Goal: Communication & Community: Answer question/provide support

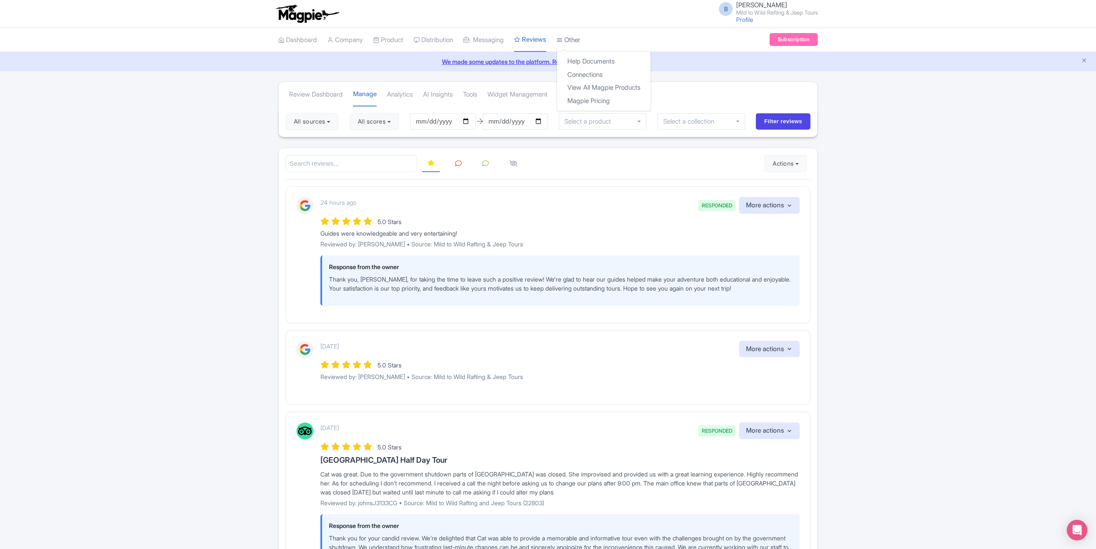
click at [578, 43] on link "Other" at bounding box center [569, 40] width 24 height 24
click at [589, 73] on link "Connections" at bounding box center [604, 74] width 94 height 13
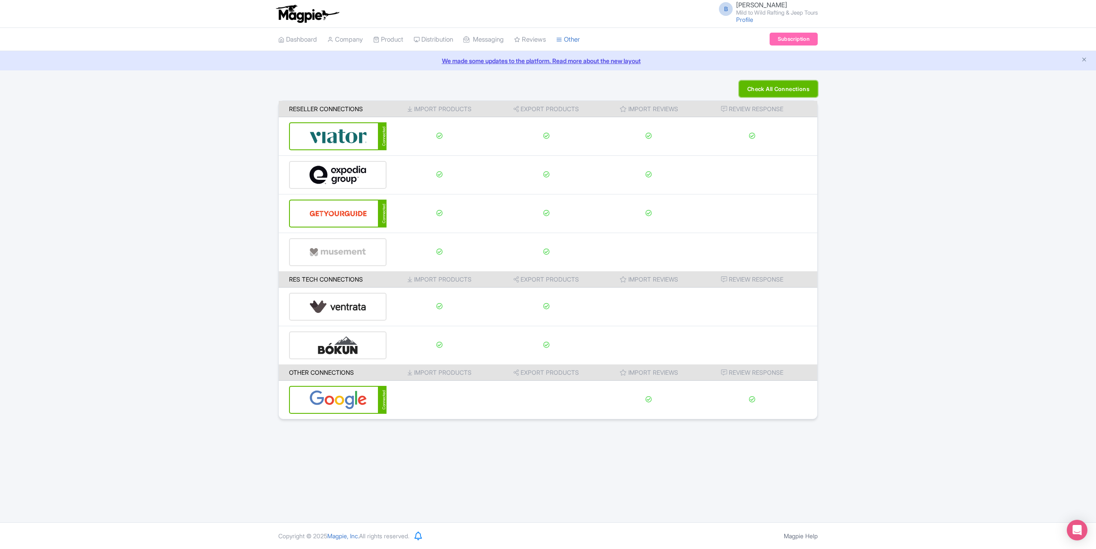
drag, startPoint x: 786, startPoint y: 89, endPoint x: 781, endPoint y: 105, distance: 17.1
click at [786, 89] on button "Check All Connections" at bounding box center [778, 89] width 79 height 16
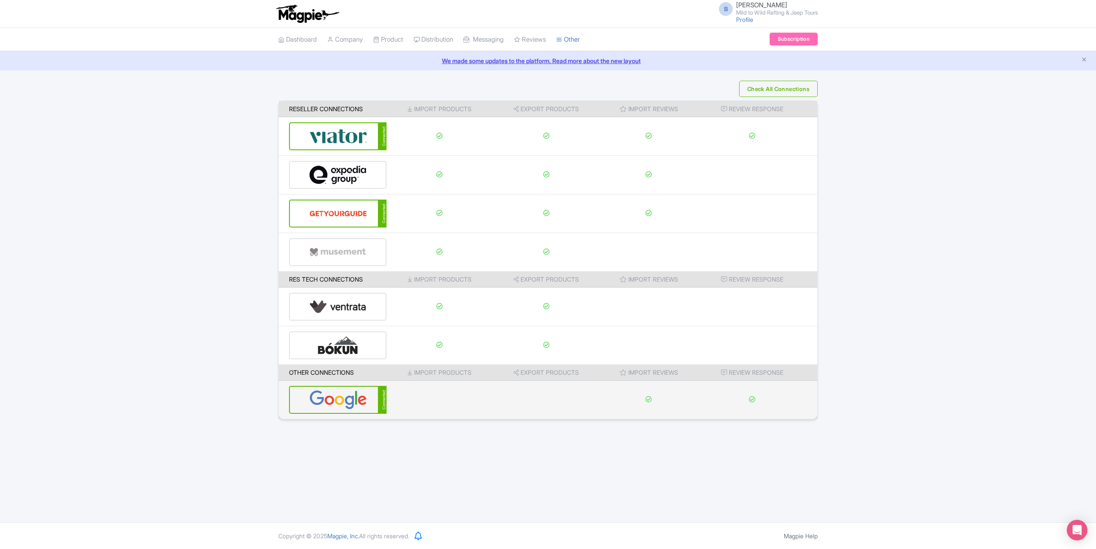
click at [320, 391] on img at bounding box center [338, 400] width 58 height 26
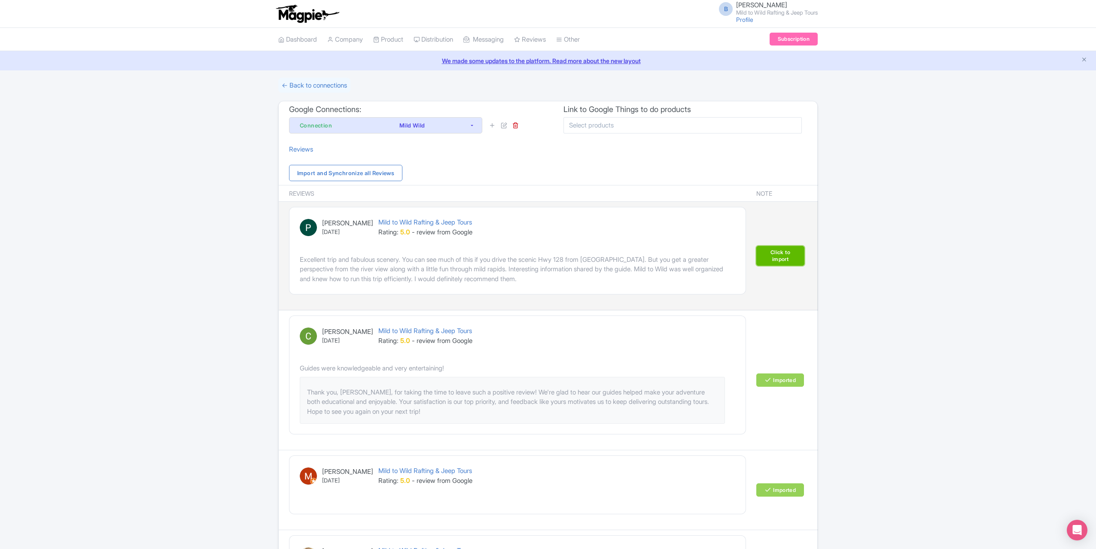
click at [793, 254] on link "Click to import" at bounding box center [780, 256] width 48 height 20
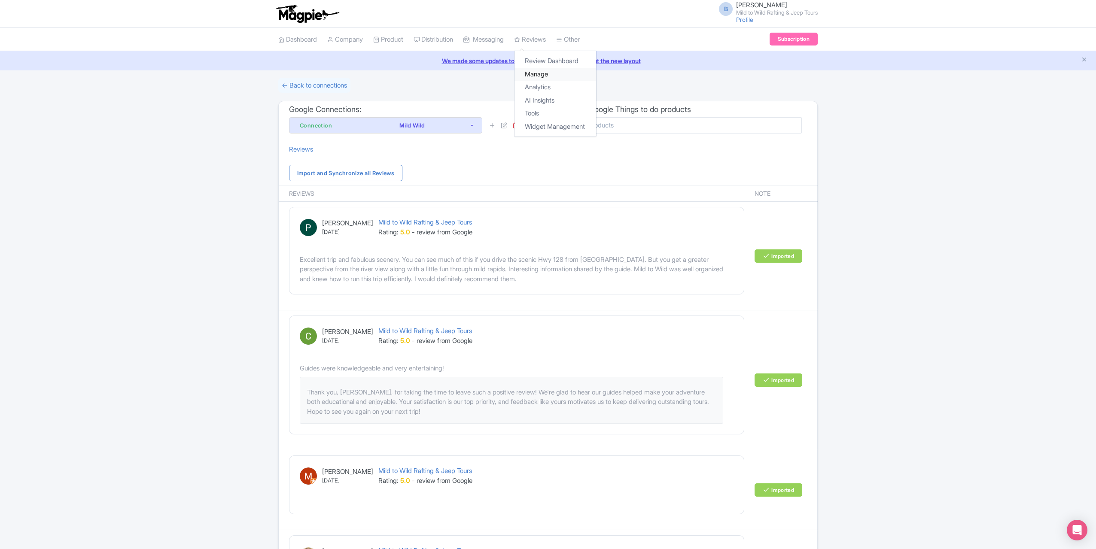
click at [544, 75] on link "Manage" at bounding box center [556, 74] width 82 height 13
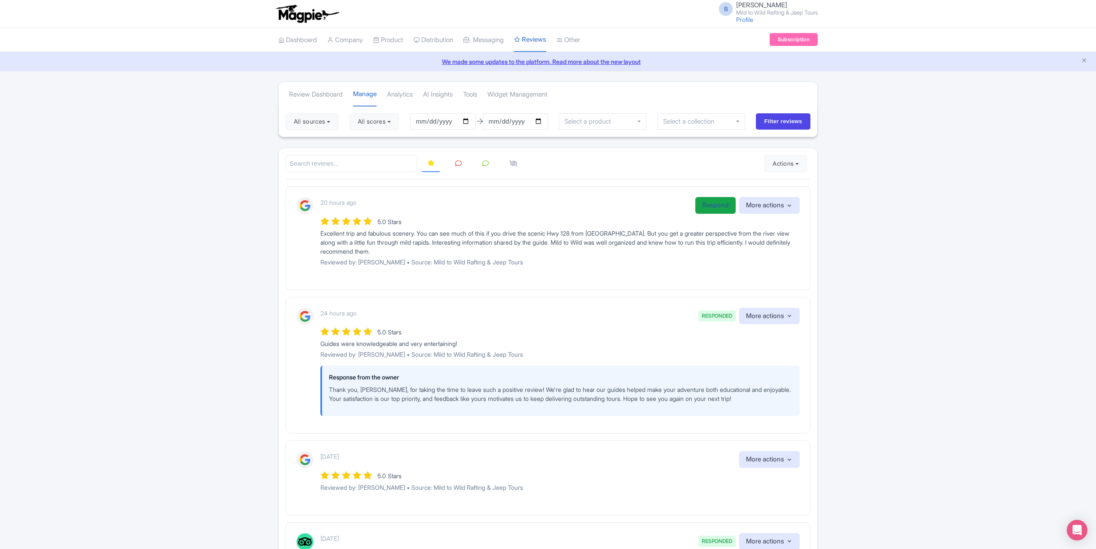
click at [721, 205] on link "Respond" at bounding box center [715, 205] width 40 height 17
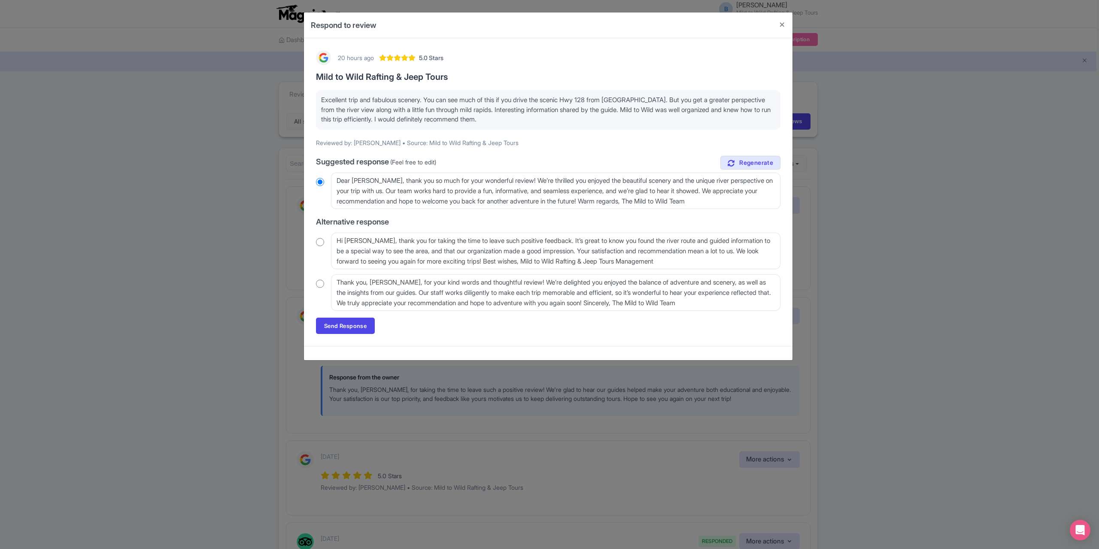
click at [323, 286] on input "radio" at bounding box center [320, 284] width 8 height 9
radio input "true"
click at [350, 324] on link "Send Response" at bounding box center [345, 326] width 59 height 16
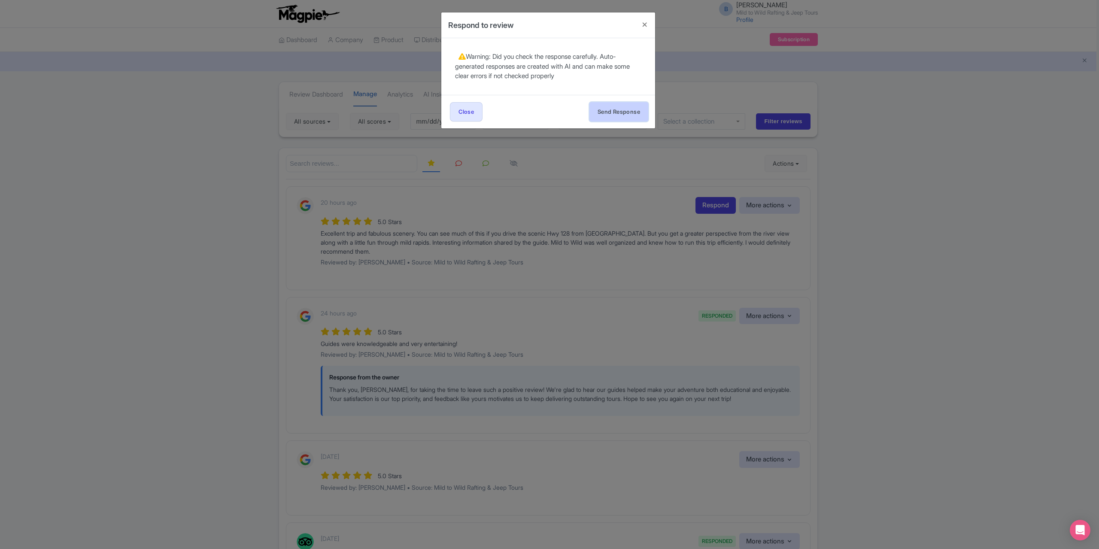
click at [611, 113] on button "Send Response" at bounding box center [619, 111] width 59 height 19
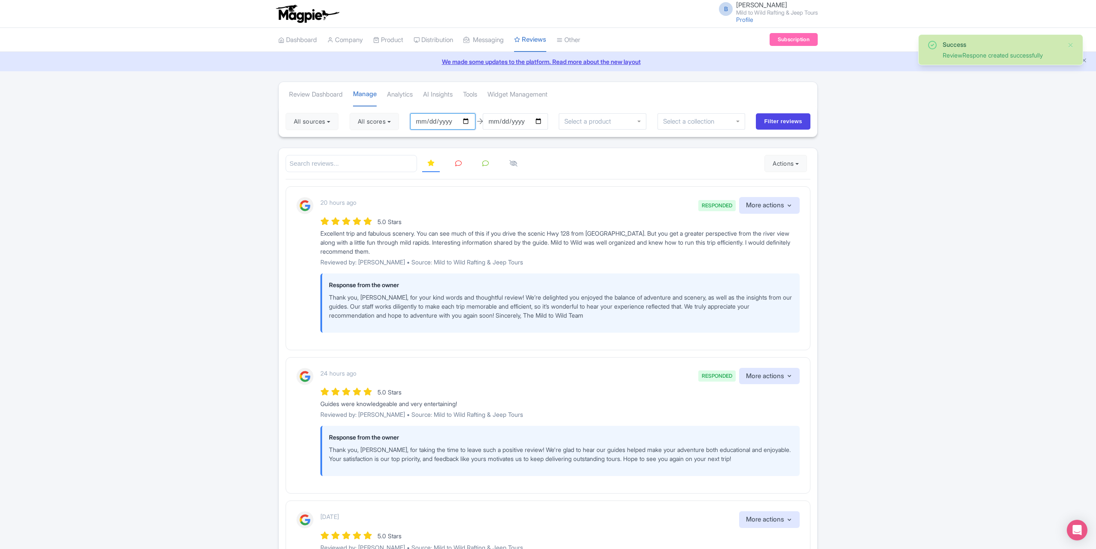
click at [467, 117] on input "[DATE]" at bounding box center [442, 121] width 65 height 16
type input "[DATE]"
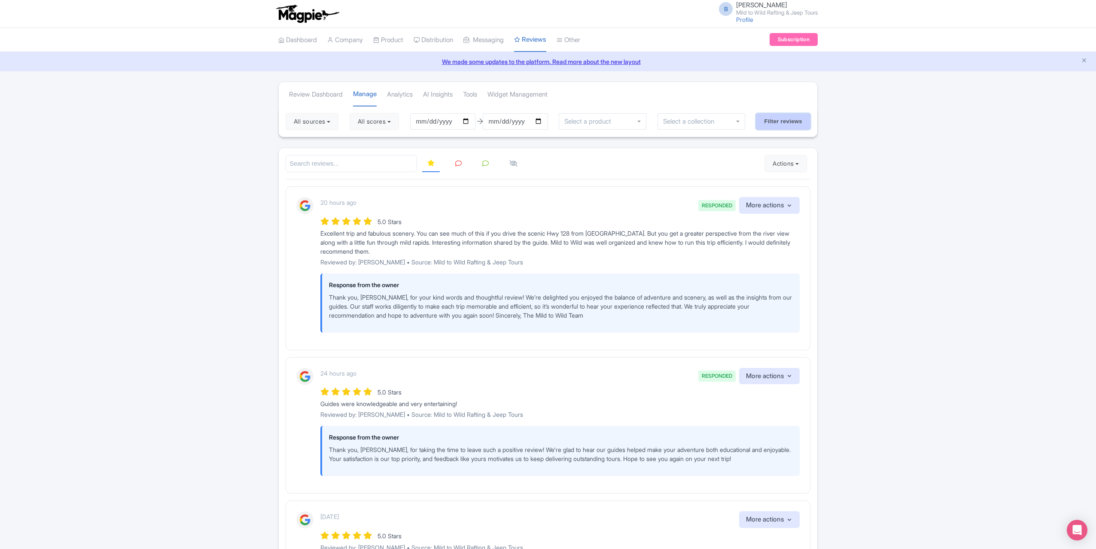
click at [794, 118] on input "Filter reviews" at bounding box center [783, 121] width 55 height 16
click at [459, 158] on link at bounding box center [458, 163] width 17 height 17
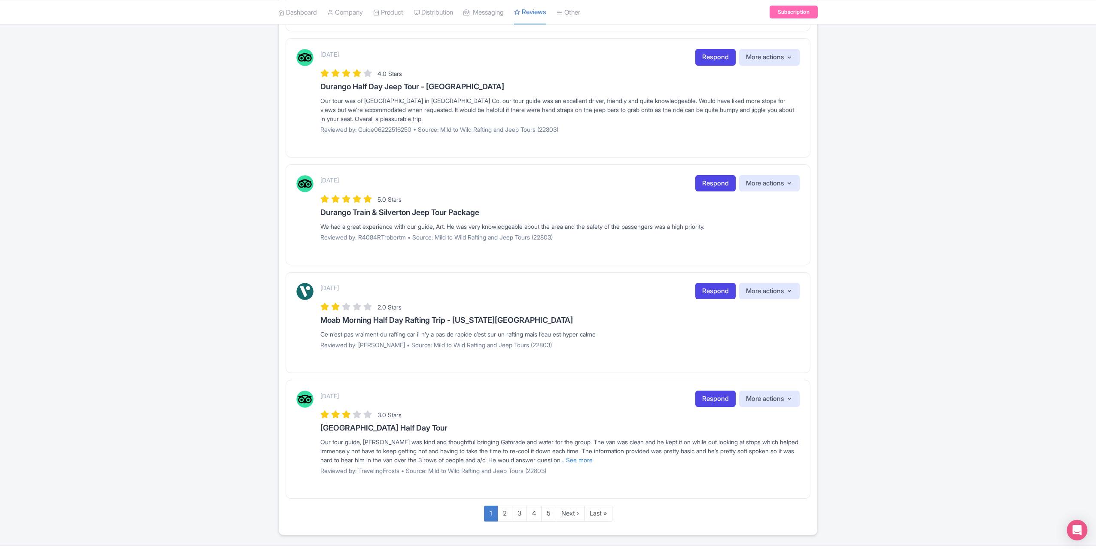
scroll to position [868, 0]
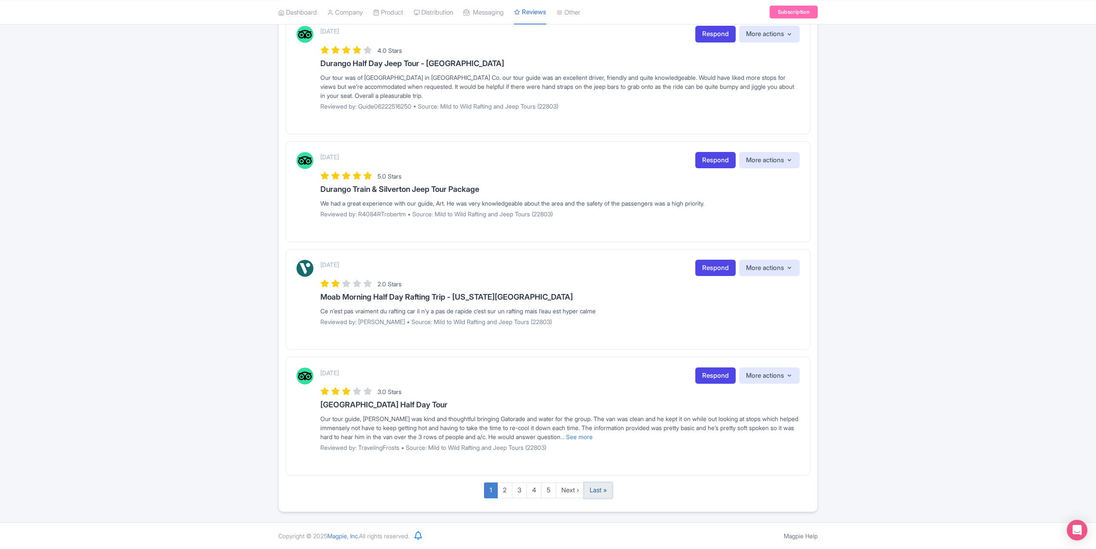
click at [610, 489] on link "Last »" at bounding box center [598, 491] width 28 height 16
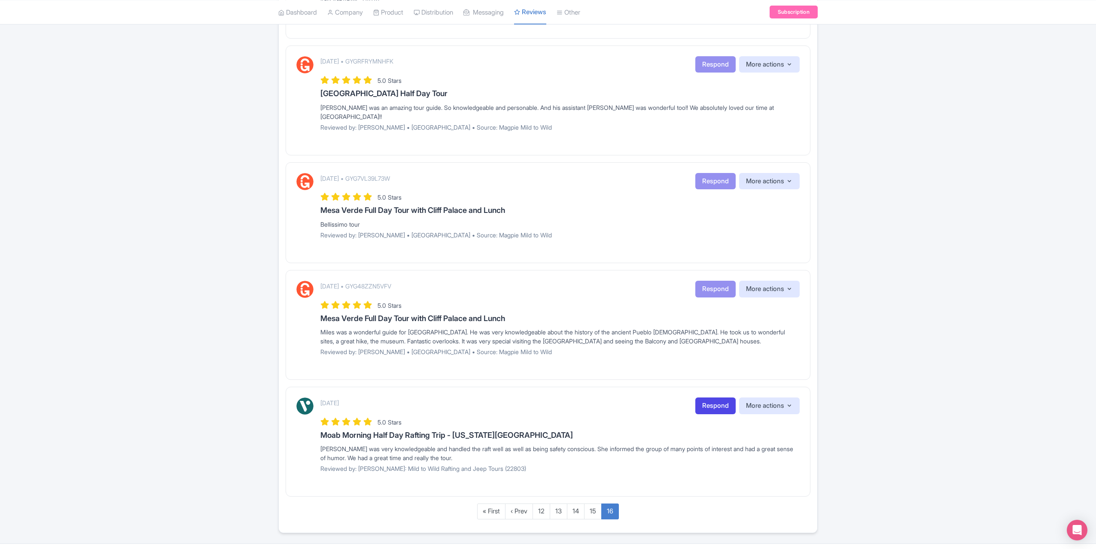
scroll to position [375, 0]
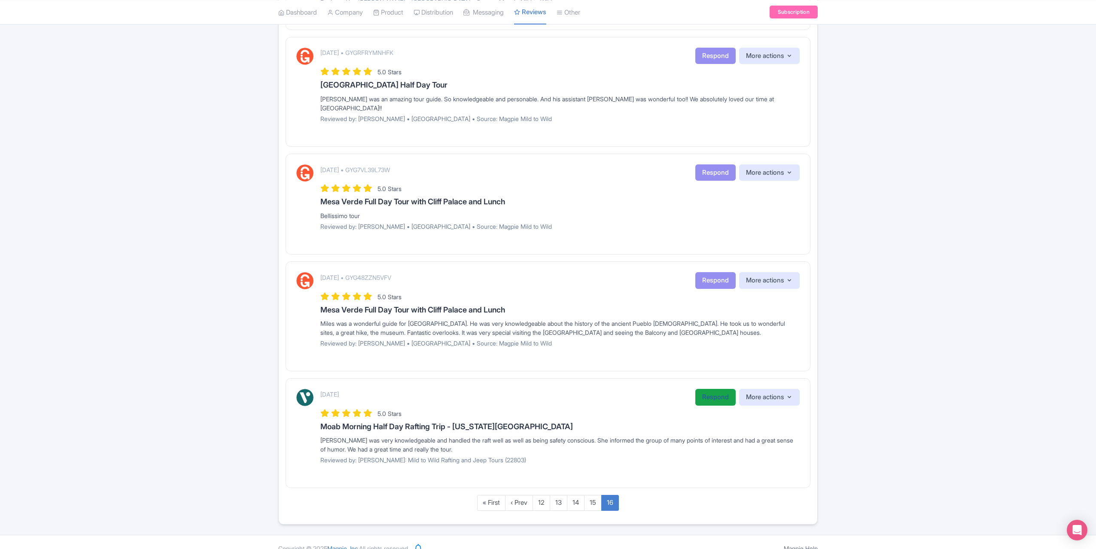
click at [716, 389] on link "Respond" at bounding box center [715, 397] width 40 height 17
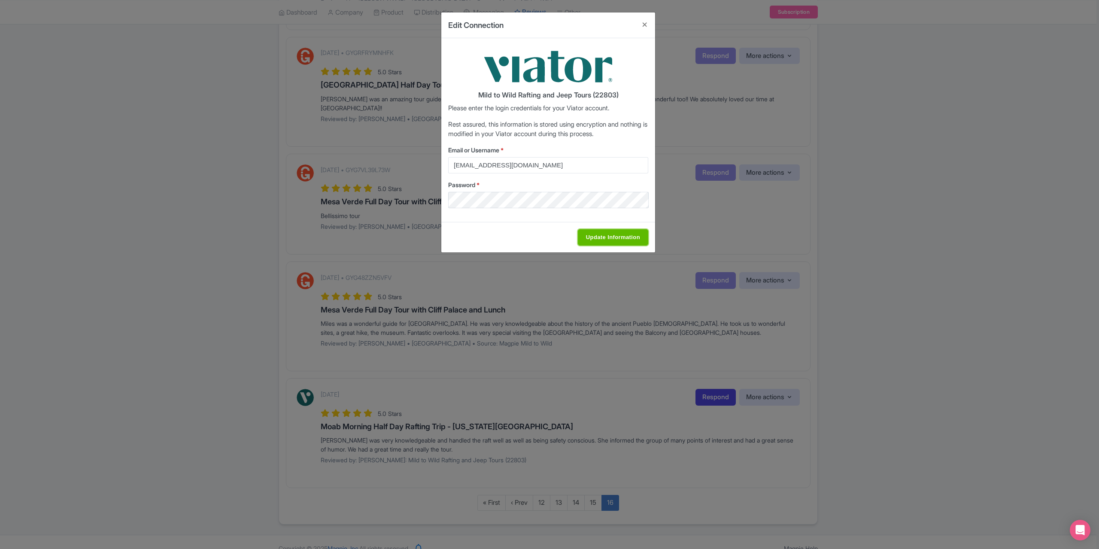
click at [602, 238] on input "Update Information" at bounding box center [613, 237] width 70 height 16
type input "Saving..."
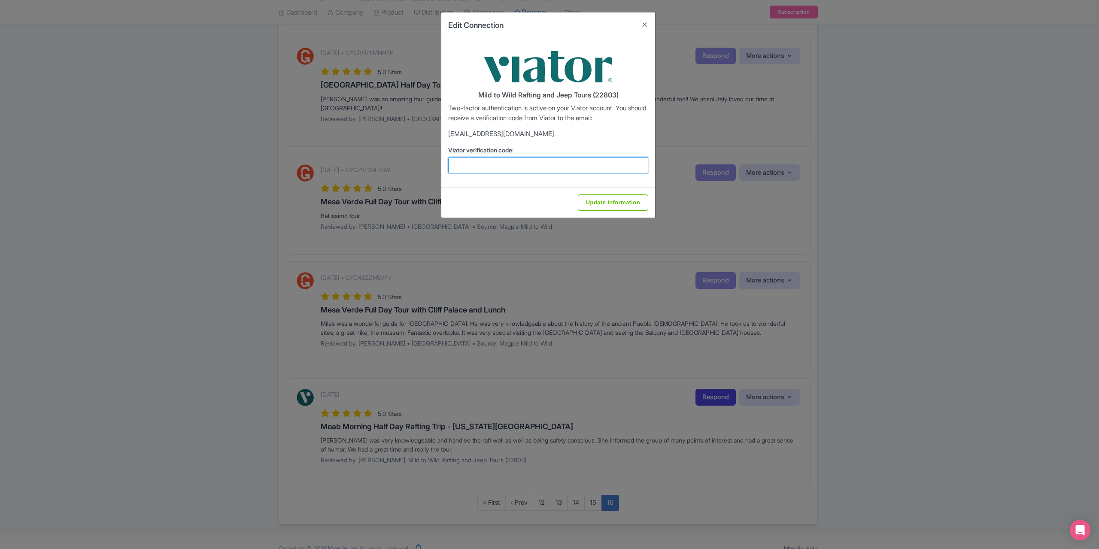
drag, startPoint x: 565, startPoint y: 168, endPoint x: 588, endPoint y: 168, distance: 23.6
click at [565, 168] on input "Viator verification code:" at bounding box center [548, 165] width 200 height 16
type input "223199"
click at [608, 201] on input "Update Information" at bounding box center [613, 203] width 70 height 16
type input "Update Information"
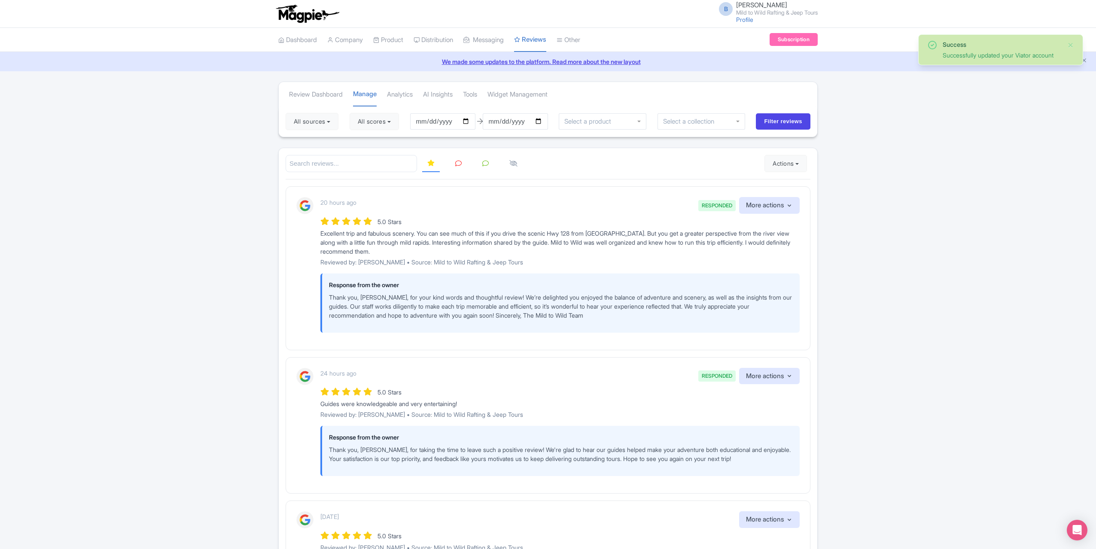
drag, startPoint x: 456, startPoint y: 162, endPoint x: 462, endPoint y: 162, distance: 5.6
click at [456, 162] on icon at bounding box center [458, 163] width 6 height 6
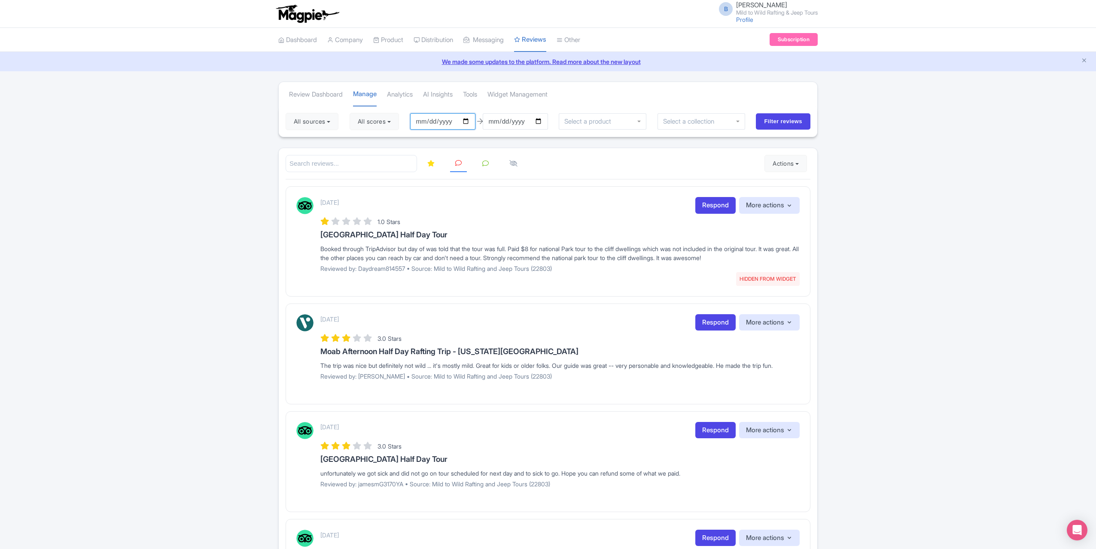
click at [467, 121] on input "[DATE]" at bounding box center [442, 121] width 65 height 16
type input "[DATE]"
click at [777, 118] on input "Filter reviews" at bounding box center [783, 121] width 55 height 16
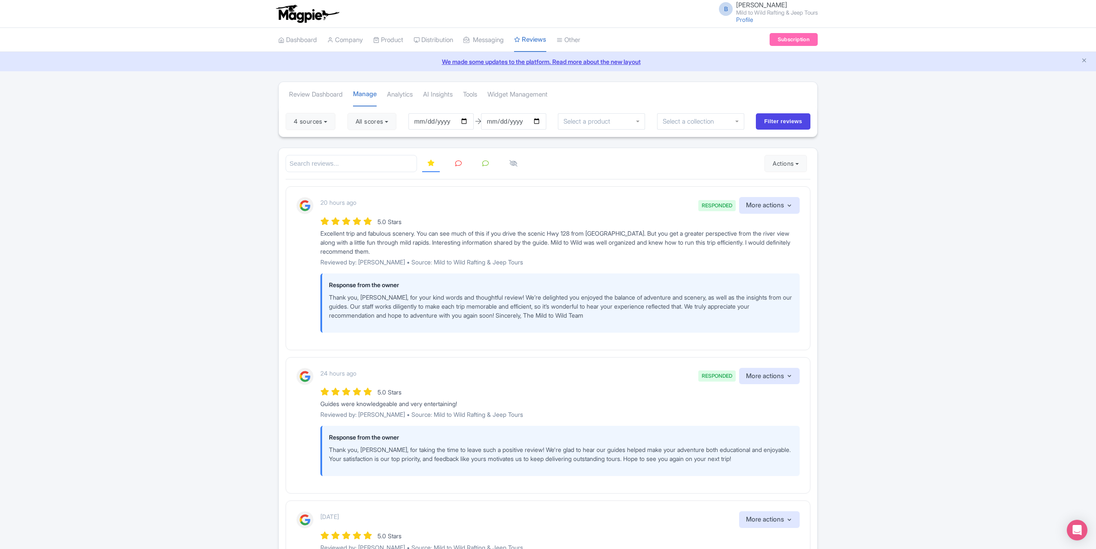
click at [460, 163] on icon at bounding box center [458, 163] width 6 height 6
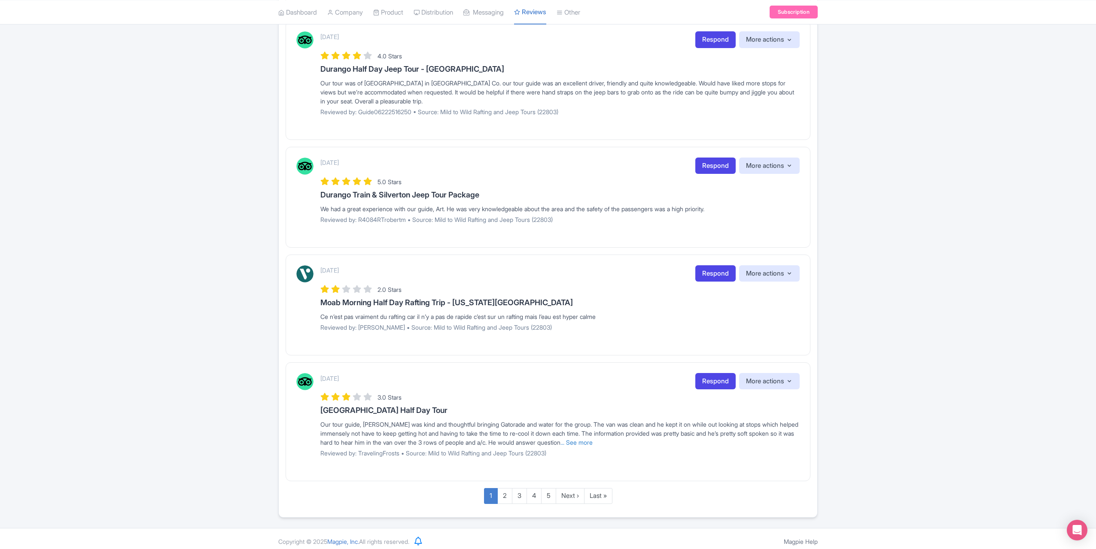
scroll to position [868, 0]
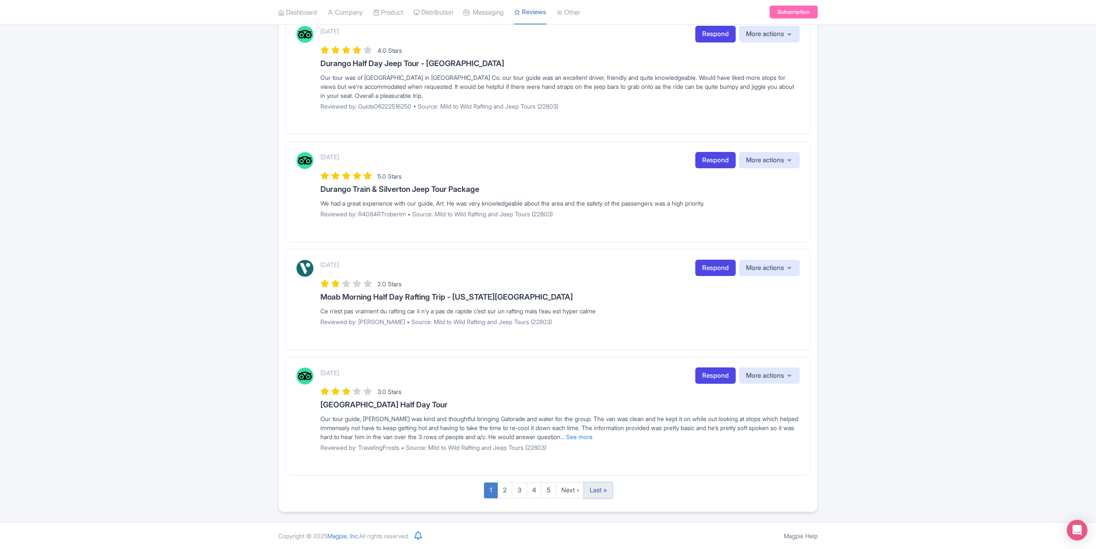
click at [596, 490] on link "Last »" at bounding box center [598, 491] width 28 height 16
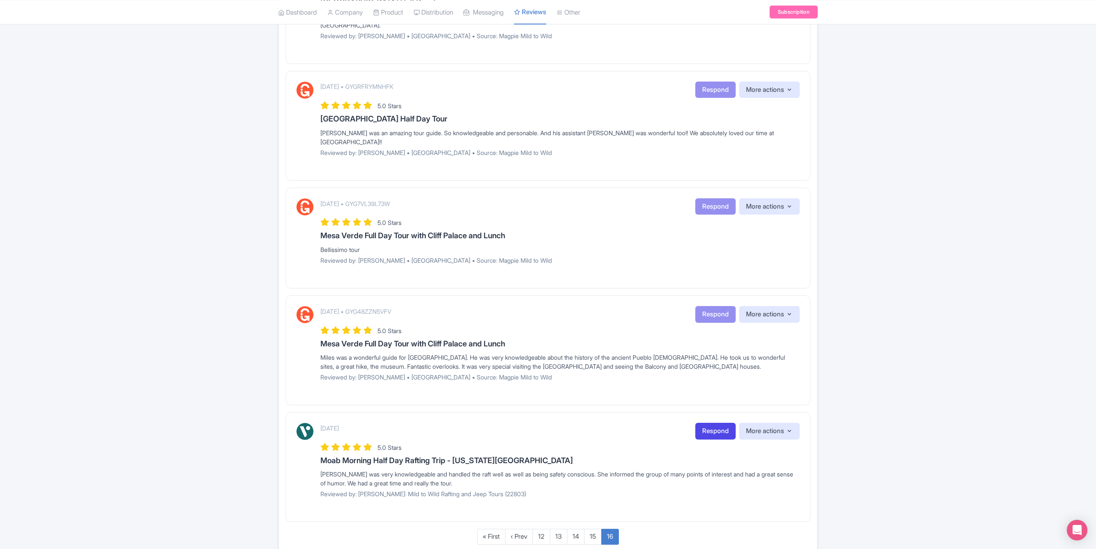
scroll to position [375, 0]
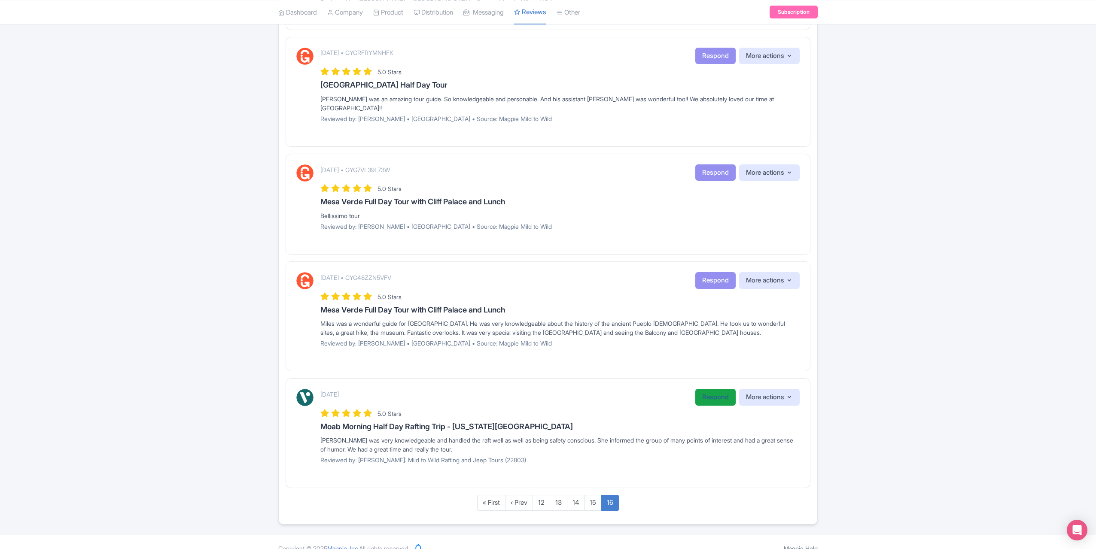
click at [699, 389] on link "Respond" at bounding box center [715, 397] width 40 height 17
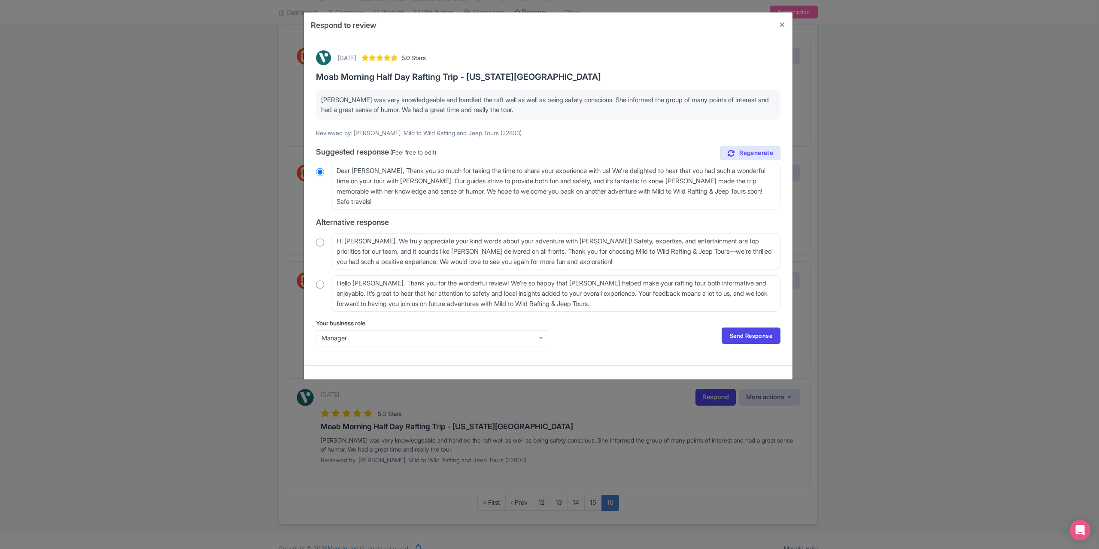
click at [320, 285] on input "radio" at bounding box center [320, 284] width 8 height 9
radio input "true"
click at [380, 284] on textarea "Hello Steven, Thank you for the wonderful review! We’re so happy that Ashley he…" at bounding box center [556, 293] width 450 height 37
type textarea "Hello Steven,Thank you for the wonderful review! We’re so happy that Ashley hel…"
radio input "true"
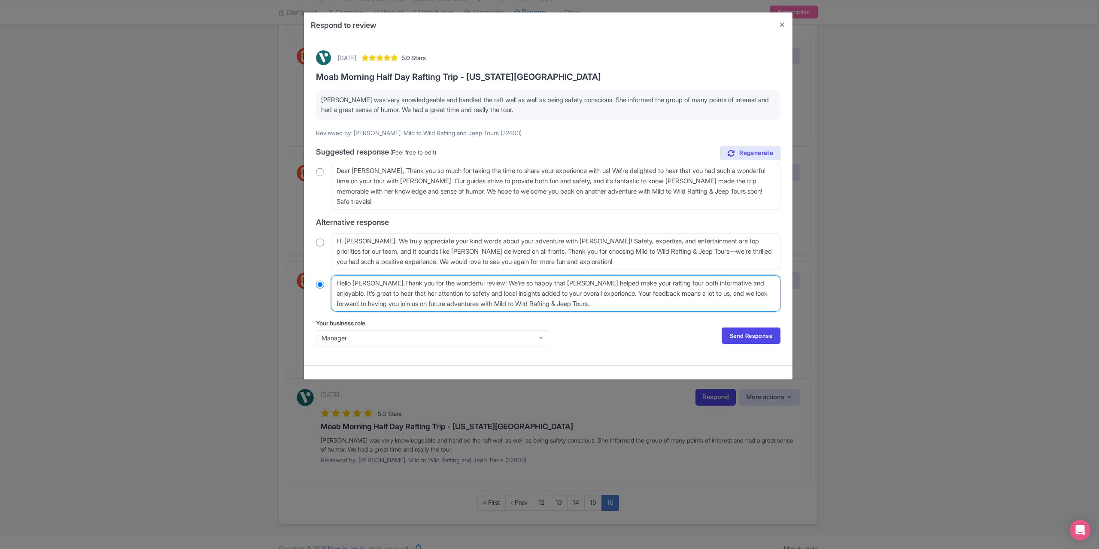
type textarea "Hello StevenThank you for the wonderful review! We’re so happy that Ashley help…"
radio input "true"
type textarea "Hello Steven.Thank you for the wonderful review! We’re so happy that Ashley hel…"
radio input "true"
type textarea "Hello Steven. Thank you for the wonderful review! We’re so happy that Ashley he…"
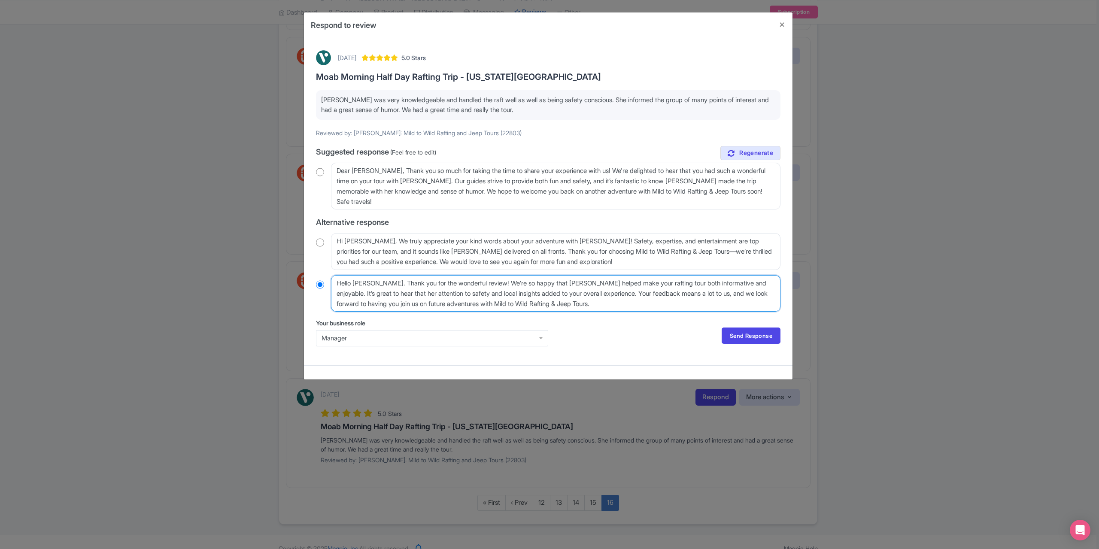
radio input "true"
type textarea "Hello Steven. Thank you for the wonderful review! We’re so happy that Ashley he…"
click at [737, 330] on link "Send Response" at bounding box center [751, 336] width 59 height 16
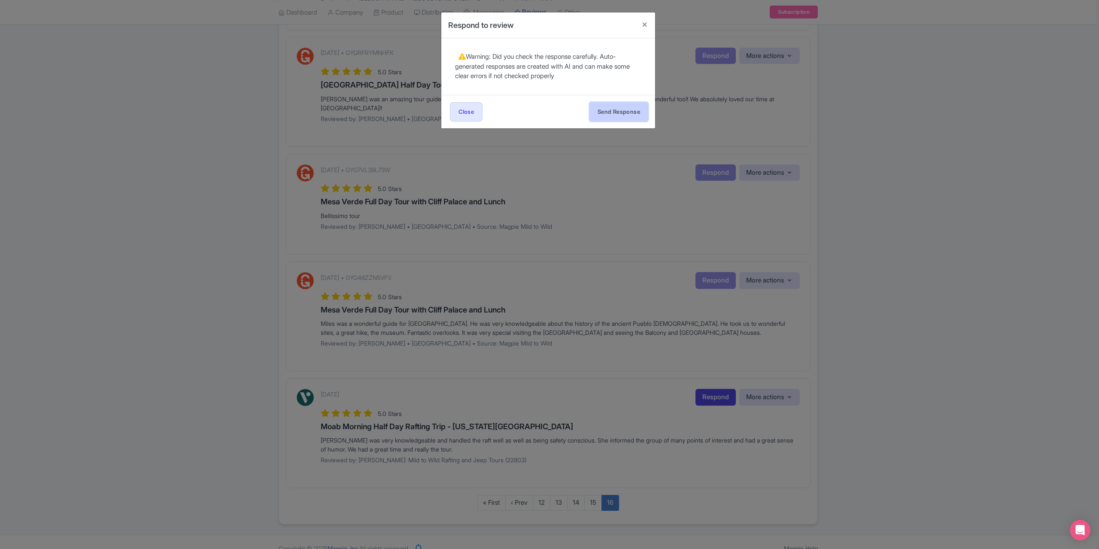
click at [612, 111] on button "Send Response" at bounding box center [619, 111] width 59 height 19
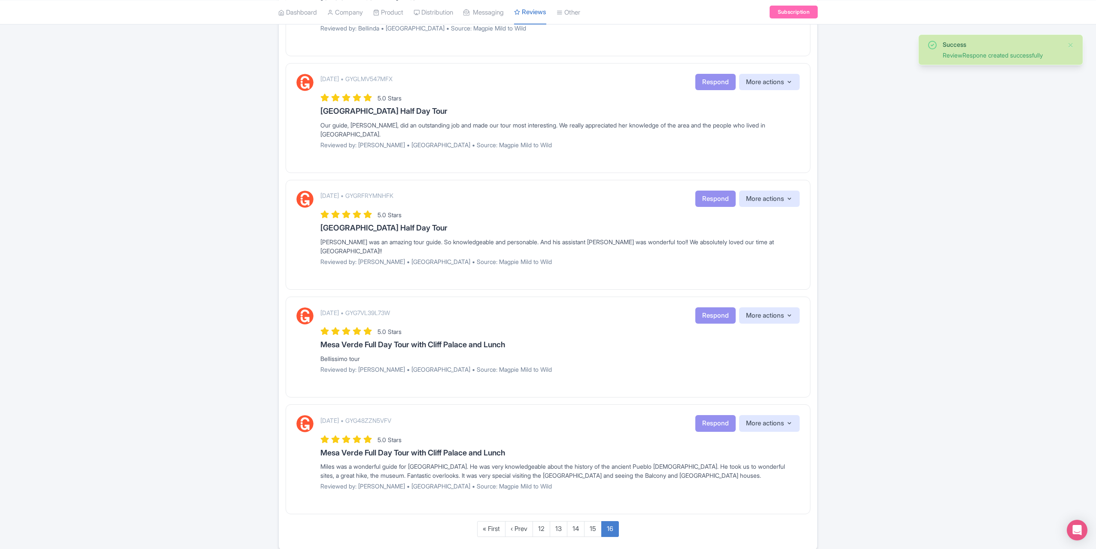
scroll to position [258, 0]
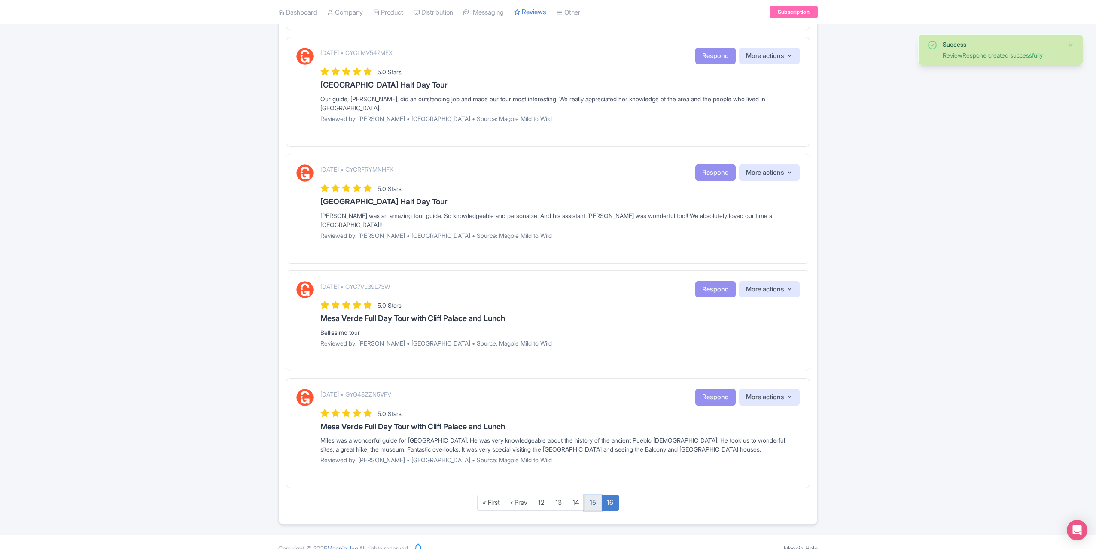
click at [591, 495] on link "15" at bounding box center [593, 503] width 18 height 16
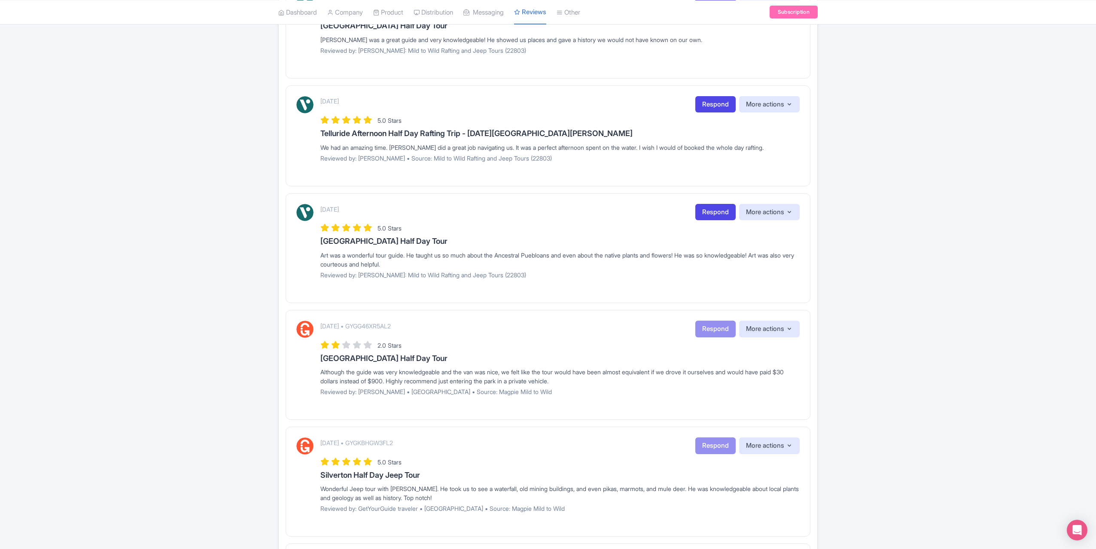
scroll to position [316, 0]
click at [725, 207] on link "Respond" at bounding box center [715, 213] width 40 height 17
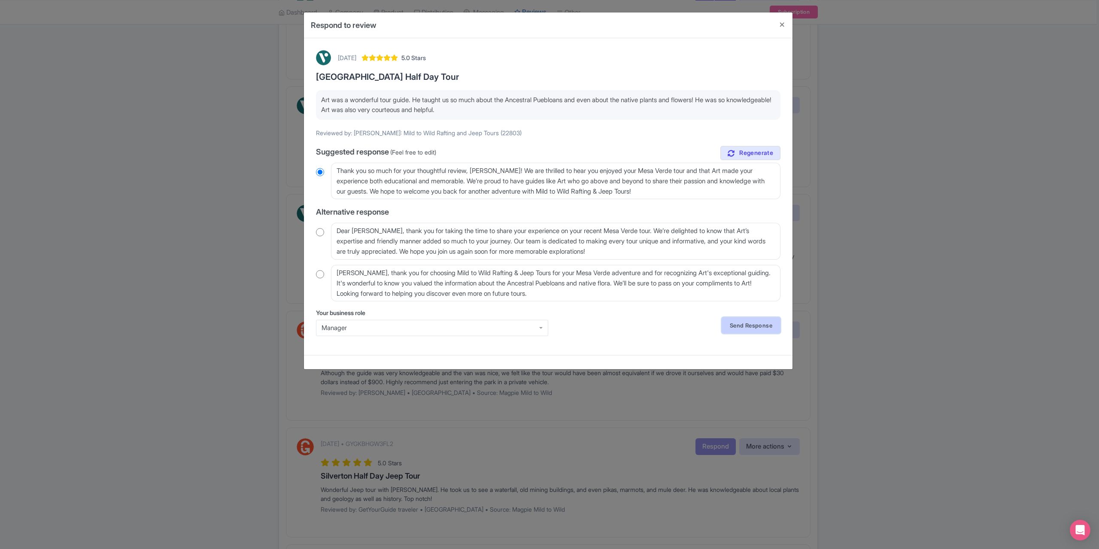
click at [745, 323] on link "Send Response" at bounding box center [751, 325] width 59 height 16
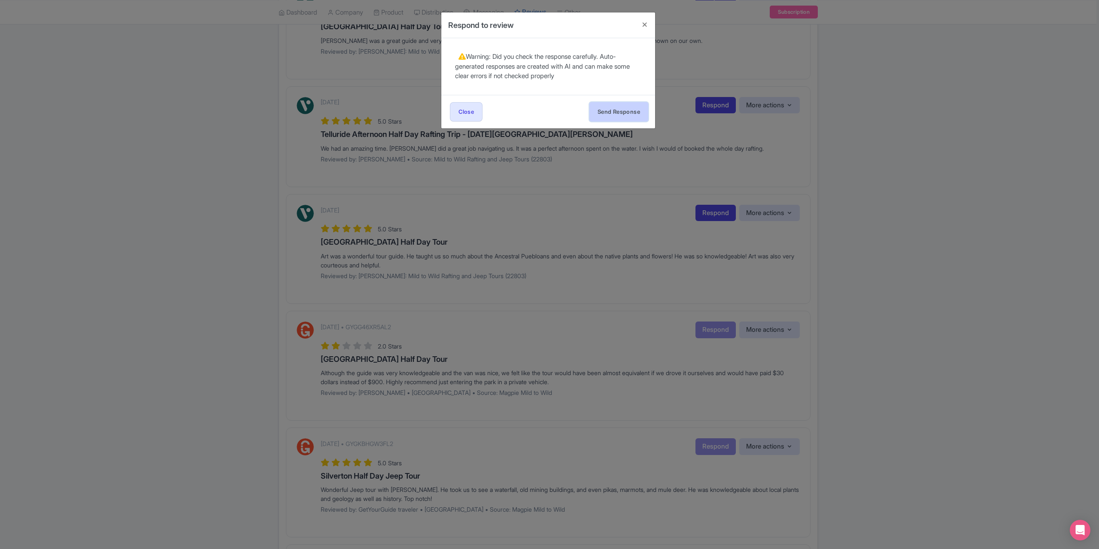
click at [594, 112] on button "Send Response" at bounding box center [619, 111] width 59 height 19
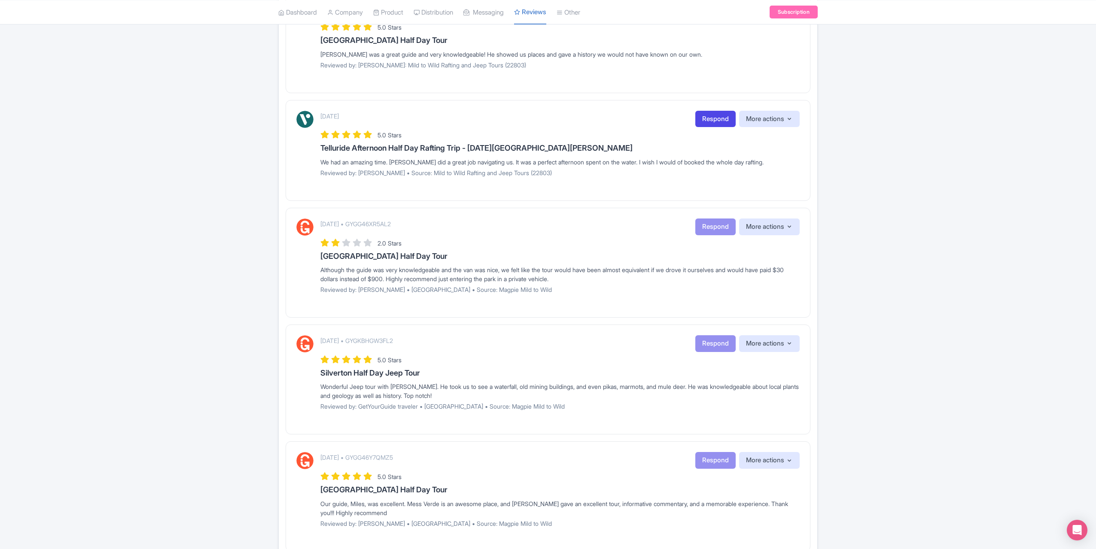
scroll to position [402, 0]
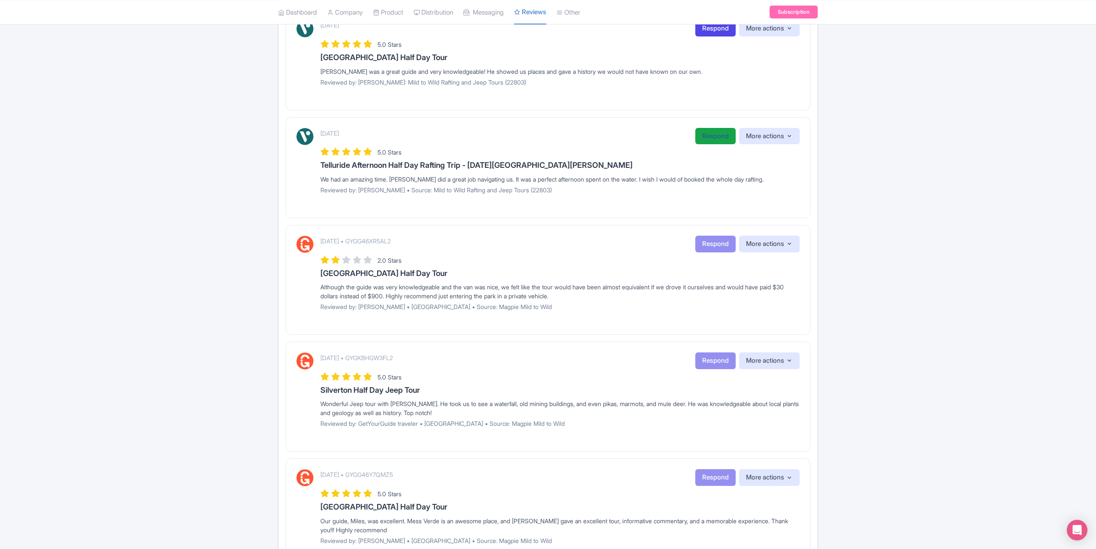
click at [701, 128] on link "Respond" at bounding box center [715, 136] width 40 height 17
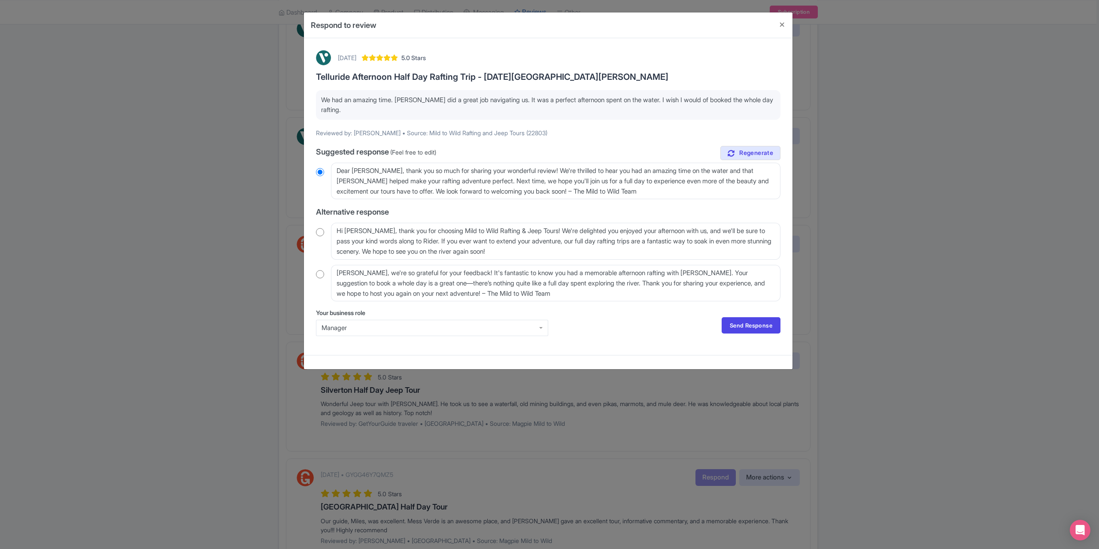
click at [323, 228] on input "radio" at bounding box center [320, 232] width 8 height 9
radio input "true"
click at [369, 231] on textarea "Hi Cindy_P, thank you for choosing Mild to Wild Rafting & Jeep Tours! We're del…" at bounding box center [556, 241] width 450 height 37
type textarea "Hi Cindy_, thank you for choosing Mild to Wild Rafting & Jeep Tours! We're deli…"
radio input "true"
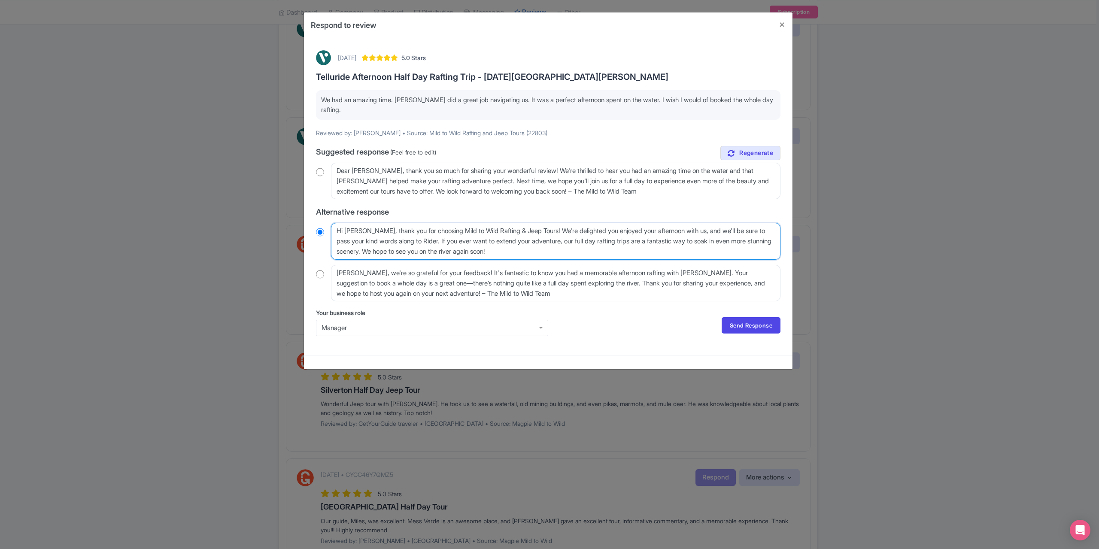
type textarea "Hi Cindy, thank you for choosing Mild to Wild Rafting & Jeep Tours! We're delig…"
radio input "true"
type textarea "Hi Cindy, thank you for choosing Mild to Wild Rafting & Jeep Tours! We're delig…"
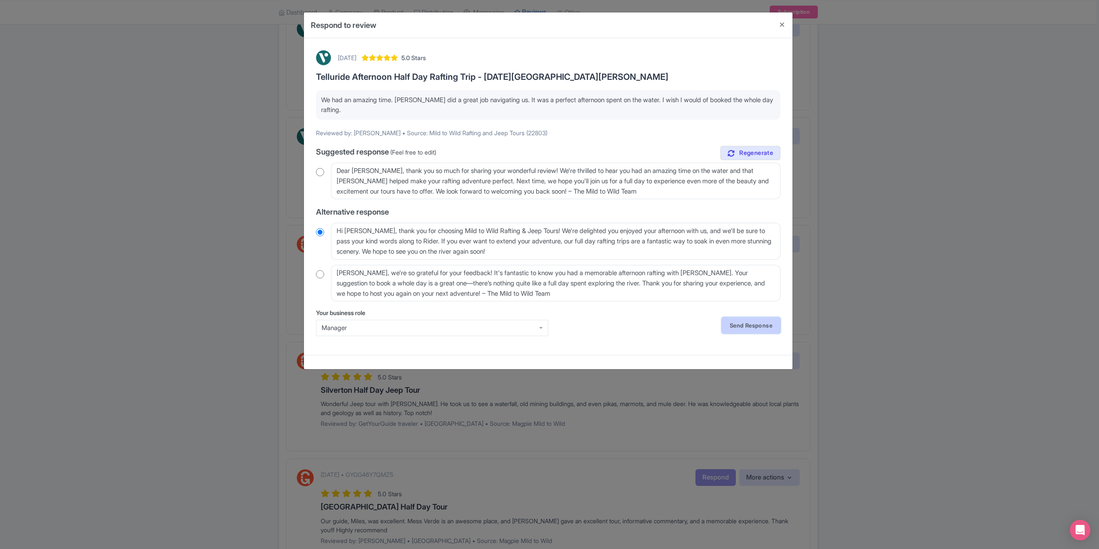
click at [751, 327] on link "Send Response" at bounding box center [751, 325] width 59 height 16
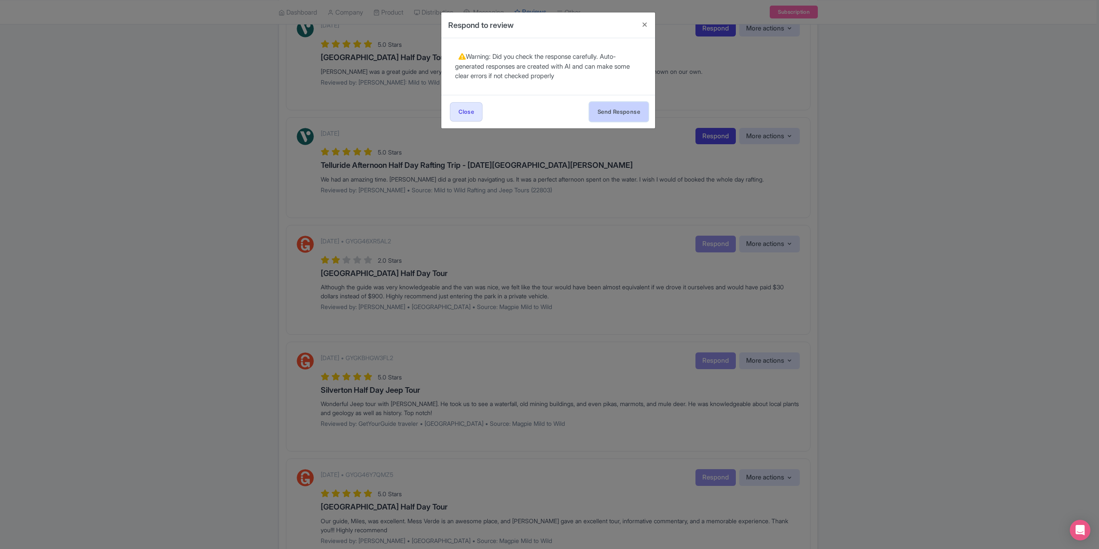
click at [610, 110] on button "Send Response" at bounding box center [619, 111] width 59 height 19
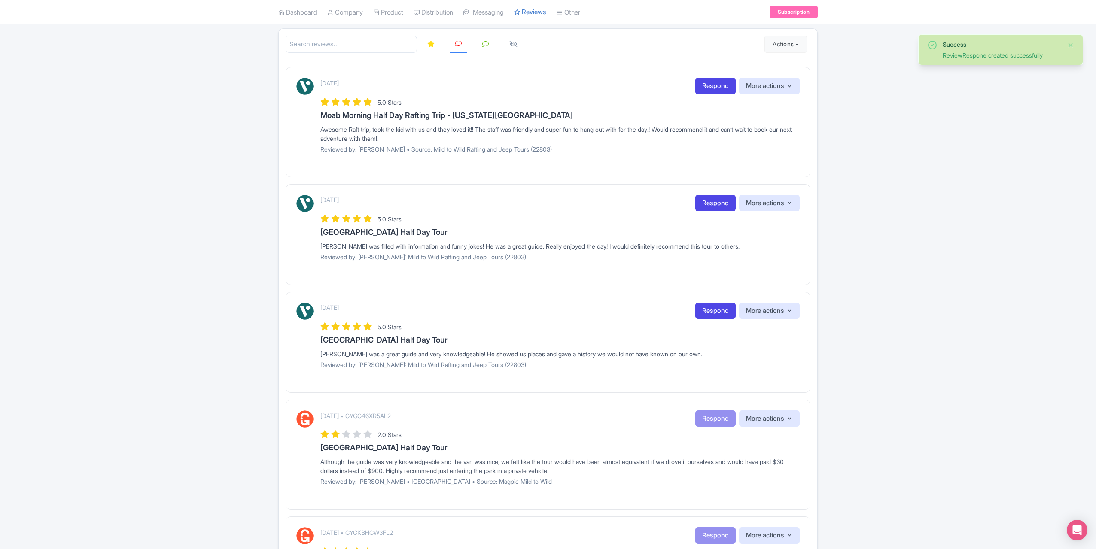
scroll to position [172, 0]
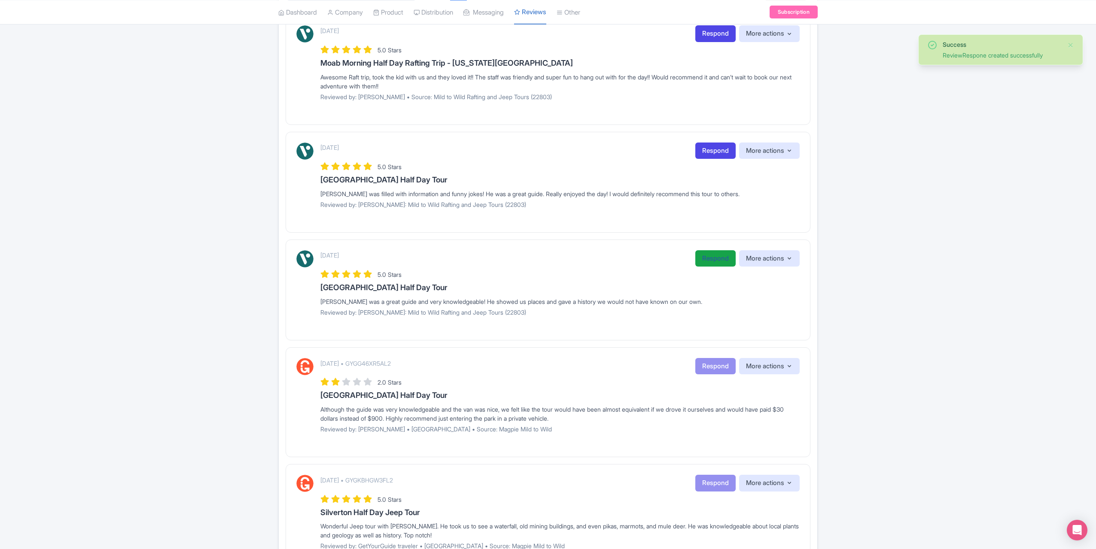
click at [700, 260] on link "Respond" at bounding box center [715, 258] width 40 height 17
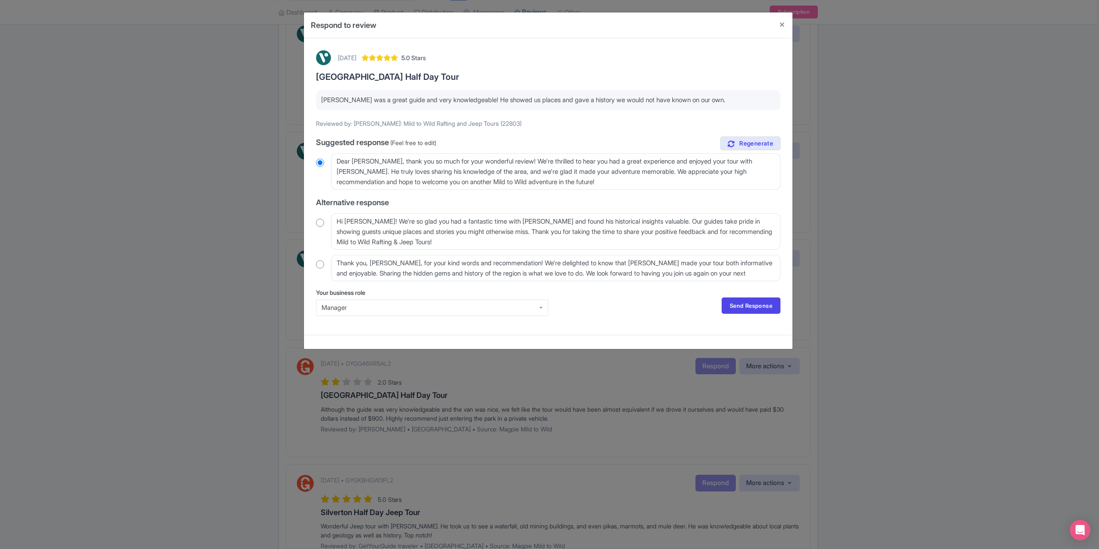
click at [318, 222] on input "radio" at bounding box center [320, 223] width 8 height 9
radio input "true"
click at [370, 219] on textarea "Hi Harry_M! We're so glad you had a fantastic time with Lee and found his histo…" at bounding box center [556, 231] width 450 height 37
type textarea "Hi Harry_! We're so glad you had a fantastic time with Lee and found his histor…"
radio input "true"
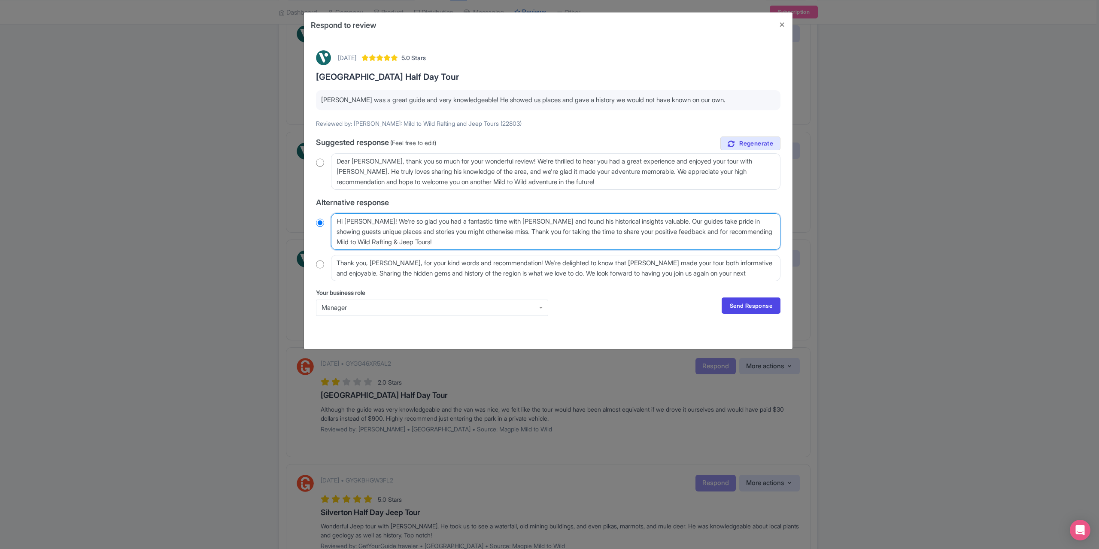
type textarea "Hi Harry! We're so glad you had a fantastic time with Lee and found his histori…"
radio input "true"
type textarea "Hi Harry! We're so glad you had a fantastic time with Lee and found his histori…"
click at [737, 305] on link "Send Response" at bounding box center [751, 306] width 59 height 16
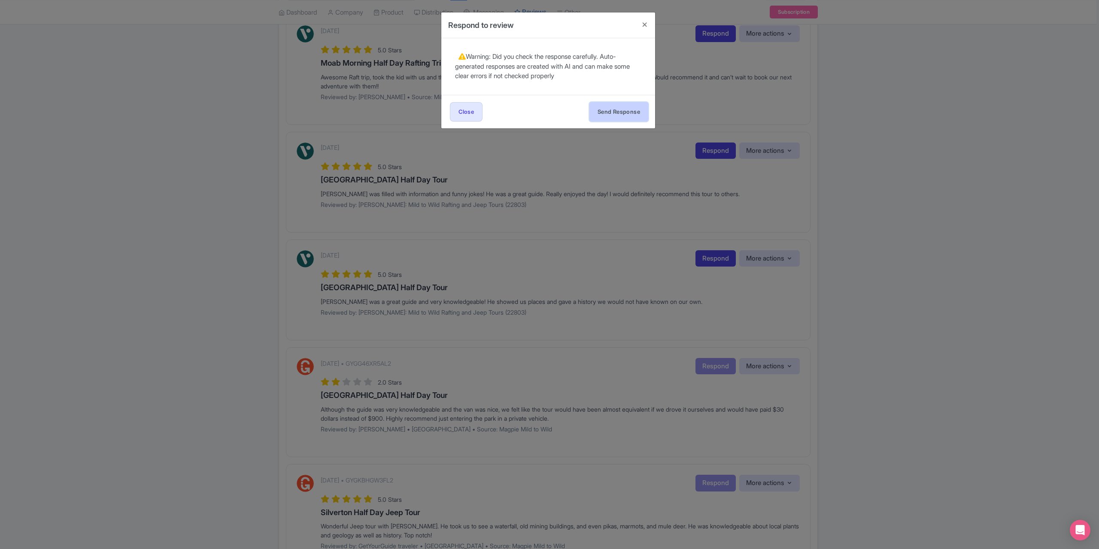
click at [614, 112] on button "Send Response" at bounding box center [619, 111] width 59 height 19
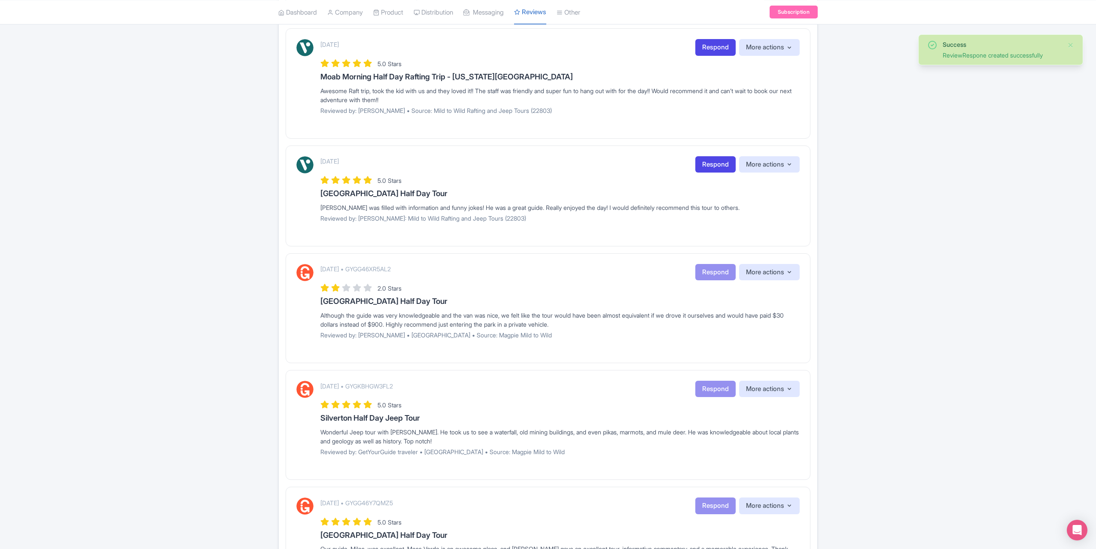
scroll to position [172, 0]
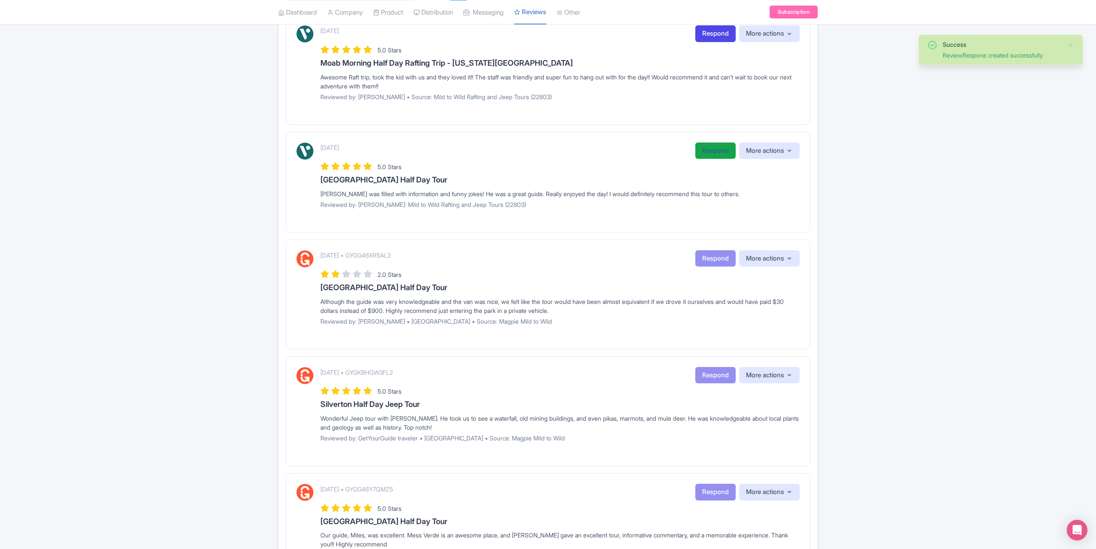
click at [696, 147] on link "Respond" at bounding box center [715, 151] width 40 height 17
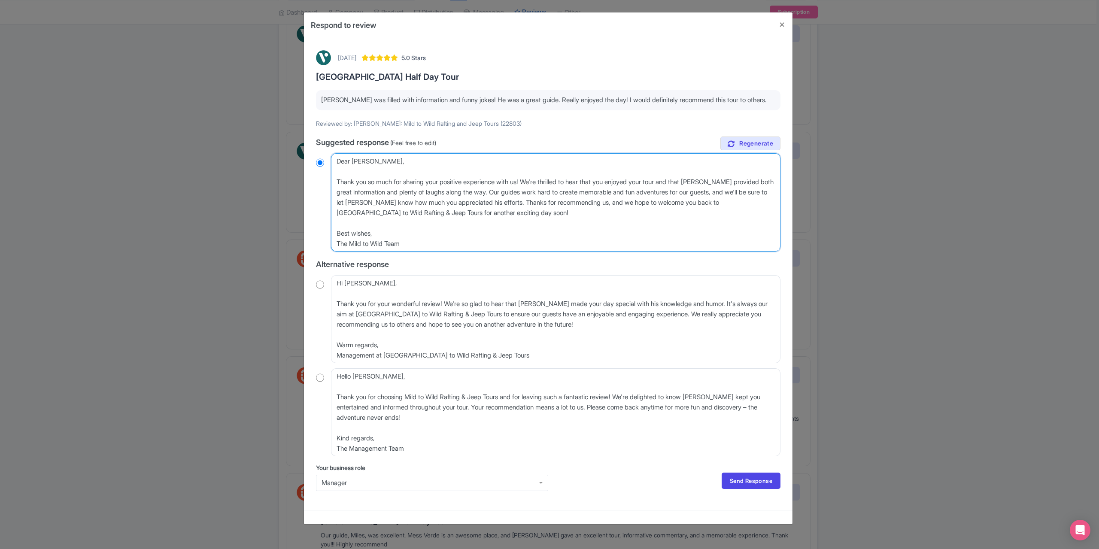
click at [338, 182] on textarea "Dear [PERSON_NAME], Thank you so much for sharing your positive experience with…" at bounding box center [556, 202] width 450 height 98
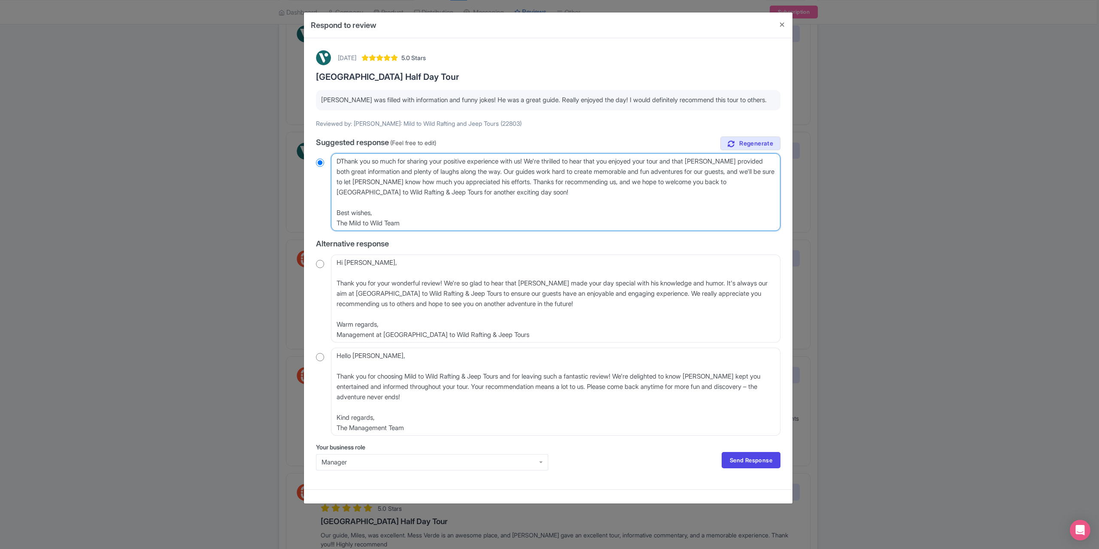
type textarea "Thank you so much for sharing your positive experience with us! We're thrilled …"
radio input "true"
type textarea "Thank you so much for sharing your positive experience with us! We're thrilled …"
click at [744, 454] on link "Send Response" at bounding box center [751, 460] width 59 height 16
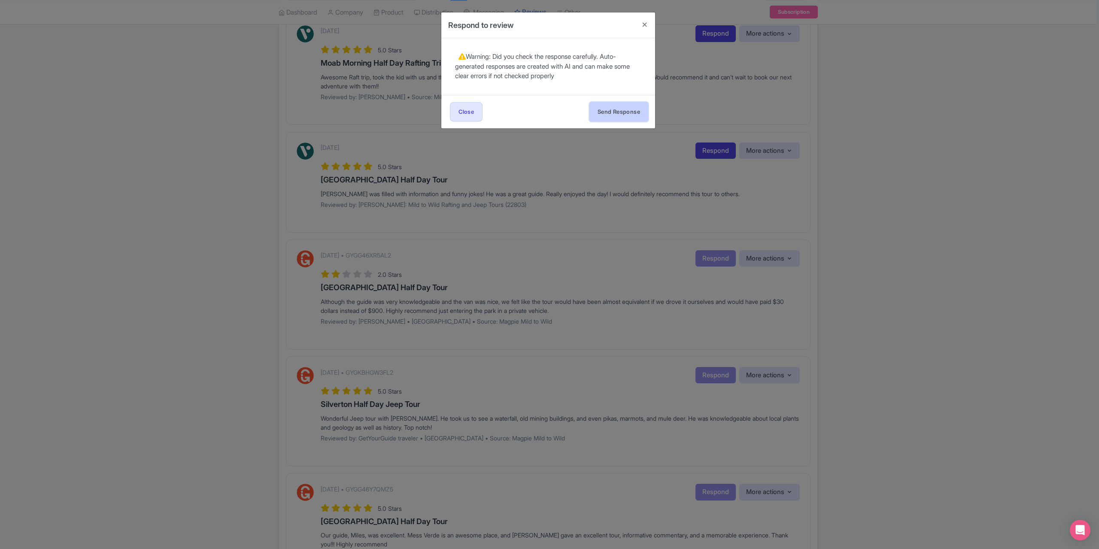
click at [616, 107] on button "Send Response" at bounding box center [619, 111] width 59 height 19
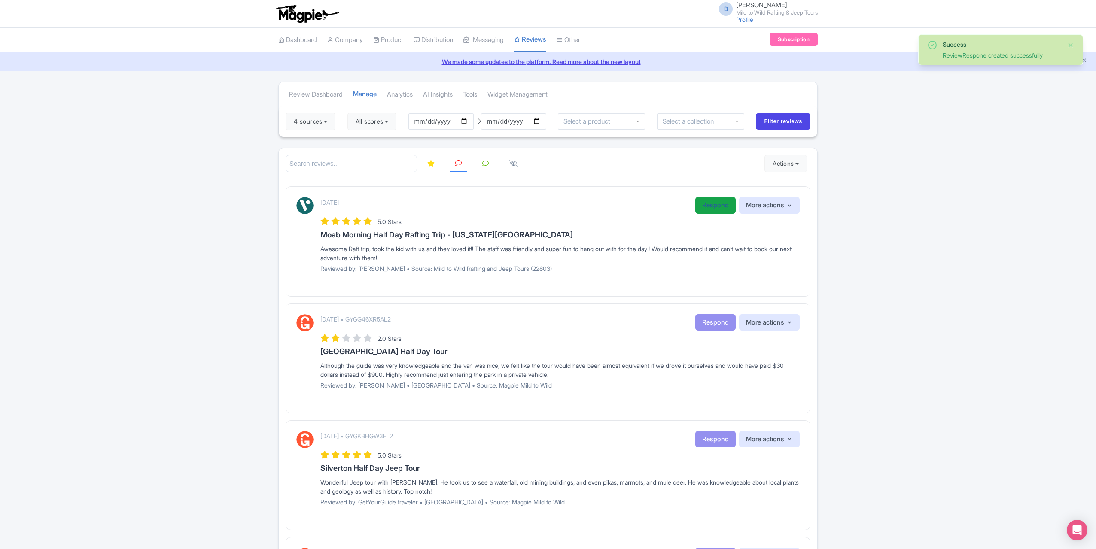
click at [704, 209] on link "Respond" at bounding box center [715, 205] width 40 height 17
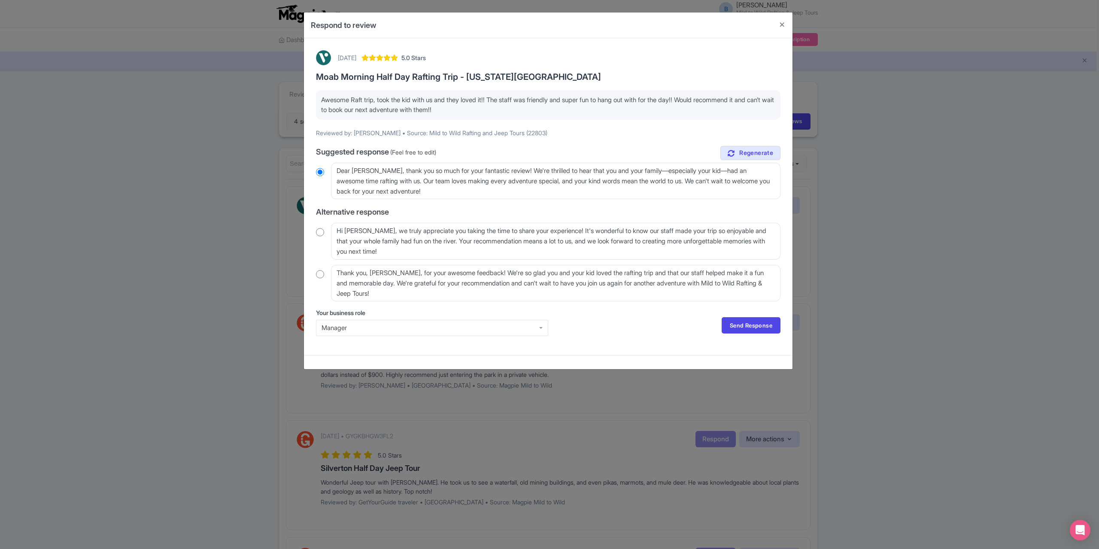
click at [318, 275] on input "radio" at bounding box center [320, 274] width 8 height 9
radio input "true"
click at [742, 324] on link "Send Response" at bounding box center [751, 325] width 59 height 16
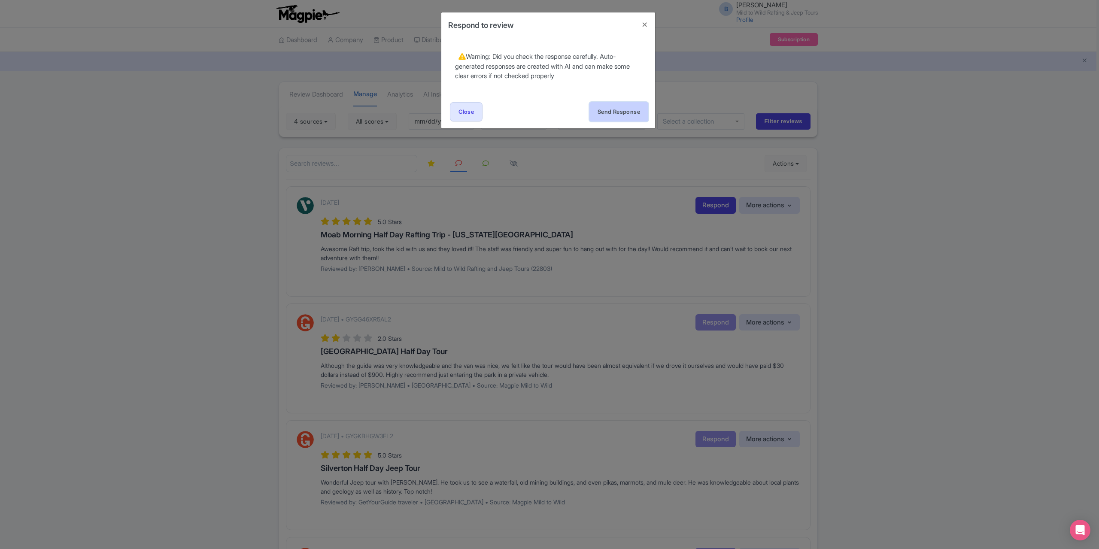
click at [619, 113] on button "Send Response" at bounding box center [619, 111] width 59 height 19
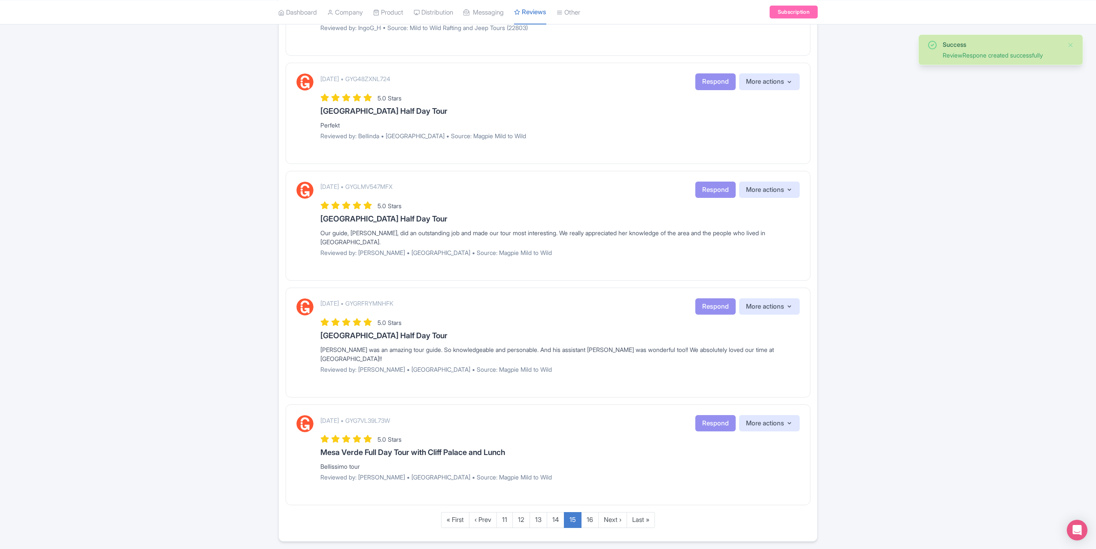
scroll to position [831, 0]
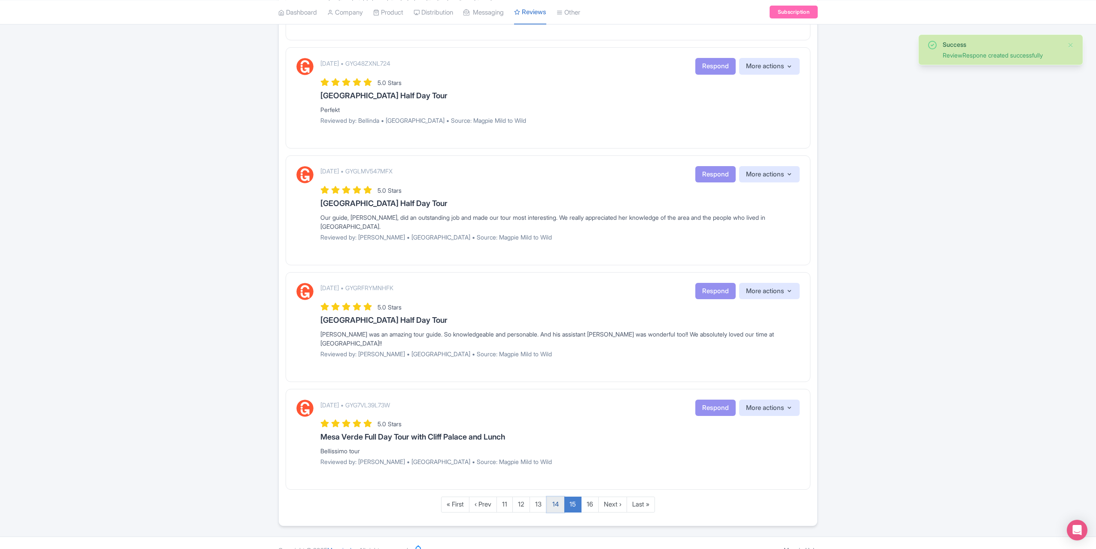
click at [554, 497] on link "14" at bounding box center [556, 505] width 18 height 16
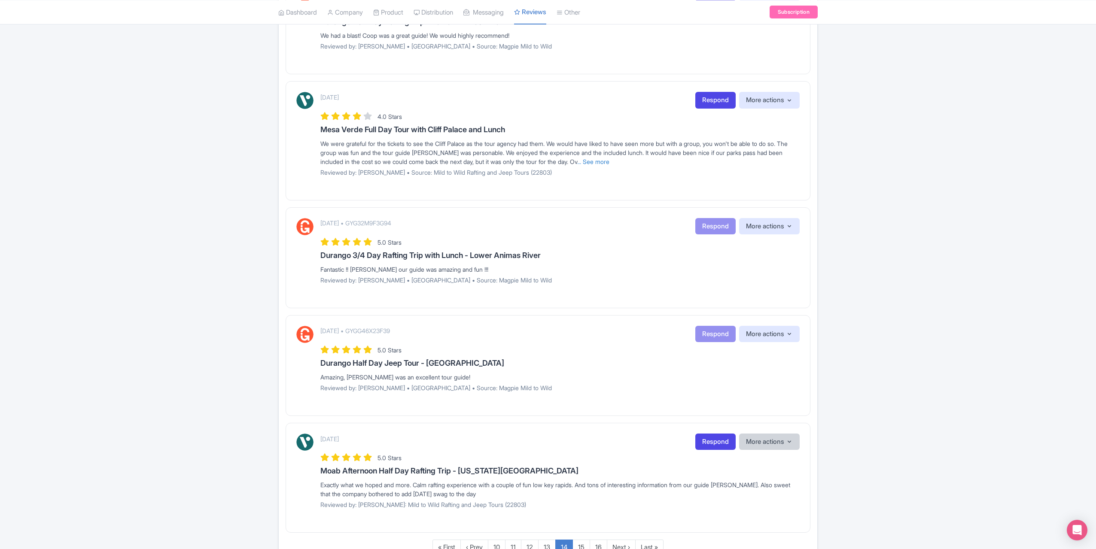
scroll to position [831, 0]
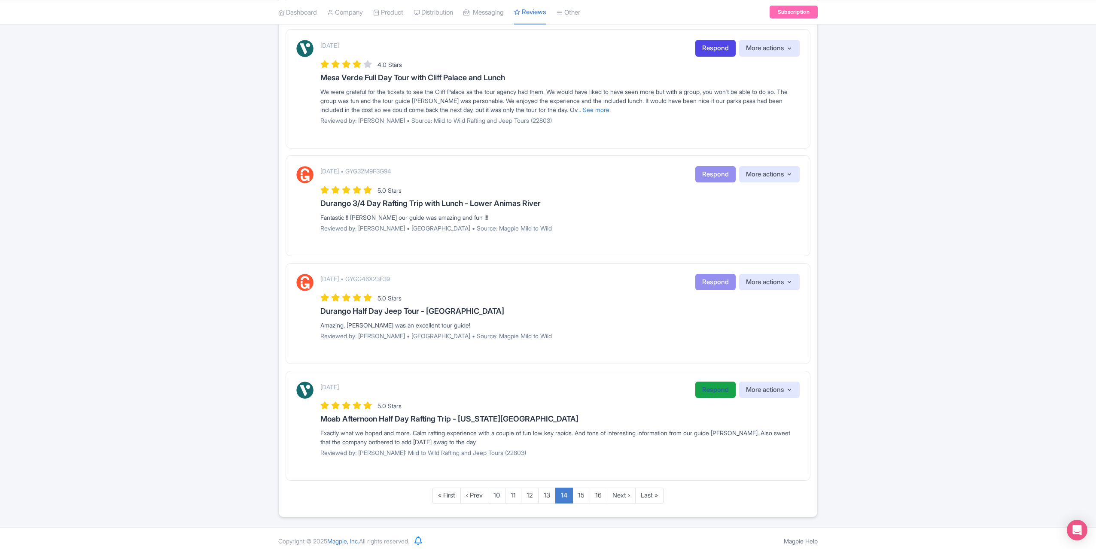
click at [710, 382] on link "Respond" at bounding box center [715, 390] width 40 height 17
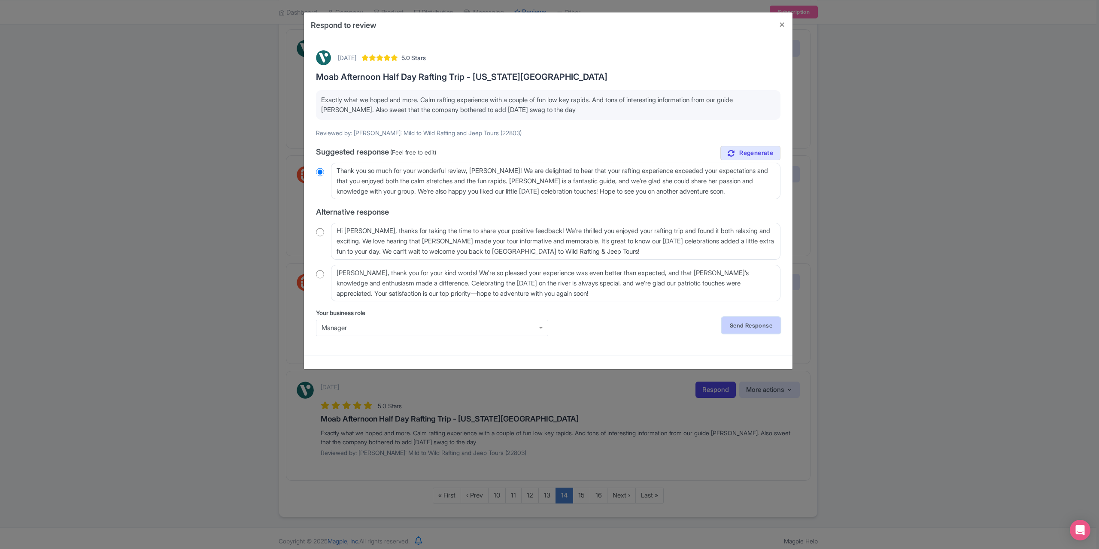
click at [739, 325] on link "Send Response" at bounding box center [751, 325] width 59 height 16
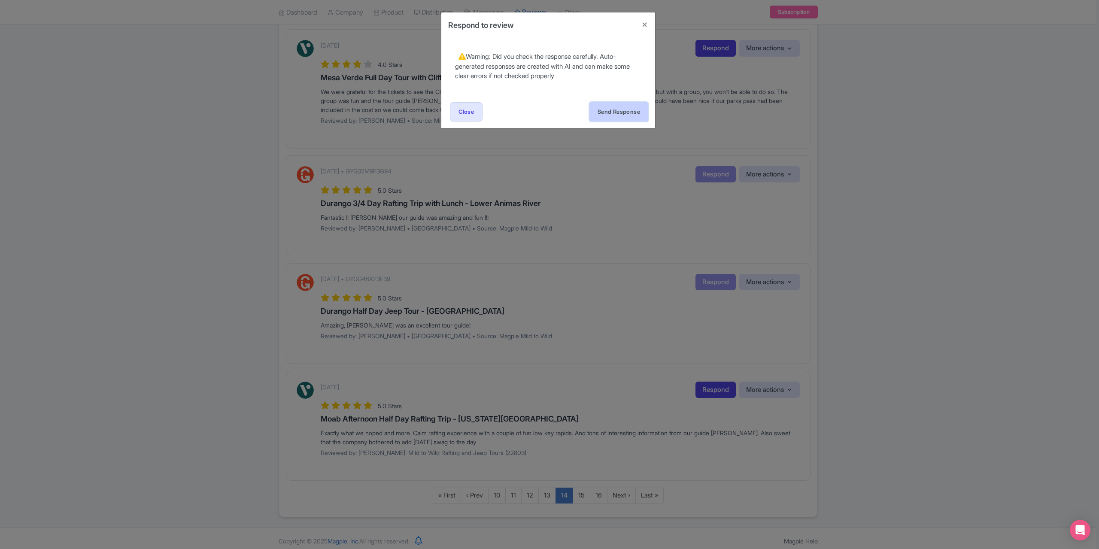
click at [621, 110] on button "Send Response" at bounding box center [619, 111] width 59 height 19
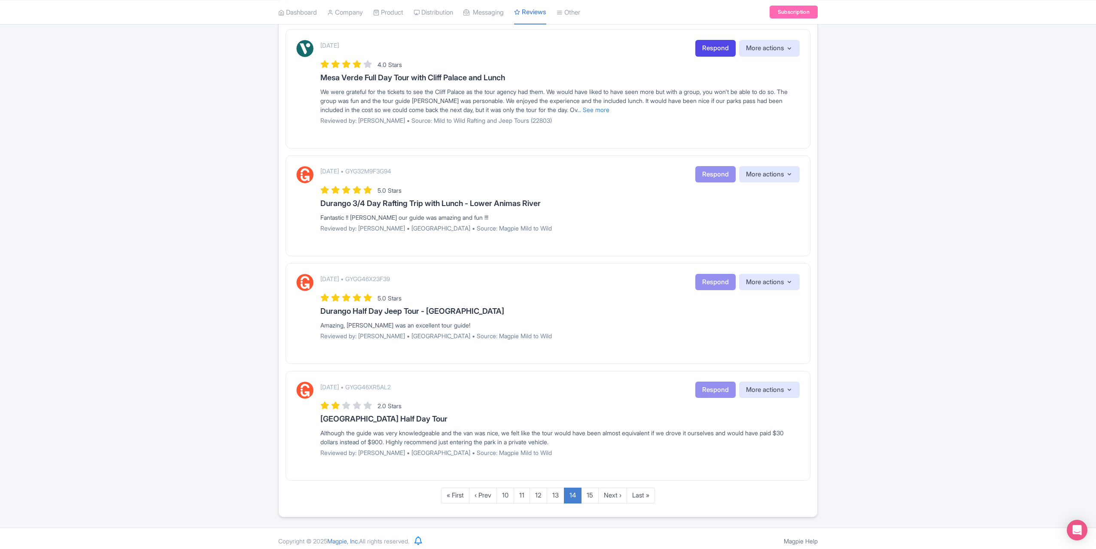
scroll to position [703, 0]
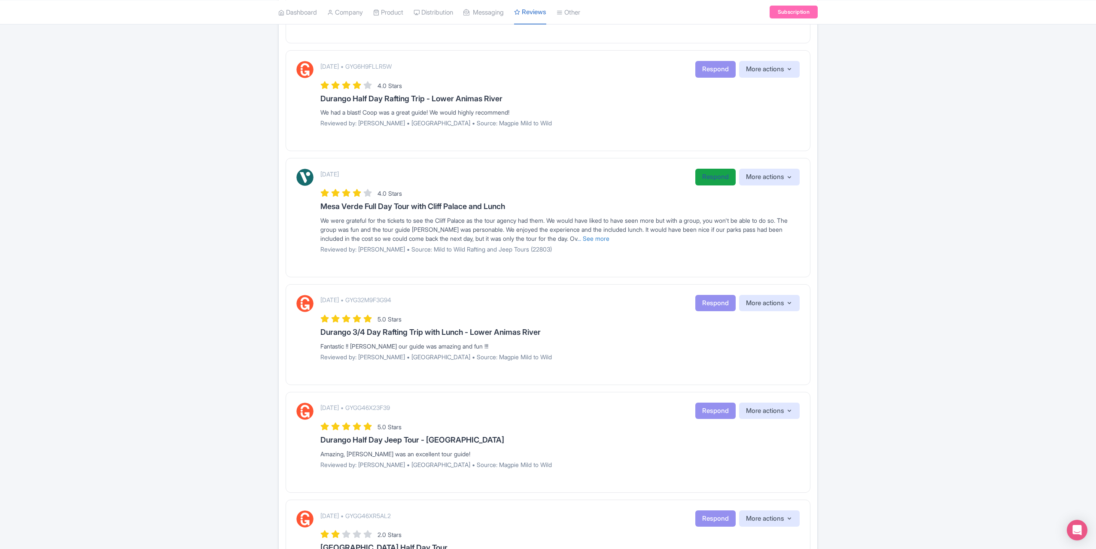
click at [701, 173] on link "Respond" at bounding box center [715, 177] width 40 height 17
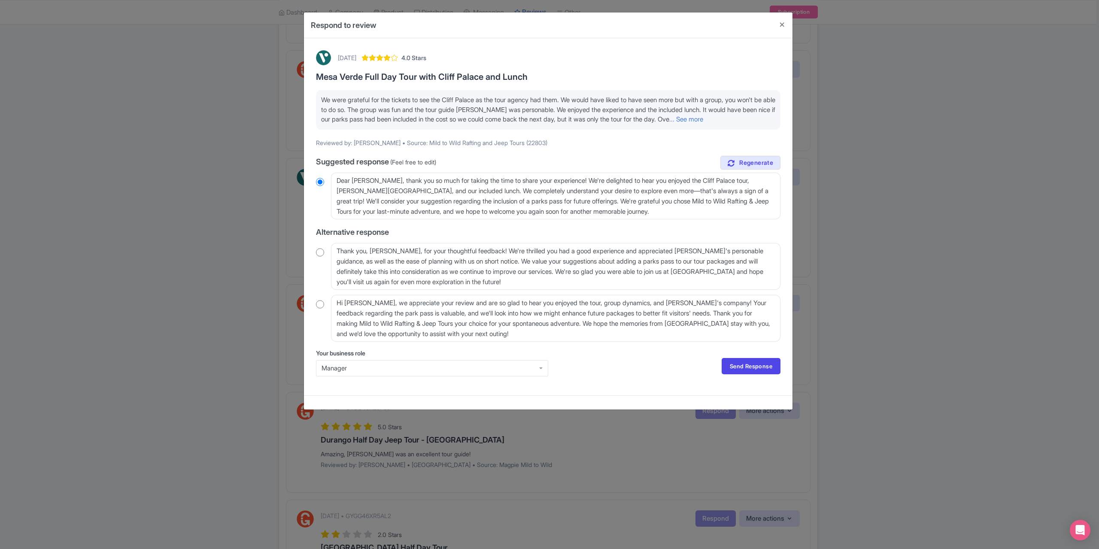
click at [321, 250] on input "radio" at bounding box center [320, 252] width 8 height 9
radio input "true"
click at [401, 250] on textarea "Thank you, Kathryn_A, for your thoughtful feedback! We're thrilled you had a go…" at bounding box center [556, 266] width 450 height 47
type textarea "Thank you, Kathryn_, for your thoughtful feedback! We're thrilled you had a goo…"
radio input "true"
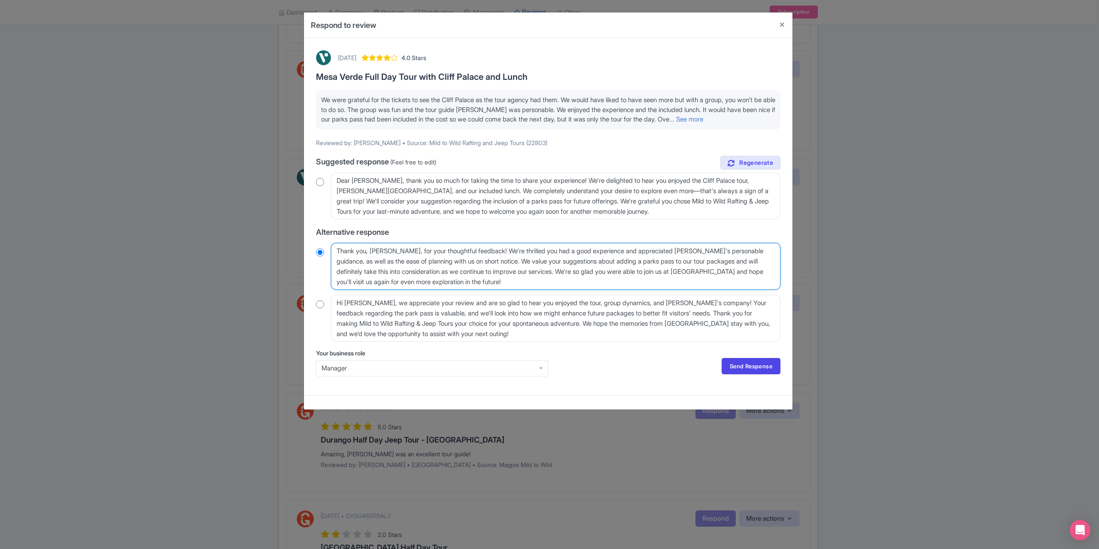
type textarea "Thank you, Kathryn, for your thoughtful feedback! We're thrilled you had a good…"
radio input "true"
type textarea "Thank you, Kathryn, for your thoughtful feedback! We're thrilled you had a good…"
click at [758, 371] on link "Send Response" at bounding box center [751, 366] width 59 height 16
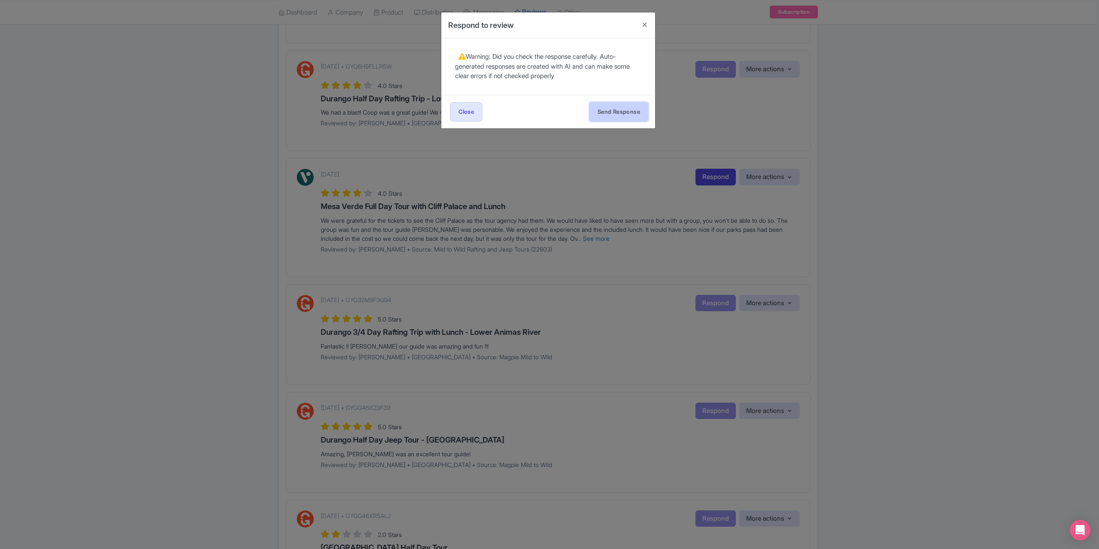
click at [624, 112] on button "Send Response" at bounding box center [619, 111] width 59 height 19
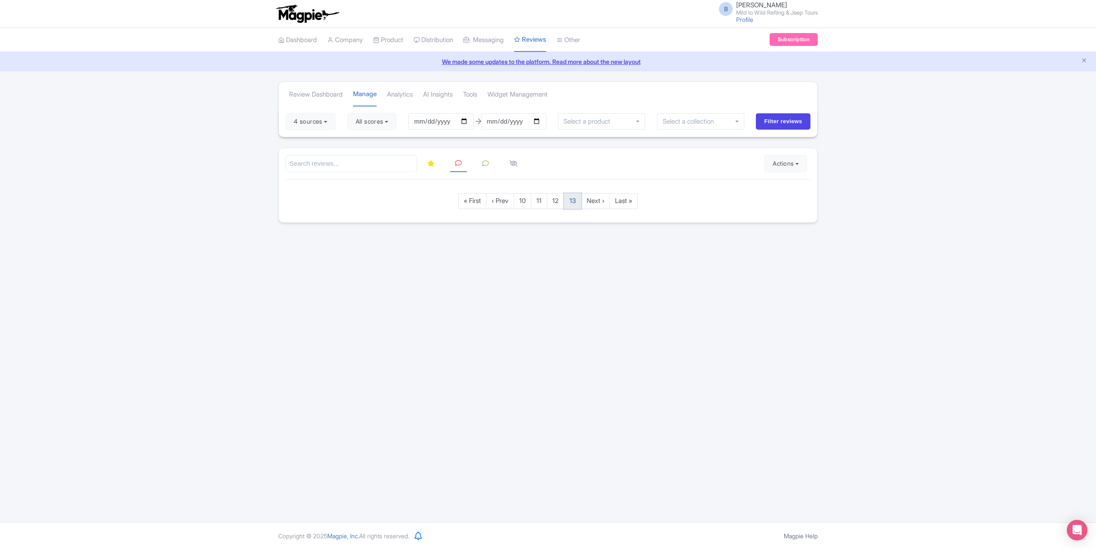
click at [570, 201] on link "13" at bounding box center [573, 201] width 18 height 16
click at [612, 197] on link "Last »" at bounding box center [614, 201] width 28 height 16
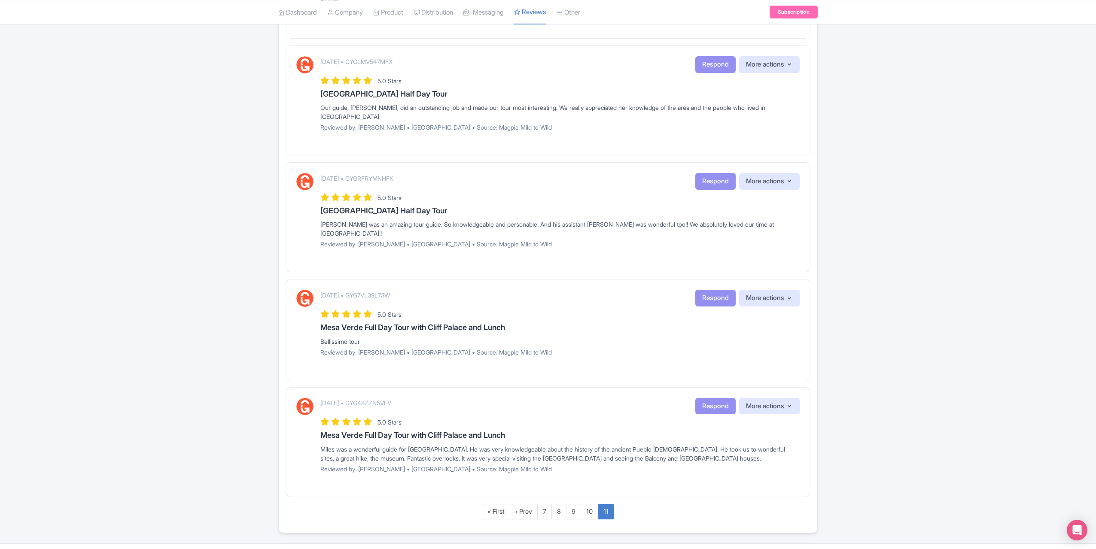
scroll to position [599, 0]
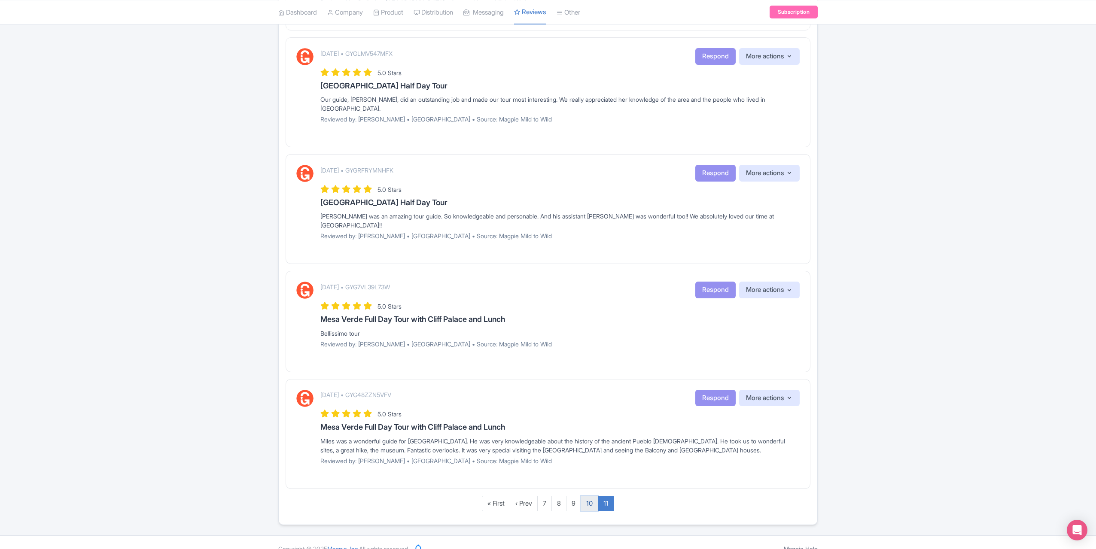
click at [591, 496] on link "10" at bounding box center [590, 504] width 18 height 16
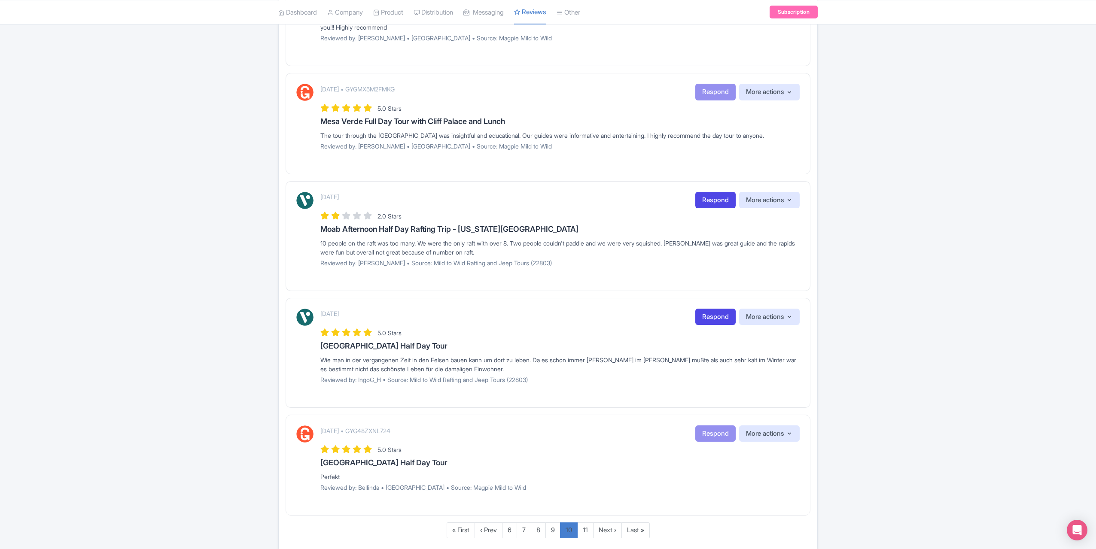
scroll to position [823, 0]
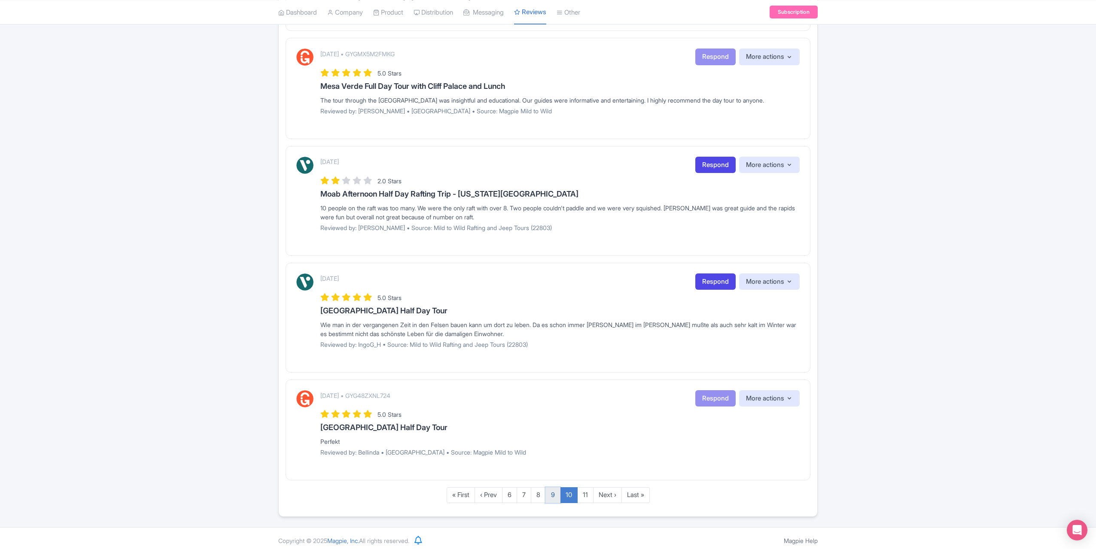
click at [555, 491] on link "9" at bounding box center [552, 495] width 15 height 16
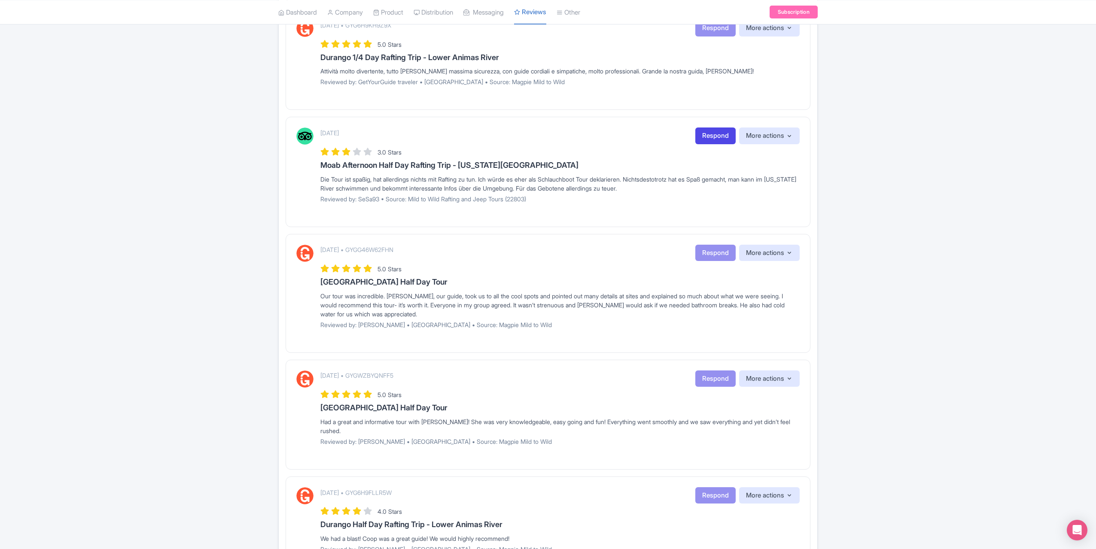
scroll to position [823, 0]
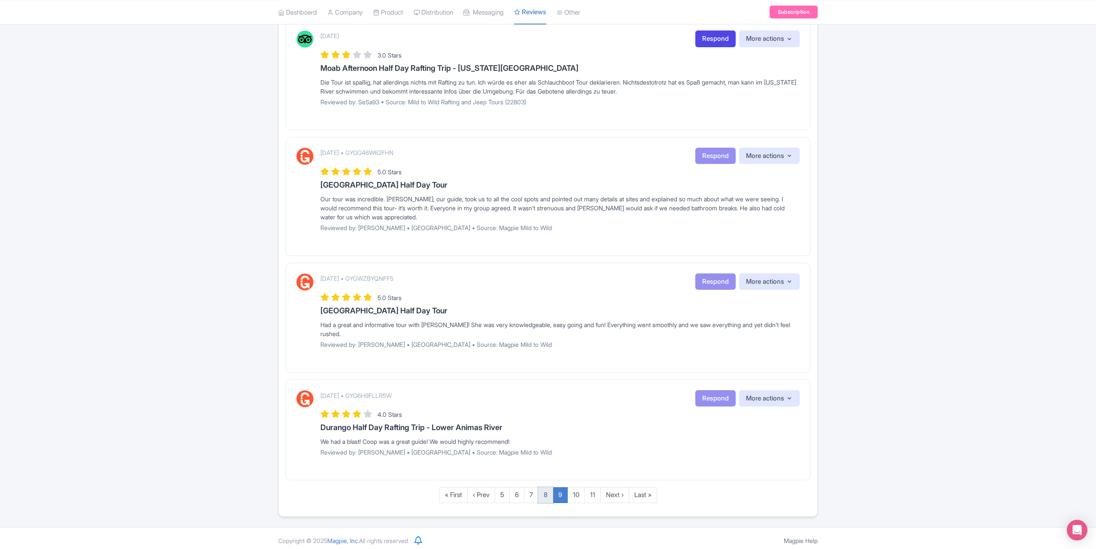
click at [549, 493] on link "8" at bounding box center [545, 495] width 15 height 16
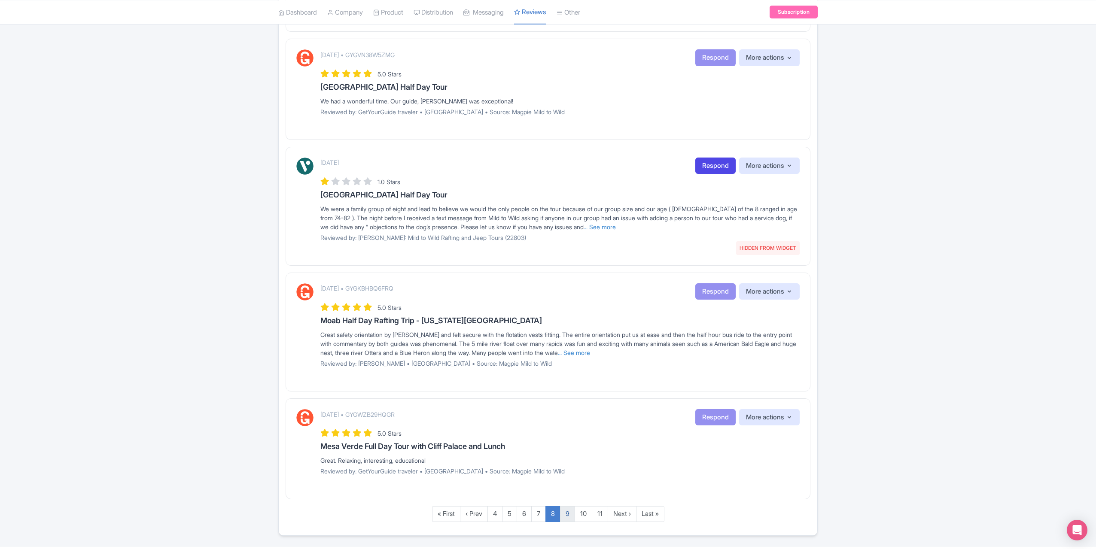
scroll to position [859, 0]
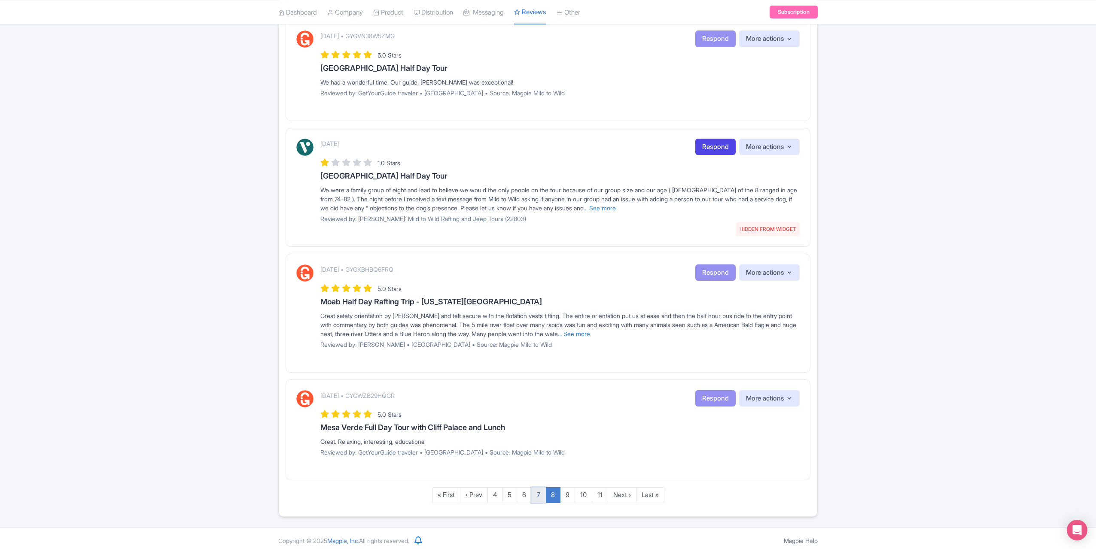
click at [539, 492] on link "7" at bounding box center [538, 495] width 15 height 16
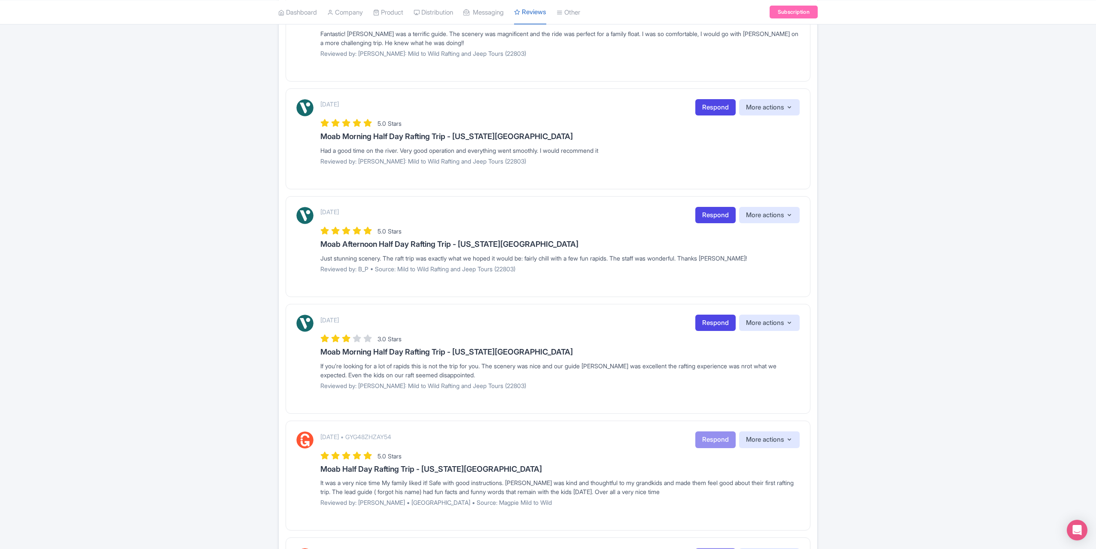
scroll to position [212, 0]
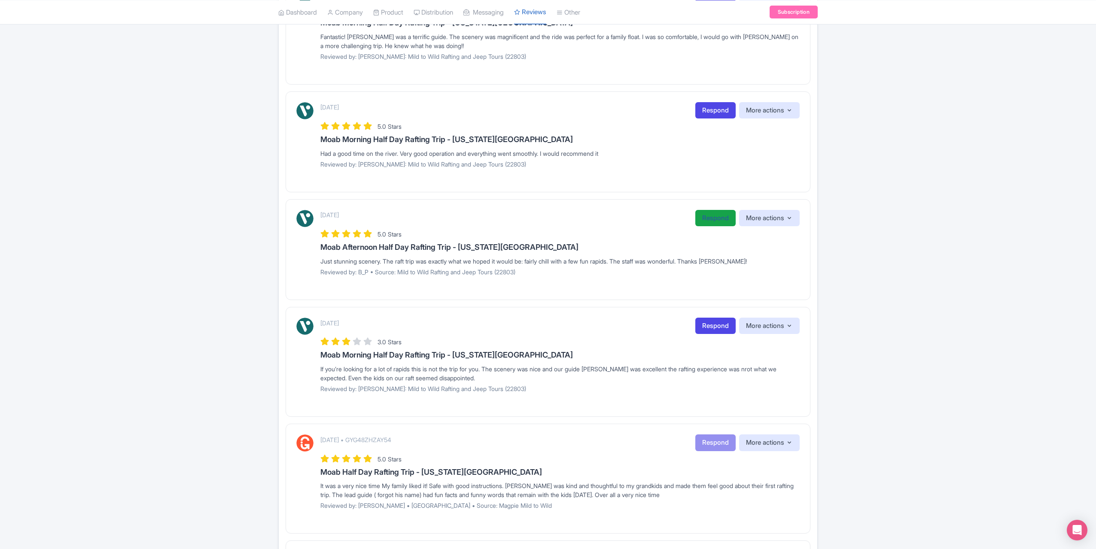
click at [706, 218] on link "Respond" at bounding box center [715, 218] width 40 height 17
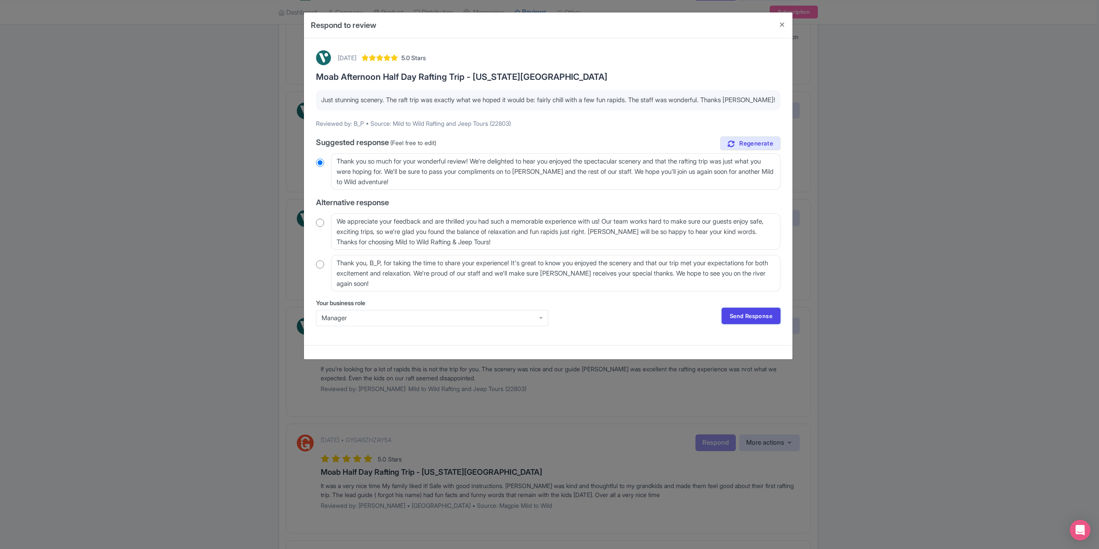
click at [743, 314] on link "Send Response" at bounding box center [751, 316] width 59 height 16
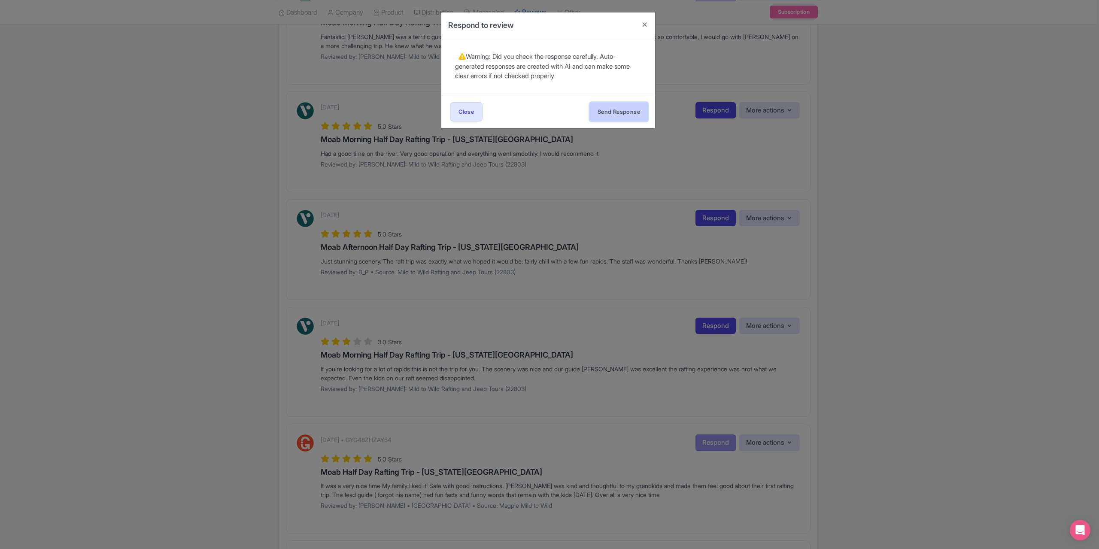
click at [611, 111] on button "Send Response" at bounding box center [619, 111] width 59 height 19
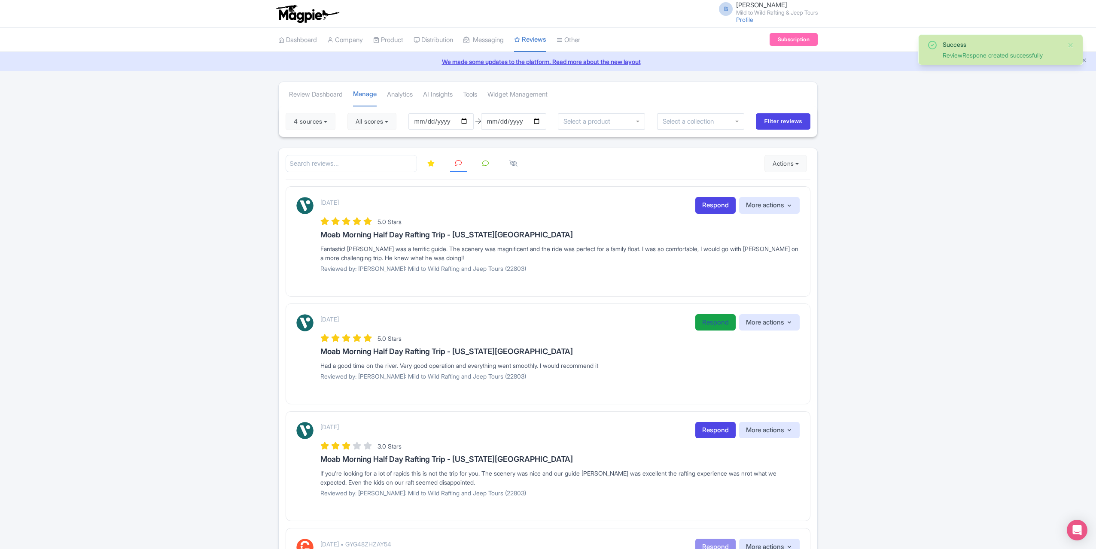
click at [701, 321] on link "Respond" at bounding box center [715, 322] width 40 height 17
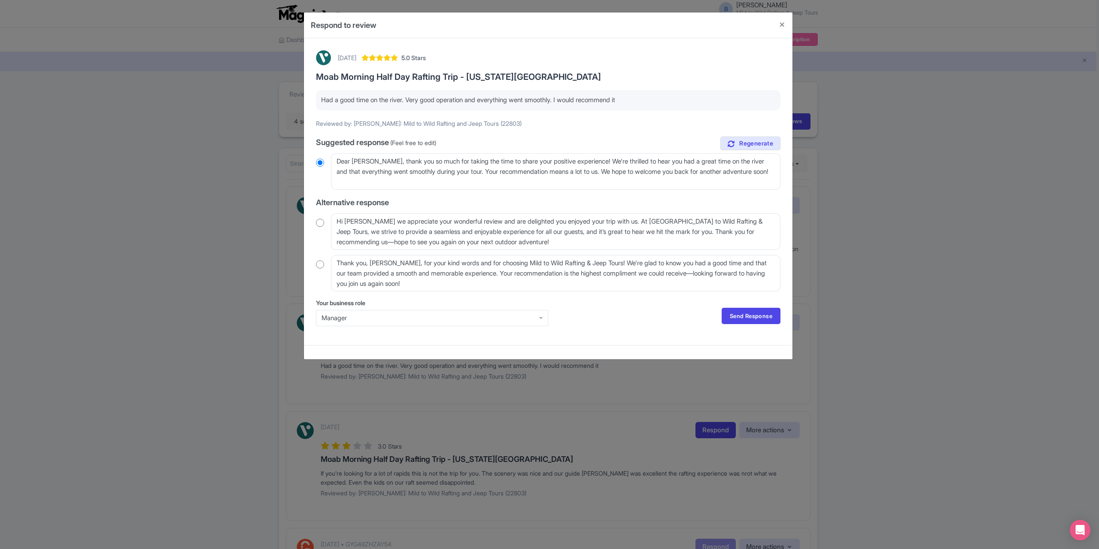
click at [318, 263] on input "radio" at bounding box center [320, 264] width 8 height 9
radio input "true"
click at [403, 262] on textarea "Thank you, Richard_H, for your kind words and for choosing Mild to Wild Rafting…" at bounding box center [556, 273] width 450 height 37
type textarea "Thank you, Richard_, for your kind words and for choosing Mild to Wild Rafting …"
radio input "true"
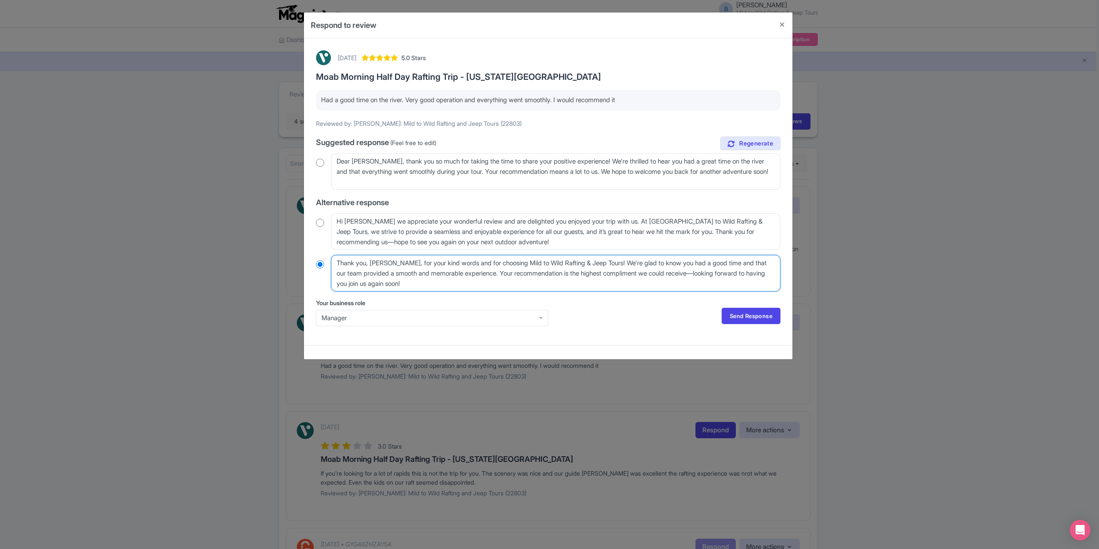
type textarea "Thank you, Richard, for your kind words and for choosing Mild to Wild Rafting &…"
radio input "true"
type textarea "Thank you, Richard, for your kind words and for choosing Mild to Wild Rafting &…"
click at [764, 314] on link "Send Response" at bounding box center [751, 316] width 59 height 16
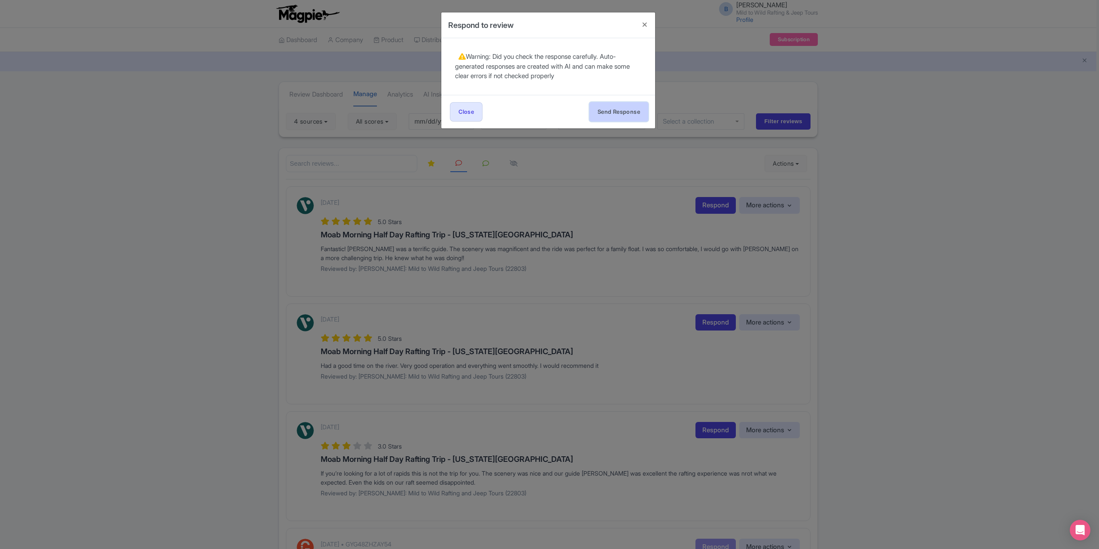
click at [593, 114] on button "Send Response" at bounding box center [619, 111] width 59 height 19
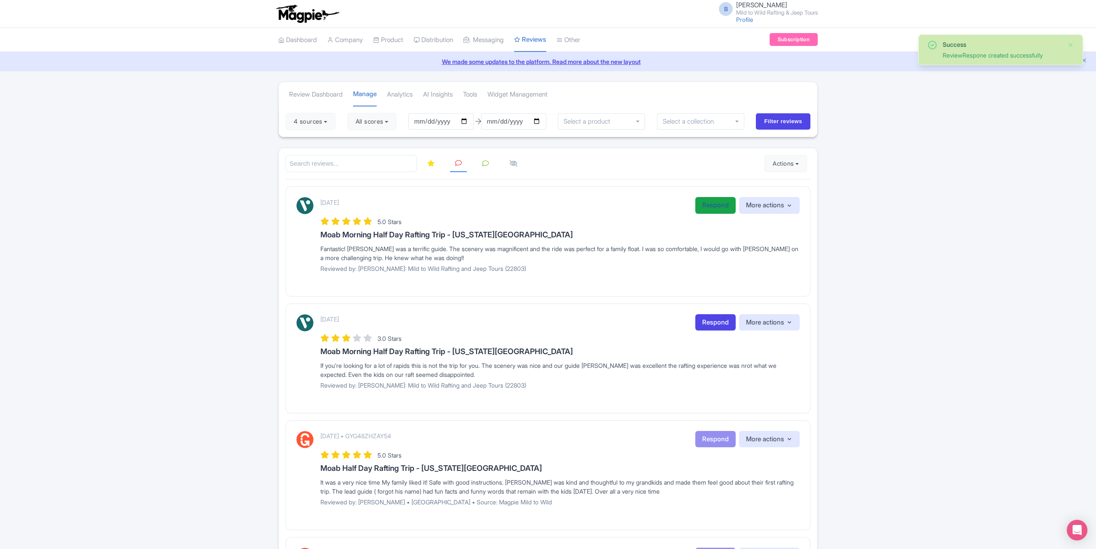
click at [707, 201] on link "Respond" at bounding box center [715, 205] width 40 height 17
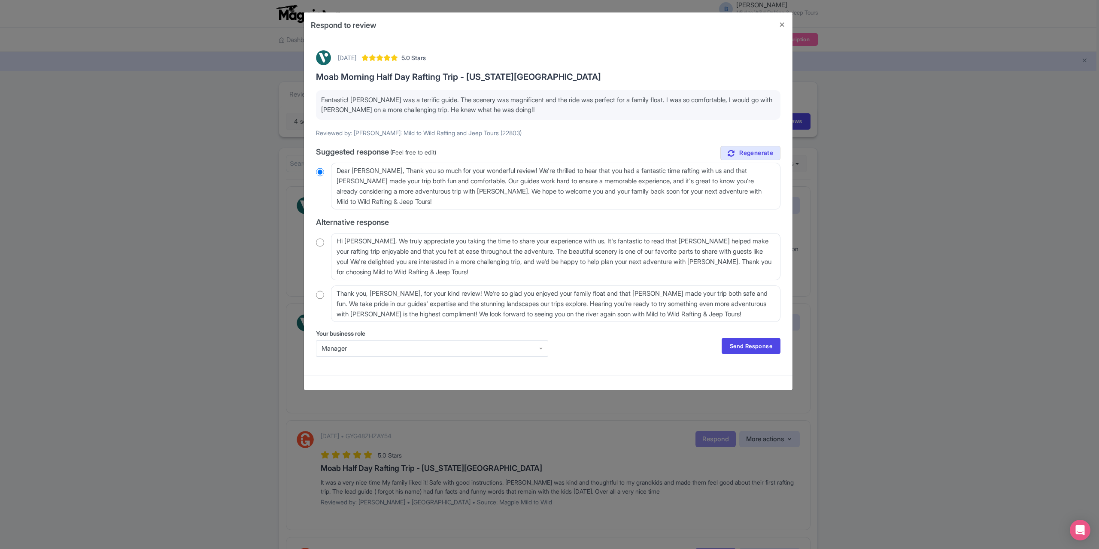
click at [322, 296] on input "radio" at bounding box center [320, 295] width 8 height 9
radio input "true"
click at [402, 293] on textarea "Thank you, Beverly_B, for your kind review! We're so glad you enjoyed your fami…" at bounding box center [556, 304] width 450 height 37
type textarea "Thank you, Beverly_, for your kind review! We're so glad you enjoyed your famil…"
radio input "true"
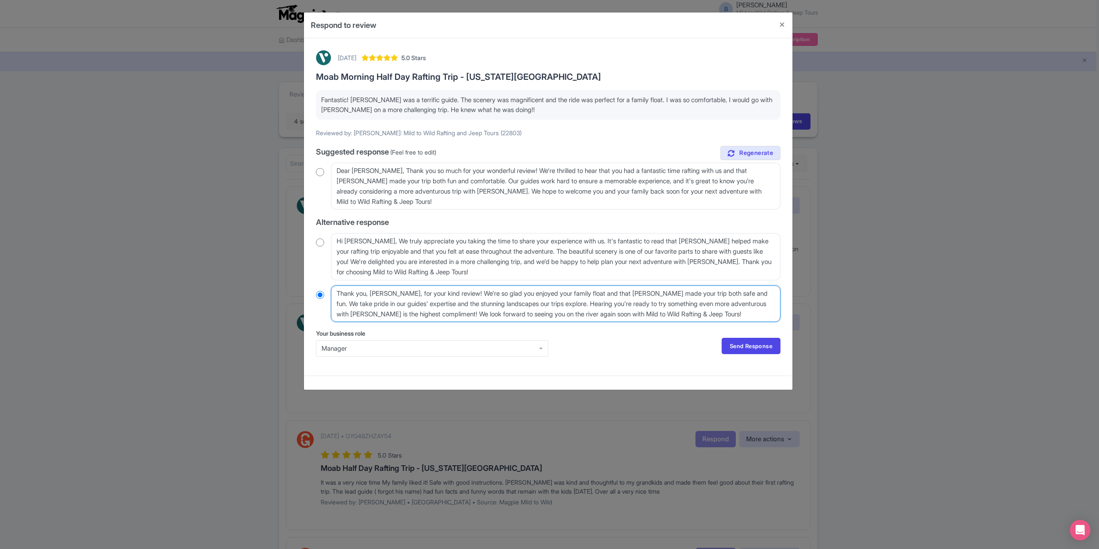
type textarea "Thank you, Beverly, for your kind review! We're so glad you enjoyed your family…"
radio input "true"
type textarea "Thank you, Beverly, for your kind review! We're so glad you enjoyed your family…"
click at [743, 346] on link "Send Response" at bounding box center [751, 346] width 59 height 16
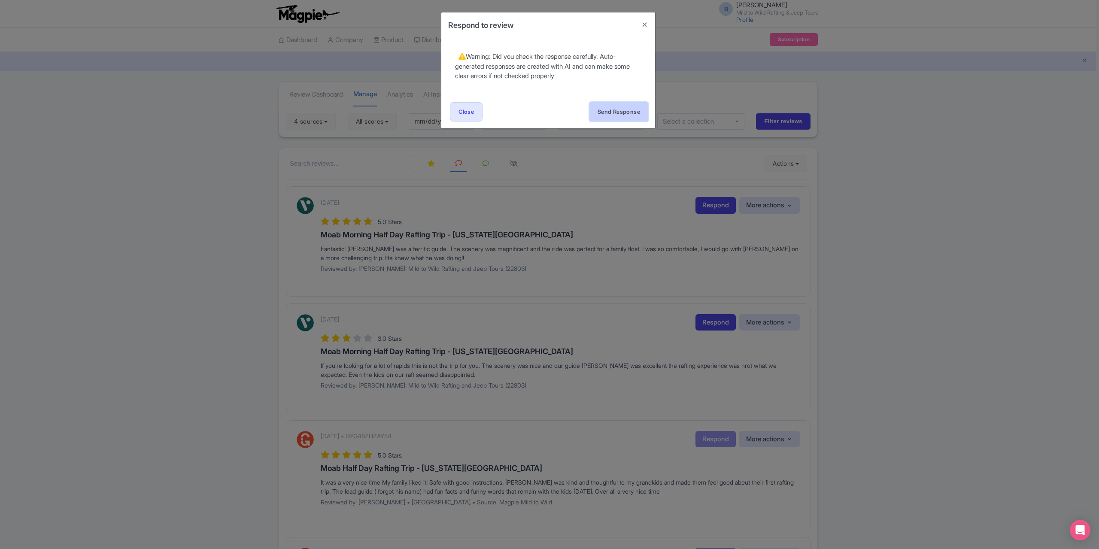
click at [607, 104] on button "Send Response" at bounding box center [619, 111] width 59 height 19
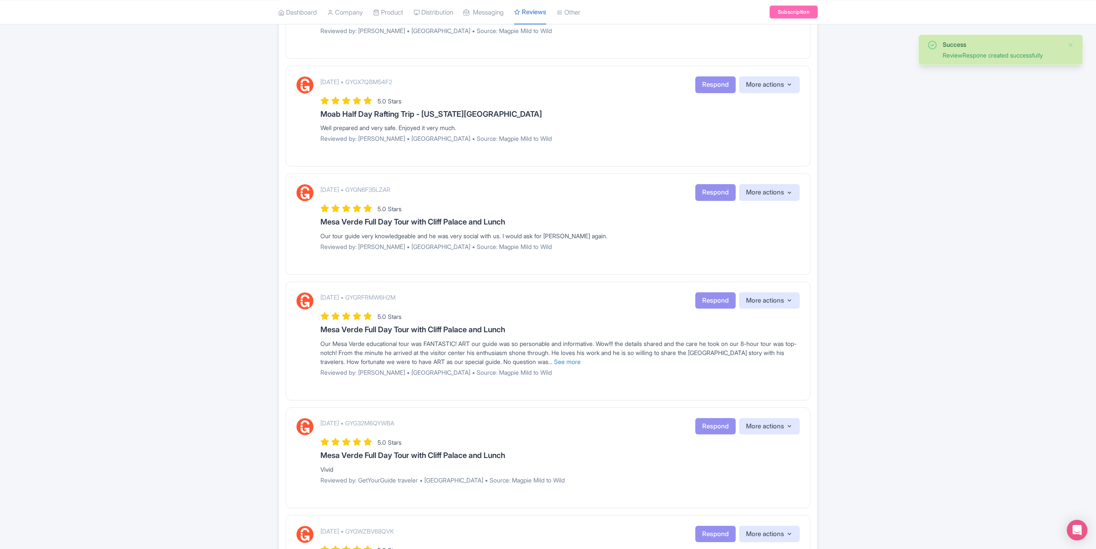
scroll to position [831, 0]
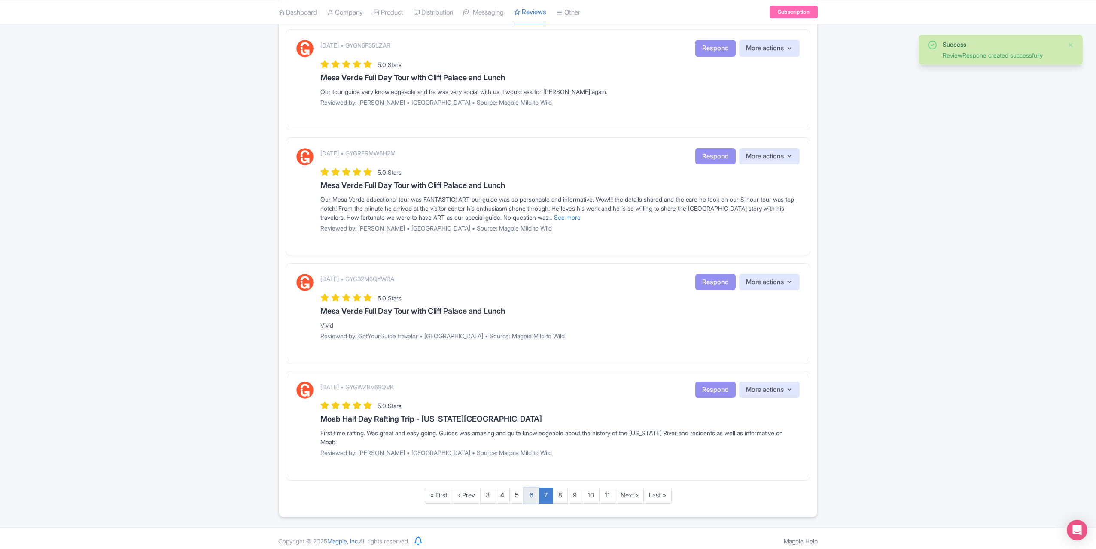
click at [533, 496] on link "6" at bounding box center [531, 496] width 15 height 16
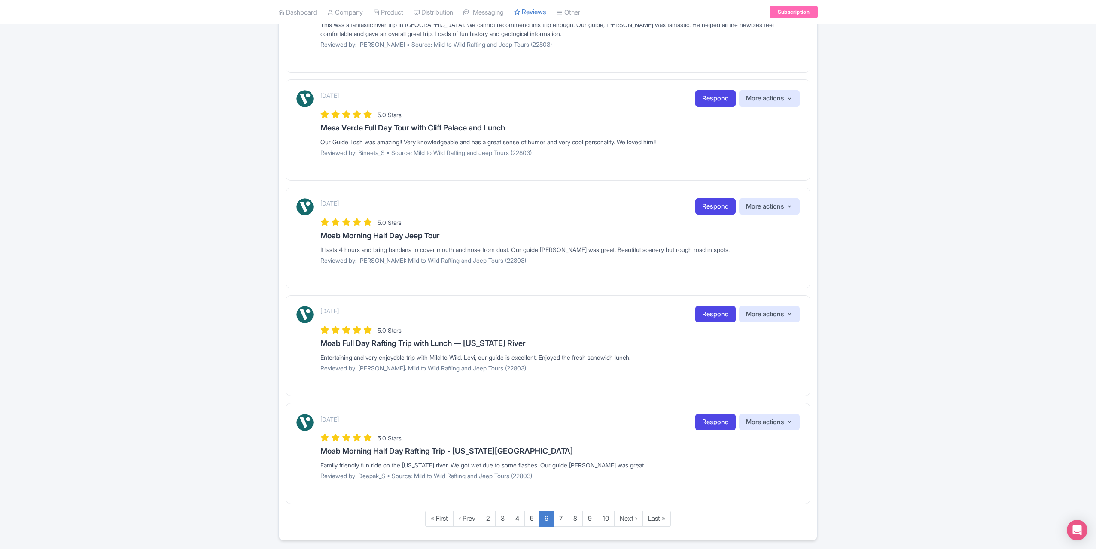
scroll to position [805, 0]
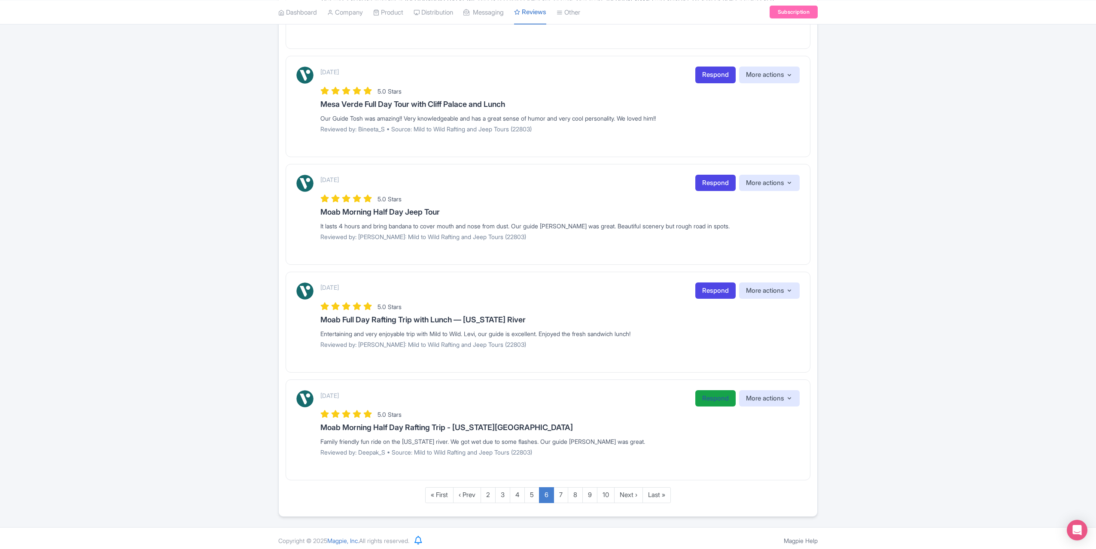
click at [717, 392] on link "Respond" at bounding box center [715, 398] width 40 height 17
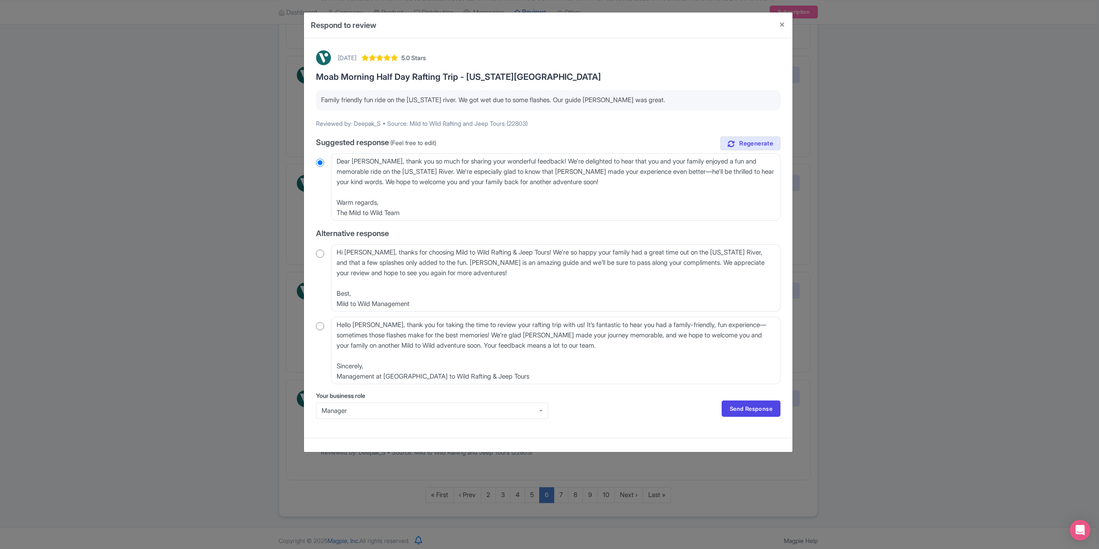
click at [320, 324] on input "radio" at bounding box center [320, 326] width 8 height 9
radio input "true"
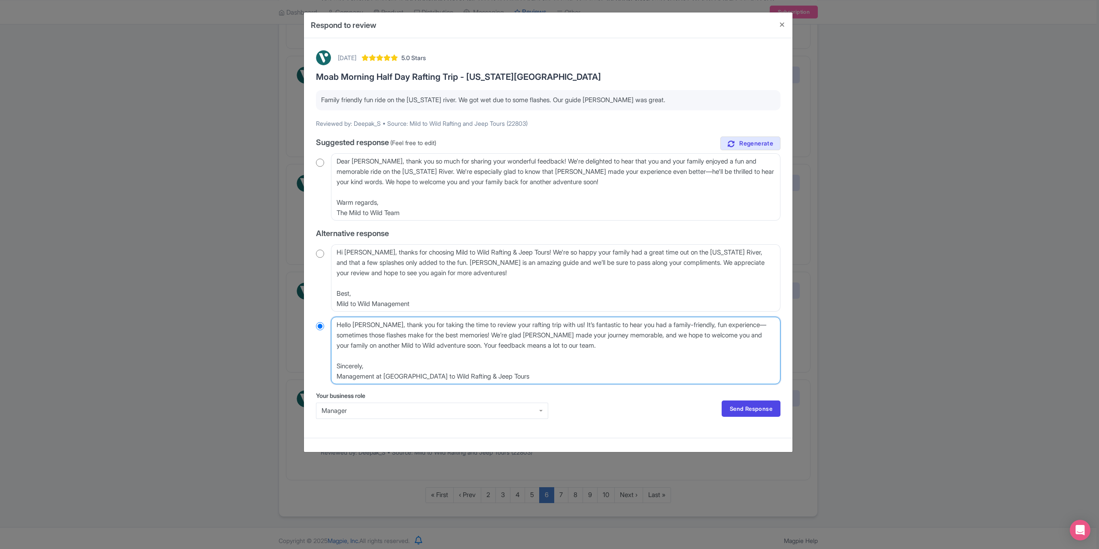
click at [384, 325] on textarea "Hello Deepak_S, thank you for taking the time to review your rafting trip with …" at bounding box center [556, 350] width 450 height 67
type textarea "Hello Deepak_, thank you for taking the time to review your rafting trip with u…"
radio input "true"
type textarea "Hello Deepak, thank you for taking the time to review your rafting trip with us…"
radio input "true"
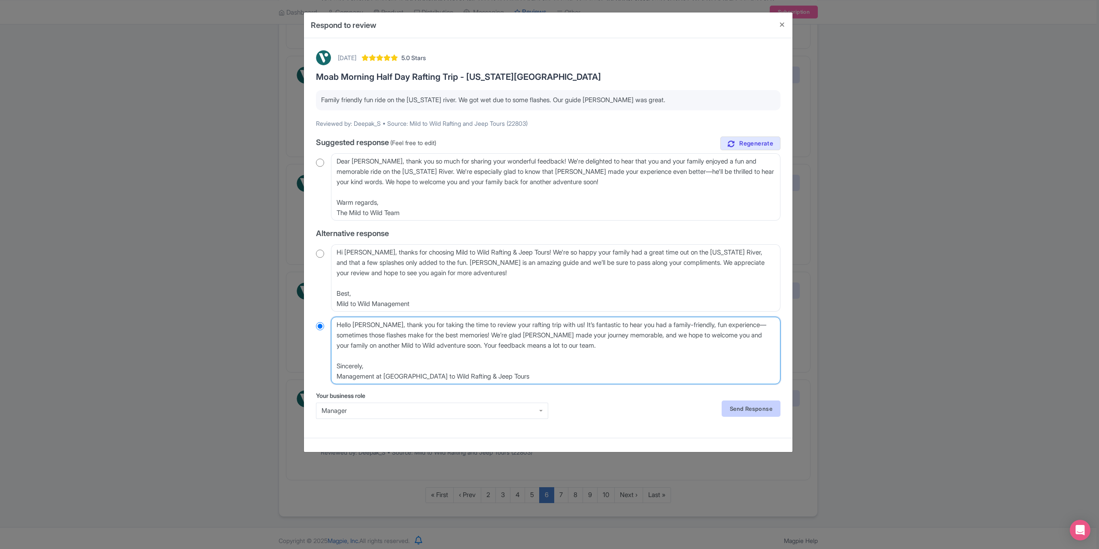
type textarea "Hello Deepak, thank you for taking the time to review your rafting trip with us…"
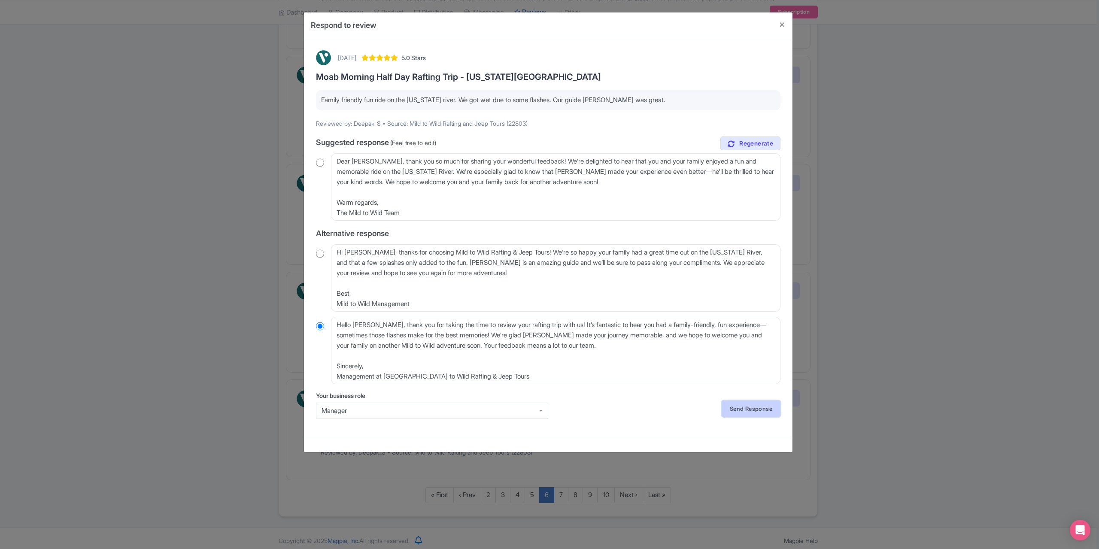
click at [745, 413] on link "Send Response" at bounding box center [751, 409] width 59 height 16
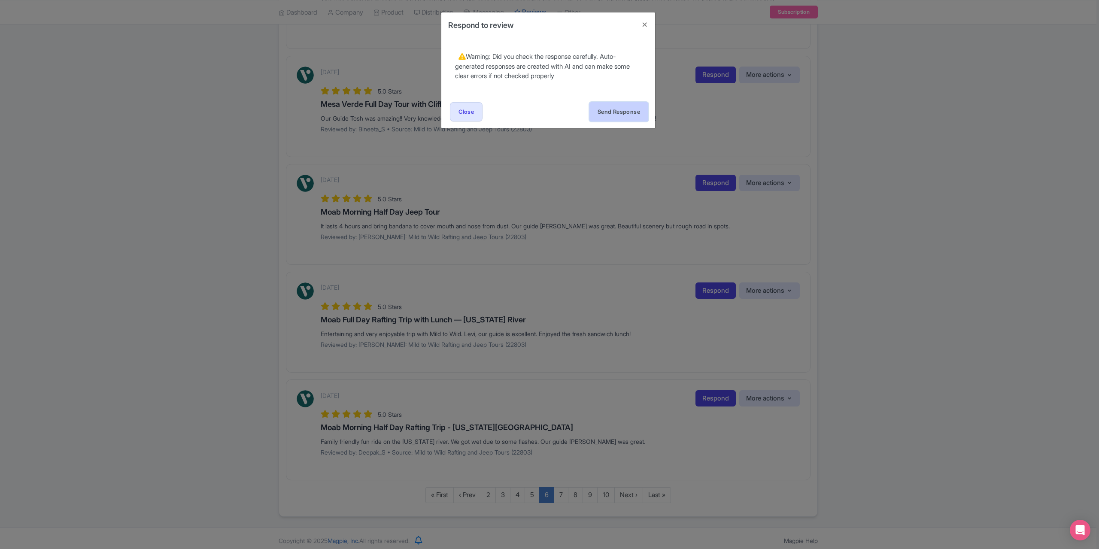
click at [617, 116] on button "Send Response" at bounding box center [619, 111] width 59 height 19
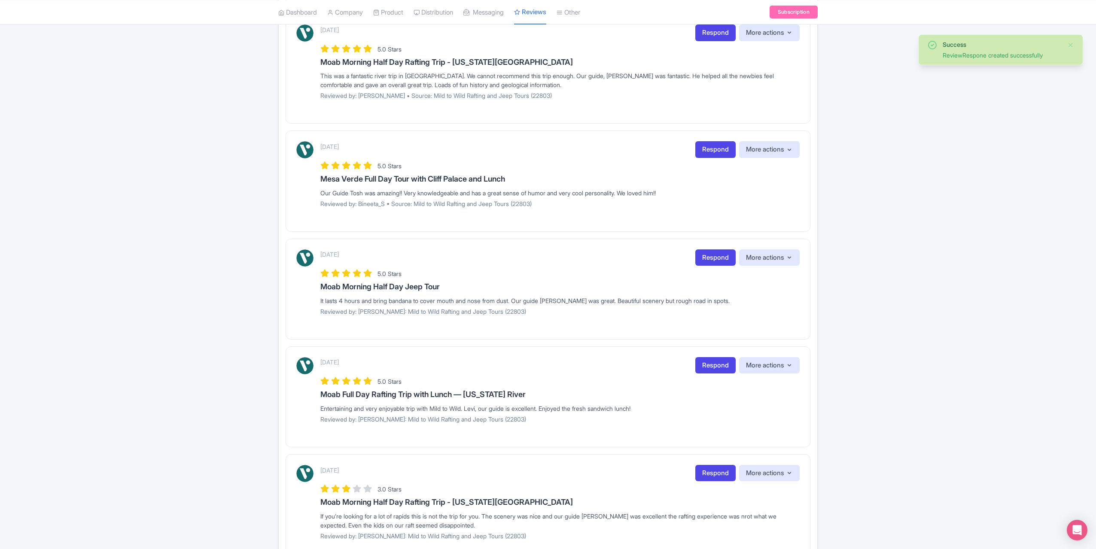
scroll to position [813, 0]
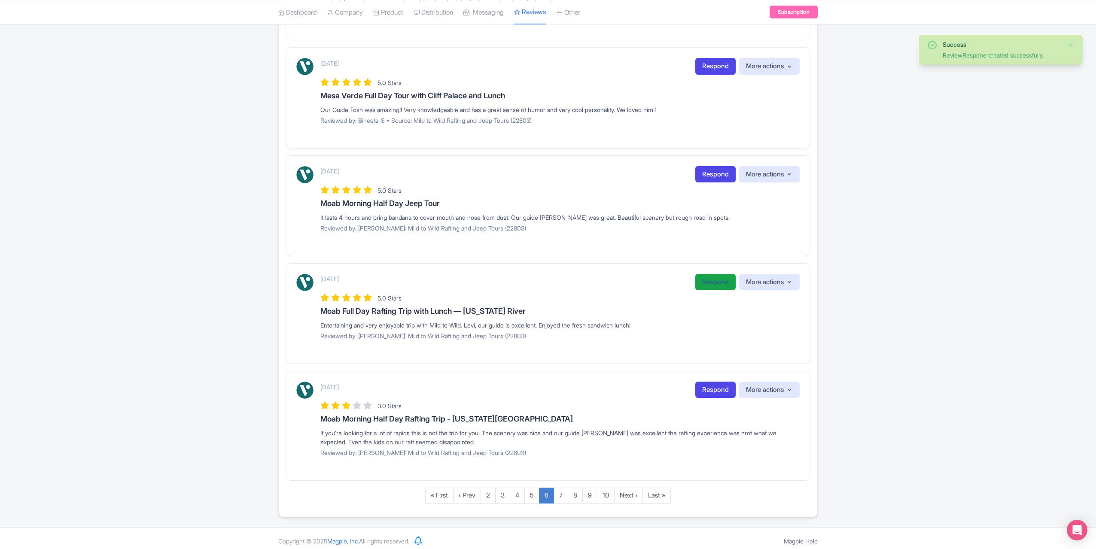
click at [708, 285] on link "Respond" at bounding box center [715, 282] width 40 height 17
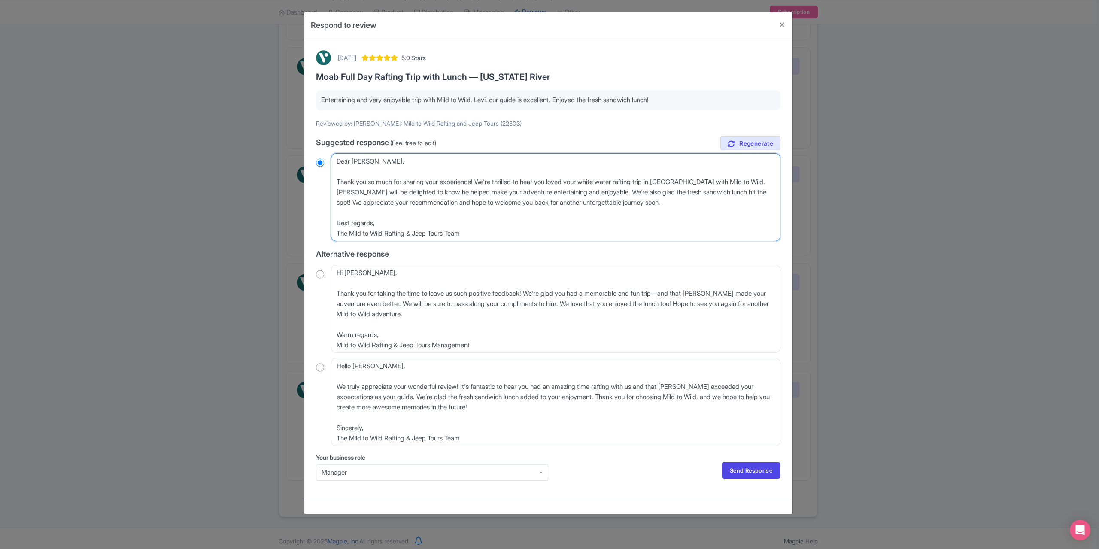
click at [335, 181] on textarea "Dear [PERSON_NAME], Thank you so much for sharing your experience! We're thrill…" at bounding box center [556, 197] width 450 height 88
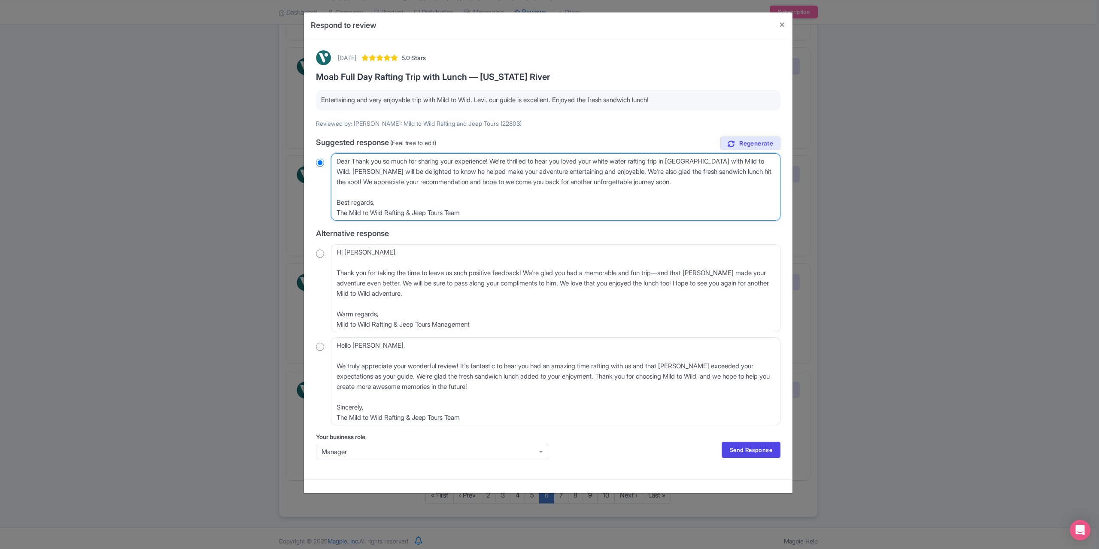
type textarea "DearThank you so much for sharing your experience! We're thrilled to hear you l…"
radio input "true"
type textarea "Thank you so much for sharing your experience! We're thrilled to hear you loved…"
radio input "true"
type textarea "Thank you so much for sharing your experience! We're thrilled to hear you loved…"
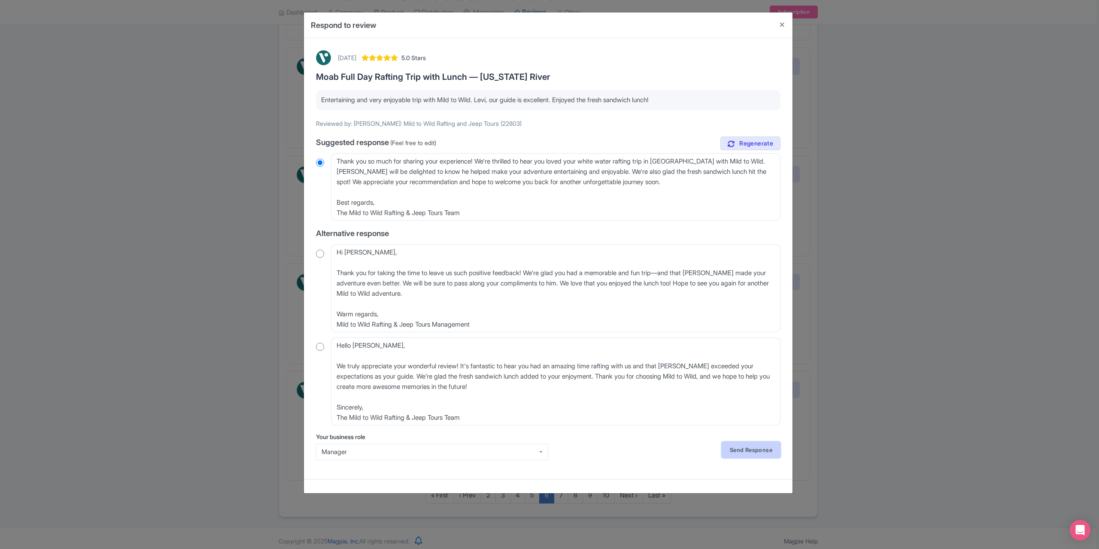
click at [735, 457] on link "Send Response" at bounding box center [751, 450] width 59 height 16
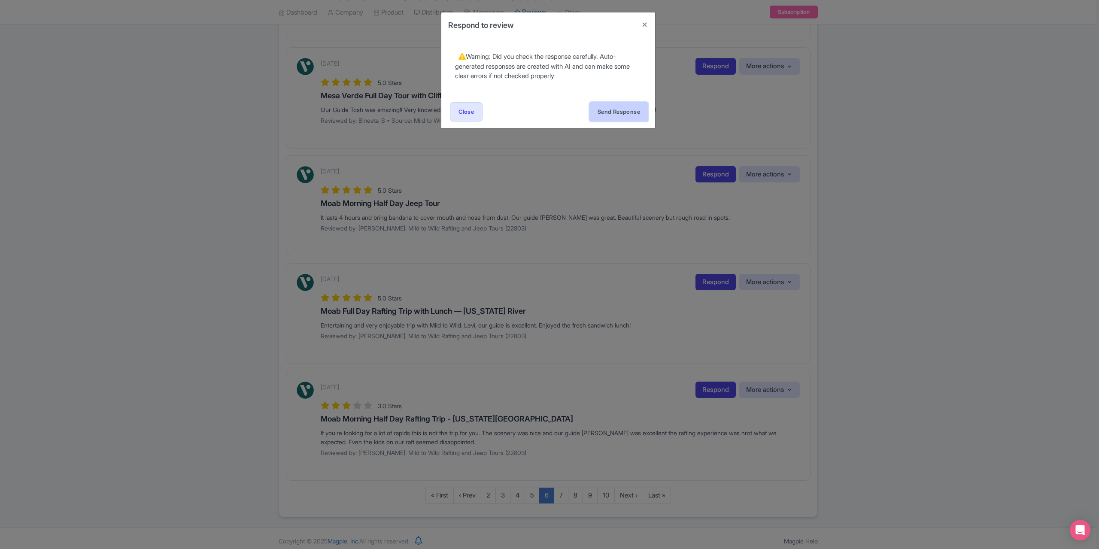
click at [605, 113] on button "Send Response" at bounding box center [619, 111] width 59 height 19
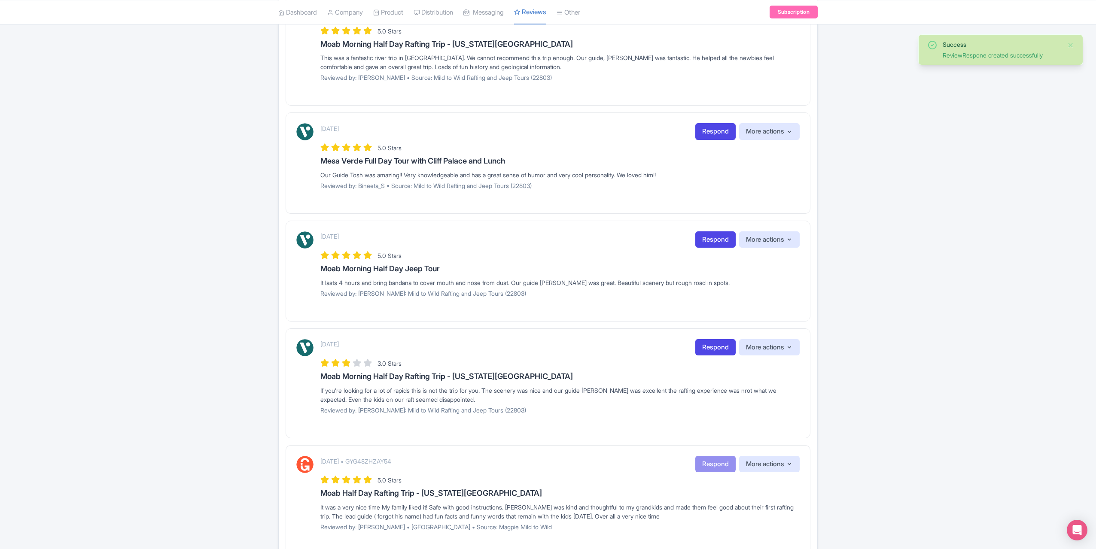
scroll to position [730, 0]
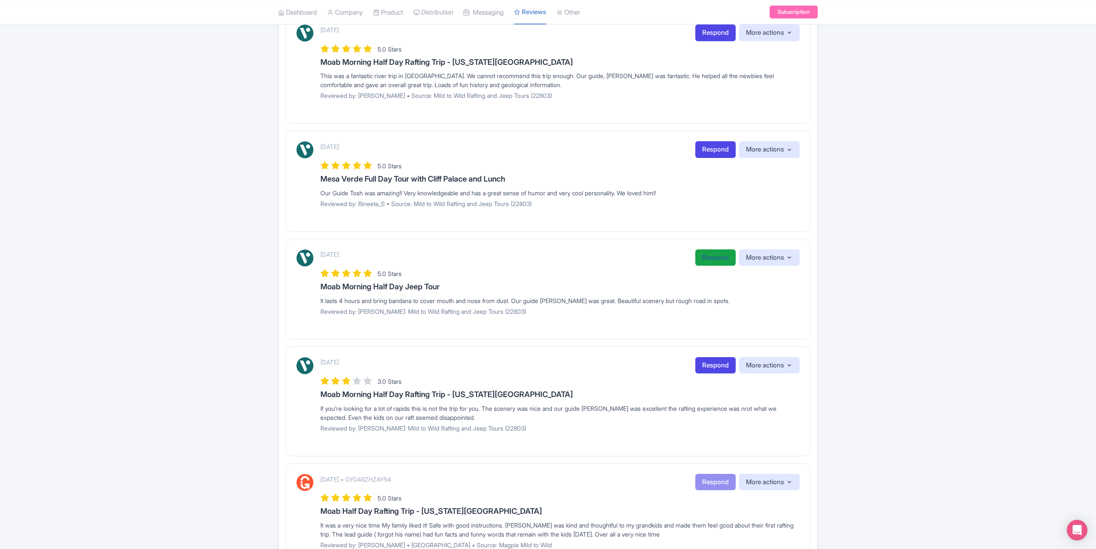
click at [701, 256] on link "Respond" at bounding box center [715, 258] width 40 height 17
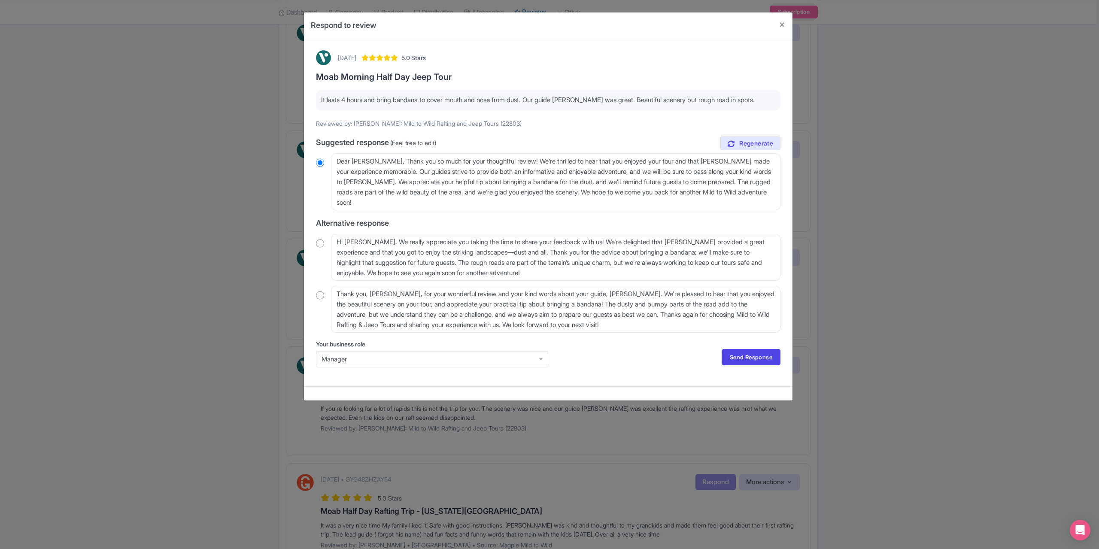
click at [319, 296] on input "radio" at bounding box center [320, 295] width 8 height 9
radio input "true"
click at [404, 293] on textarea "Thank you, Jeannie_K, for your wonderful review and your kind words about your …" at bounding box center [556, 309] width 450 height 47
type textarea "Thank you, Jeannie_, for your wonderful review and your kind words about your g…"
radio input "true"
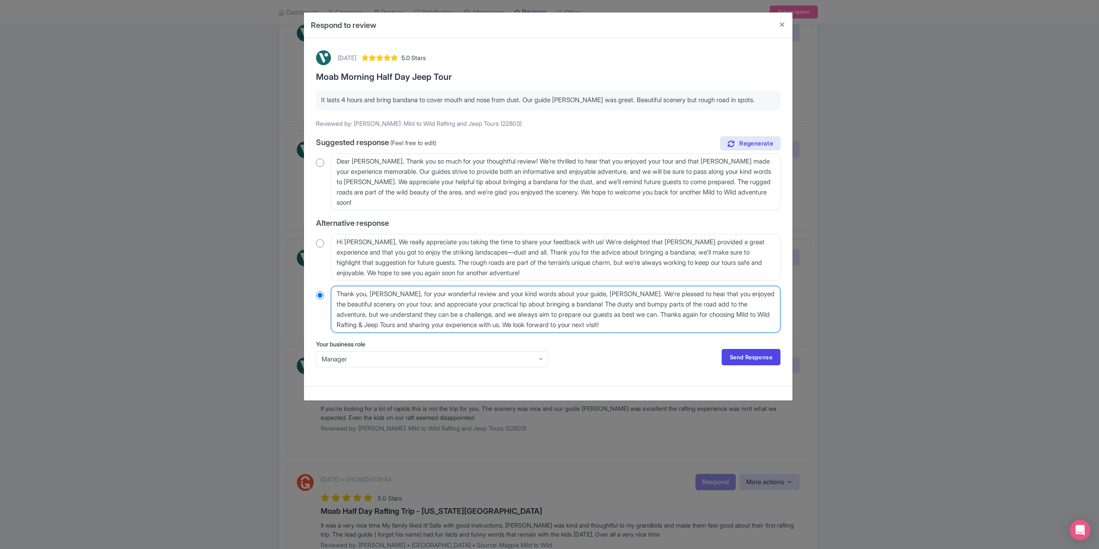
type textarea "Thank you, Jeannie, for your wonderful review and your kind words about your gu…"
radio input "true"
type textarea "Thank you, Jeannie, for your wonderful review and your kind words about your gu…"
click at [737, 357] on link "Send Response" at bounding box center [751, 357] width 59 height 16
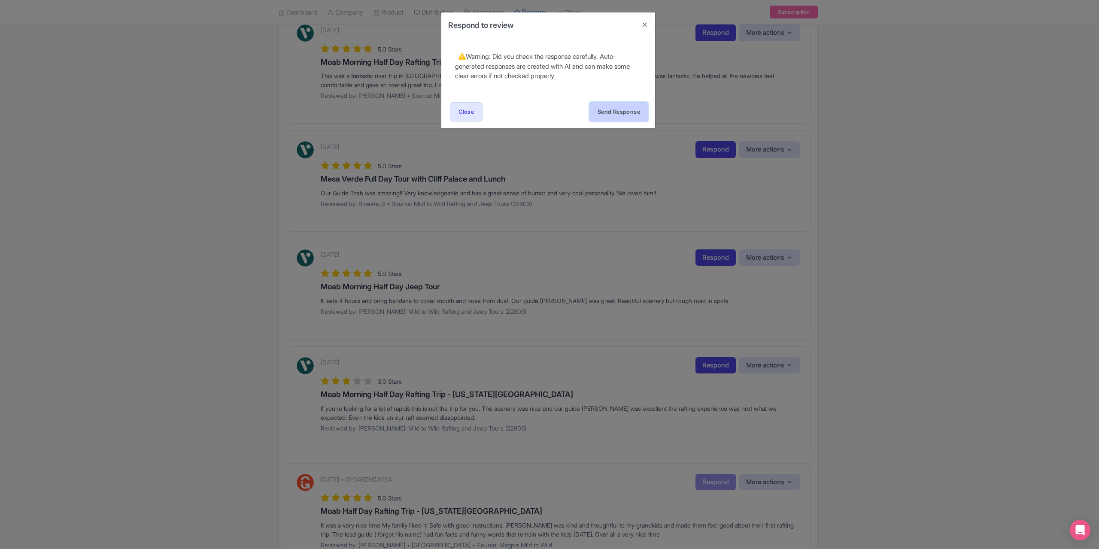
drag, startPoint x: 629, startPoint y: 106, endPoint x: 639, endPoint y: 106, distance: 9.9
click at [630, 106] on button "Send Response" at bounding box center [619, 111] width 59 height 19
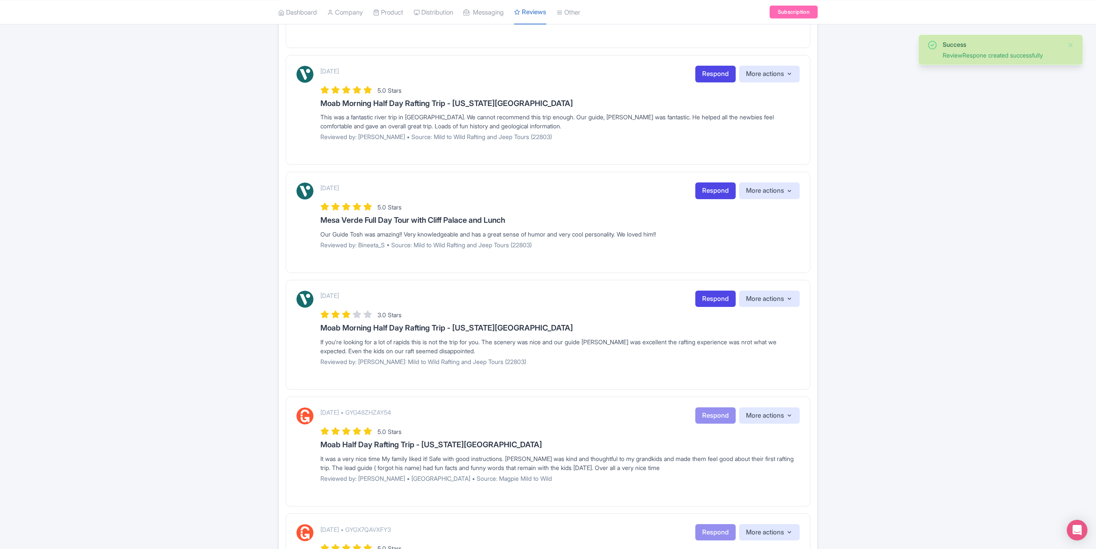
scroll to position [687, 0]
click at [710, 191] on link "Respond" at bounding box center [715, 192] width 40 height 17
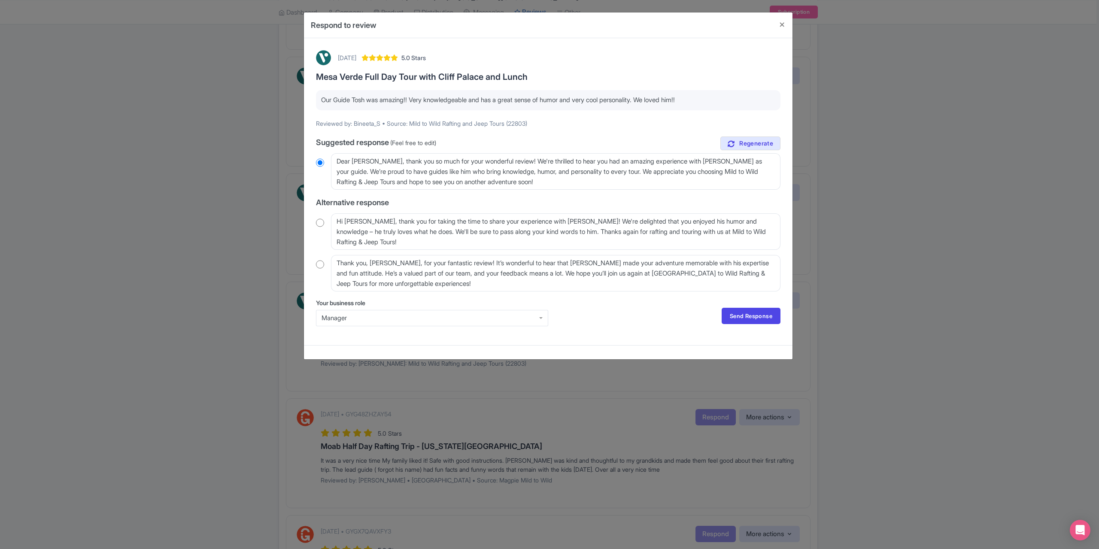
click at [321, 264] on input "radio" at bounding box center [320, 264] width 8 height 9
radio input "true"
drag, startPoint x: 401, startPoint y: 262, endPoint x: 415, endPoint y: 262, distance: 13.7
click at [401, 262] on textarea "Thank you, Bineeta_S, for your fantastic review! It’s wonderful to hear that To…" at bounding box center [556, 273] width 450 height 37
type textarea "Thank you, Bineeta_, for your fantastic review! It’s wonderful to hear that Tos…"
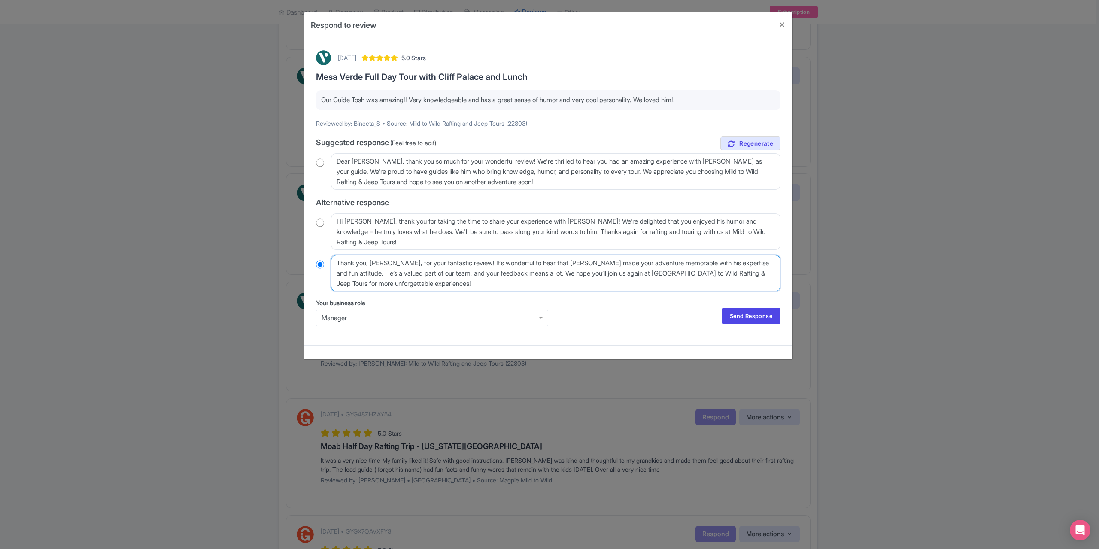
radio input "true"
type textarea "Thank you, Bineeta, for your fantastic review! It’s wonderful to hear that Tosh…"
radio input "true"
drag, startPoint x: 395, startPoint y: 263, endPoint x: 369, endPoint y: 264, distance: 25.8
click at [369, 264] on textarea "Thank you, Bineeta_S, for your fantastic review! It’s wonderful to hear that To…" at bounding box center [556, 273] width 450 height 37
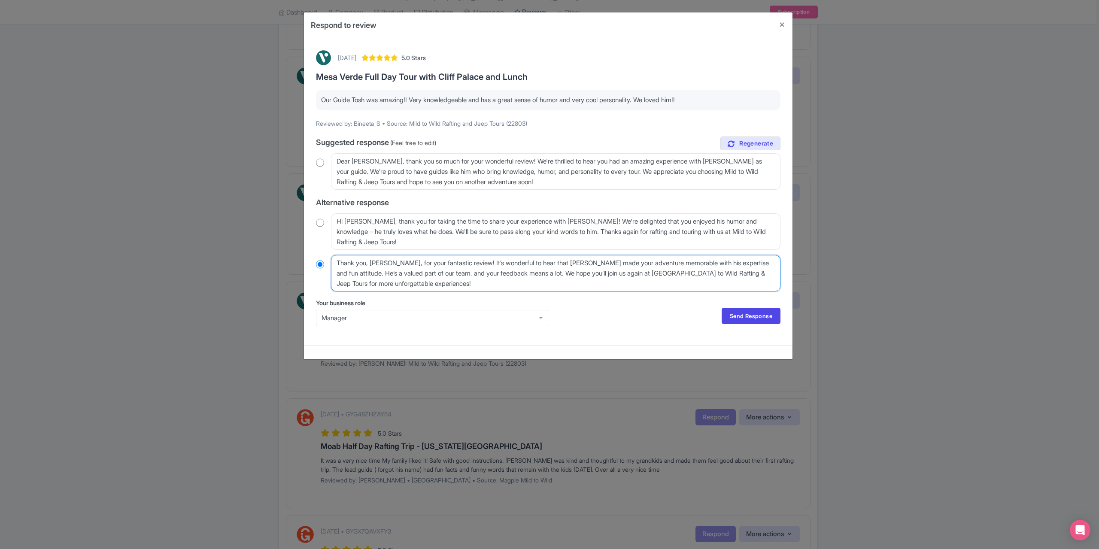
type textarea "Thank you, for your fantastic review! It’s wonderful to hear that Tosh made you…"
radio input "true"
type textarea "Thank you for your fantastic review! It’s wonderful to hear that Tosh made your…"
radio input "true"
type textarea "Thank you for your fantastic review! It’s wonderful to hear that Tosh made your…"
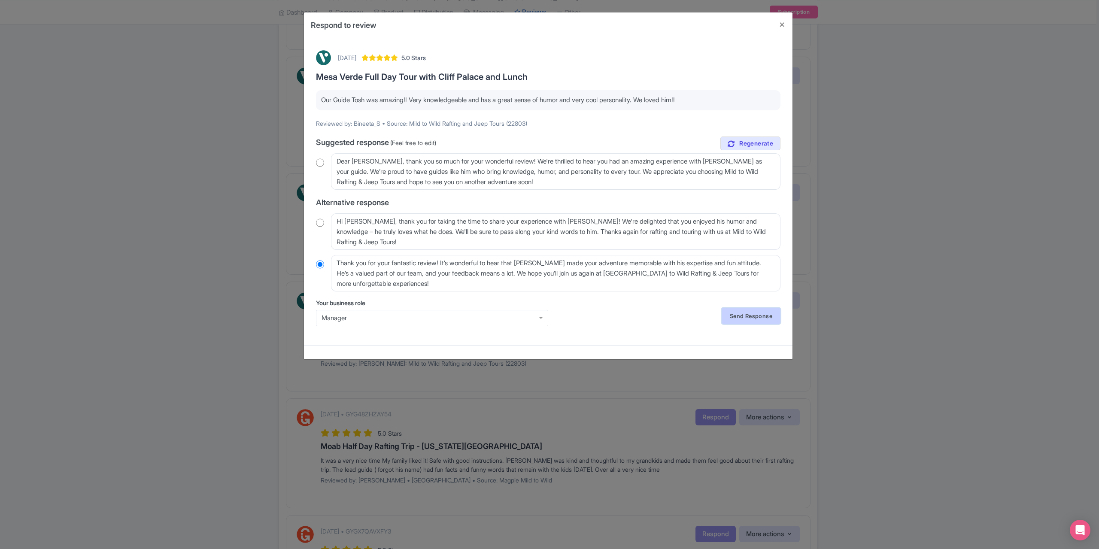
click at [758, 314] on link "Send Response" at bounding box center [751, 316] width 59 height 16
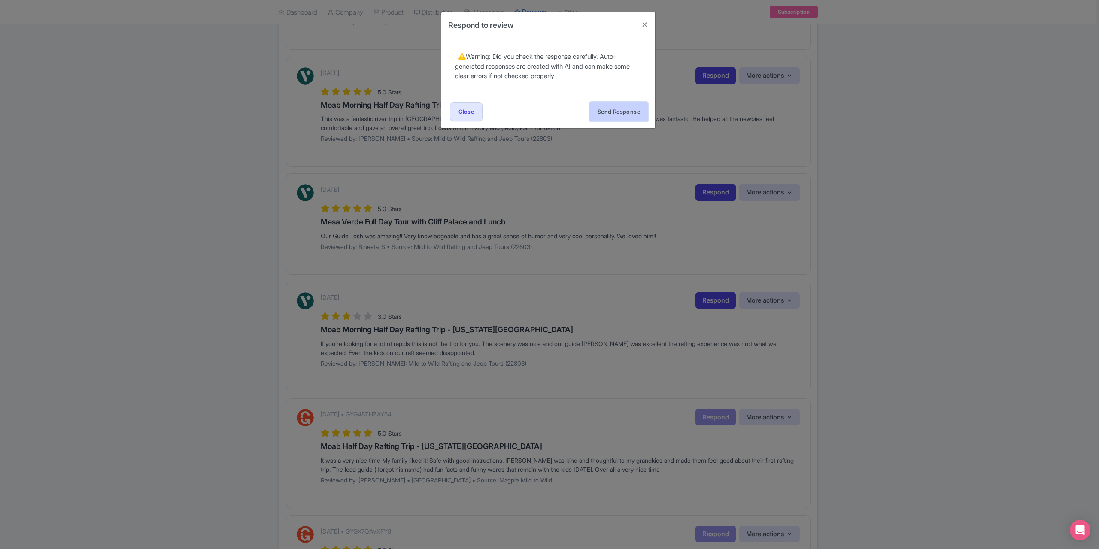
click at [613, 116] on button "Send Response" at bounding box center [619, 111] width 59 height 19
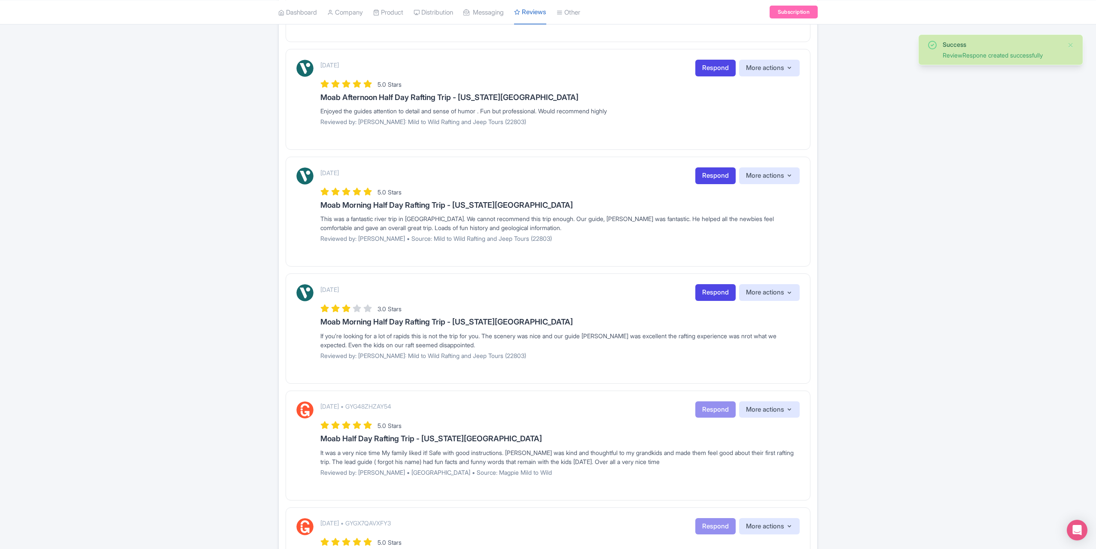
scroll to position [601, 0]
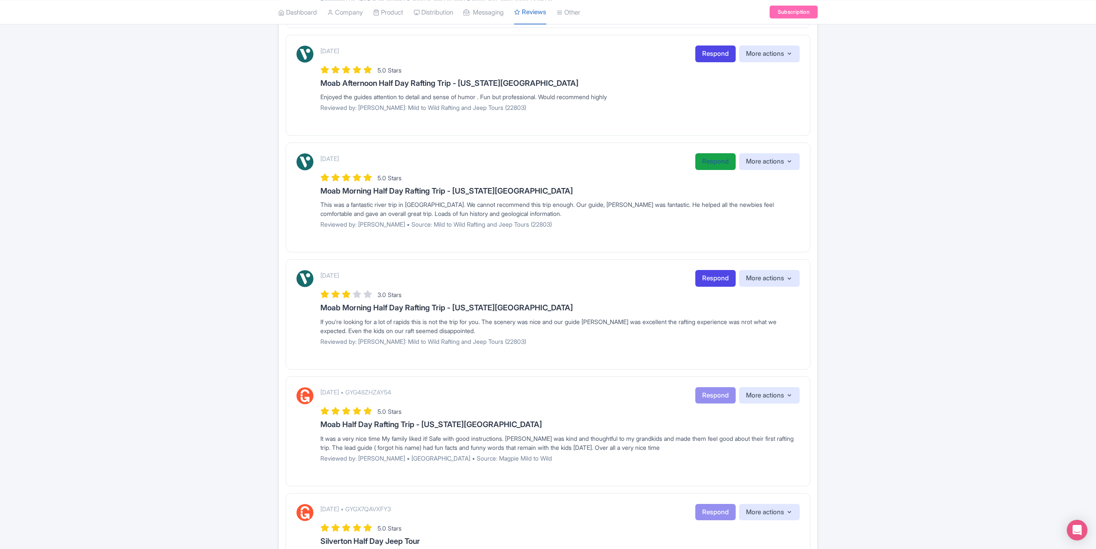
click at [714, 155] on link "Respond" at bounding box center [715, 161] width 40 height 17
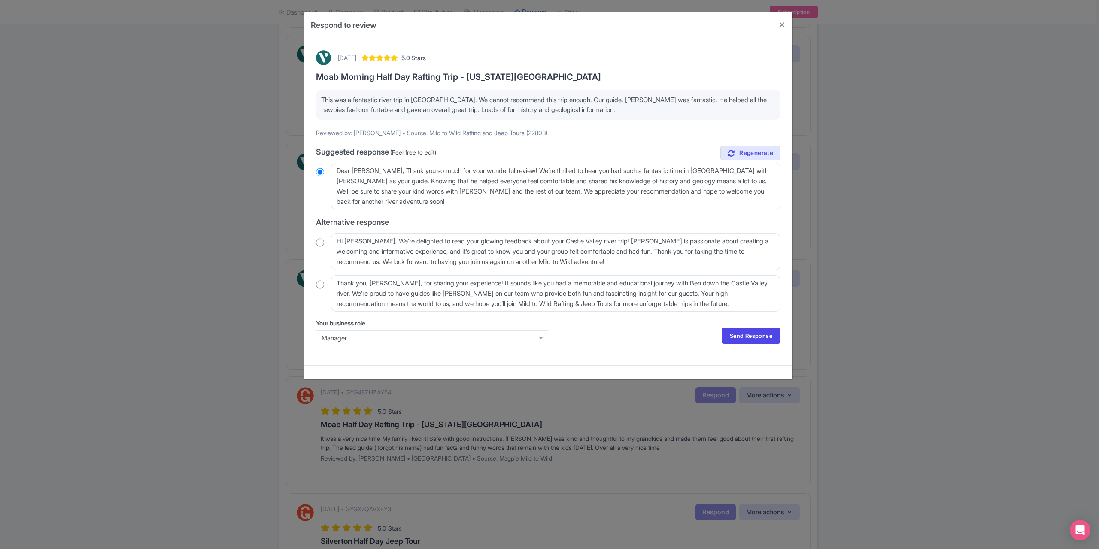
click at [319, 285] on input "radio" at bounding box center [320, 284] width 8 height 9
radio input "true"
drag, startPoint x: 407, startPoint y: 281, endPoint x: 389, endPoint y: 287, distance: 19.0
click at [389, 287] on textarea "Thank you, [PERSON_NAME], for sharing your experience! It sounds like you had a…" at bounding box center [556, 293] width 450 height 37
type textarea "Thank you, [PERSON_NAME], for sharing your experience! It sounds like you had a…"
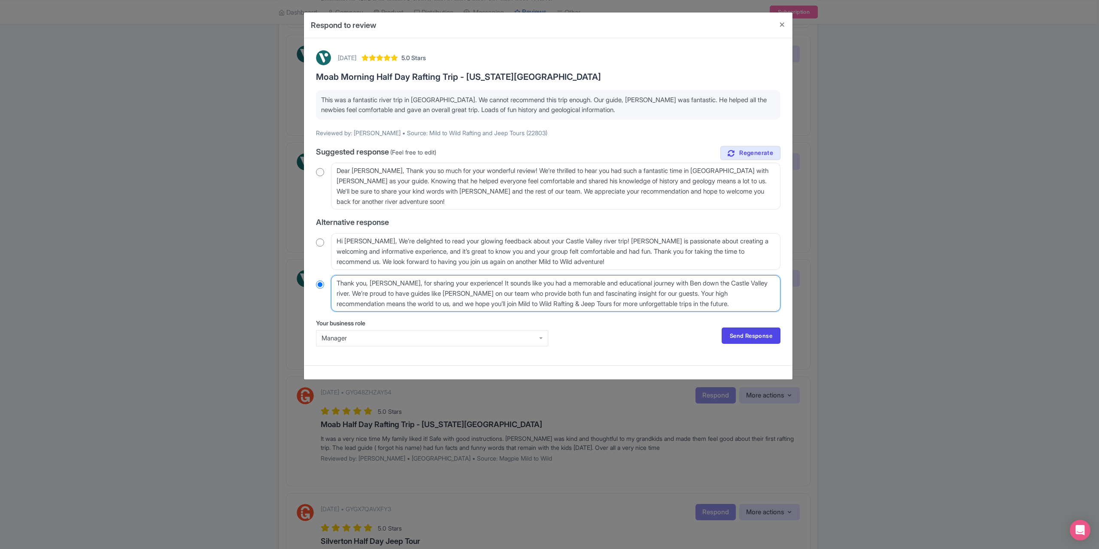
radio input "true"
type textarea "Thank you, [PERSON_NAME], for sharing your experience! It sounds like you had a…"
click at [764, 331] on link "Send Response" at bounding box center [751, 336] width 59 height 16
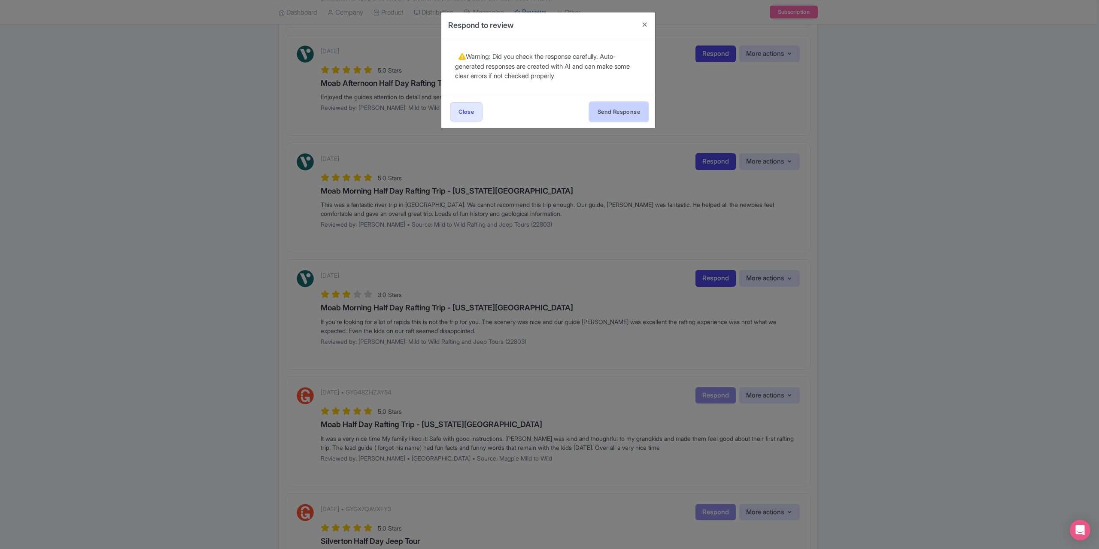
click at [612, 109] on button "Send Response" at bounding box center [619, 111] width 59 height 19
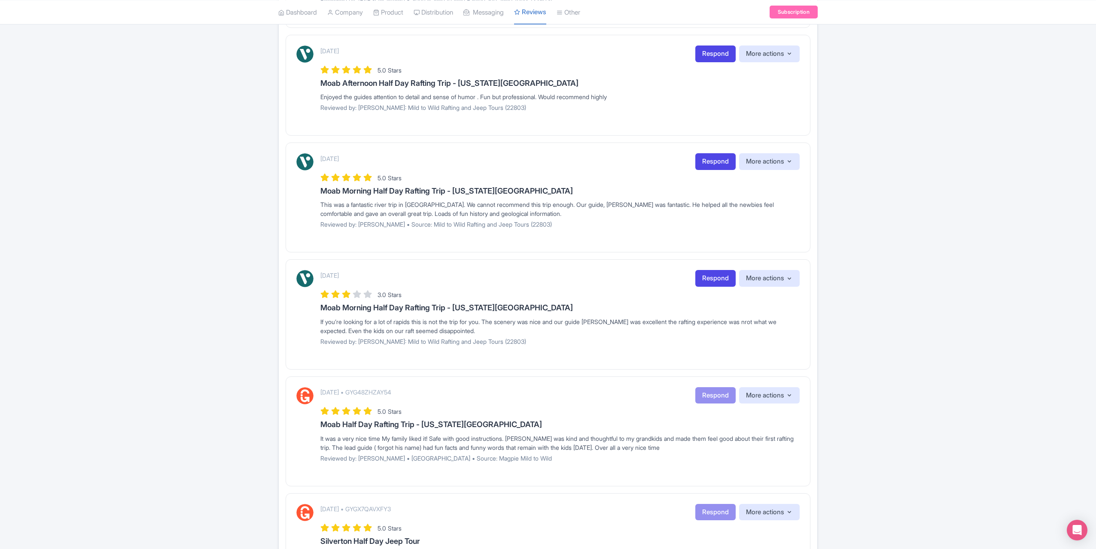
scroll to position [584, 0]
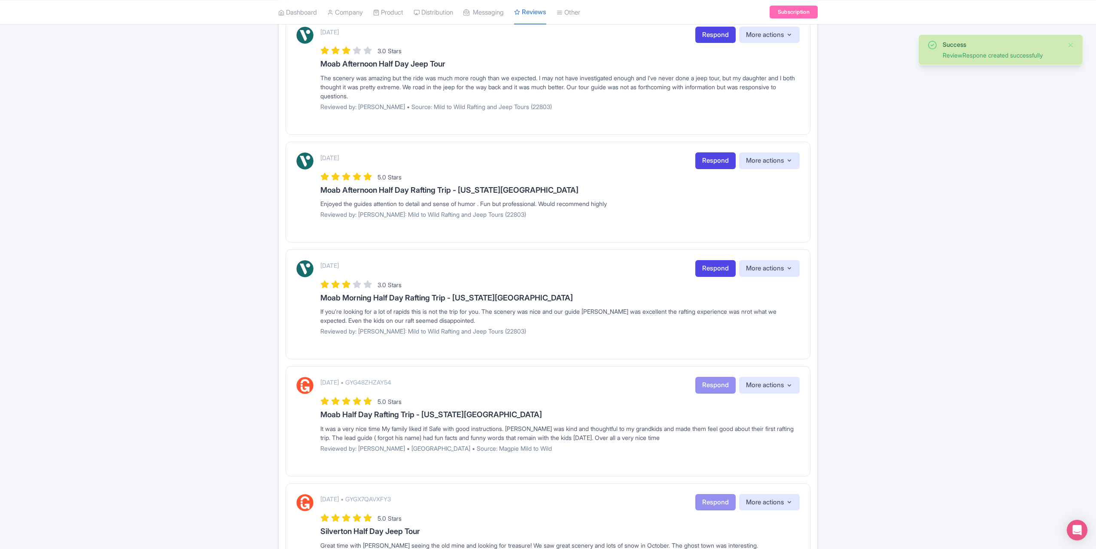
scroll to position [472, 0]
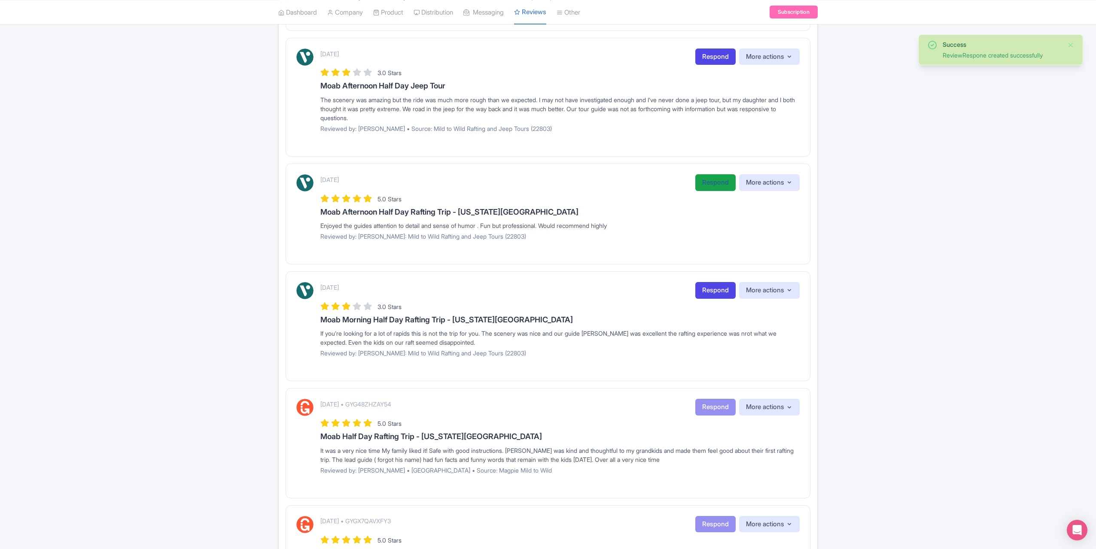
click at [705, 179] on link "Respond" at bounding box center [715, 182] width 40 height 17
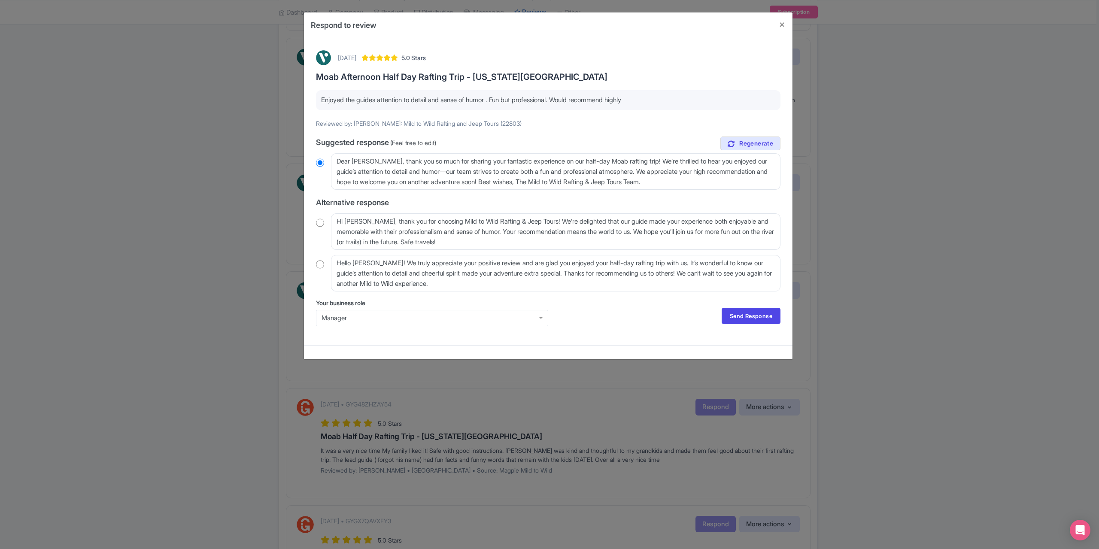
click at [320, 264] on input "radio" at bounding box center [320, 264] width 8 height 9
radio input "true"
click at [375, 262] on textarea "Hello [PERSON_NAME]! We truly appreciate your positive review and are glad you …" at bounding box center [556, 273] width 450 height 37
type textarea "Hello [PERSON_NAME]! We truly appreciate your positive review and are glad you …"
radio input "true"
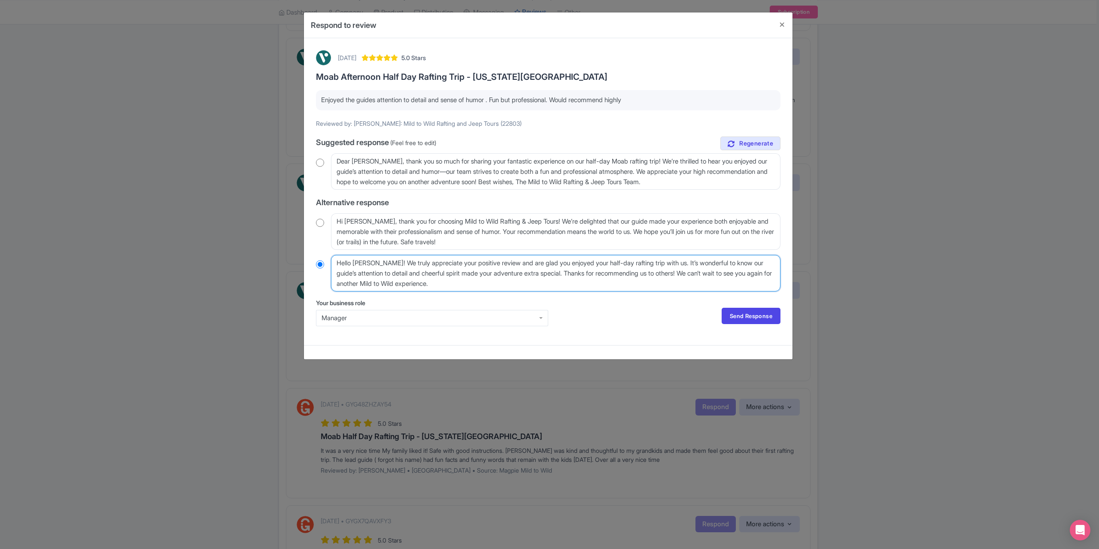
type textarea "Hello [PERSON_NAME]! We truly appreciate your positive review and are glad you …"
radio input "true"
type textarea "Hello [PERSON_NAME]! We truly appreciate your positive review and are glad you …"
click at [728, 317] on link "Send Response" at bounding box center [751, 316] width 59 height 16
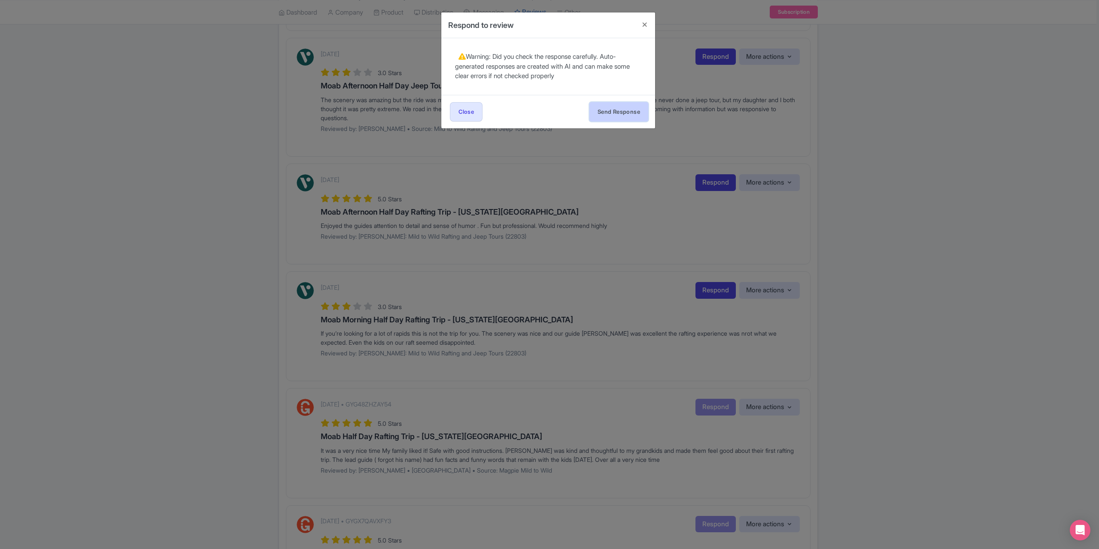
click at [610, 107] on button "Send Response" at bounding box center [619, 111] width 59 height 19
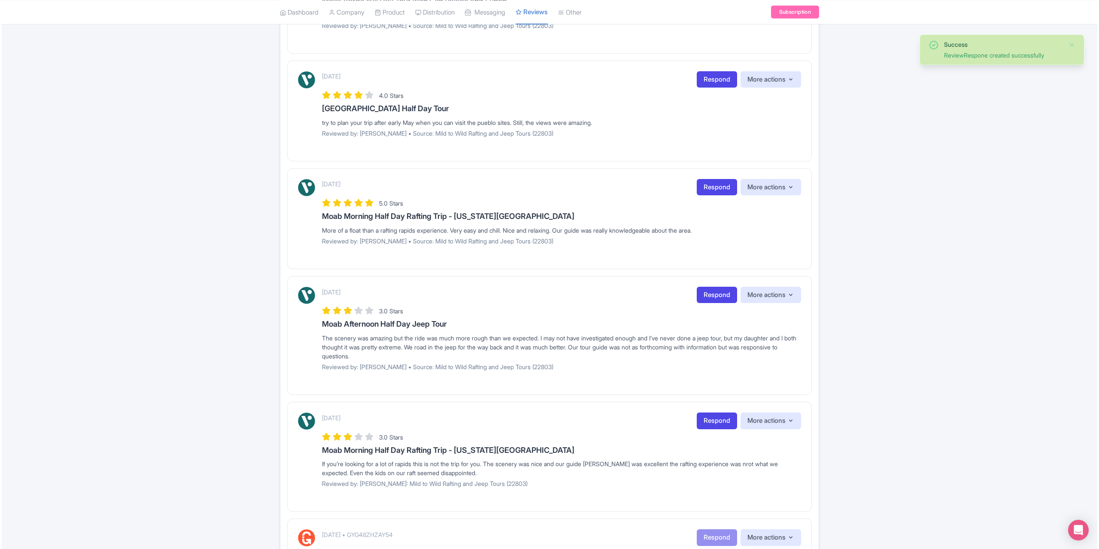
scroll to position [215, 0]
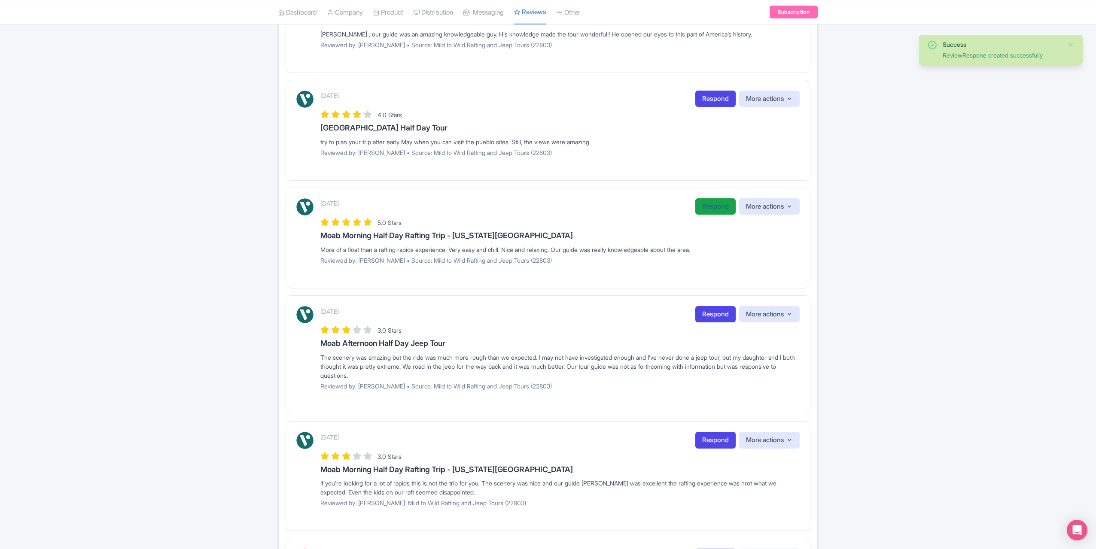
click at [701, 203] on link "Respond" at bounding box center [715, 206] width 40 height 17
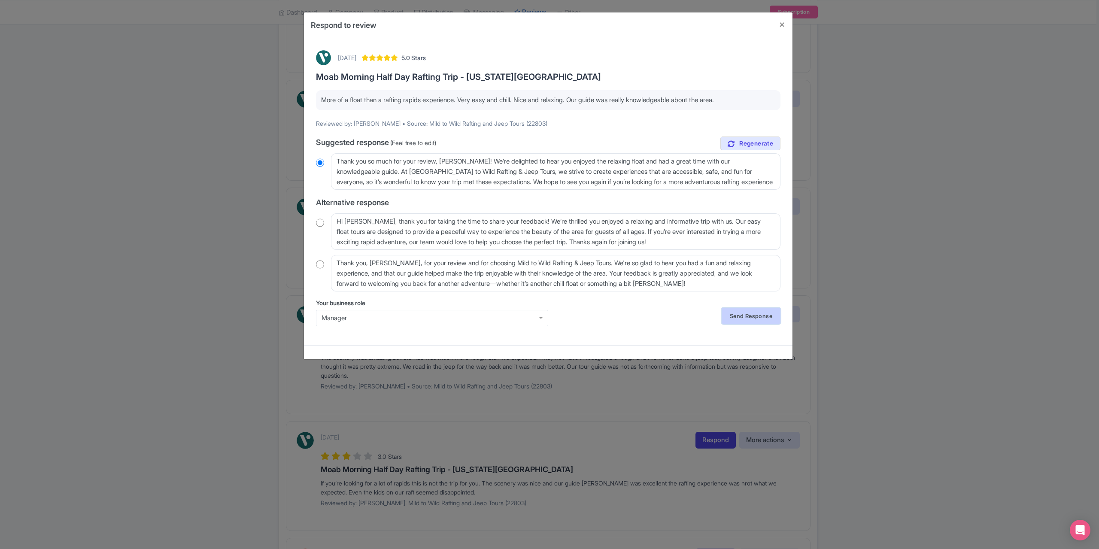
click at [742, 318] on link "Send Response" at bounding box center [751, 316] width 59 height 16
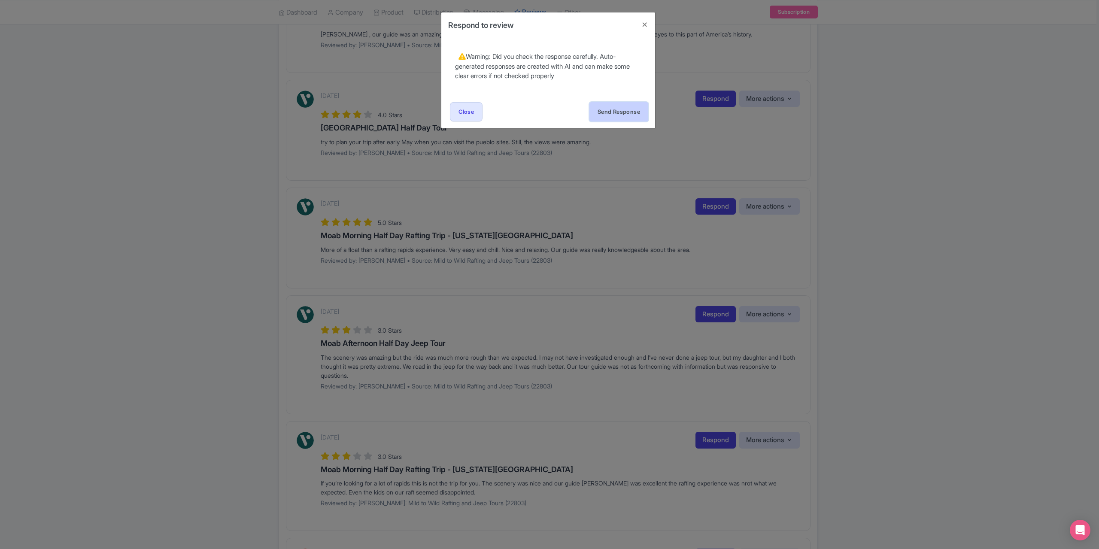
click at [629, 108] on button "Send Response" at bounding box center [619, 111] width 59 height 19
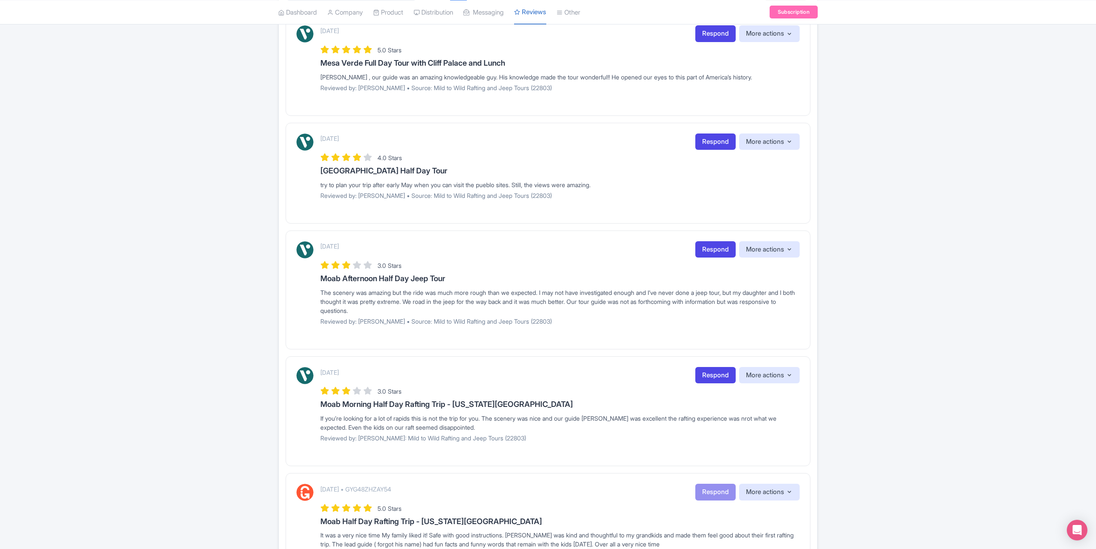
scroll to position [129, 0]
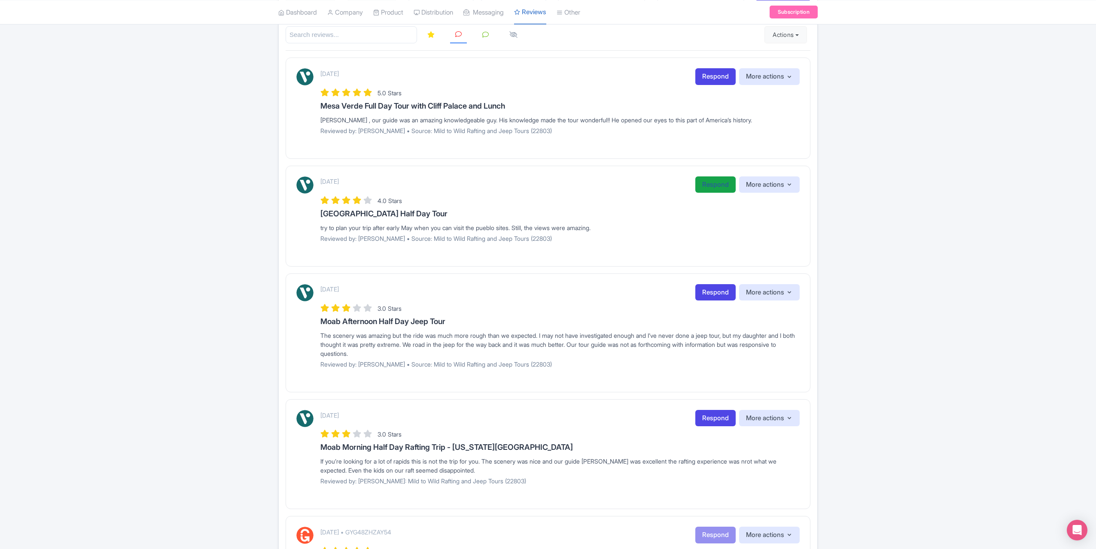
click at [711, 181] on link "Respond" at bounding box center [715, 185] width 40 height 17
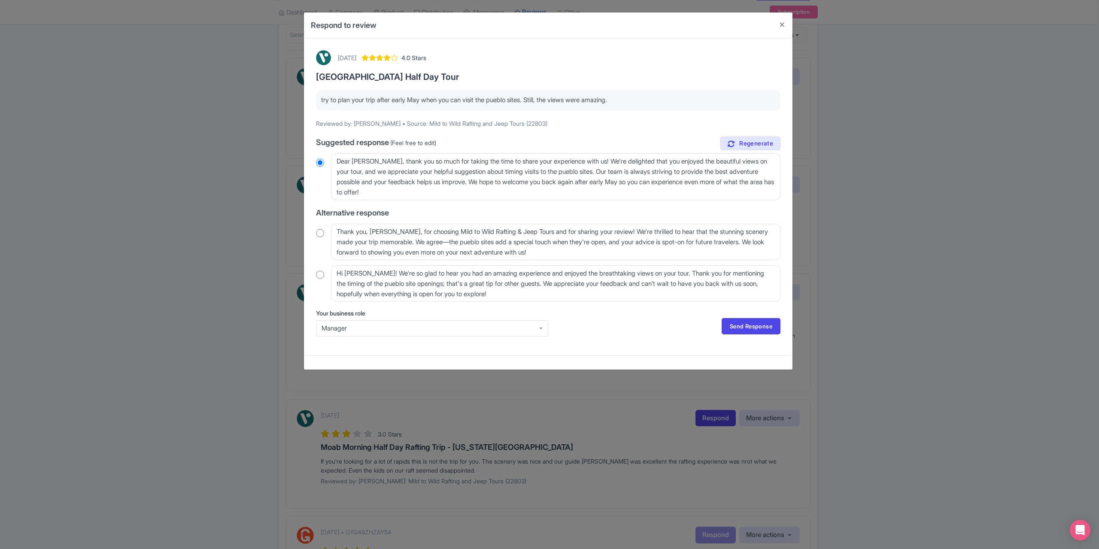
click at [321, 229] on input "radio" at bounding box center [320, 233] width 8 height 9
radio input "true"
drag, startPoint x: 401, startPoint y: 231, endPoint x: 368, endPoint y: 231, distance: 33.1
click at [368, 231] on textarea "Thank you, [PERSON_NAME], for choosing Mild to Wild Rafting & Jeep Tours and fo…" at bounding box center [556, 242] width 450 height 37
type textarea "Thank you for choosing Mild to Wild Rafting & Jeep Tours and for sharing your r…"
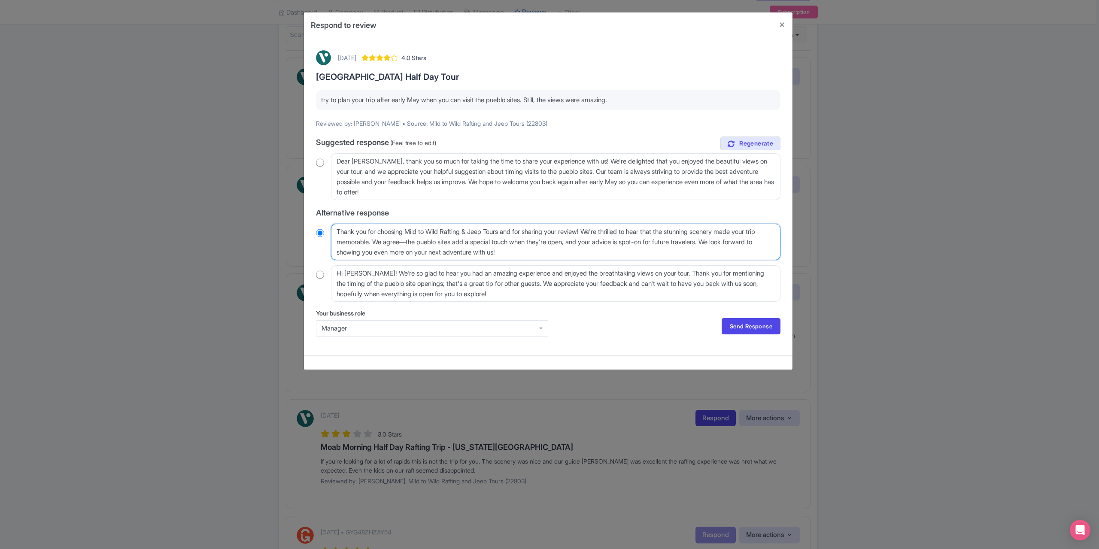
radio input "true"
type textarea "Thank you for choosing Mild to Wild Rafting & Jeep Tours and for sharing your r…"
click at [749, 319] on link "Send Response" at bounding box center [751, 326] width 59 height 16
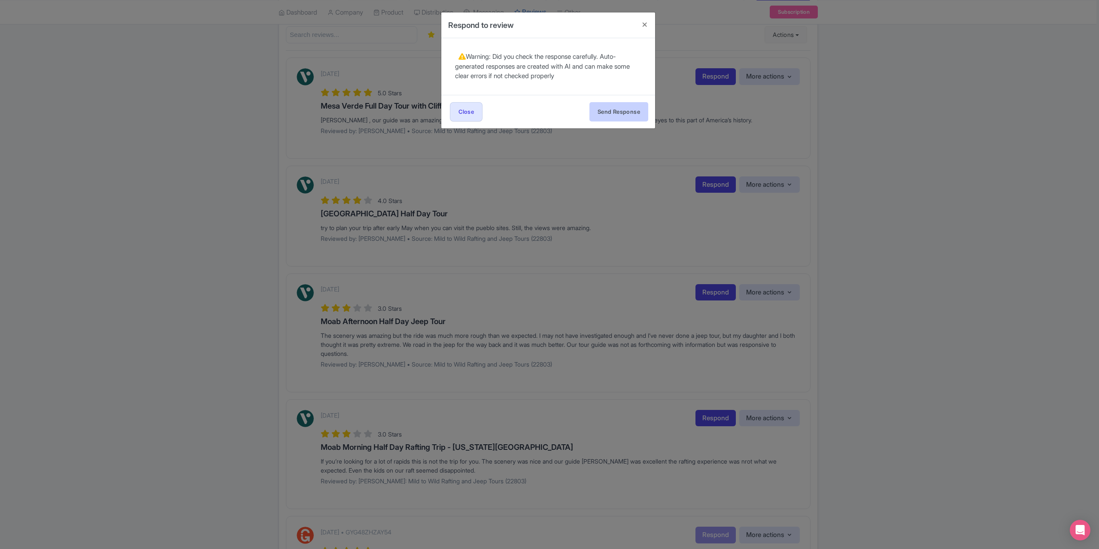
drag, startPoint x: 612, startPoint y: 123, endPoint x: 612, endPoint y: 117, distance: 6.0
click at [612, 122] on div "Send Response Send Response Close Send Response" at bounding box center [549, 112] width 214 height 34
click at [612, 115] on button "Send Response" at bounding box center [619, 111] width 59 height 19
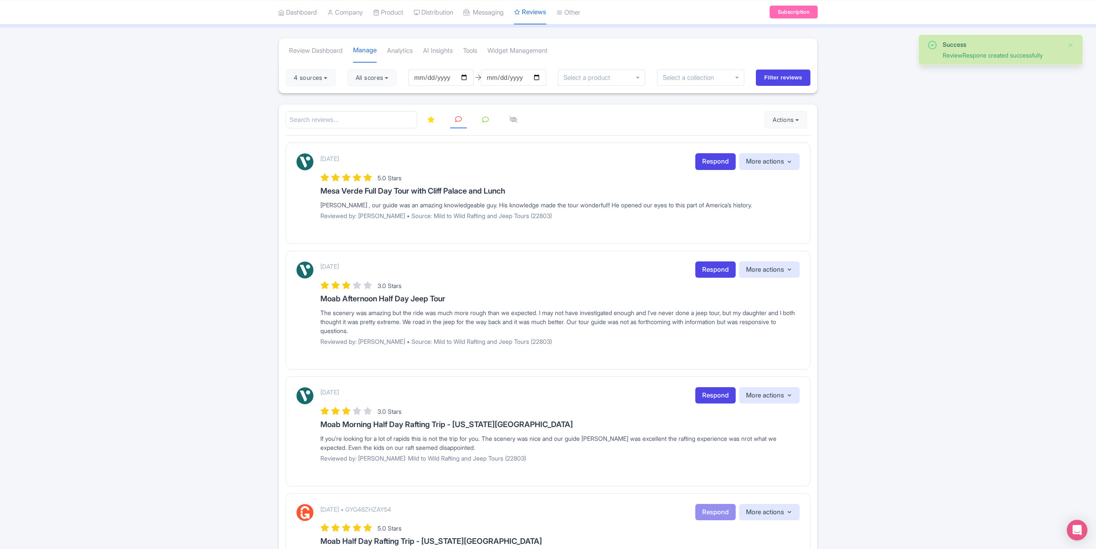
scroll to position [43, 0]
click at [700, 164] on link "Respond" at bounding box center [715, 162] width 40 height 17
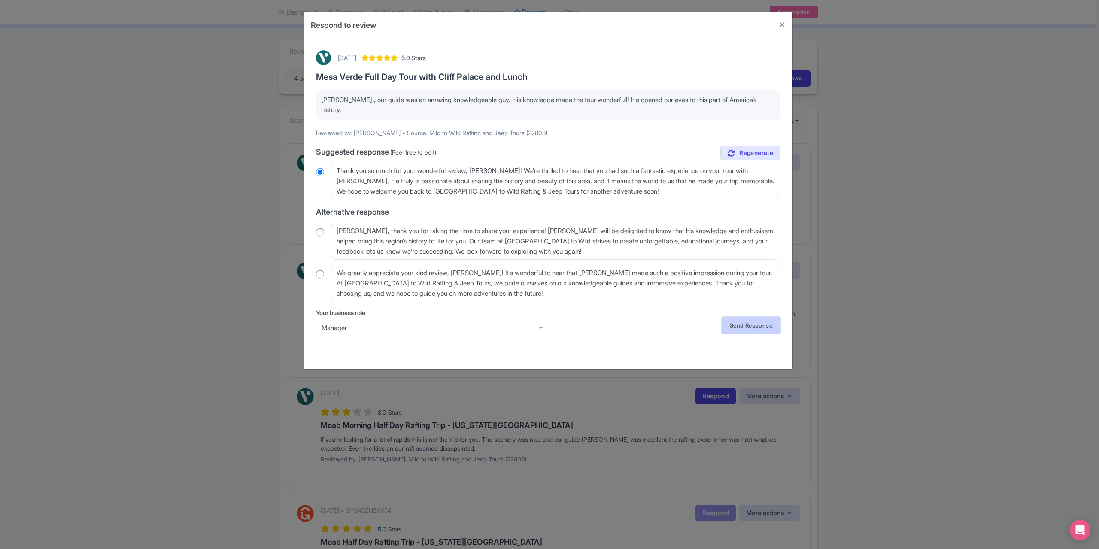
click at [734, 317] on link "Send Response" at bounding box center [751, 325] width 59 height 16
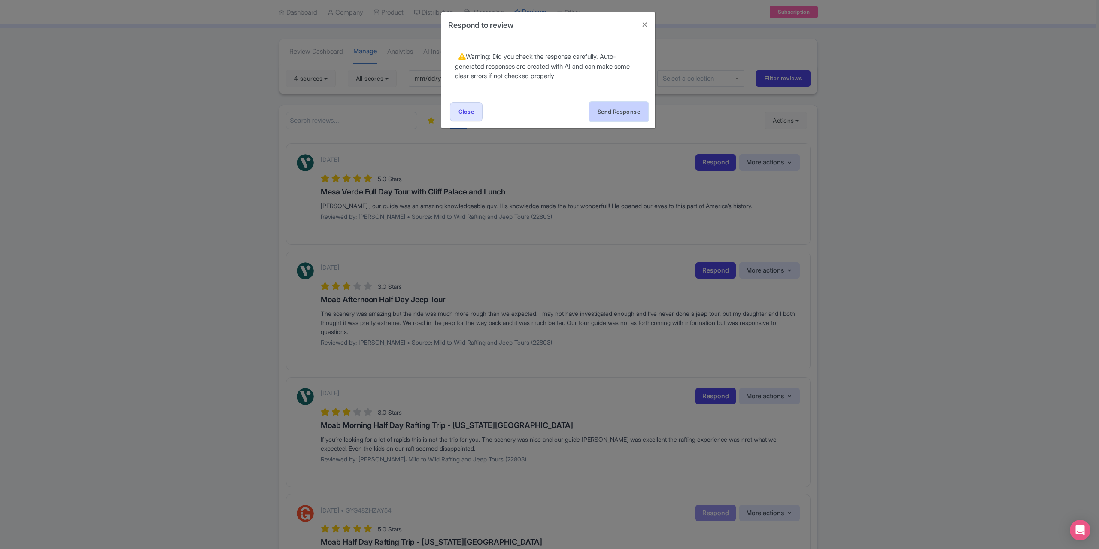
click at [624, 113] on button "Send Response" at bounding box center [619, 111] width 59 height 19
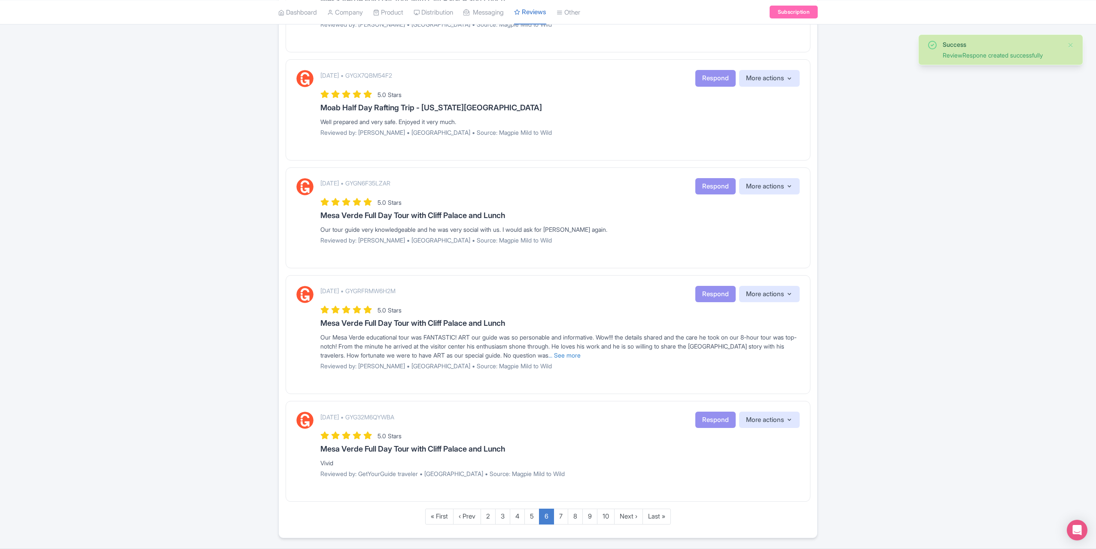
scroll to position [841, 0]
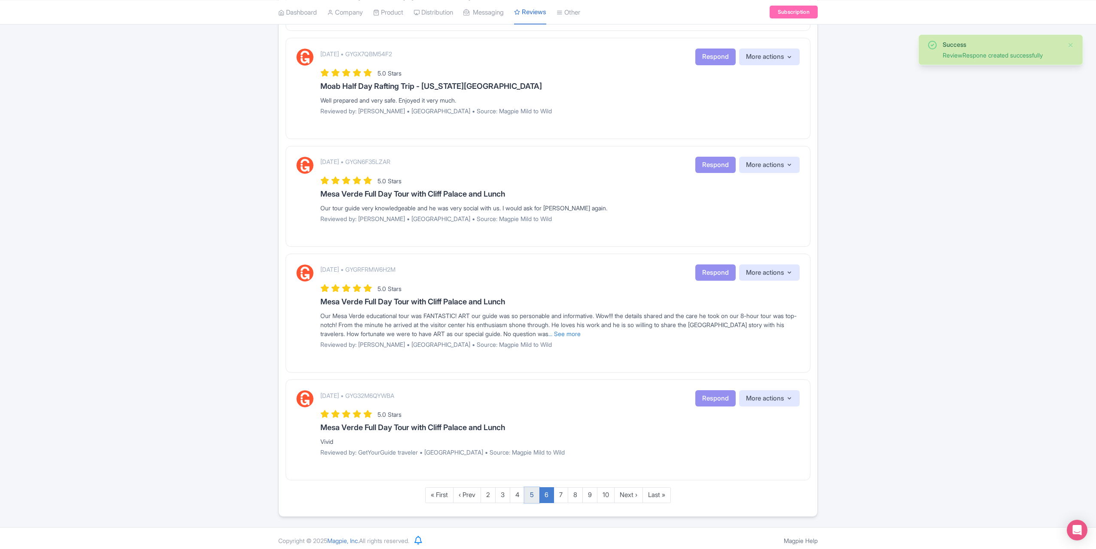
click at [528, 487] on link "5" at bounding box center [531, 495] width 15 height 16
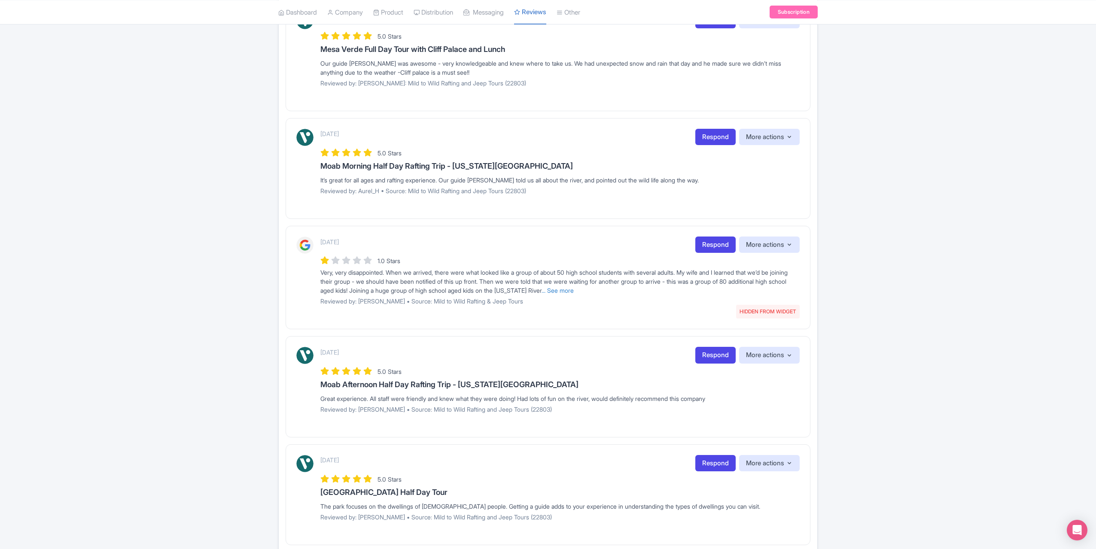
scroll to position [801, 0]
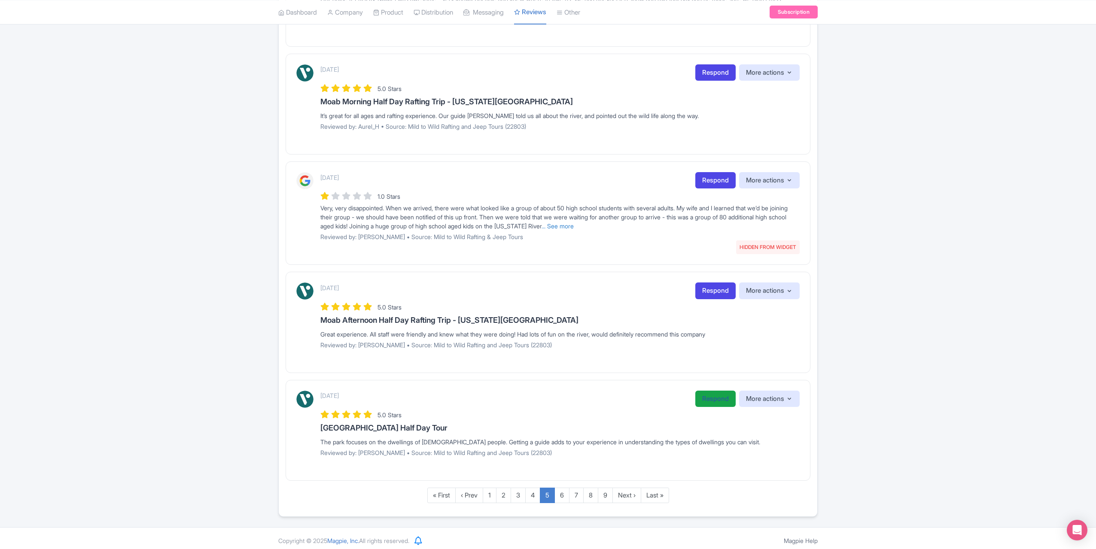
click at [714, 394] on link "Respond" at bounding box center [715, 399] width 40 height 17
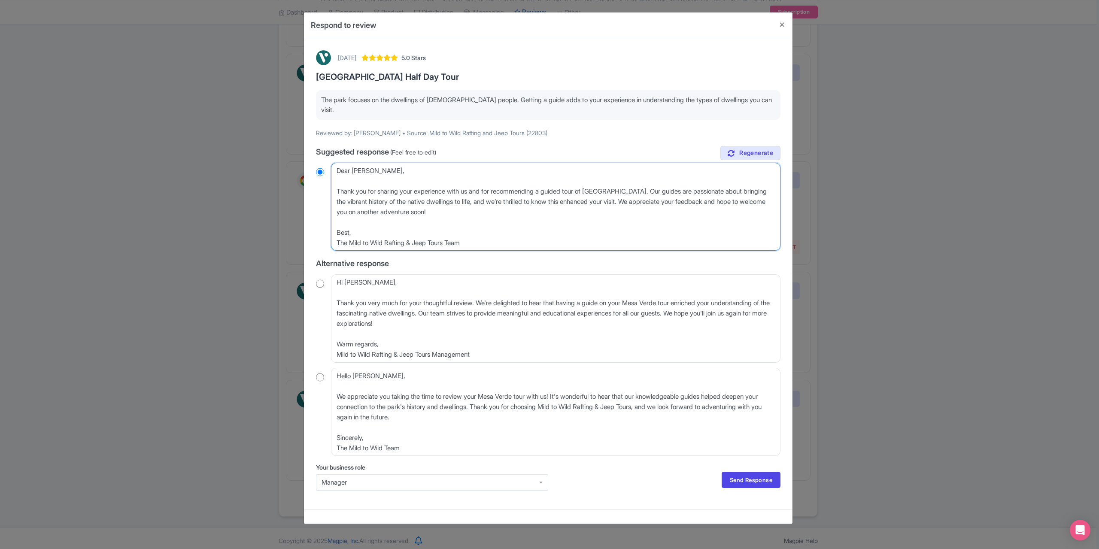
click at [336, 180] on textarea "Dear DavidA_B, Thank you for sharing your experience with us and for recommendi…" at bounding box center [556, 207] width 450 height 88
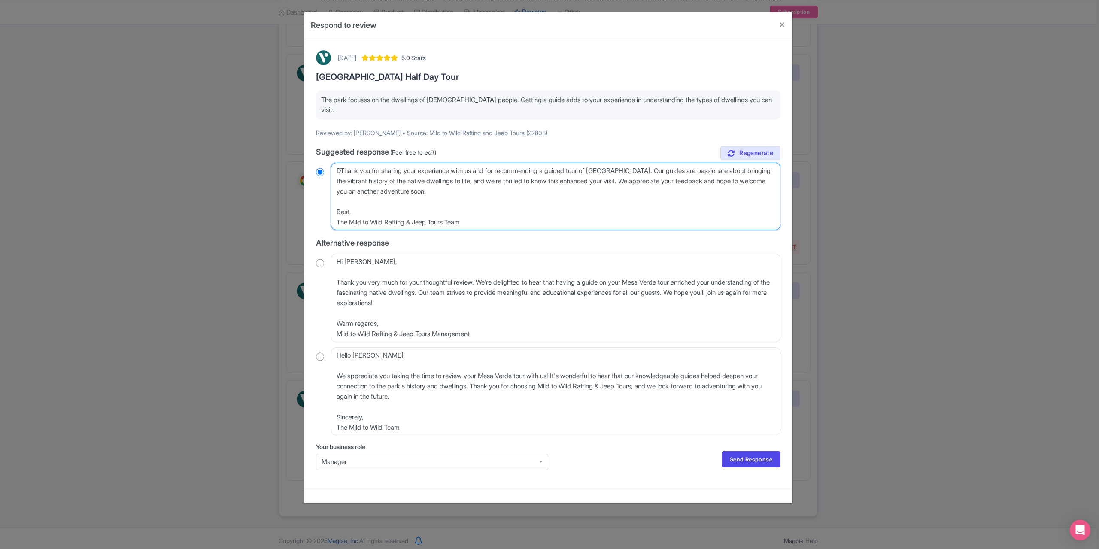
type textarea "Thank you for sharing your experience with us and for recommending a guided tou…"
radio input "true"
type textarea "Thank you for sharing your experience with us and for recommending a guided tou…"
click at [734, 451] on link "Send Response" at bounding box center [751, 459] width 59 height 16
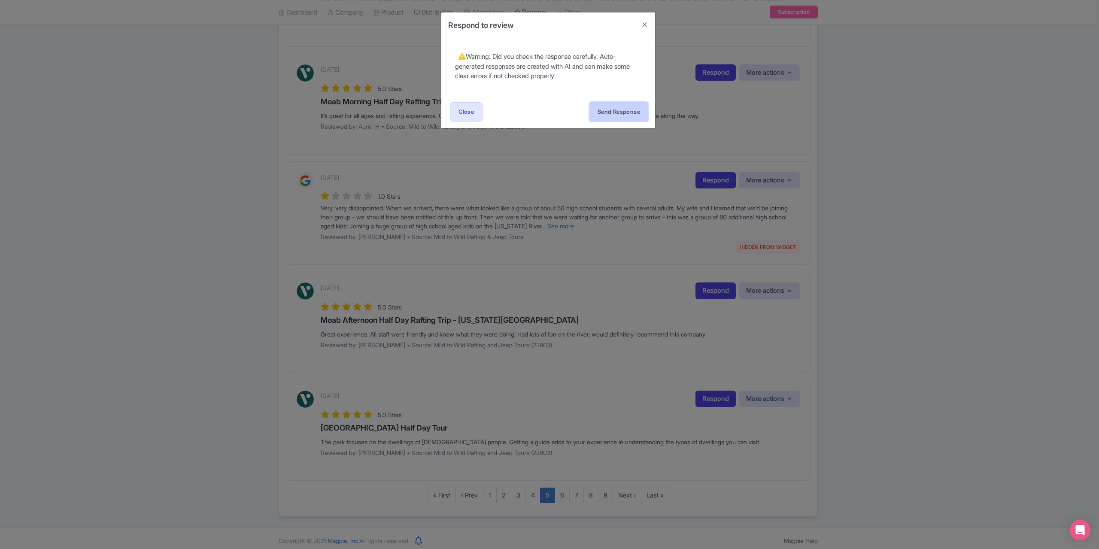
click at [613, 115] on button "Send Response" at bounding box center [619, 111] width 59 height 19
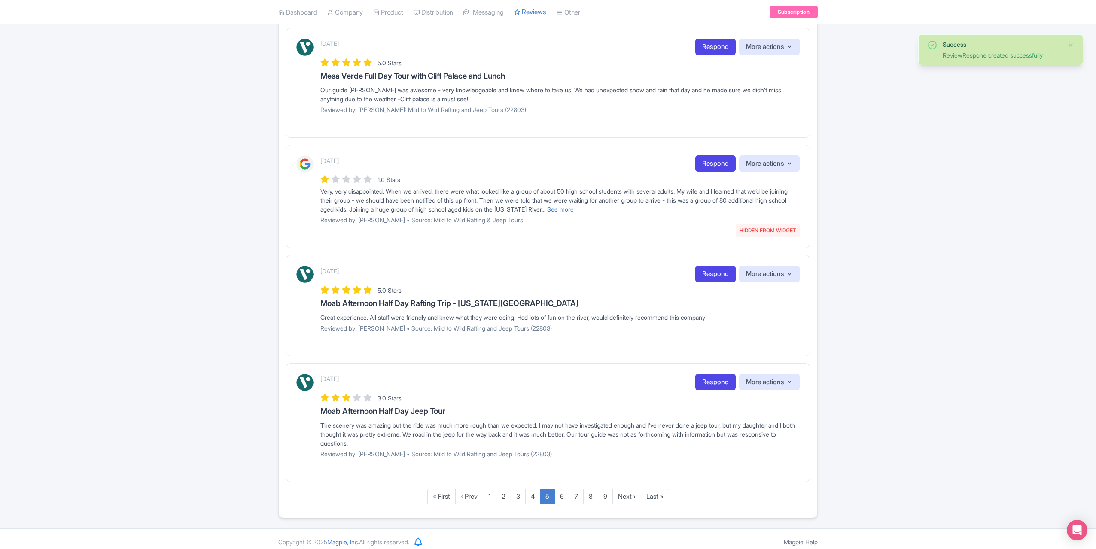
scroll to position [819, 0]
click at [707, 267] on link "Respond" at bounding box center [715, 273] width 40 height 17
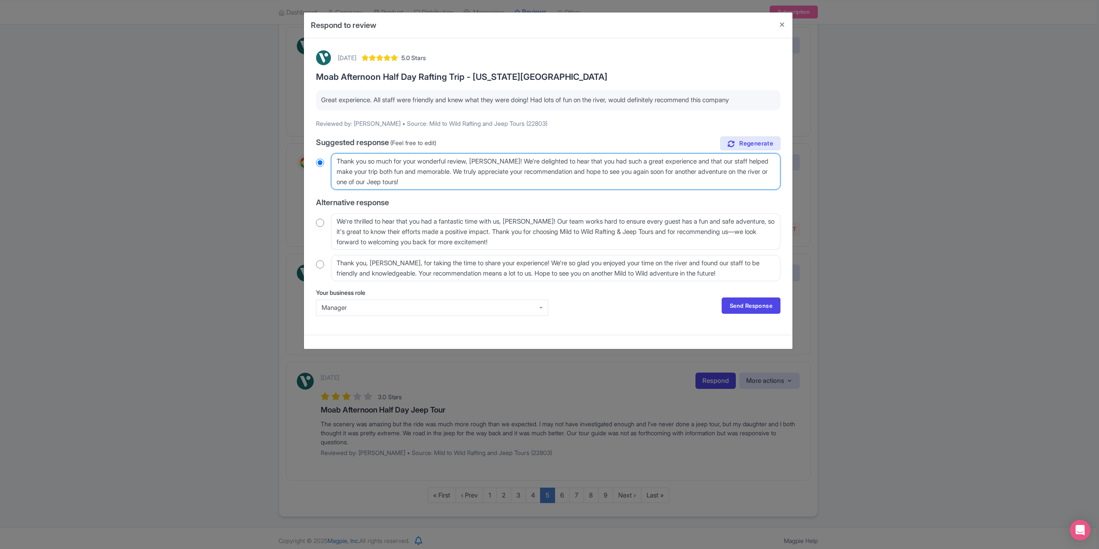
click at [506, 160] on textarea "Thank you so much for your wonderful review, [PERSON_NAME]! We're delighted to …" at bounding box center [556, 171] width 450 height 37
type textarea "Thank you so much for your wonderful review, [PERSON_NAME]! We're delighted to …"
radio input "true"
type textarea "Thank you so much for your wonderful review, [PERSON_NAME]! We're delighted to …"
radio input "true"
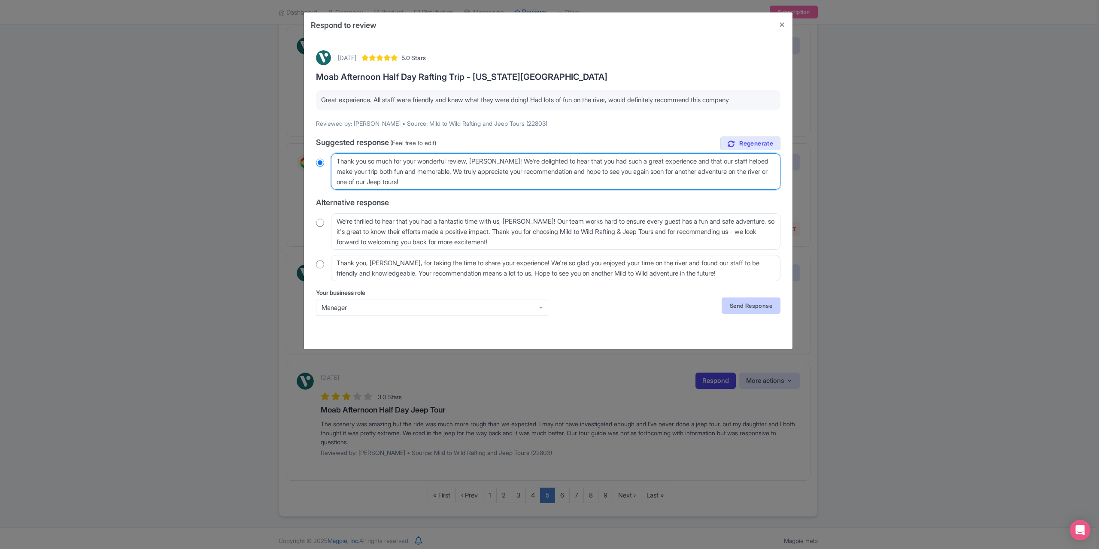
type textarea "Thank you so much for your wonderful review, [PERSON_NAME]! We're delighted to …"
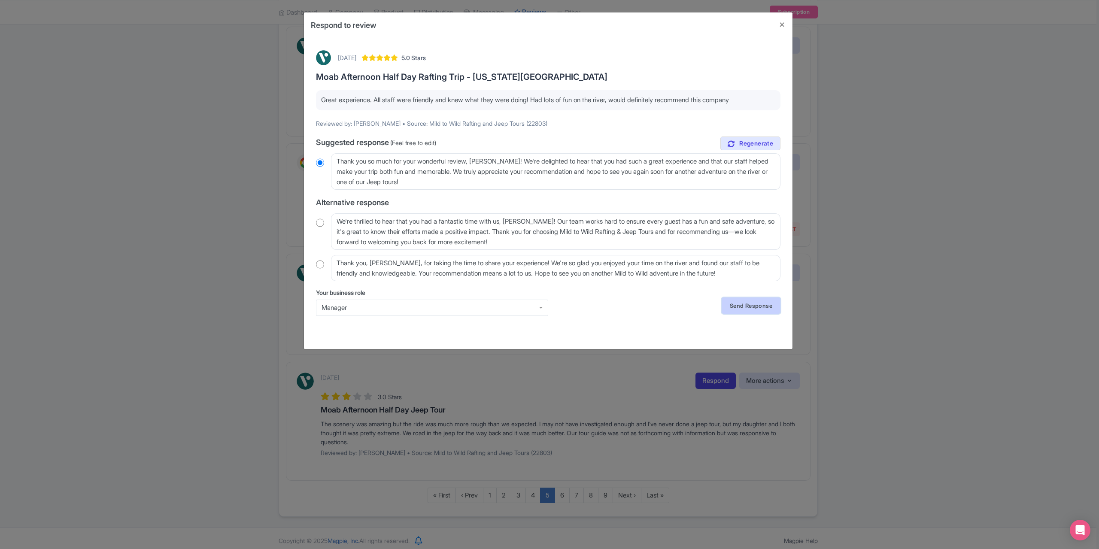
click at [752, 310] on link "Send Response" at bounding box center [751, 306] width 59 height 16
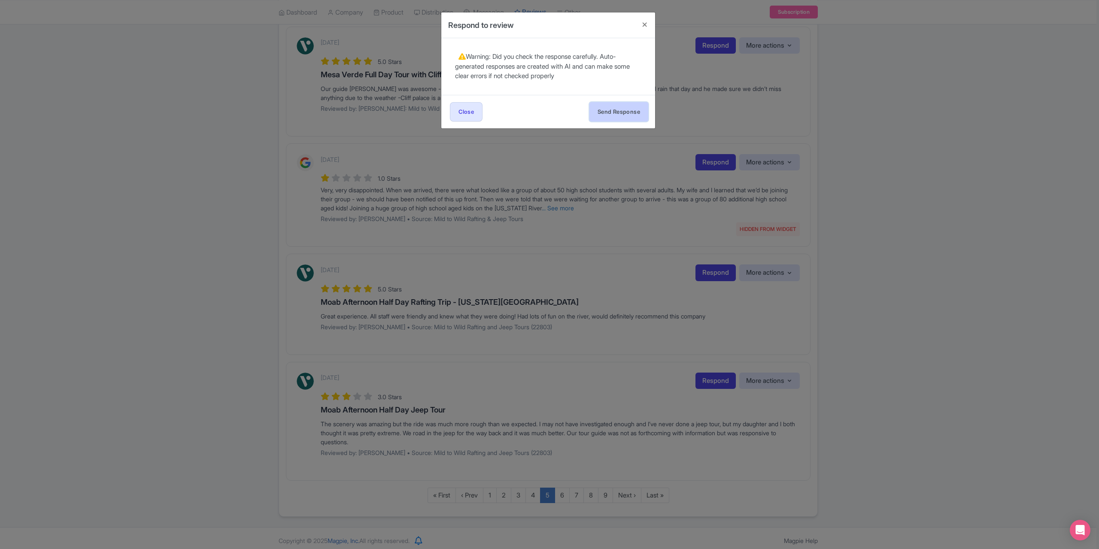
click at [609, 107] on button "Send Response" at bounding box center [619, 111] width 59 height 19
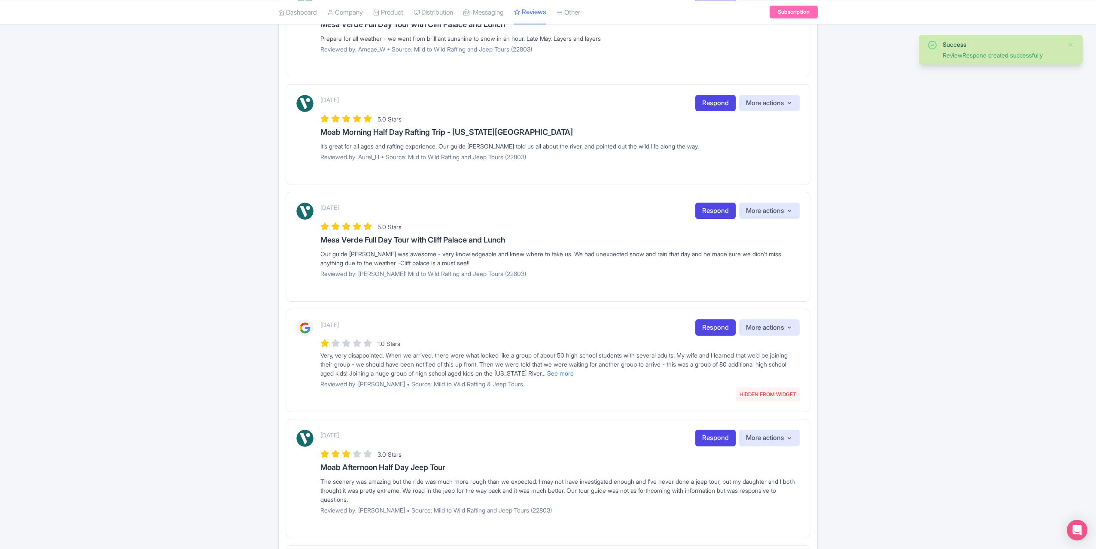
scroll to position [687, 0]
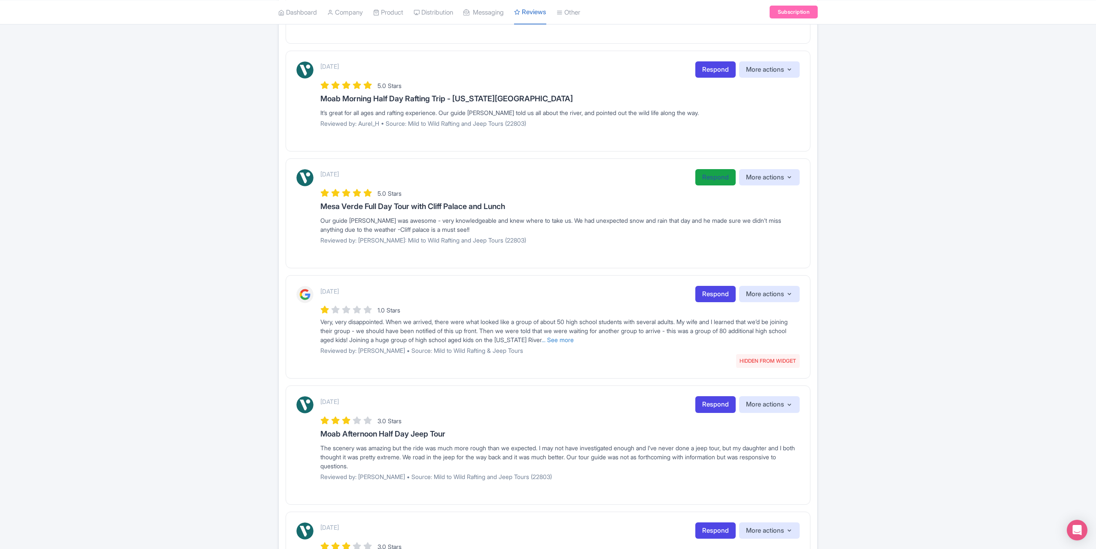
click at [704, 171] on link "Respond" at bounding box center [715, 177] width 40 height 17
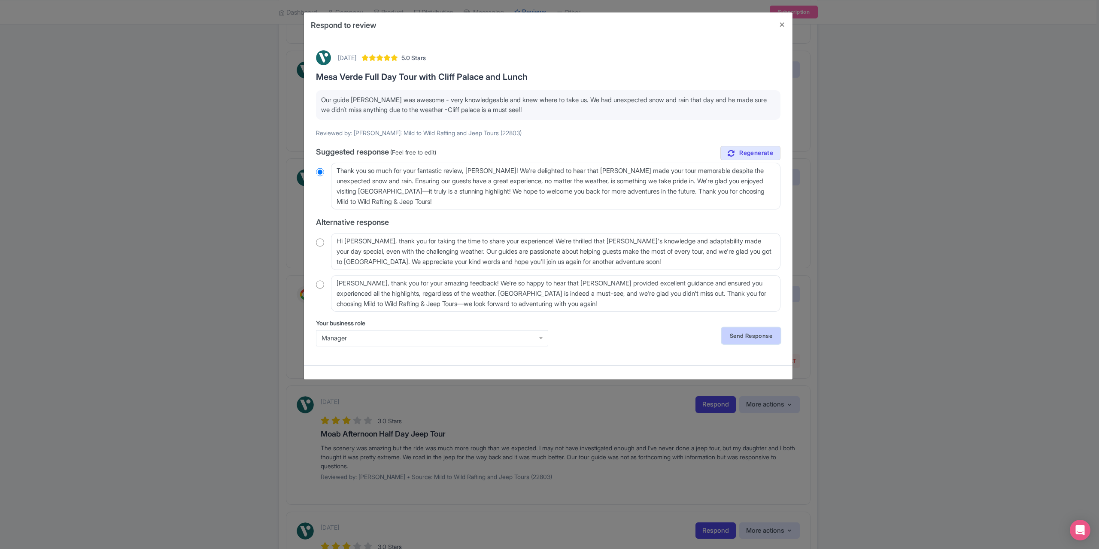
click at [742, 336] on link "Send Response" at bounding box center [751, 336] width 59 height 16
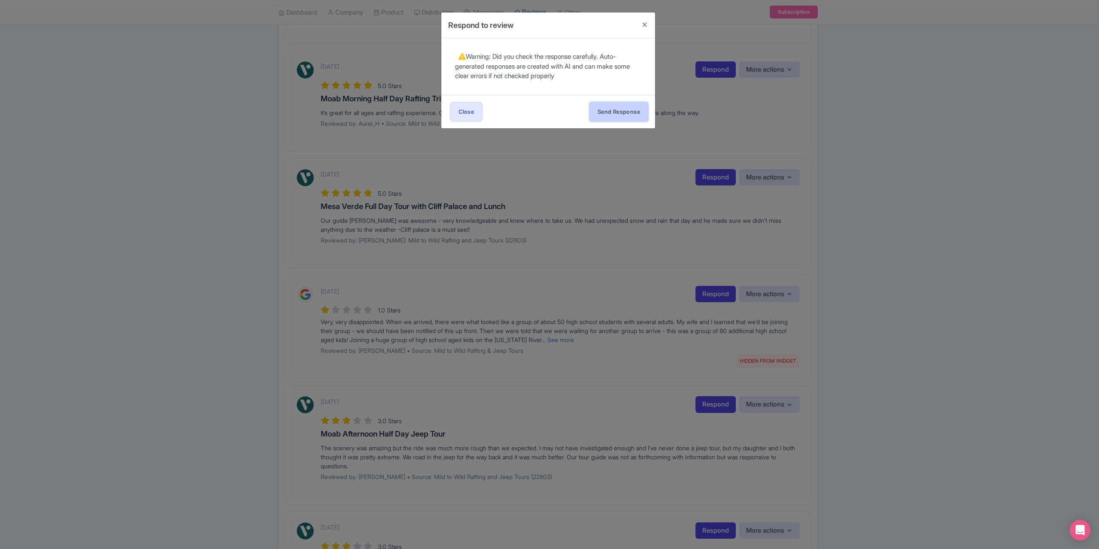
click at [613, 109] on button "Send Response" at bounding box center [619, 111] width 59 height 19
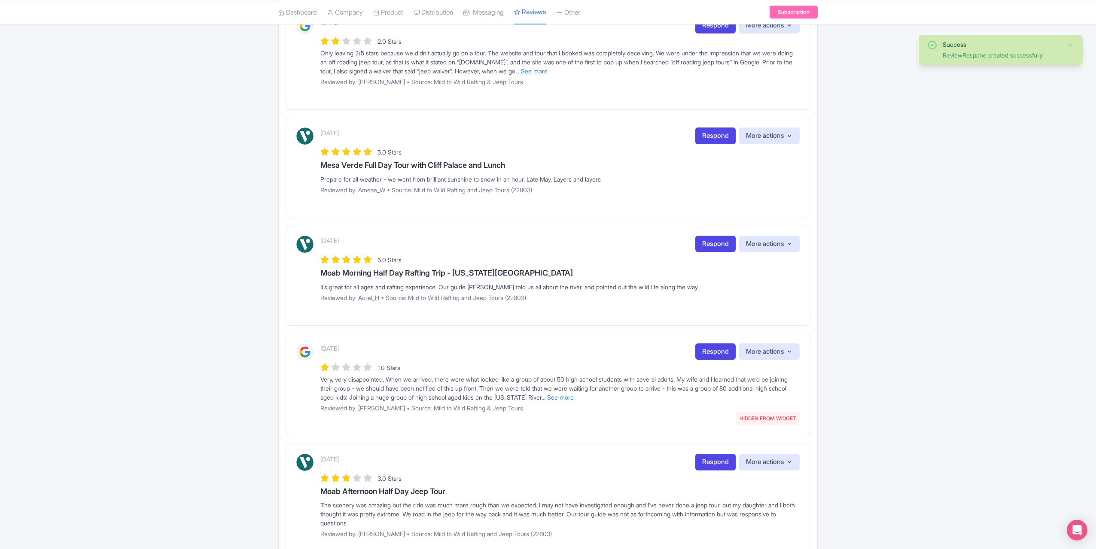
scroll to position [515, 0]
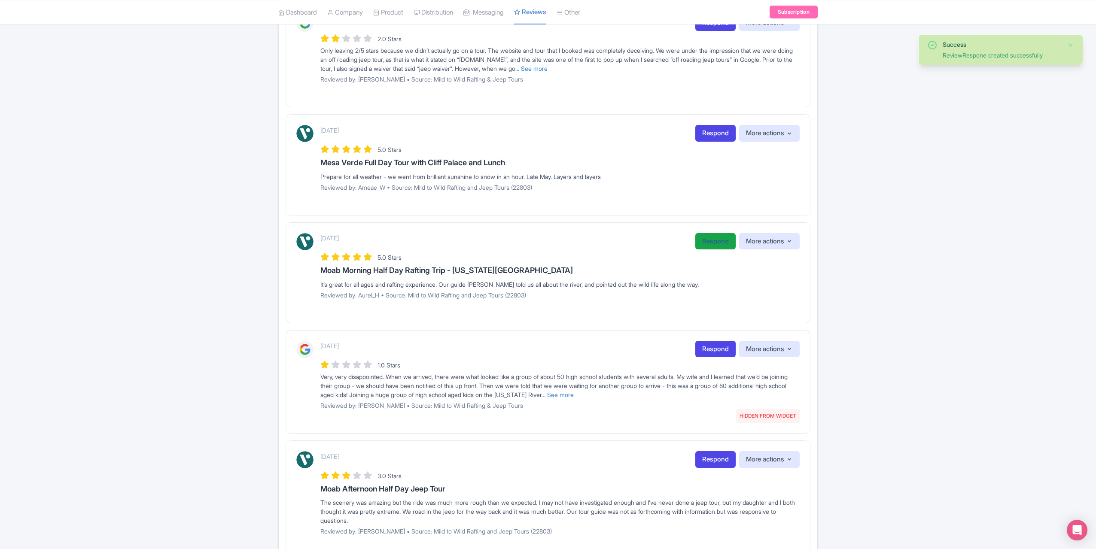
click at [704, 238] on link "Respond" at bounding box center [715, 241] width 40 height 17
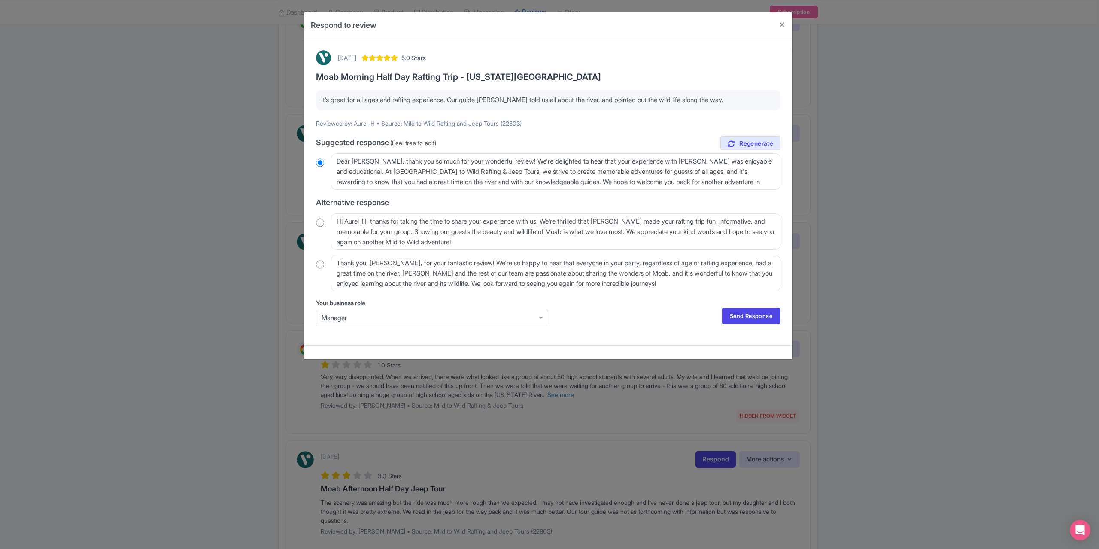
click at [322, 265] on input "radio" at bounding box center [320, 264] width 8 height 9
radio input "true"
click at [395, 263] on textarea "Thank you, Aurel_H, for your fantastic review! We're so happy to hear that ever…" at bounding box center [556, 273] width 450 height 37
type textarea "Thank you, Aurel_, for your fantastic review! We're so happy to hear that every…"
radio input "true"
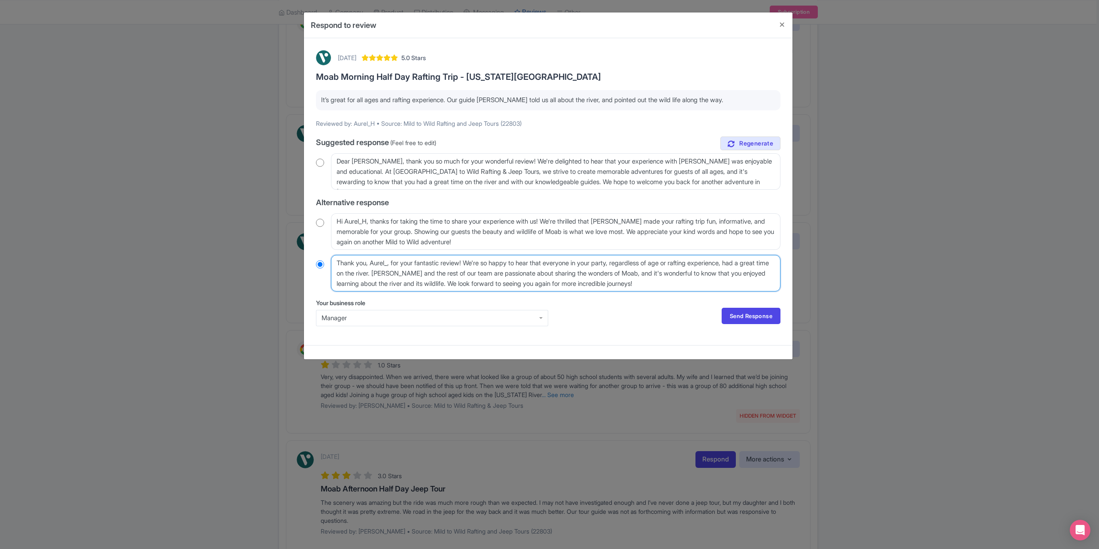
type textarea "Thank you, Aurel, for your fantastic review! We're so happy to hear that everyo…"
radio input "true"
type textarea "Thank you, Aurel, for your fantastic review! We're so happy to hear that everyo…"
click at [748, 315] on link "Send Response" at bounding box center [751, 316] width 59 height 16
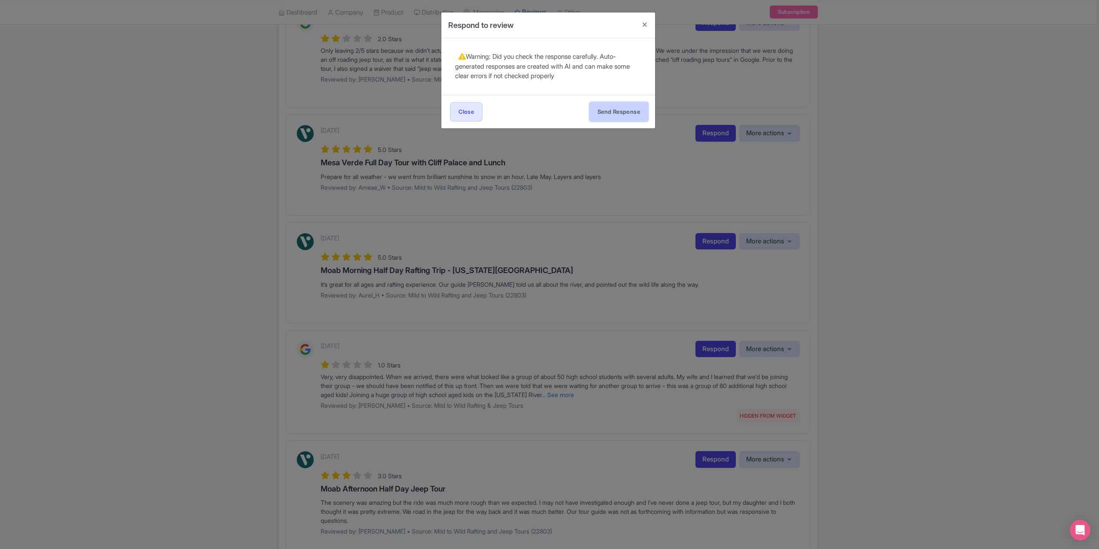
click at [618, 107] on button "Send Response" at bounding box center [619, 111] width 59 height 19
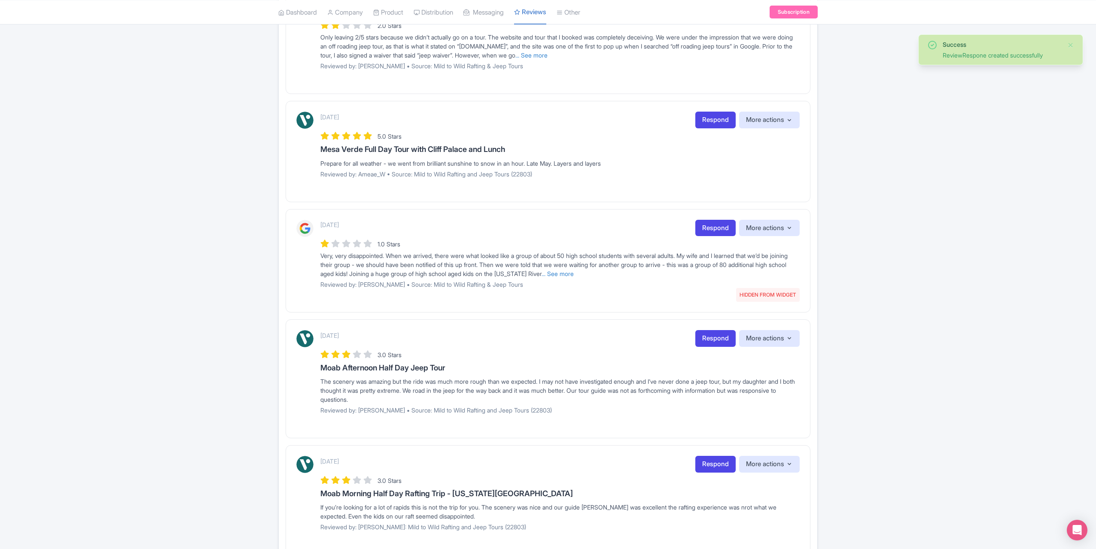
scroll to position [515, 0]
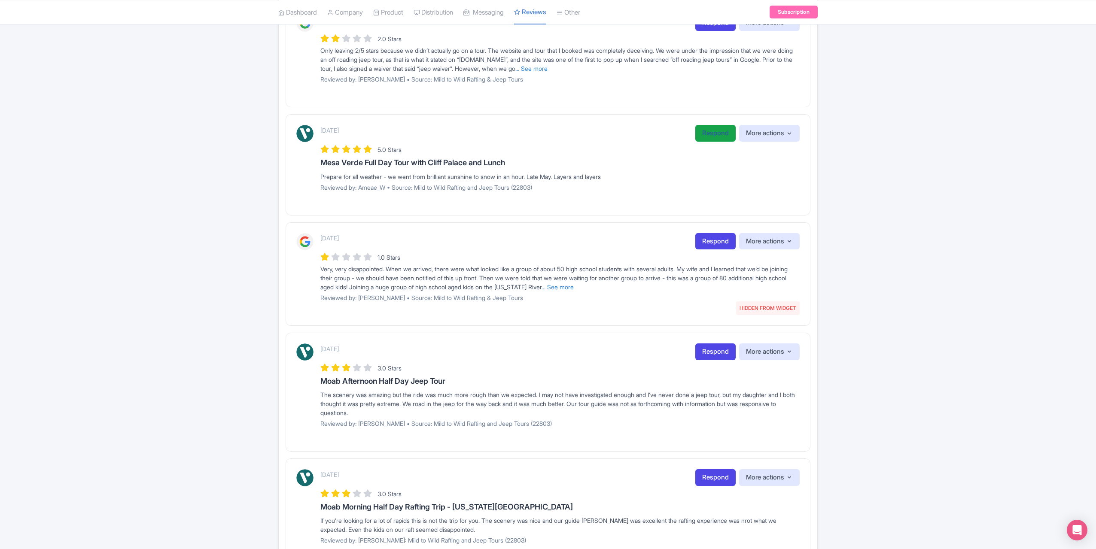
click at [709, 135] on link "Respond" at bounding box center [715, 133] width 40 height 17
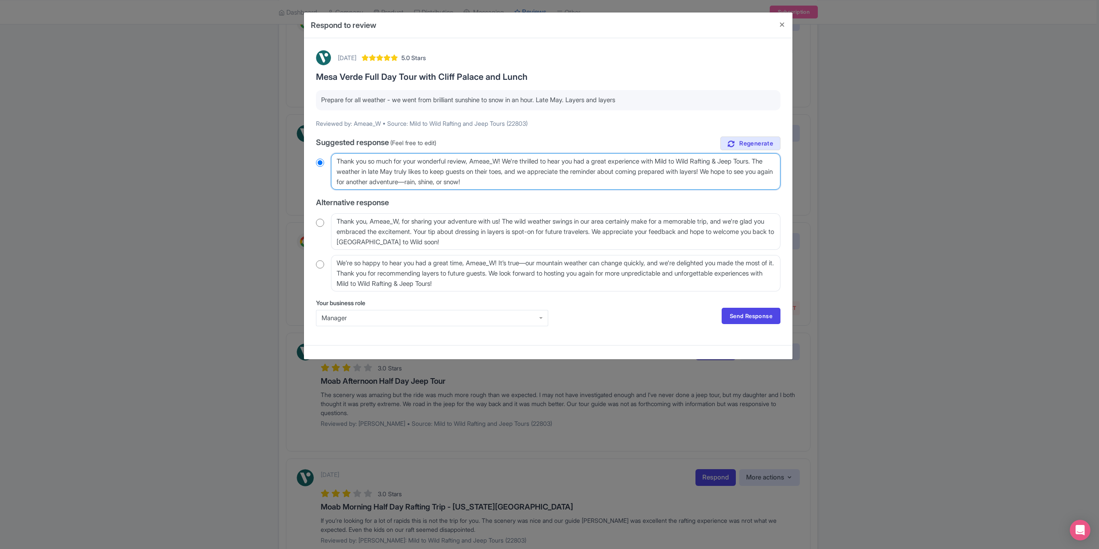
click at [508, 161] on textarea "Thank you so much for your wonderful review, Ameae_W! We're thrilled to hear yo…" at bounding box center [556, 171] width 450 height 37
click at [504, 160] on textarea "Thank you so much for the wonderful review, Ameae_W! We're thrilled to hear you…" at bounding box center [556, 171] width 450 height 37
type textarea "Thank you so much for the wonderful review, Ameae_! We're thrilled to hear you …"
radio input "true"
type textarea "Thank you so much for the wonderful review, Ameae! We're thrilled to hear you h…"
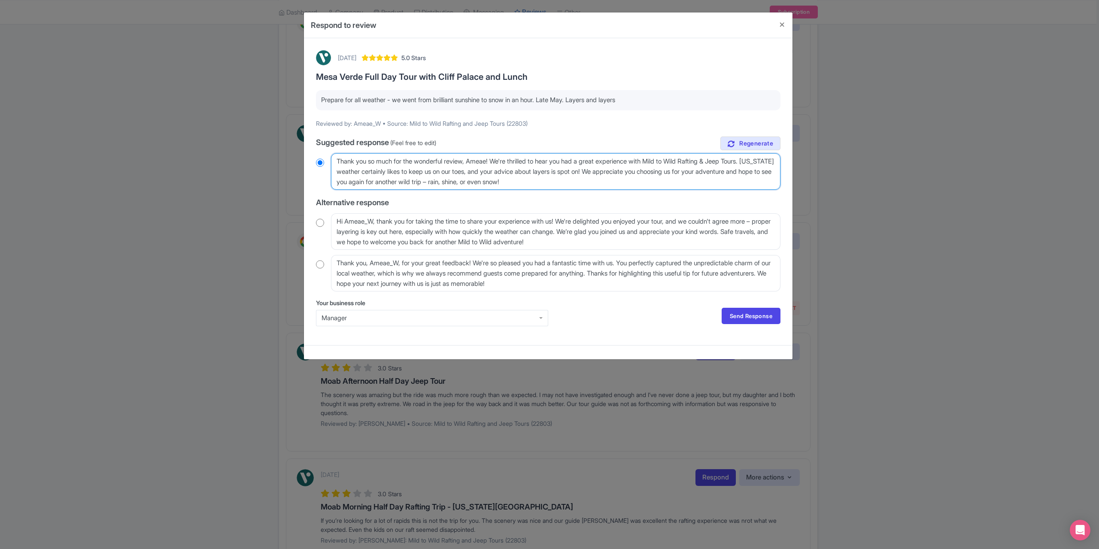
radio input "true"
type textarea "Thank you so much for the wonderful review, Ameae! We're thrilled to hear you h…"
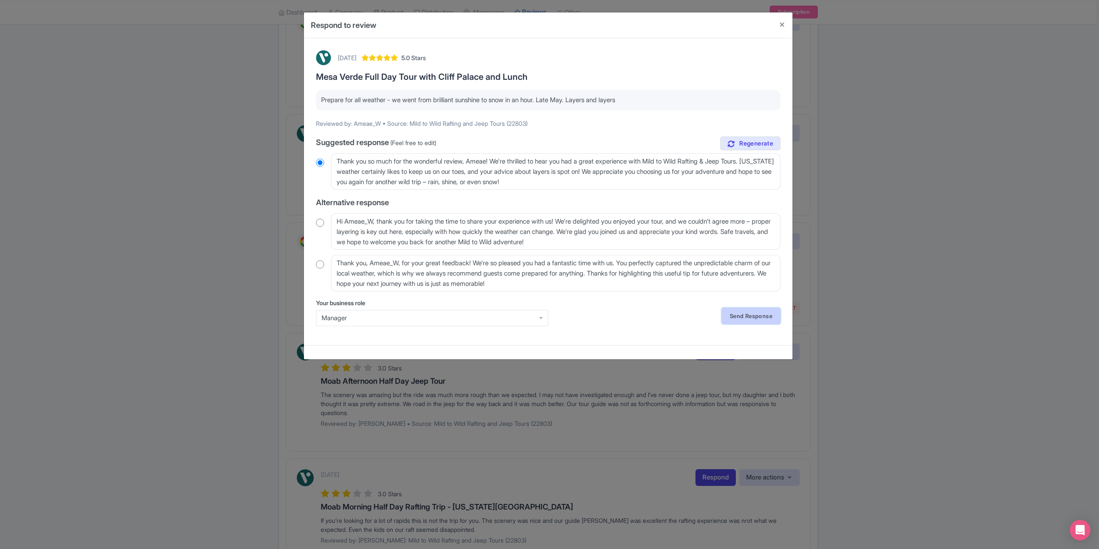
click at [758, 315] on link "Send Response" at bounding box center [751, 316] width 59 height 16
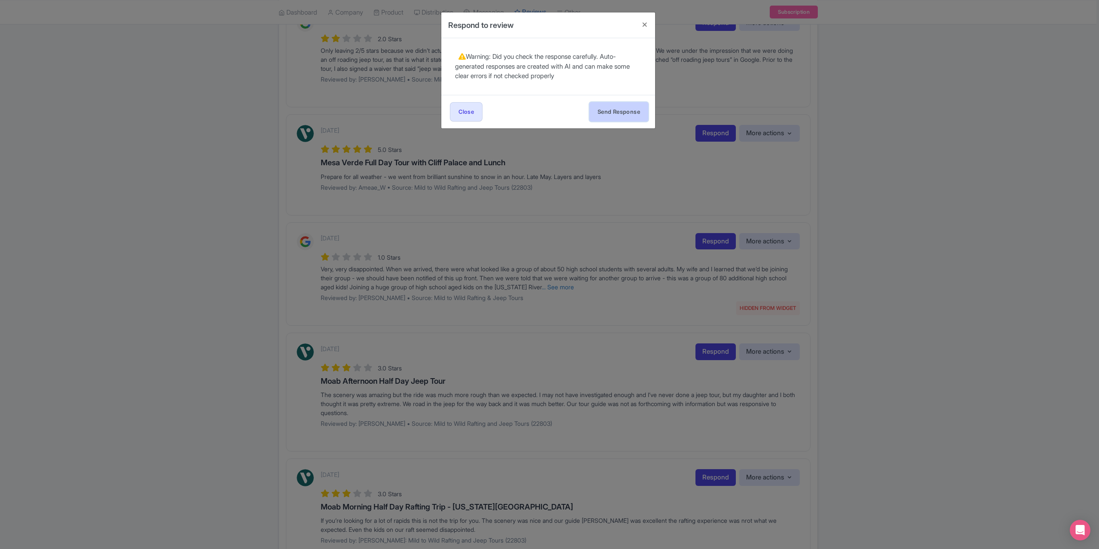
click at [617, 114] on button "Send Response" at bounding box center [619, 111] width 59 height 19
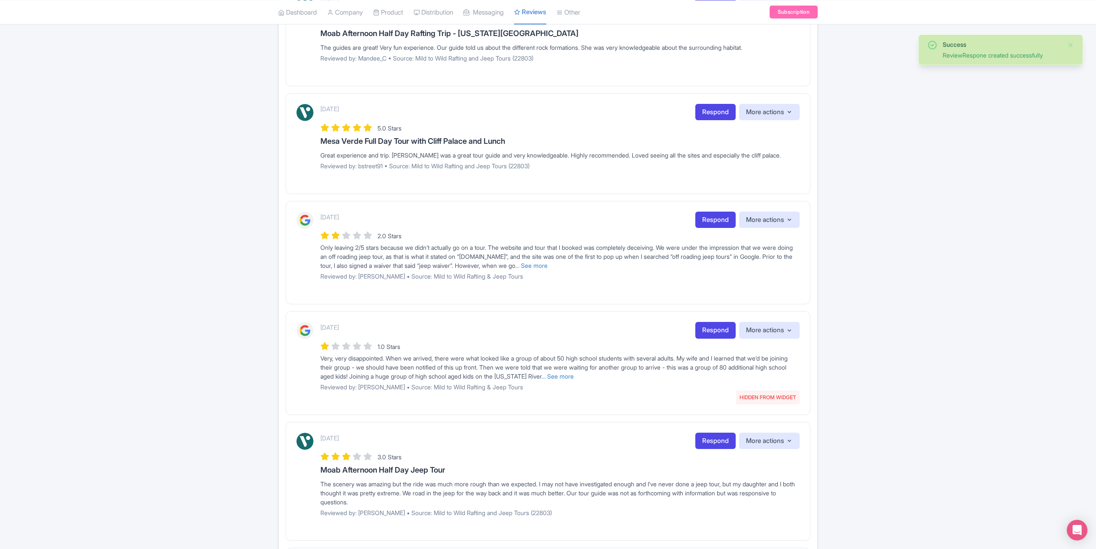
scroll to position [258, 0]
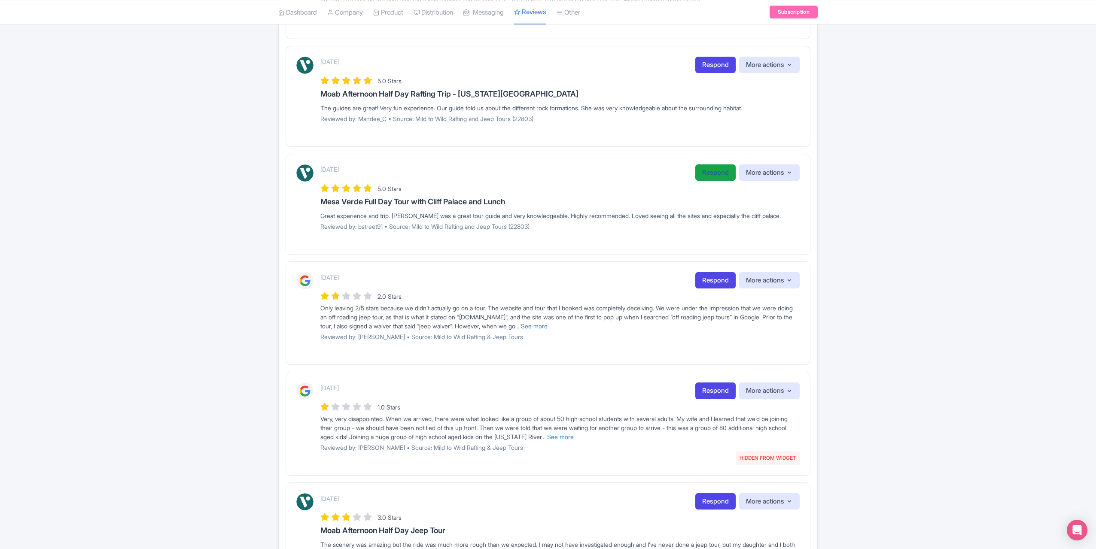
click at [717, 176] on link "Respond" at bounding box center [715, 172] width 40 height 17
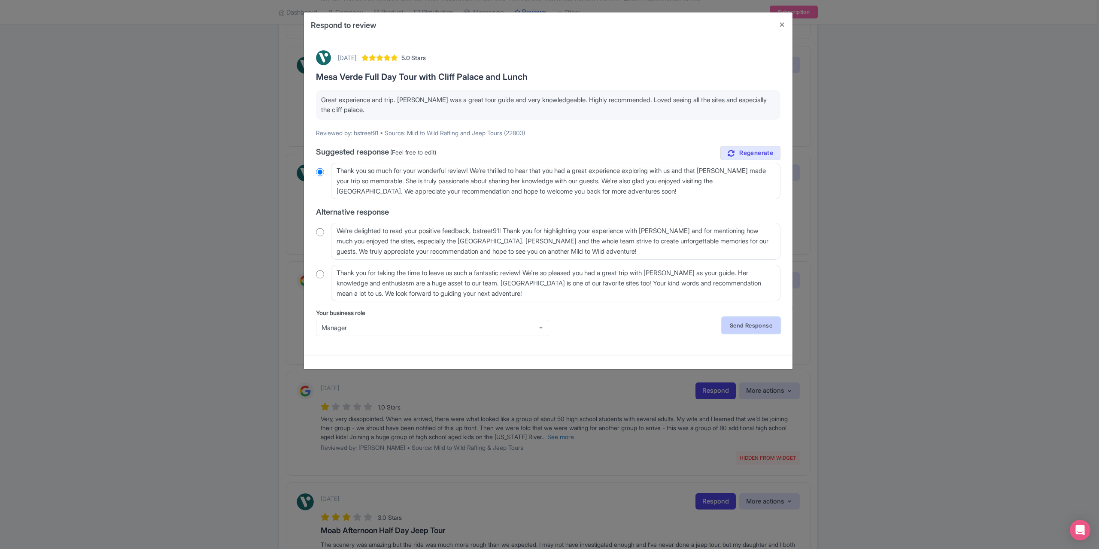
click at [756, 327] on link "Send Response" at bounding box center [751, 325] width 59 height 16
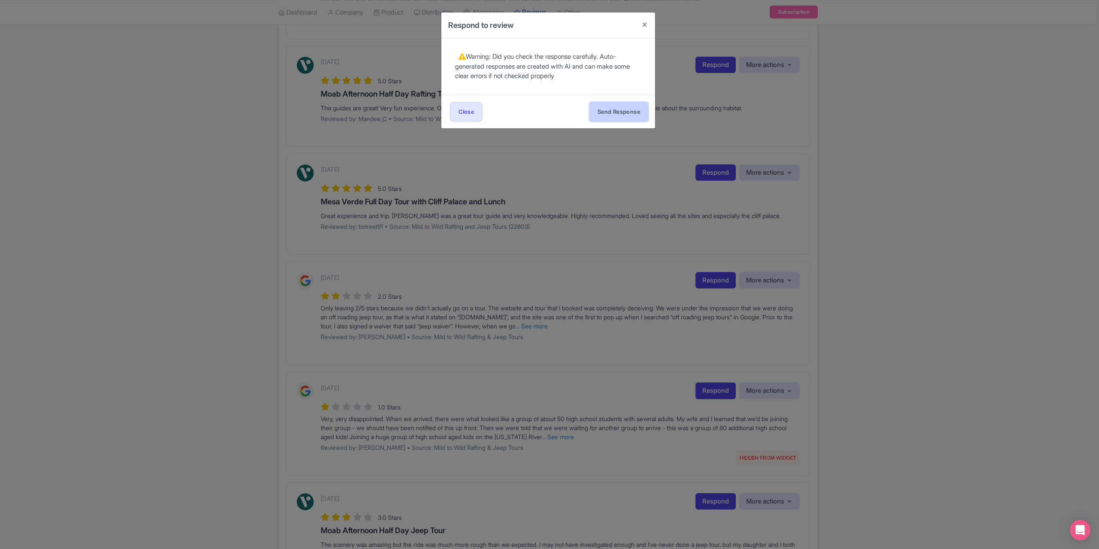
click at [626, 115] on button "Send Response" at bounding box center [619, 111] width 59 height 19
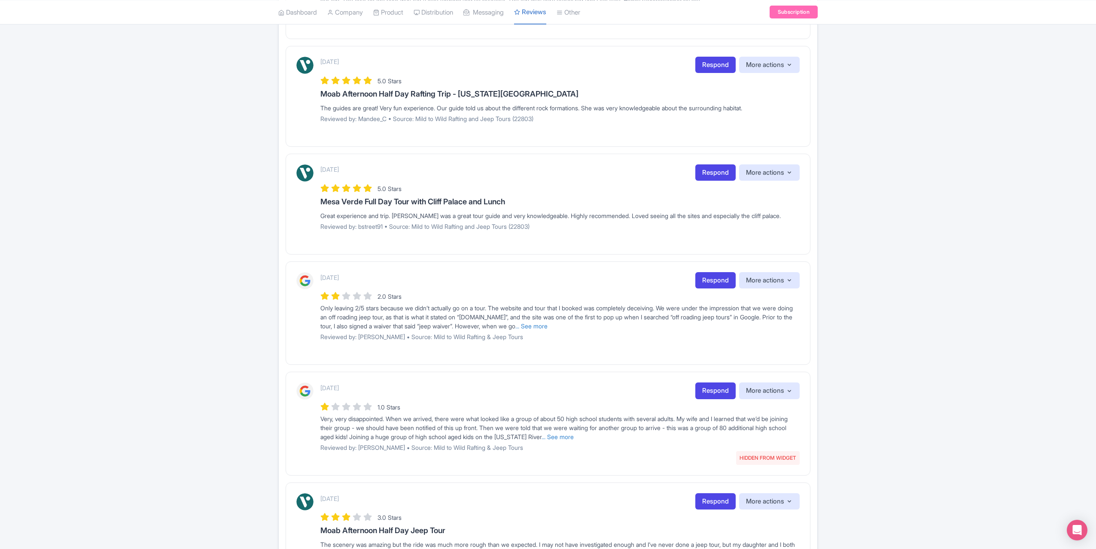
scroll to position [202, 0]
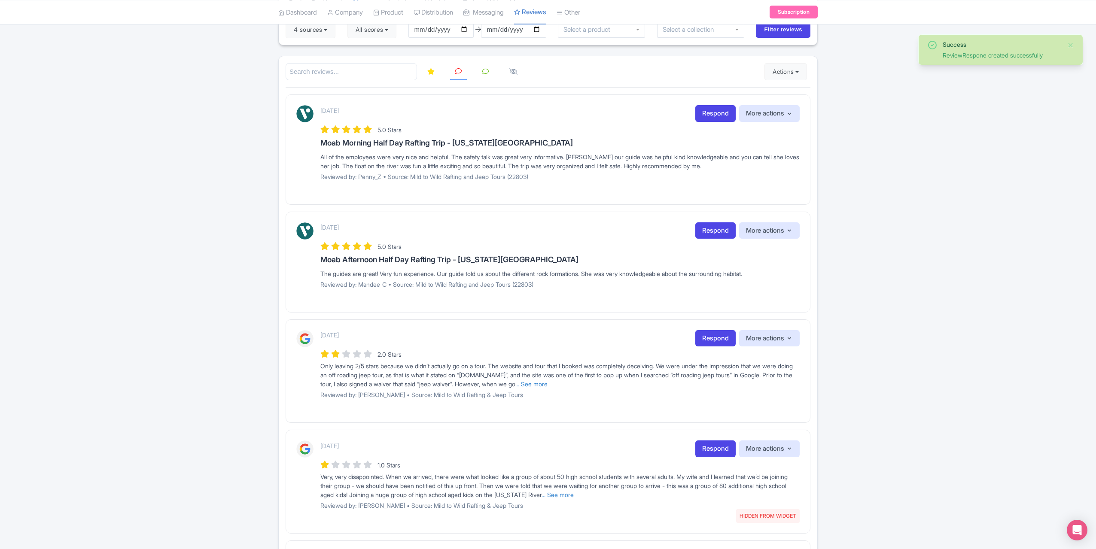
scroll to position [43, 0]
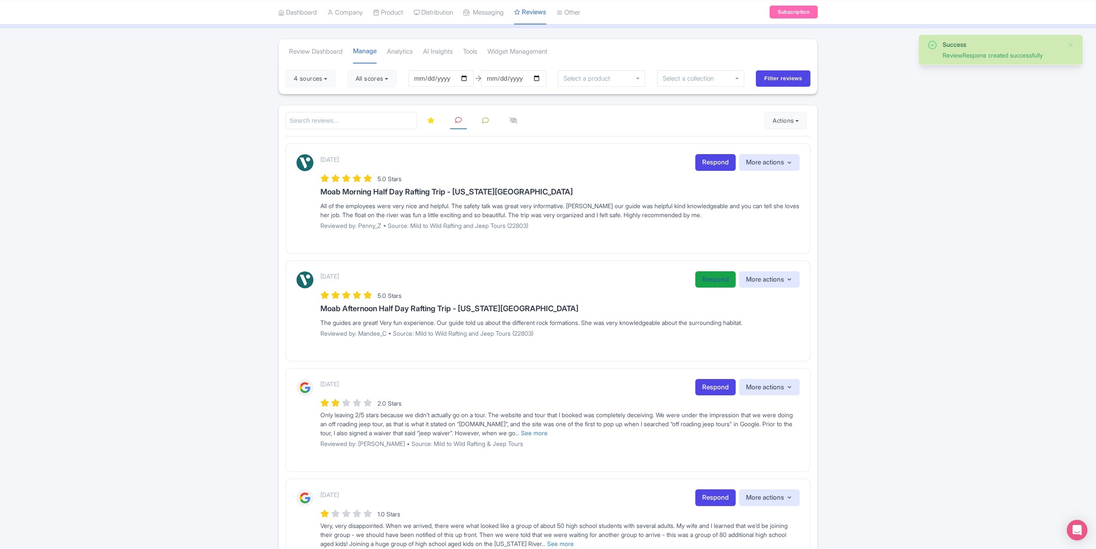
click at [704, 275] on link "Respond" at bounding box center [715, 279] width 40 height 17
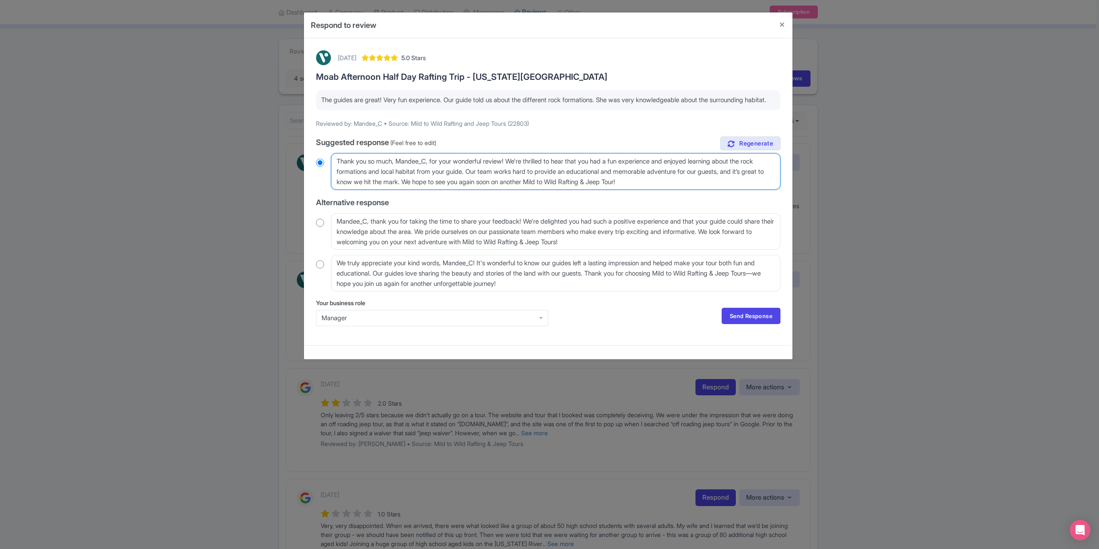
click at [431, 172] on textarea "Thank you so much, Mandee_C, for your wonderful review! We're thrilled to hear …" at bounding box center [556, 171] width 450 height 37
type textarea "Thank you so much, Mandee_, for your wonderful review! We're thrilled to hear t…"
radio input "true"
type textarea "Thank you so much, Mandee, for your wonderful review! We're thrilled to hear th…"
radio input "true"
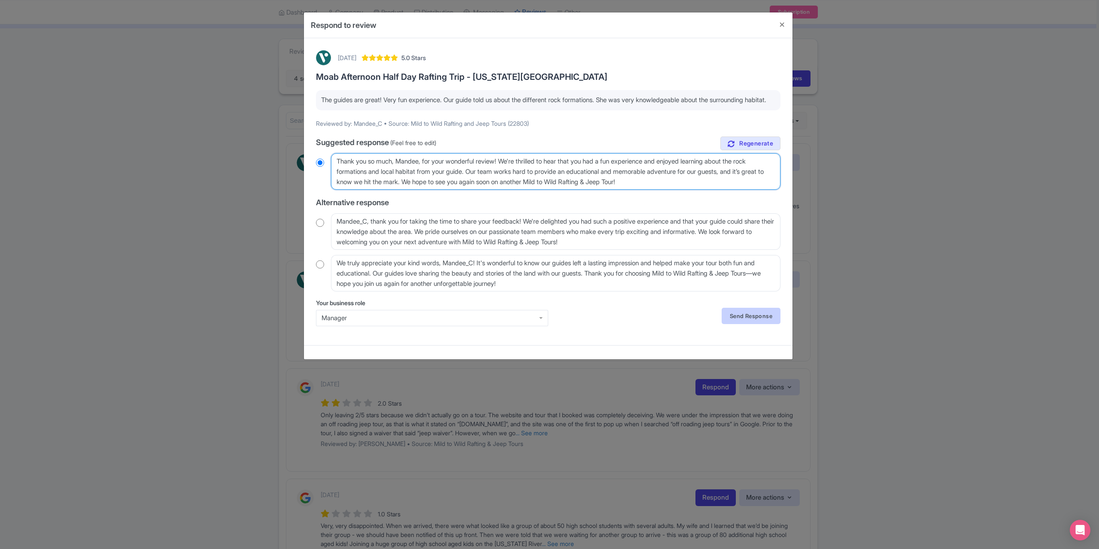
type textarea "Thank you so much, Mandee, for your wonderful review! We're thrilled to hear th…"
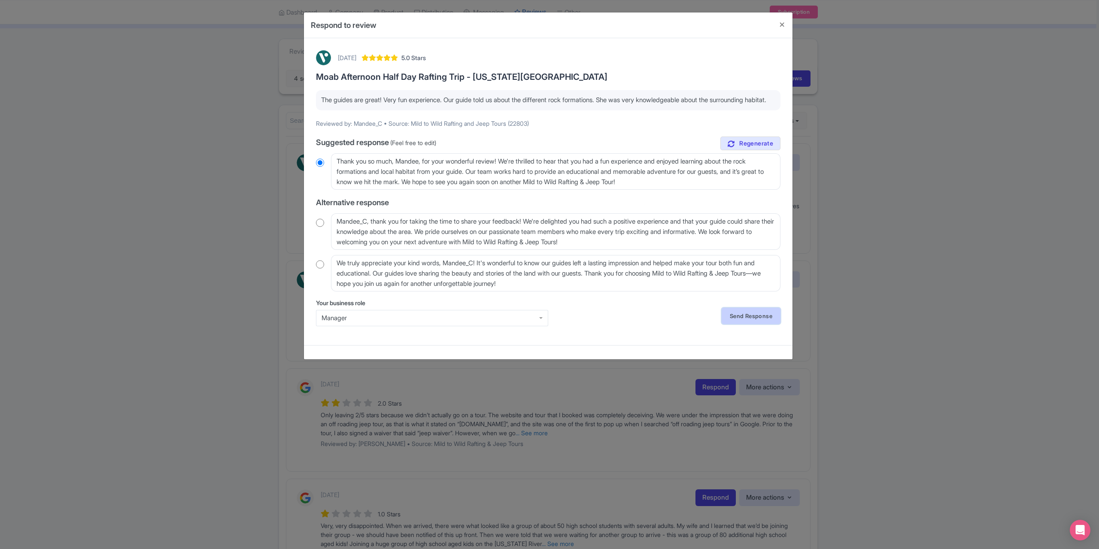
click at [745, 322] on link "Send Response" at bounding box center [751, 316] width 59 height 16
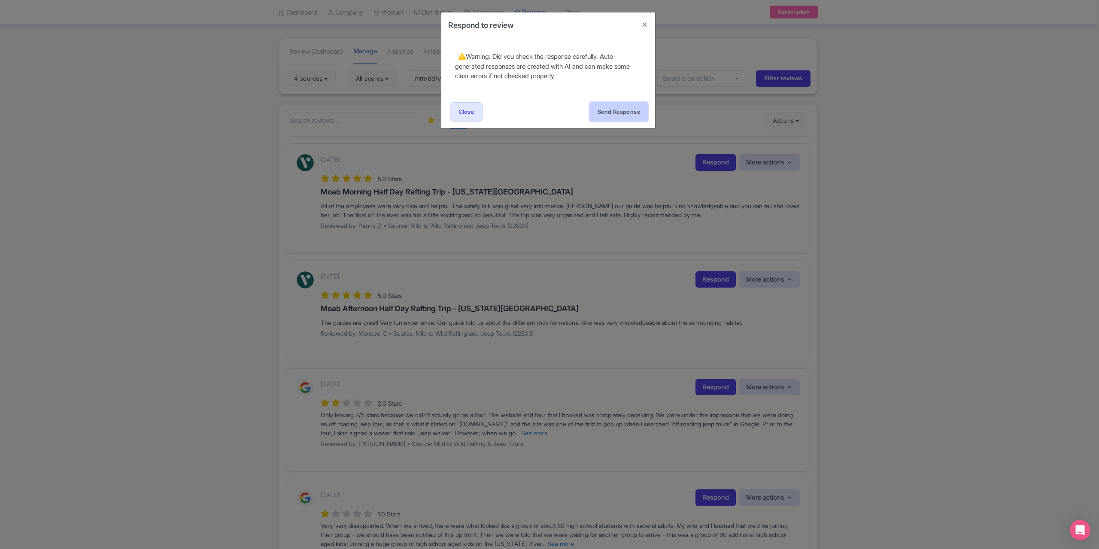
click at [601, 113] on button "Send Response" at bounding box center [619, 111] width 59 height 19
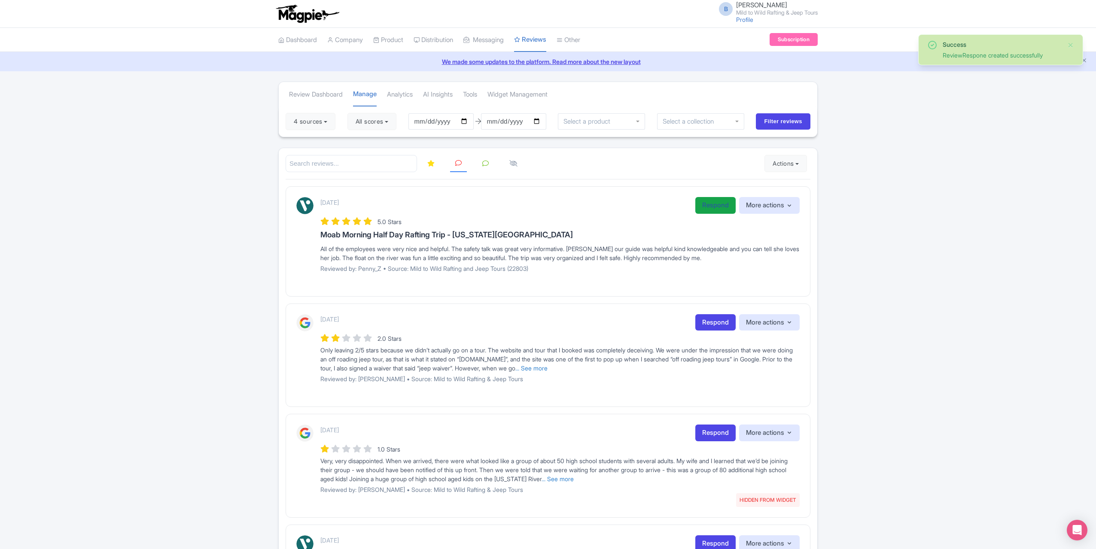
click at [716, 201] on link "Respond" at bounding box center [715, 205] width 40 height 17
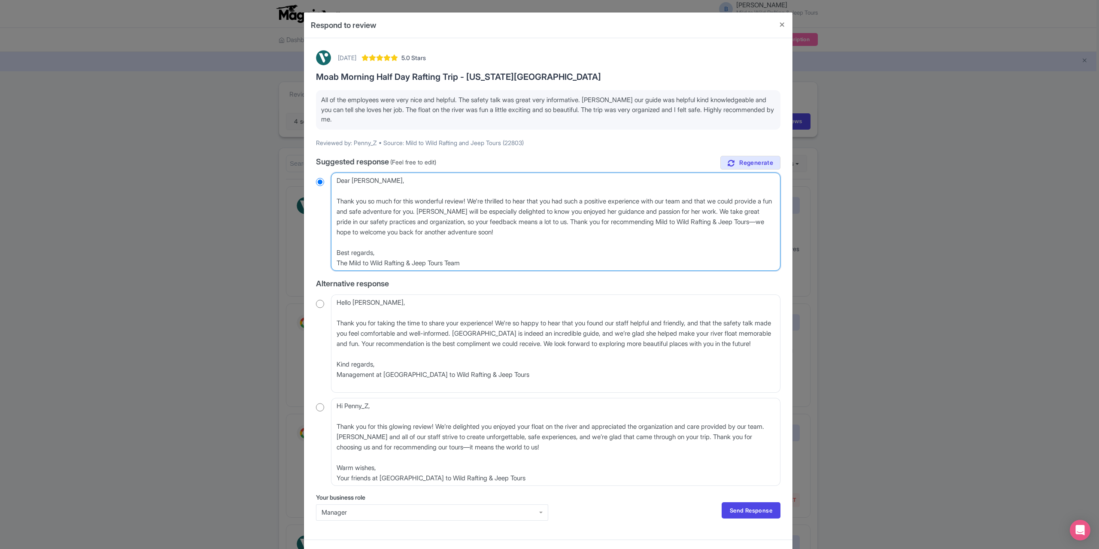
click at [335, 198] on textarea "Dear Penny_Z, Thank you so much for this wonderful review! We're thrilled to he…" at bounding box center [556, 222] width 450 height 98
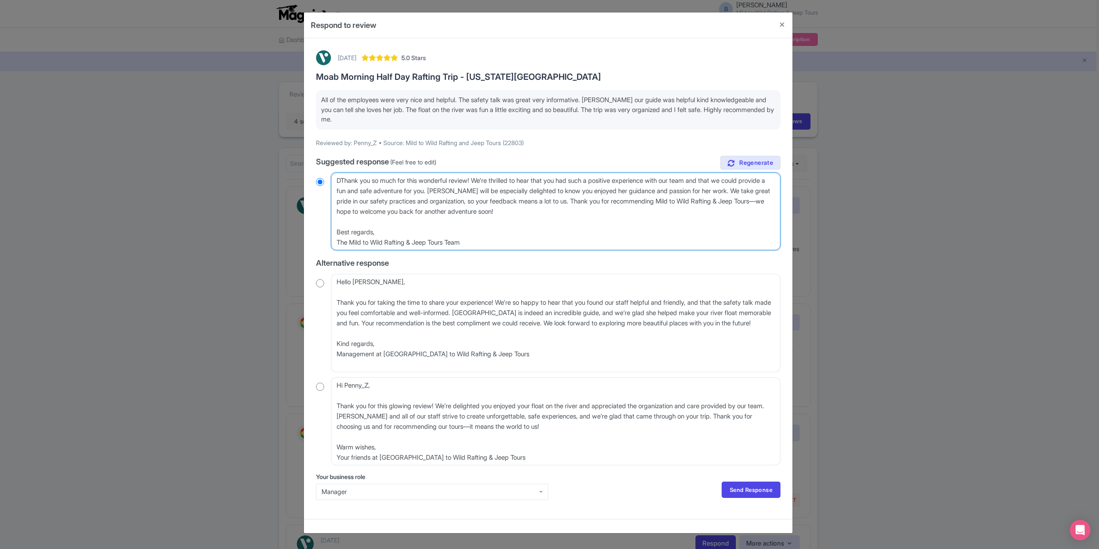
type textarea "Thank you so much for this wonderful review! We're thrilled to hear that you ha…"
radio input "true"
type textarea "Thank you so much for this wonderful review! We're thrilled to hear that you ha…"
click at [758, 485] on link "Send Response" at bounding box center [751, 490] width 59 height 16
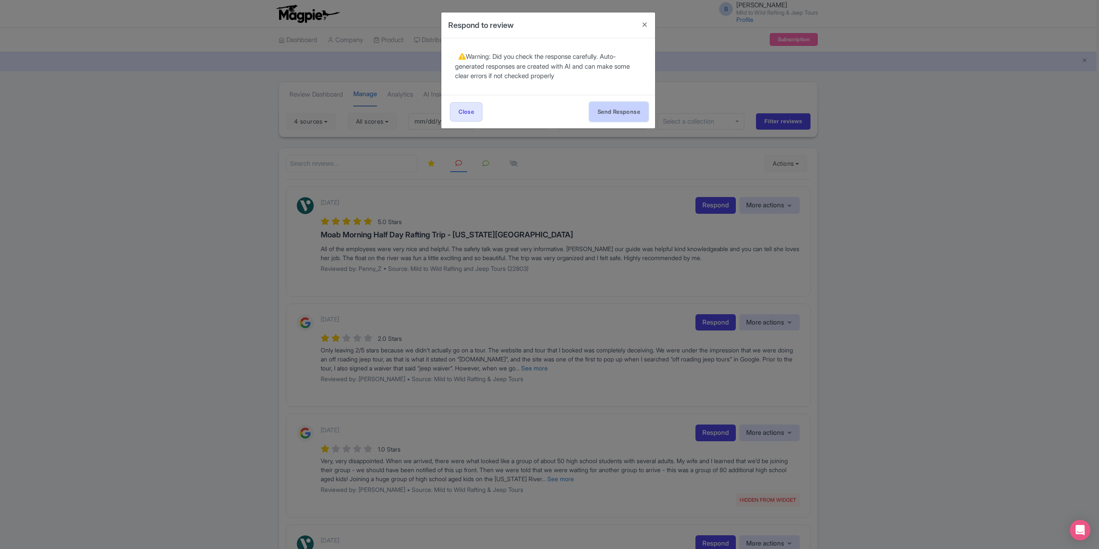
click at [614, 112] on button "Send Response" at bounding box center [619, 111] width 59 height 19
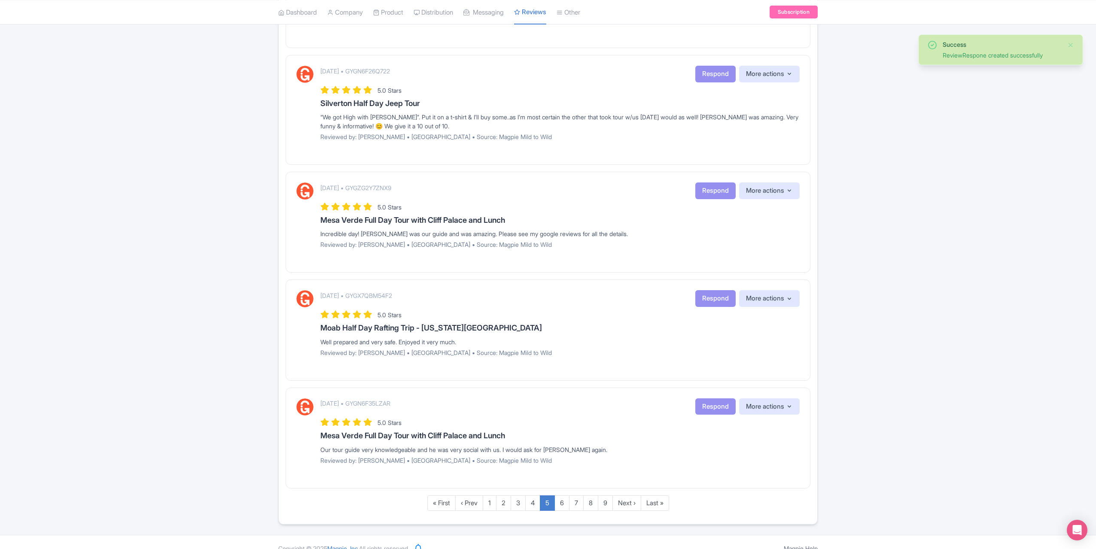
scroll to position [828, 0]
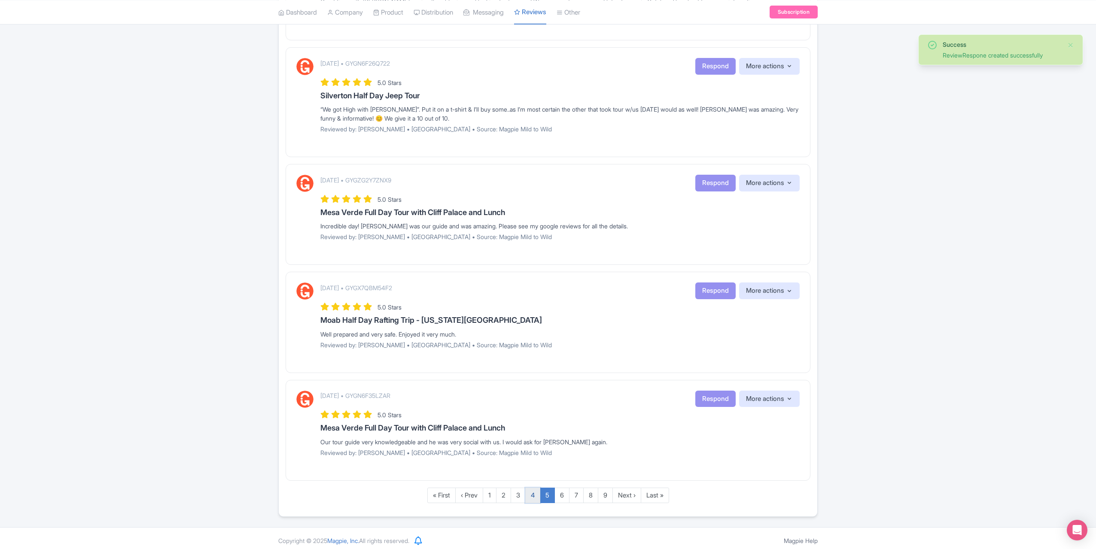
click at [534, 488] on link "4" at bounding box center [532, 496] width 15 height 16
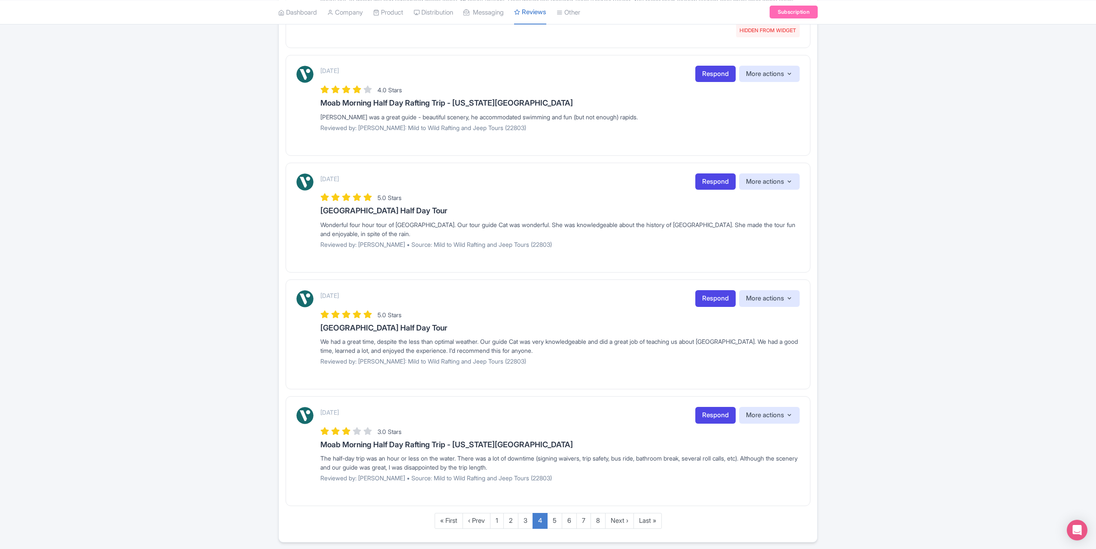
scroll to position [853, 0]
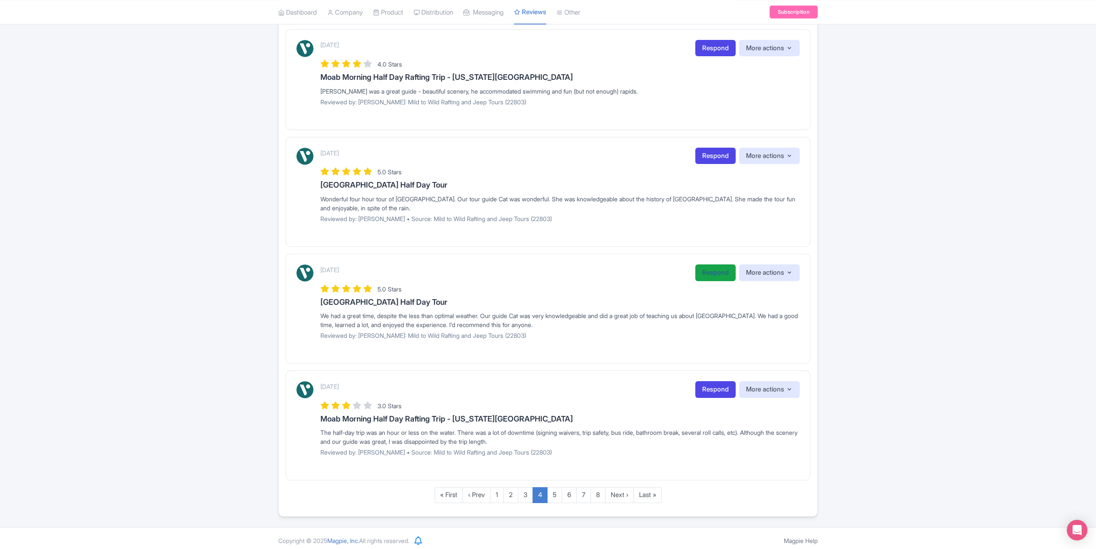
click at [716, 269] on link "Respond" at bounding box center [715, 273] width 40 height 17
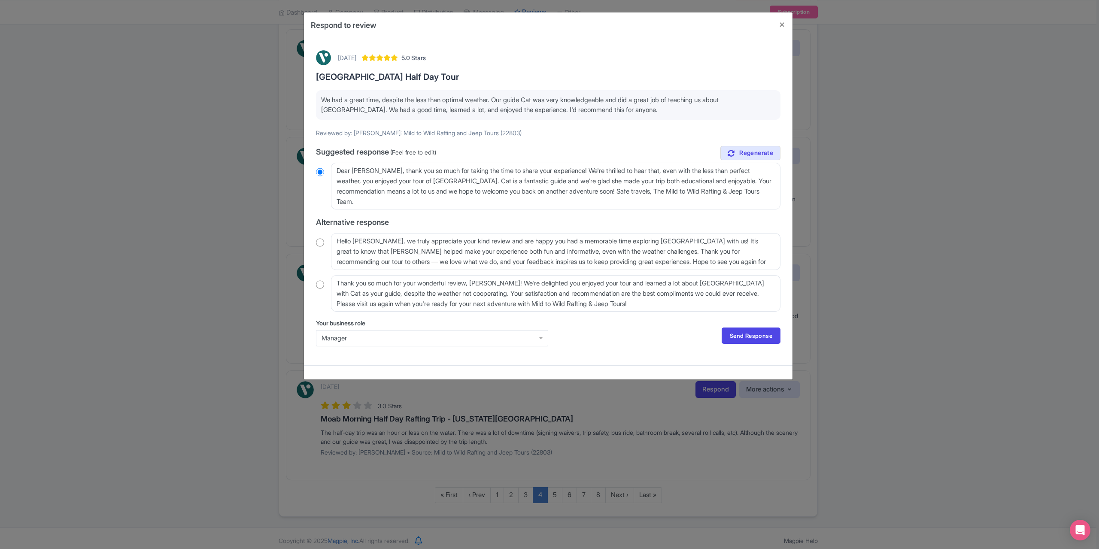
click at [321, 283] on input "radio" at bounding box center [320, 284] width 8 height 9
radio input "true"
click at [507, 282] on textarea "Thank you so much for your wonderful review, James_G! We're delighted you enjoy…" at bounding box center [556, 293] width 450 height 37
type textarea "Thank you so much for your wonderful review, James_! We're delighted you enjoye…"
radio input "true"
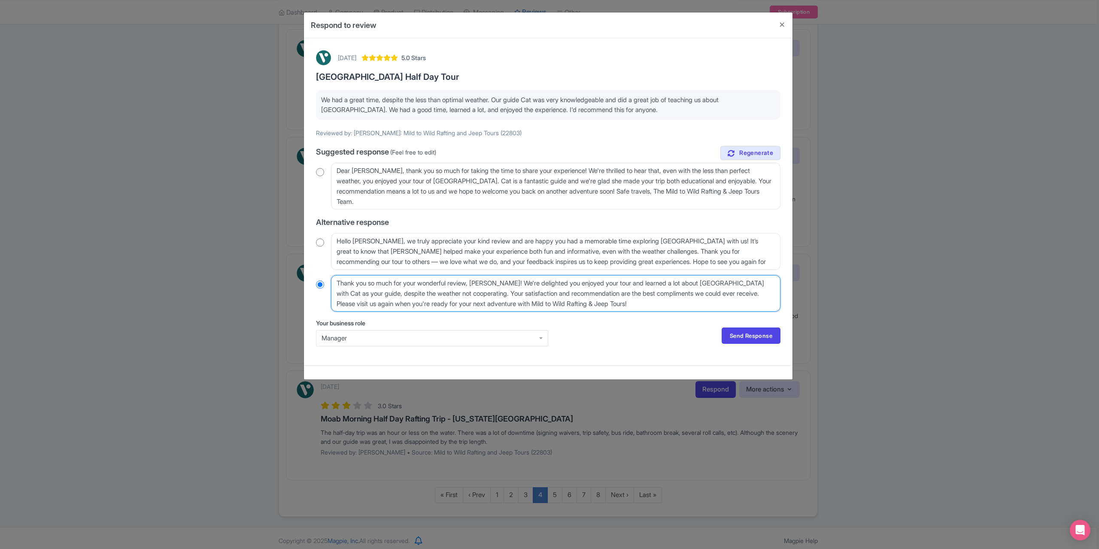
type textarea "Thank you so much for your wonderful review, James! We're delighted you enjoyed…"
radio input "true"
type textarea "Thank you so much for your wonderful review, James! We're delighted you enjoyed…"
click at [748, 329] on link "Send Response" at bounding box center [751, 336] width 59 height 16
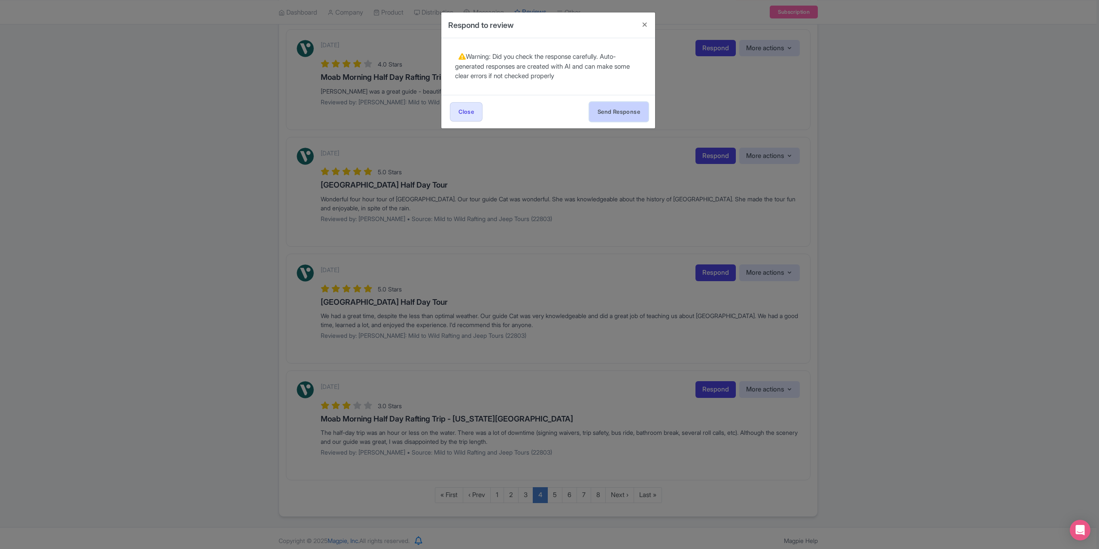
click at [602, 108] on button "Send Response" at bounding box center [619, 111] width 59 height 19
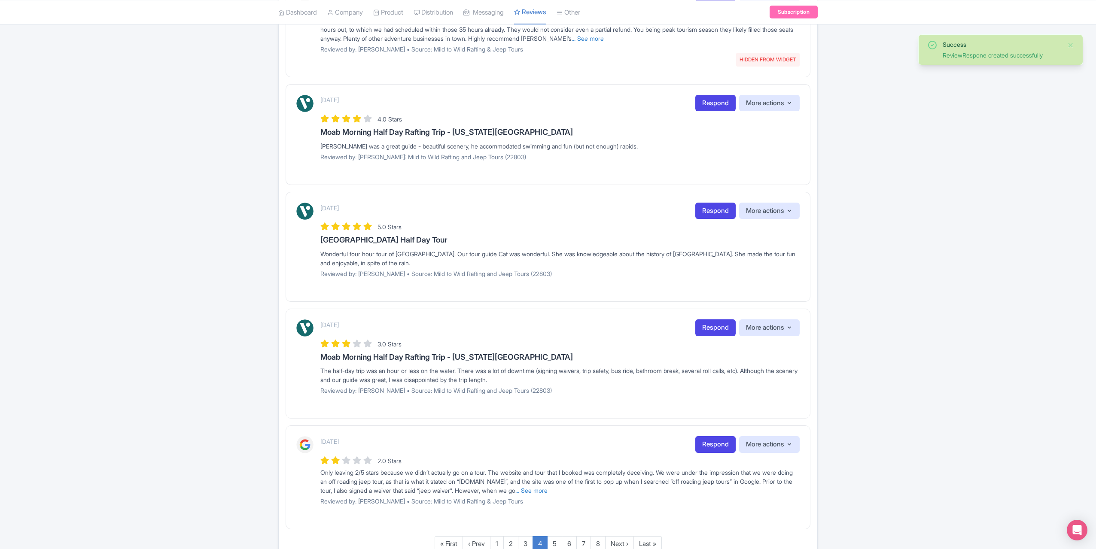
scroll to position [816, 0]
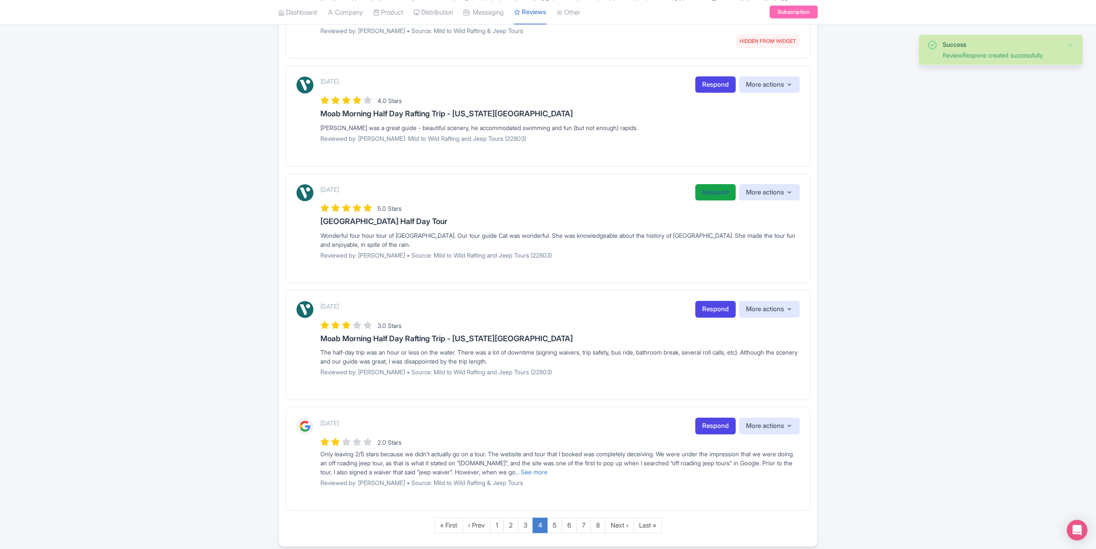
click at [707, 192] on link "Respond" at bounding box center [715, 192] width 40 height 17
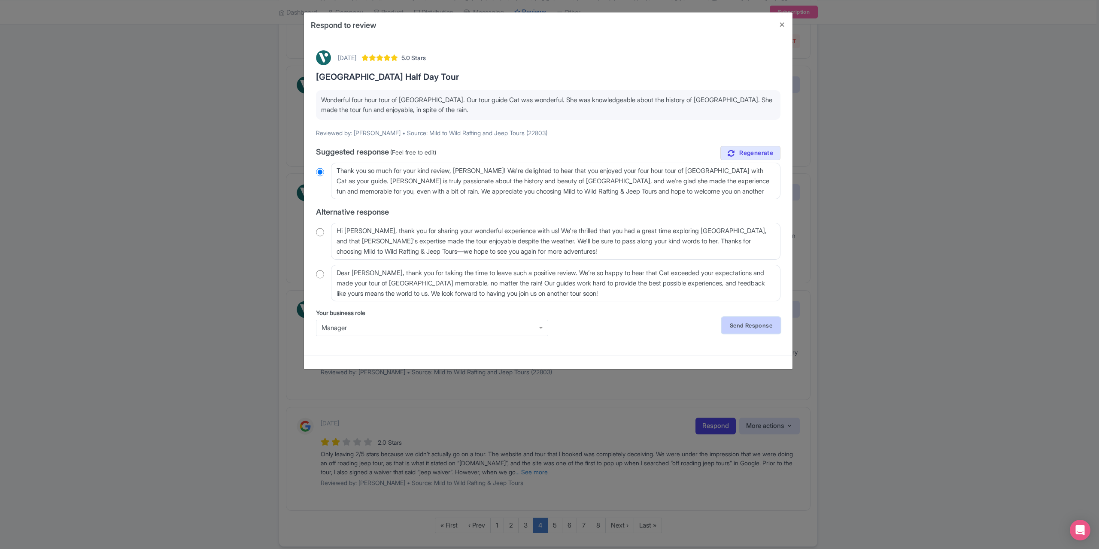
click at [743, 325] on link "Send Response" at bounding box center [751, 325] width 59 height 16
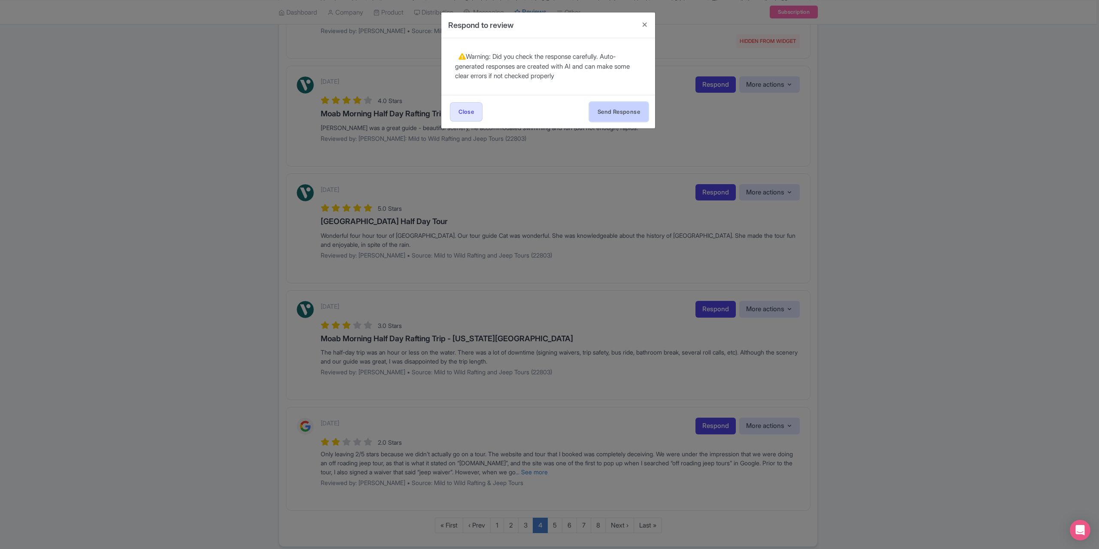
click at [622, 110] on button "Send Response" at bounding box center [619, 111] width 59 height 19
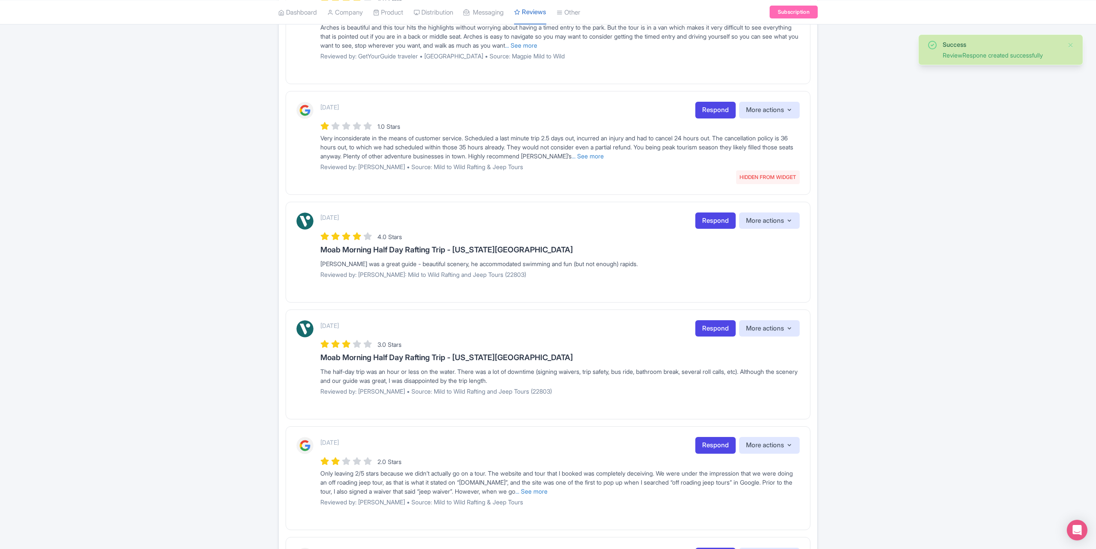
scroll to position [625, 0]
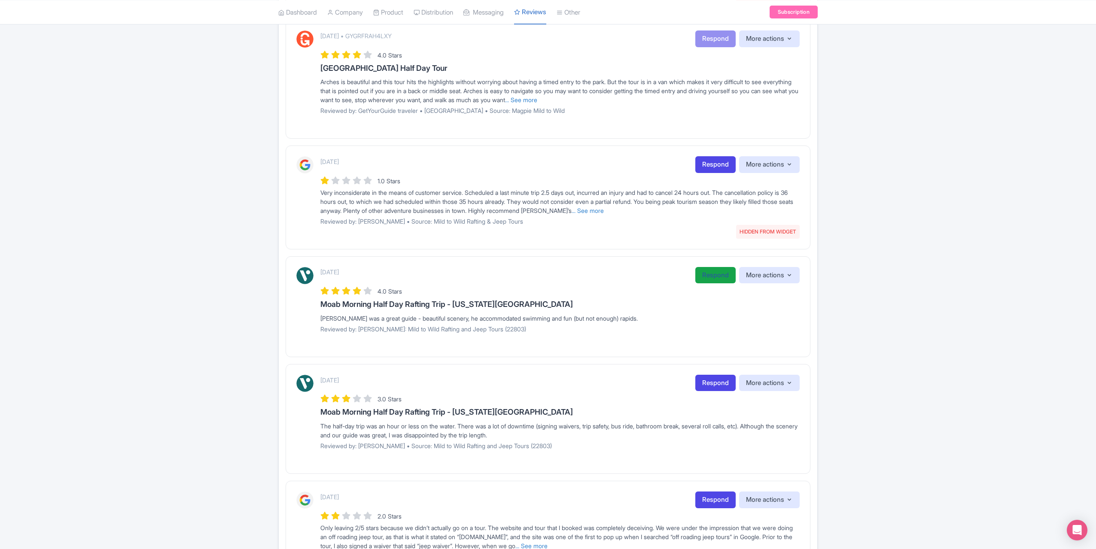
click at [713, 273] on link "Respond" at bounding box center [715, 275] width 40 height 17
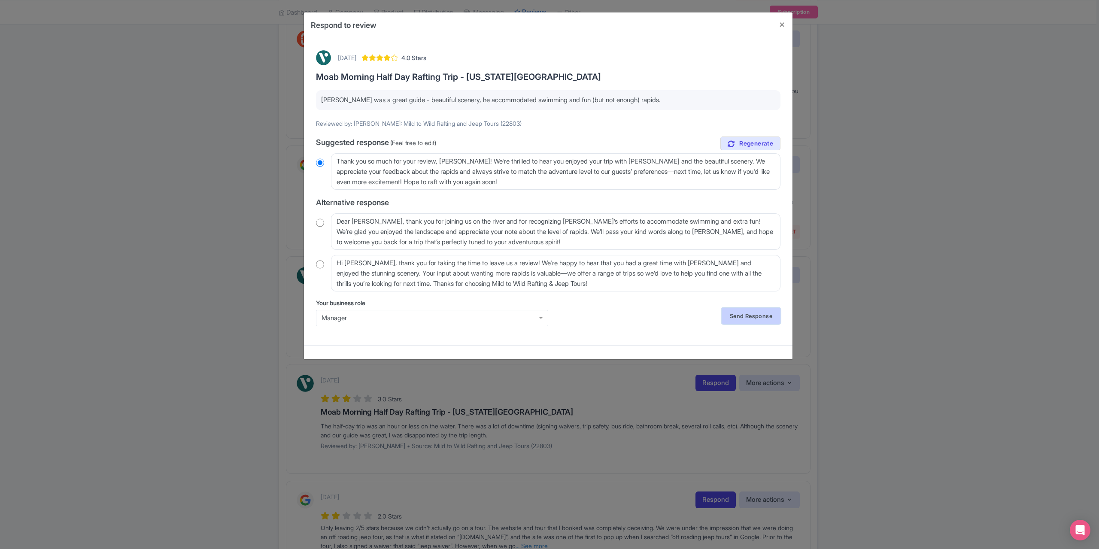
click at [744, 317] on link "Send Response" at bounding box center [751, 316] width 59 height 16
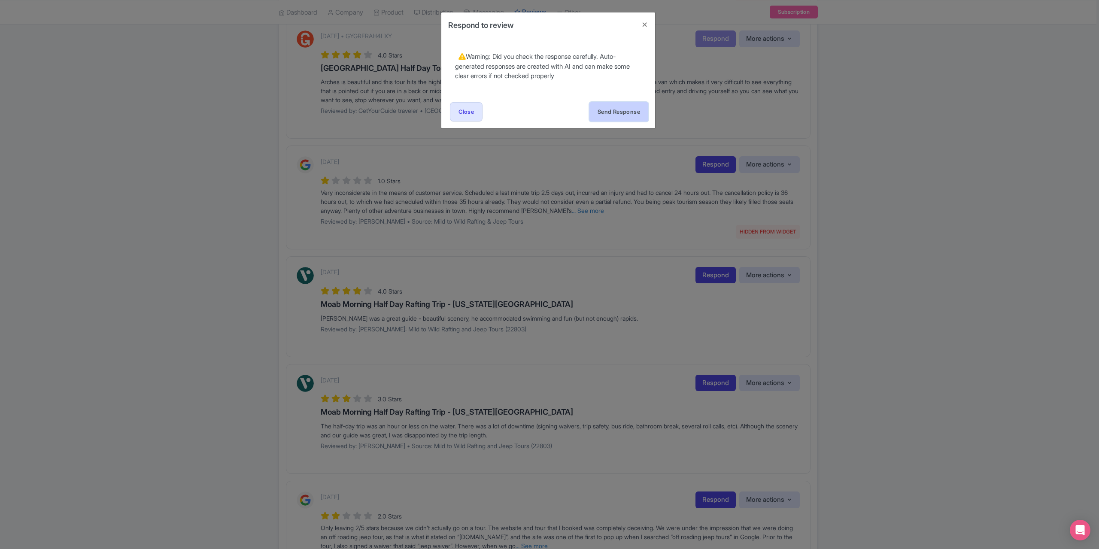
click at [608, 111] on button "Send Response" at bounding box center [619, 111] width 59 height 19
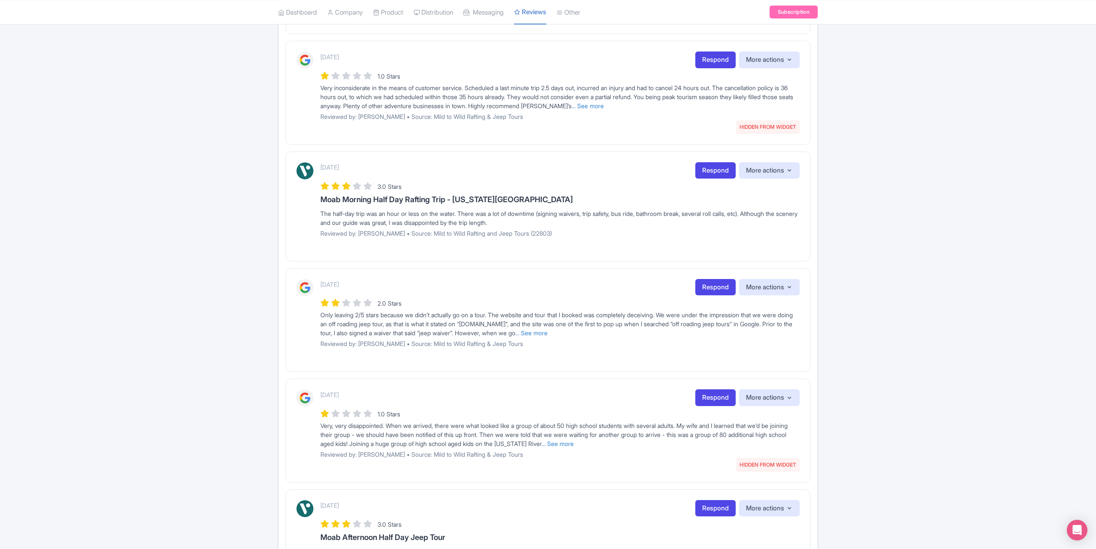
scroll to position [858, 0]
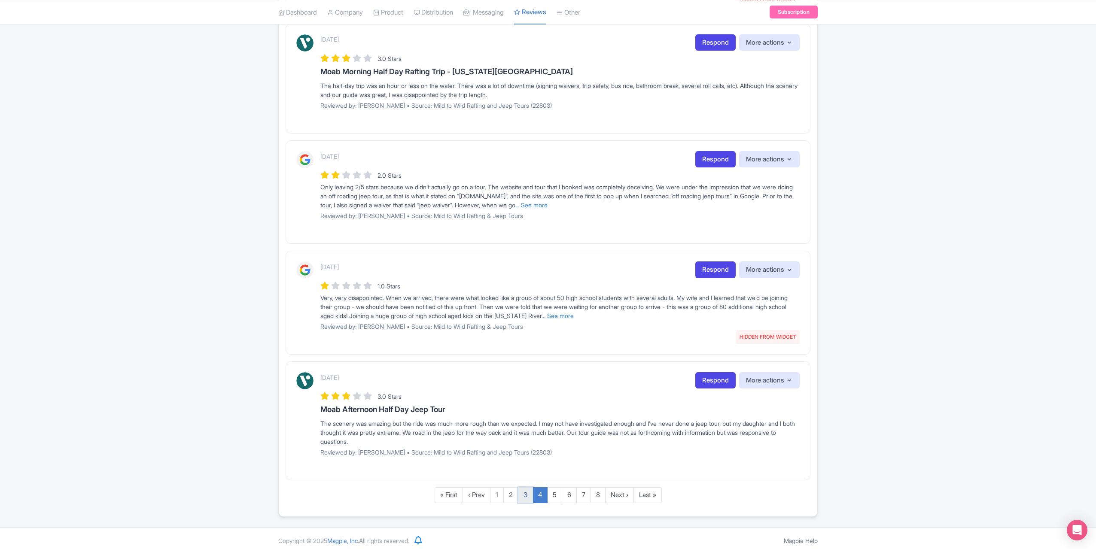
click at [524, 490] on link "3" at bounding box center [525, 495] width 15 height 16
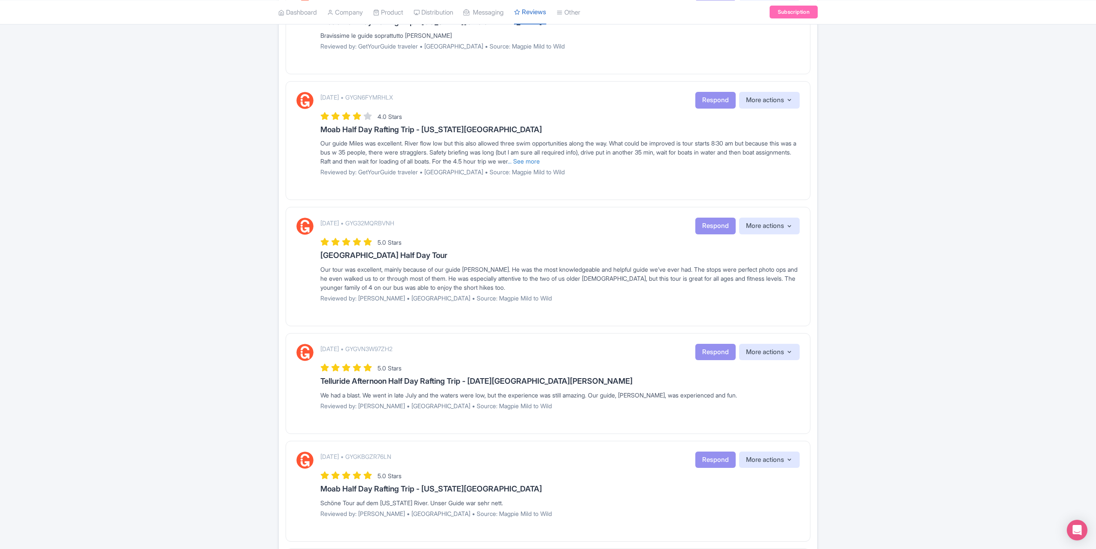
scroll to position [816, 0]
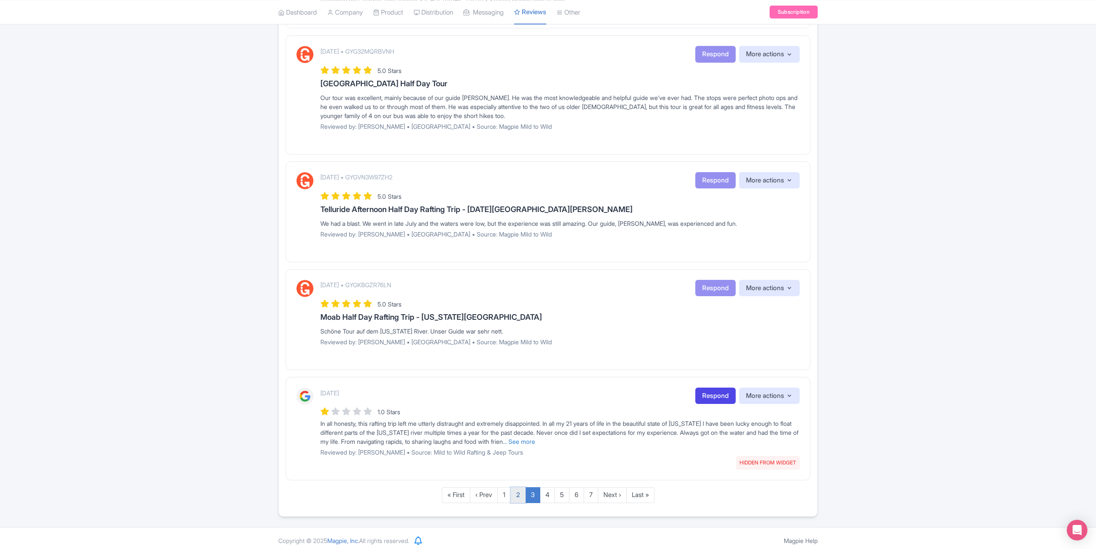
click at [519, 489] on link "2" at bounding box center [518, 495] width 15 height 16
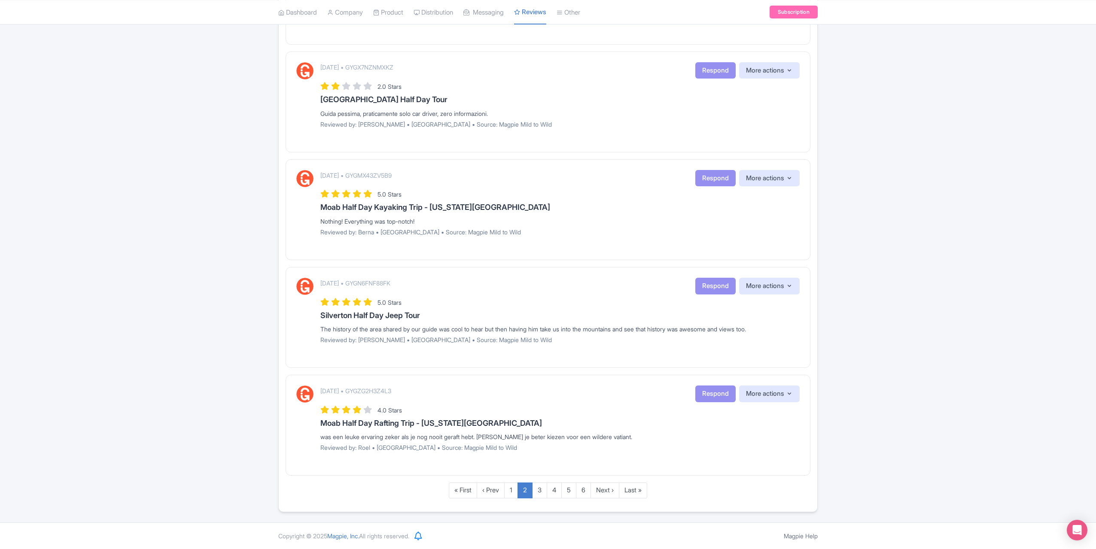
scroll to position [853, 0]
click at [508, 490] on link "1" at bounding box center [511, 491] width 14 height 16
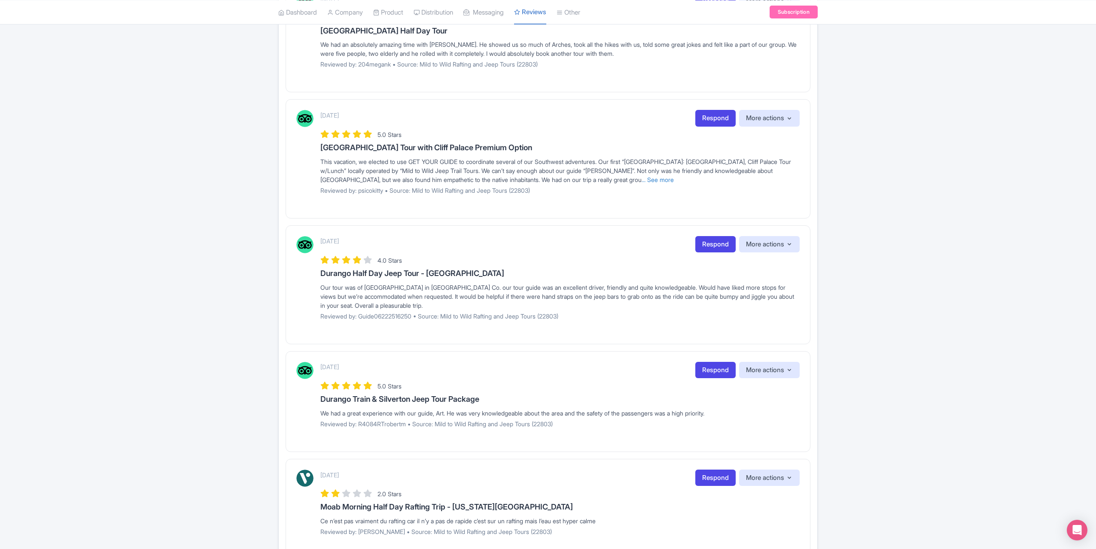
scroll to position [868, 0]
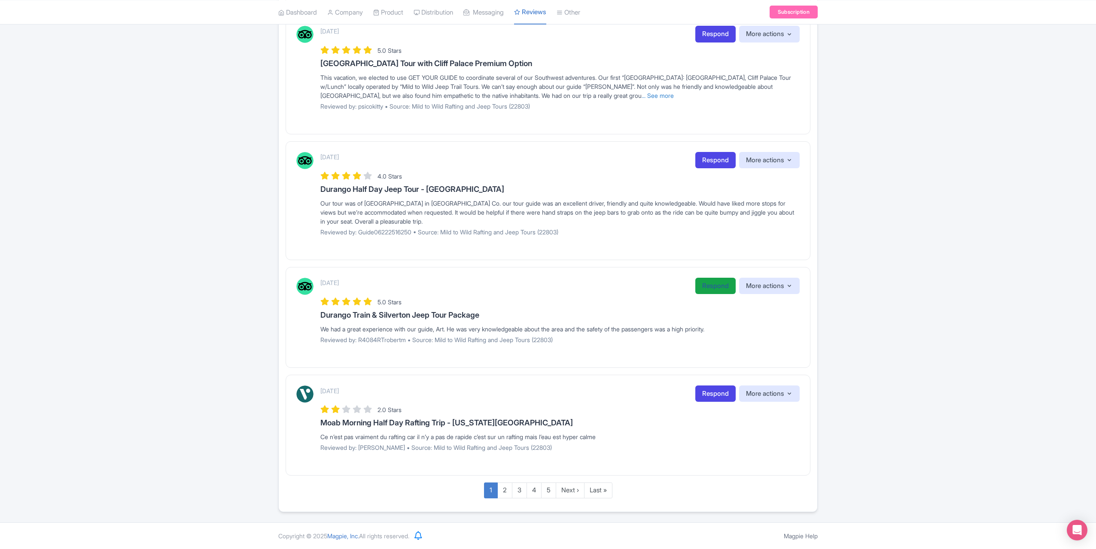
click at [703, 288] on link "Respond" at bounding box center [715, 286] width 40 height 17
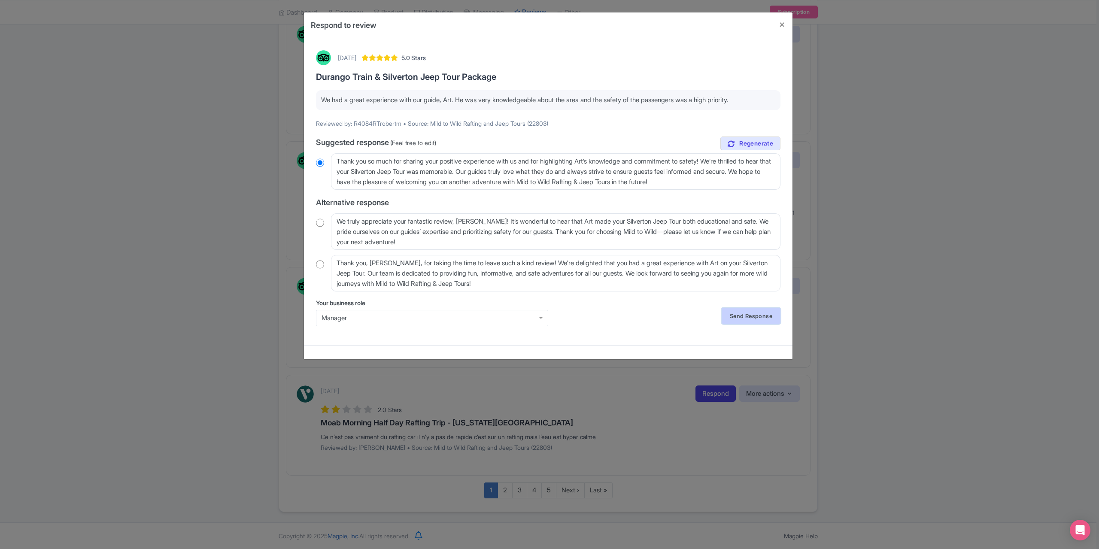
click at [739, 310] on link "Send Response" at bounding box center [751, 316] width 59 height 16
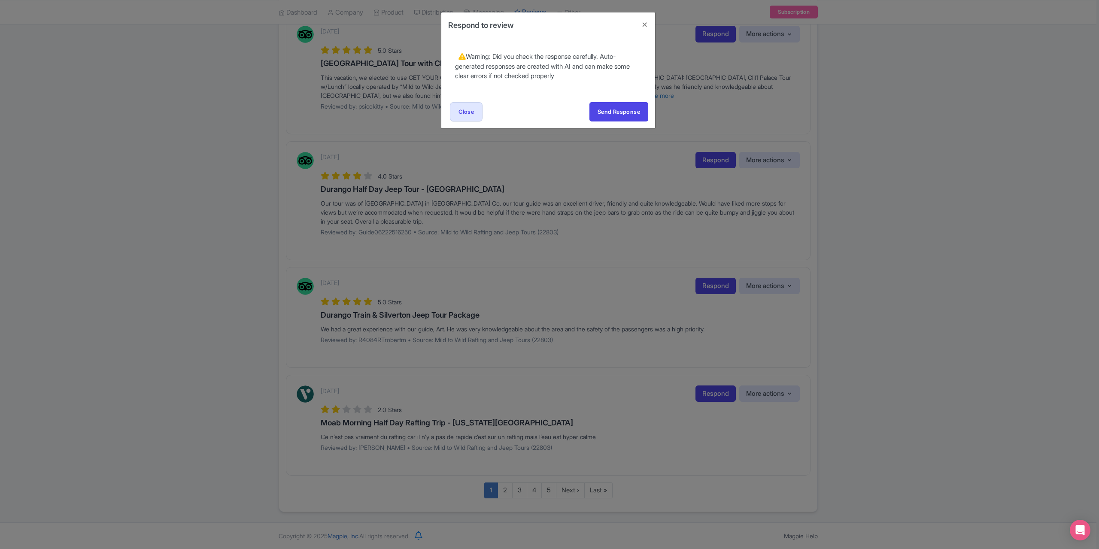
click at [614, 100] on div "Send Response Send Response Close Send Response" at bounding box center [549, 112] width 214 height 34
click at [615, 111] on button "Send Response" at bounding box center [619, 111] width 59 height 19
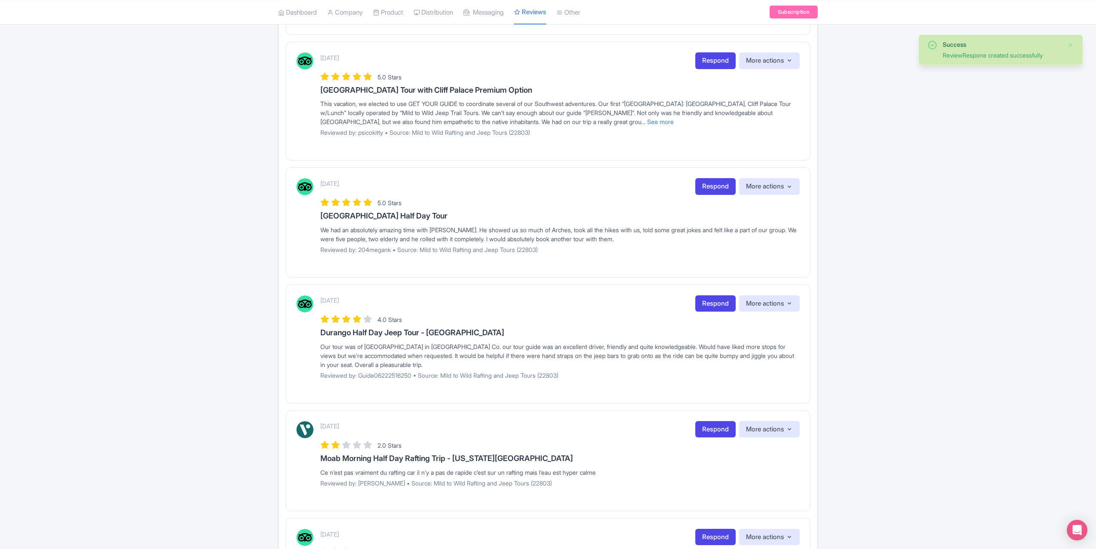
scroll to position [714, 0]
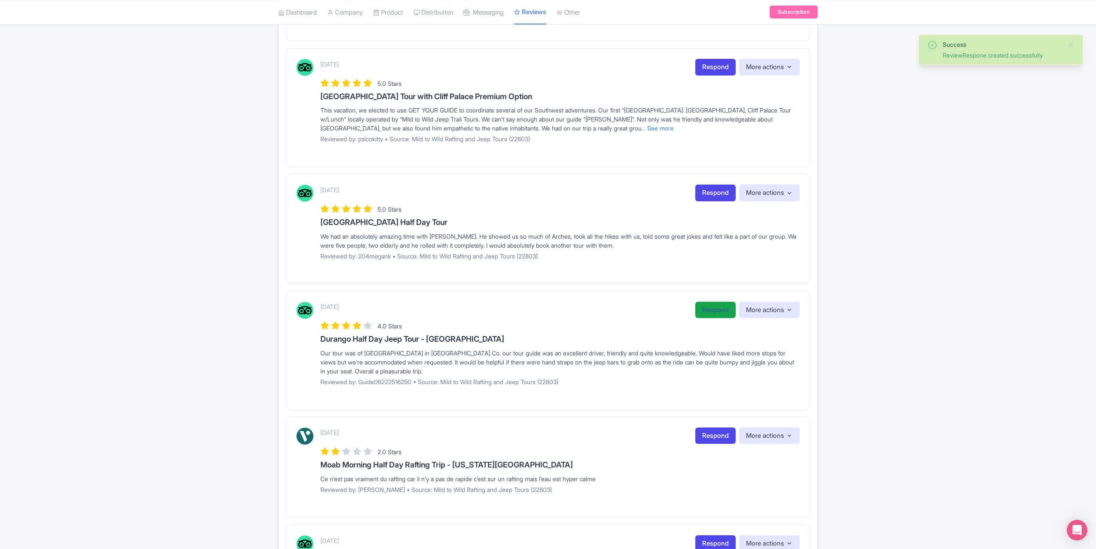
click at [705, 312] on link "Respond" at bounding box center [715, 310] width 40 height 17
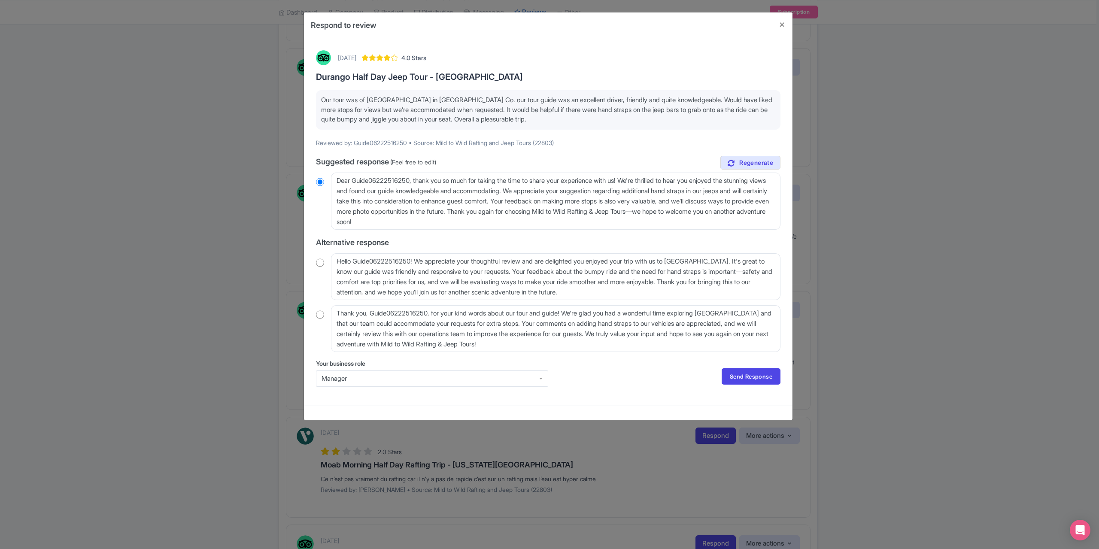
click at [320, 315] on input "radio" at bounding box center [320, 315] width 8 height 9
radio input "true"
drag, startPoint x: 434, startPoint y: 314, endPoint x: 367, endPoint y: 315, distance: 67.5
click at [367, 315] on textarea "Thank you, Guide06222516250, for your kind words about our tour and guide! We'r…" at bounding box center [556, 328] width 450 height 47
type textarea "Thank youfor your kind words about our tour and guide! We're glad you had a won…"
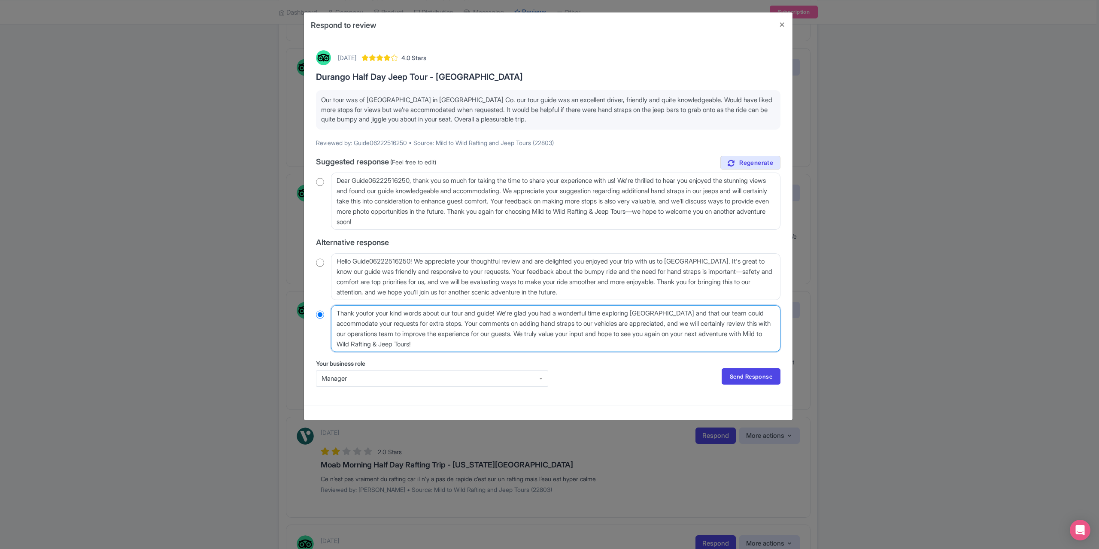
radio input "true"
type textarea "Thank you for your kind words about our tour and guide! We're glad you had a wo…"
radio input "true"
type textarea "Thank you for your kind words about our tour and guide! We're glad you had a wo…"
click at [737, 382] on link "Send Response" at bounding box center [751, 377] width 59 height 16
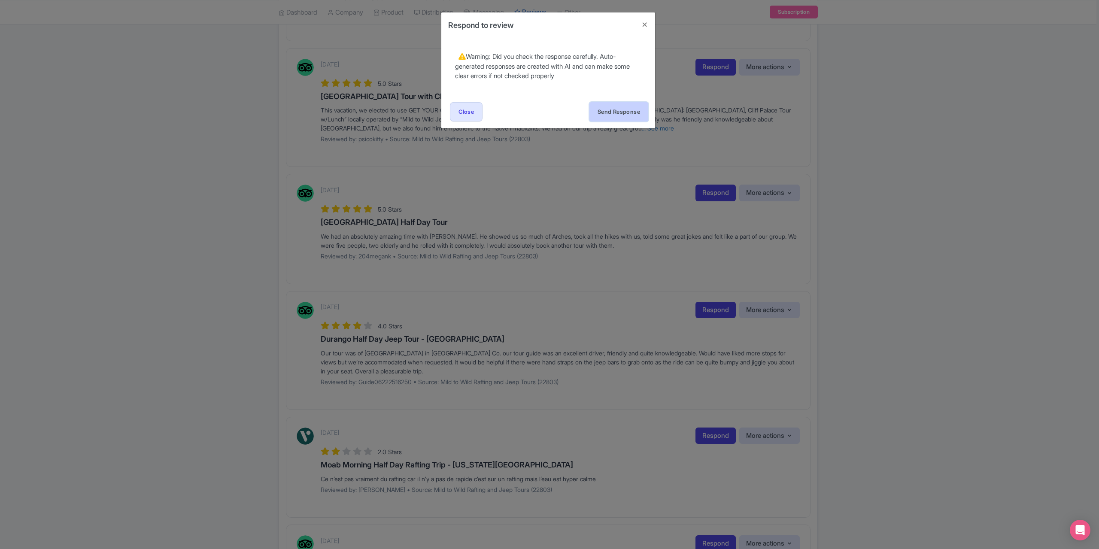
click at [598, 113] on button "Send Response" at bounding box center [619, 111] width 59 height 19
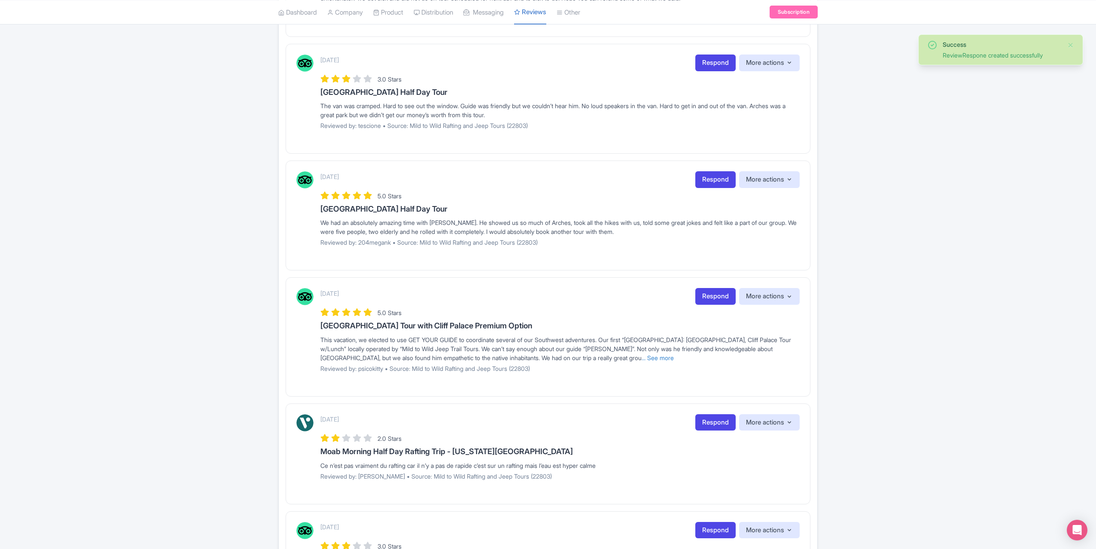
scroll to position [687, 0]
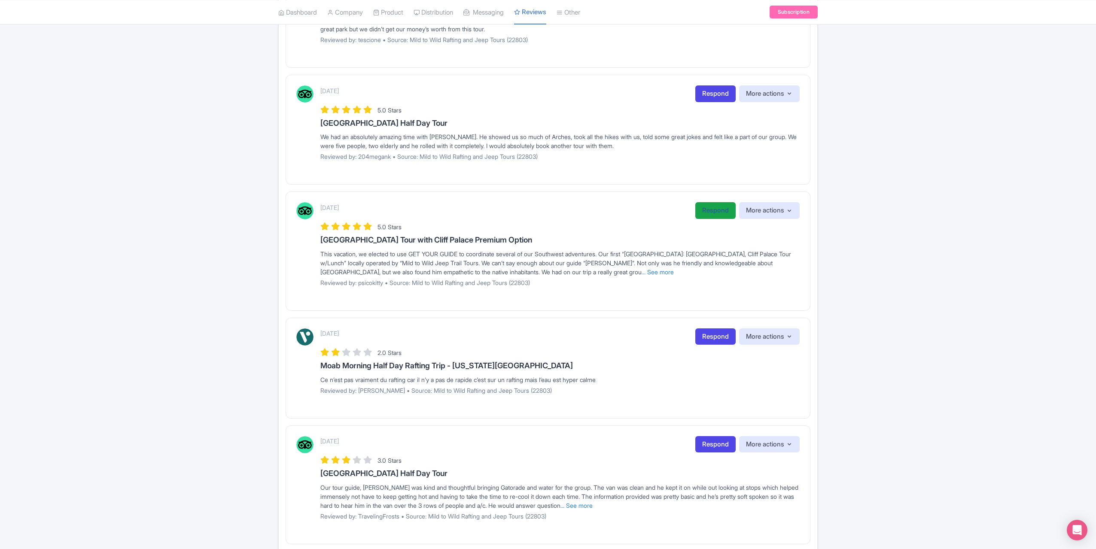
click at [704, 217] on link "Respond" at bounding box center [715, 210] width 40 height 17
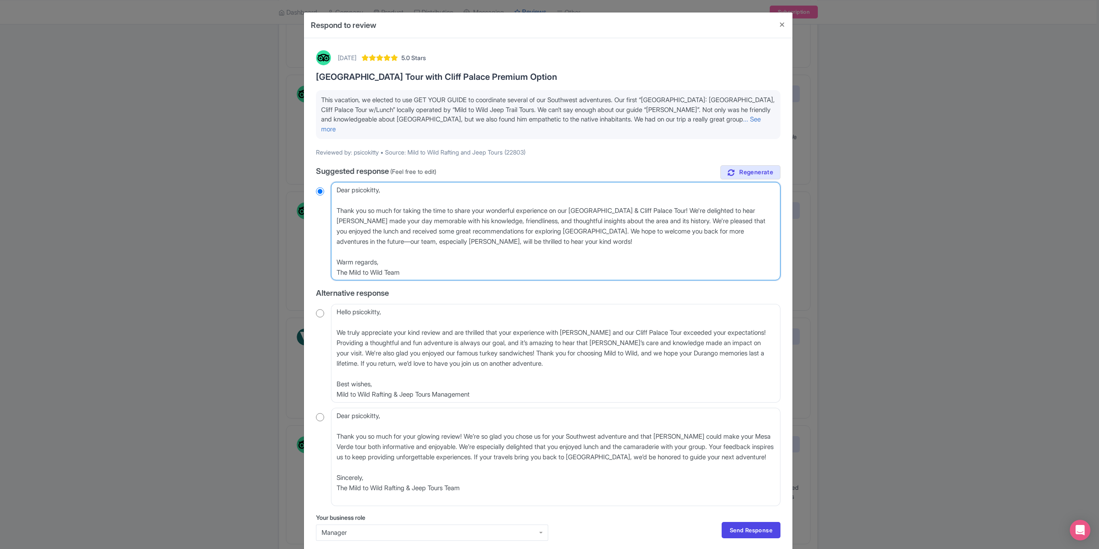
click at [334, 200] on textarea "Dear psicokitty, Thank you so much for taking the time to share your wonderful …" at bounding box center [556, 231] width 450 height 98
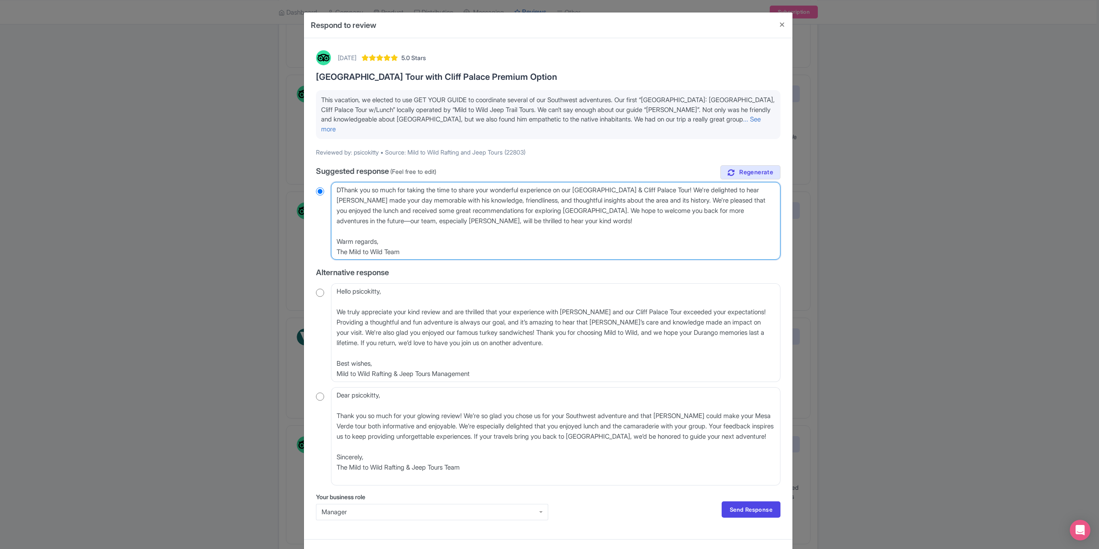
type textarea "Thank you so much for taking the time to share your wonderful experience on our…"
radio input "true"
type textarea "Thank you so much for taking the time to share your wonderful experience on our…"
click at [740, 502] on link "Send Response" at bounding box center [751, 510] width 59 height 16
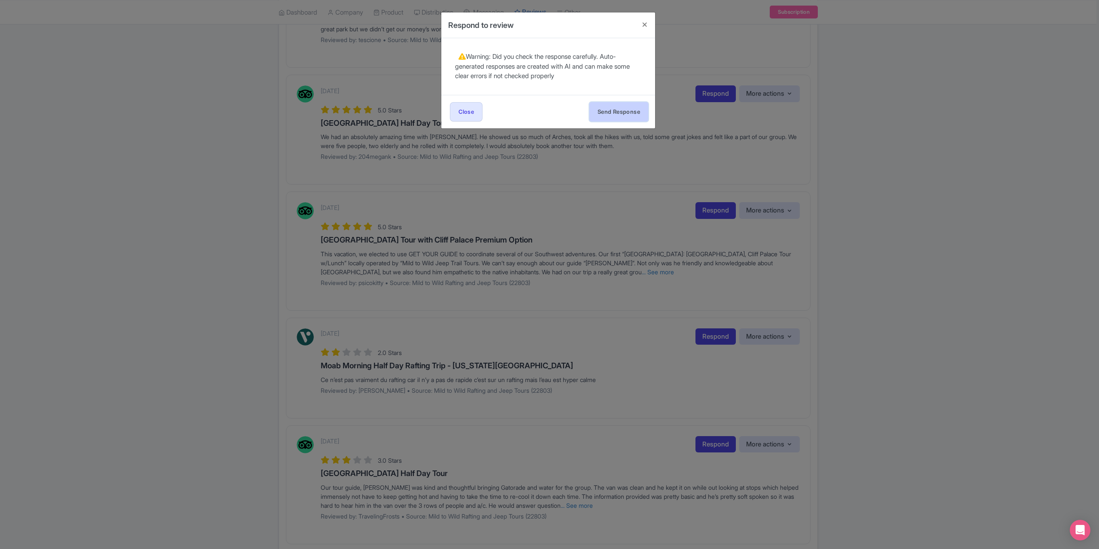
click at [614, 109] on button "Send Response" at bounding box center [619, 111] width 59 height 19
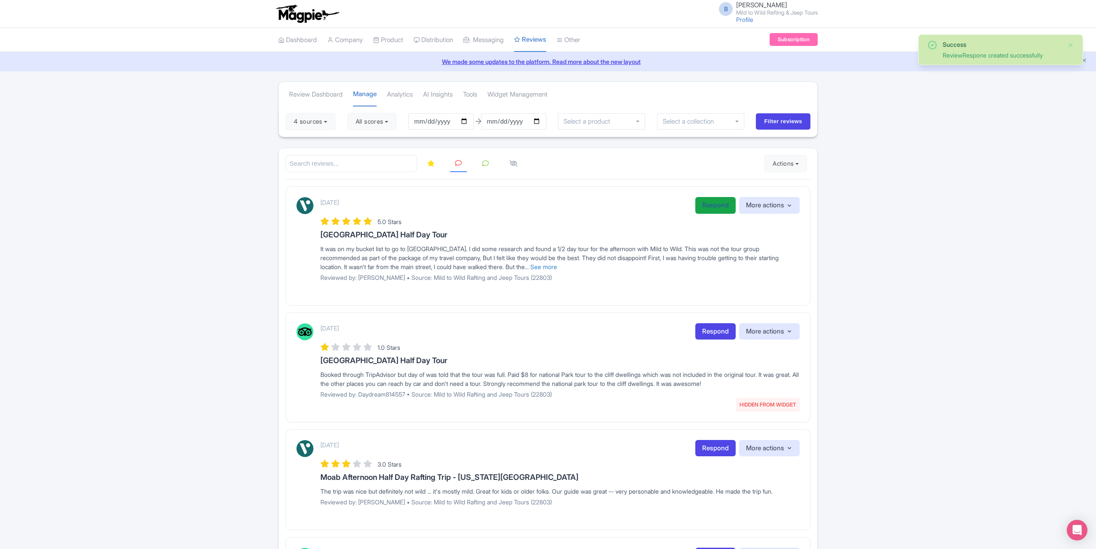
click at [707, 207] on link "Respond" at bounding box center [715, 205] width 40 height 17
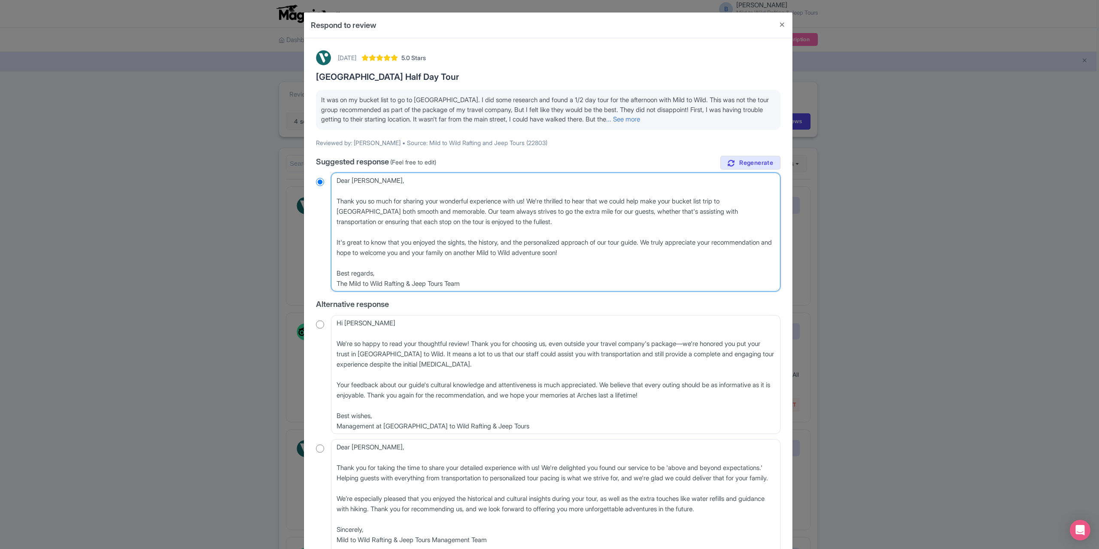
click at [338, 201] on textarea "Dear [PERSON_NAME], Thank you so much for sharing your wonderful experience wit…" at bounding box center [556, 232] width 450 height 119
radio input "true"
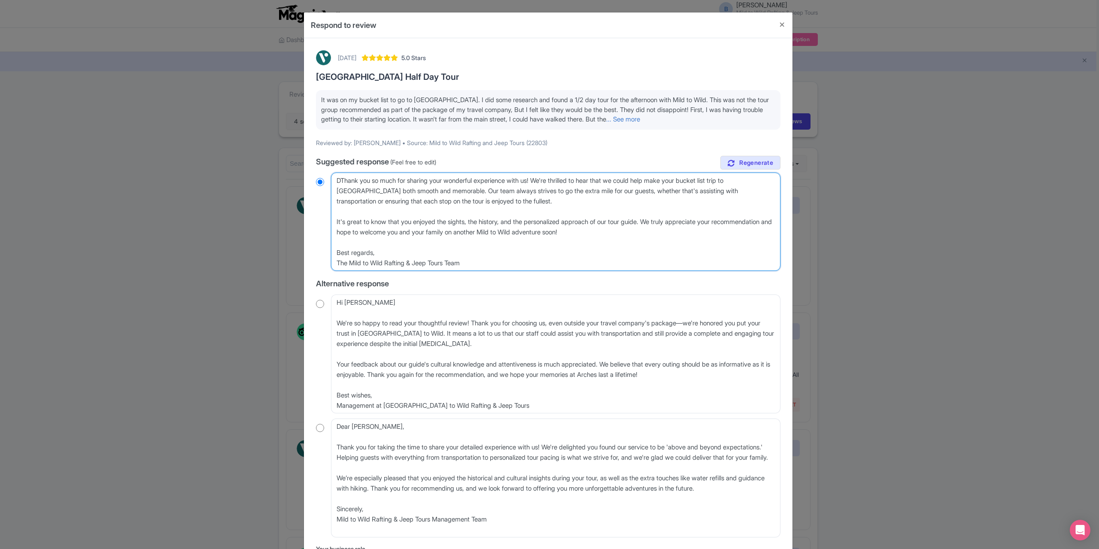
type textarea "Thank you so much for sharing your wonderful experience with us! We're thrilled…"
radio input "true"
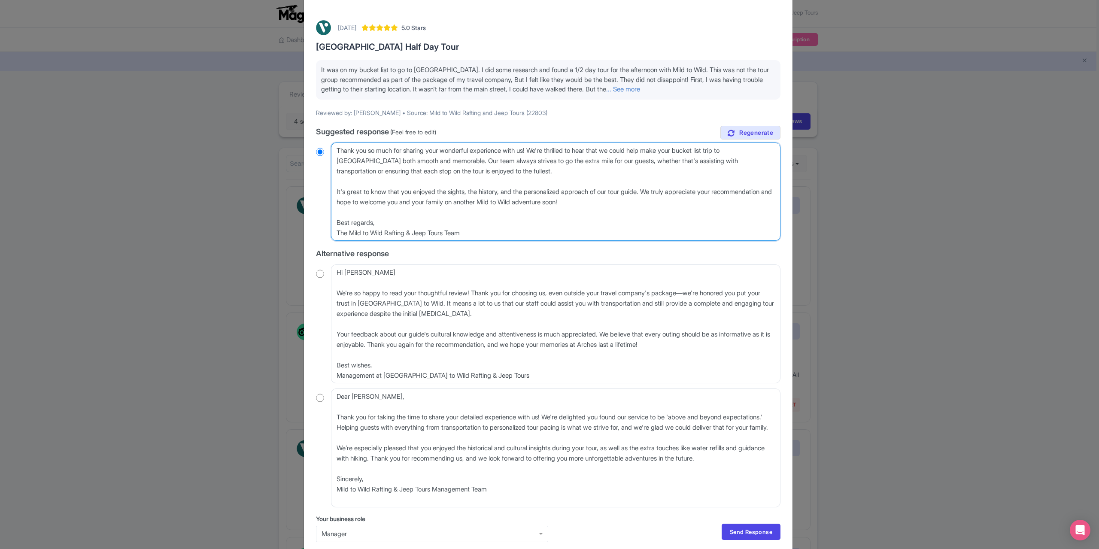
scroll to position [68, 0]
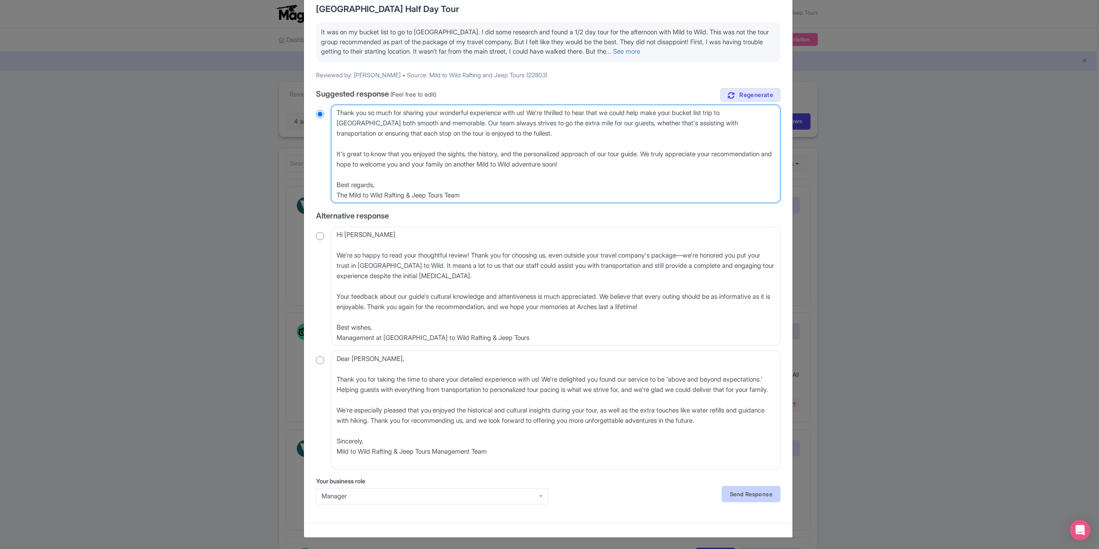
type textarea "Thank you so much for sharing your wonderful experience with us! We're thrilled…"
click at [734, 493] on link "Send Response" at bounding box center [751, 494] width 59 height 16
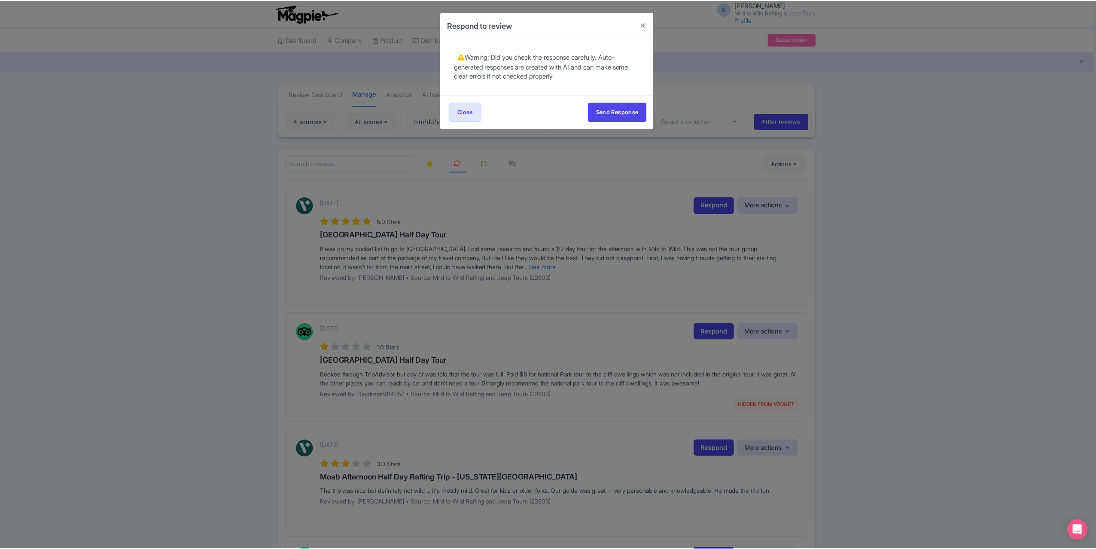
scroll to position [0, 0]
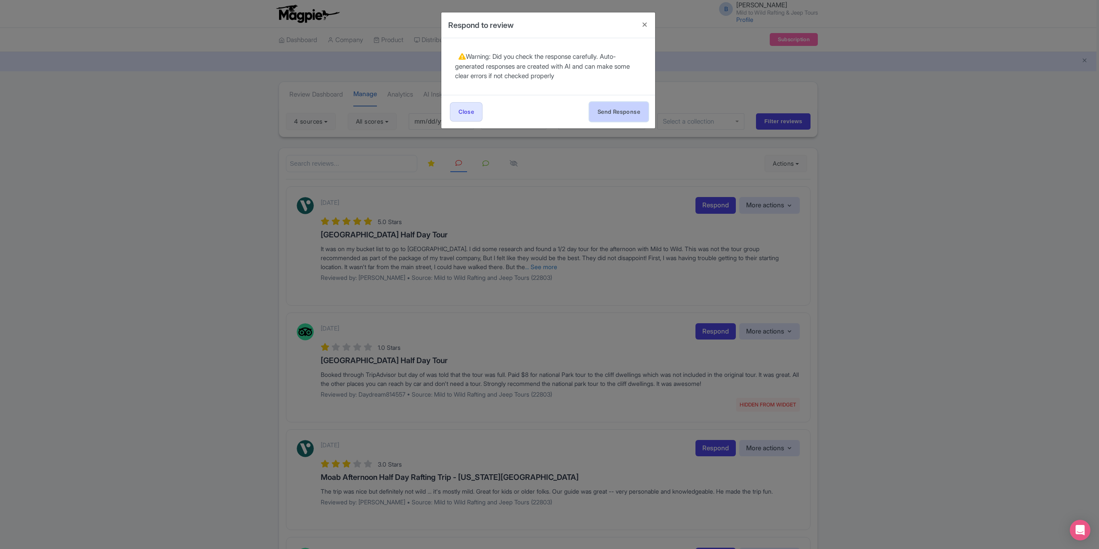
click at [601, 110] on button "Send Response" at bounding box center [619, 111] width 59 height 19
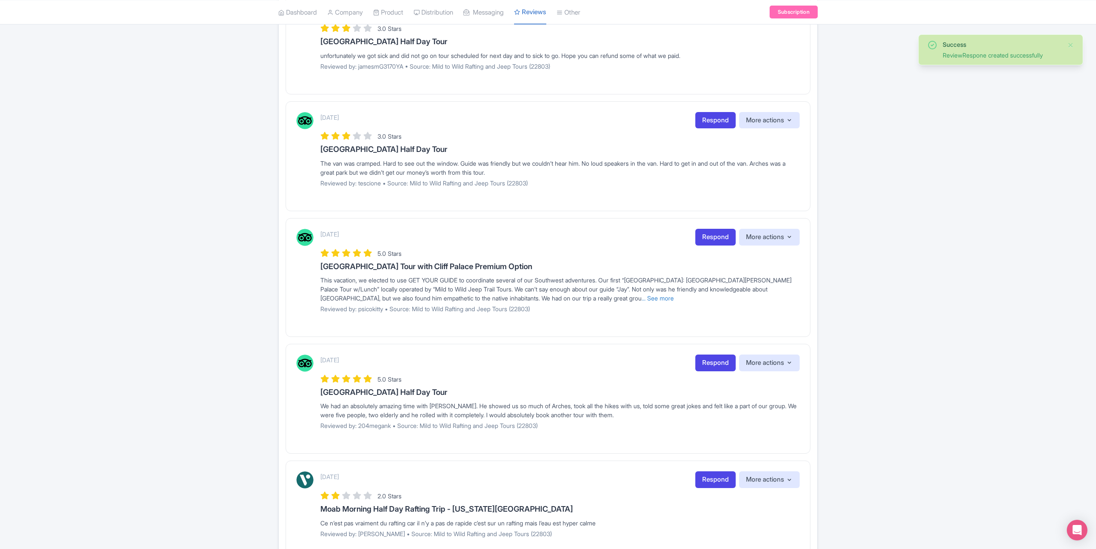
scroll to position [429, 0]
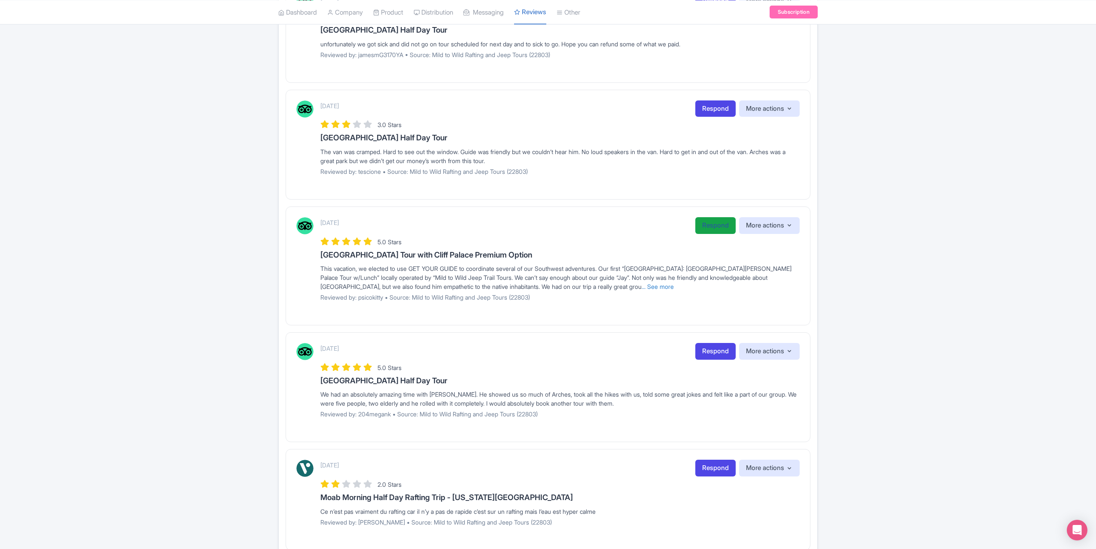
click at [706, 232] on link "Respond" at bounding box center [715, 225] width 40 height 17
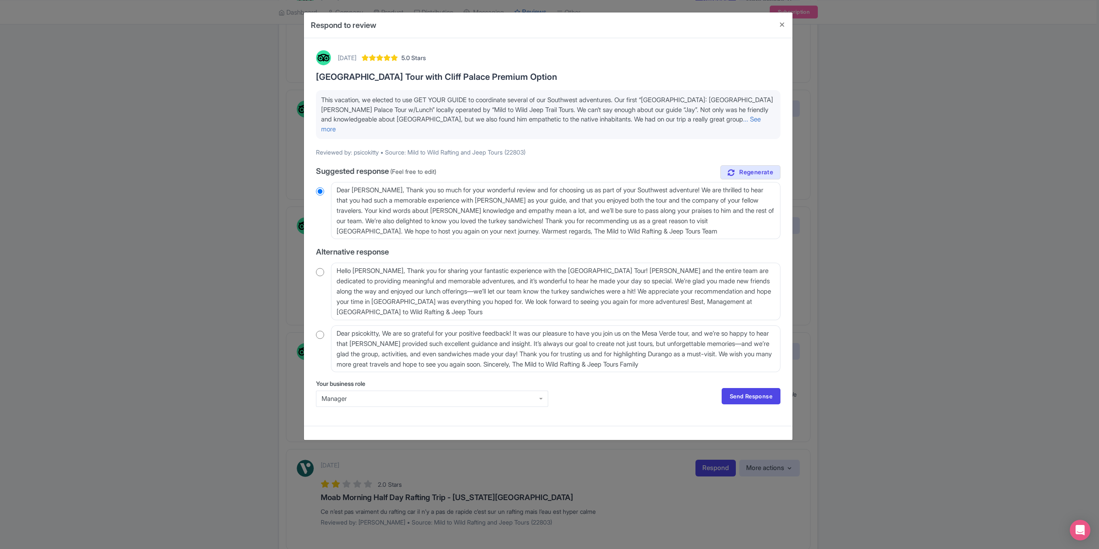
click at [318, 268] on input "radio" at bounding box center [320, 272] width 8 height 9
drag, startPoint x: 386, startPoint y: 262, endPoint x: 327, endPoint y: 263, distance: 58.9
click at [327, 263] on div "Hello [PERSON_NAME], Thank you for sharing your fantastic experience with the […" at bounding box center [548, 291] width 465 height 57
radio input "true"
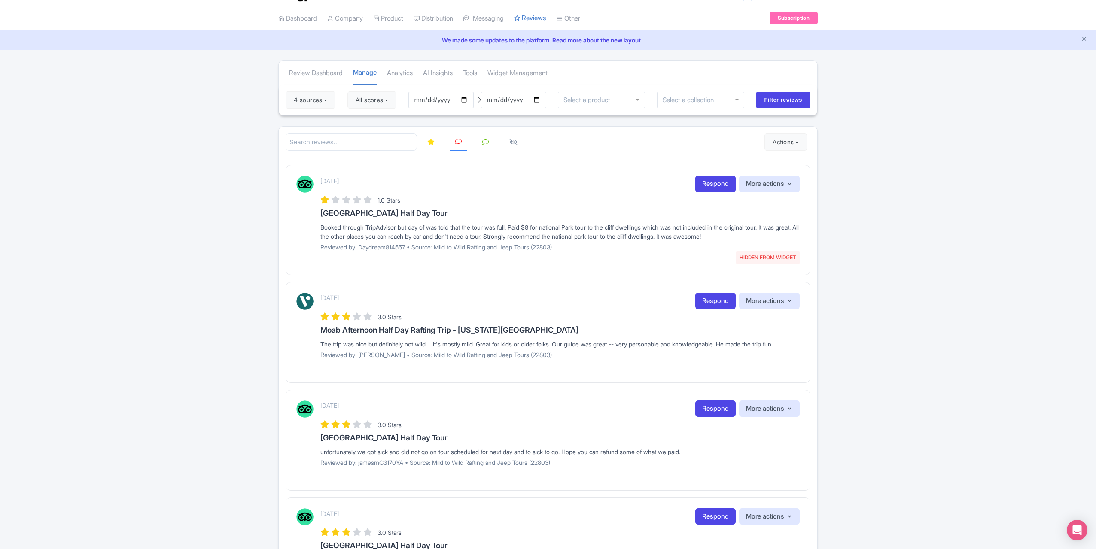
scroll to position [0, 0]
